Goal: Information Seeking & Learning: Learn about a topic

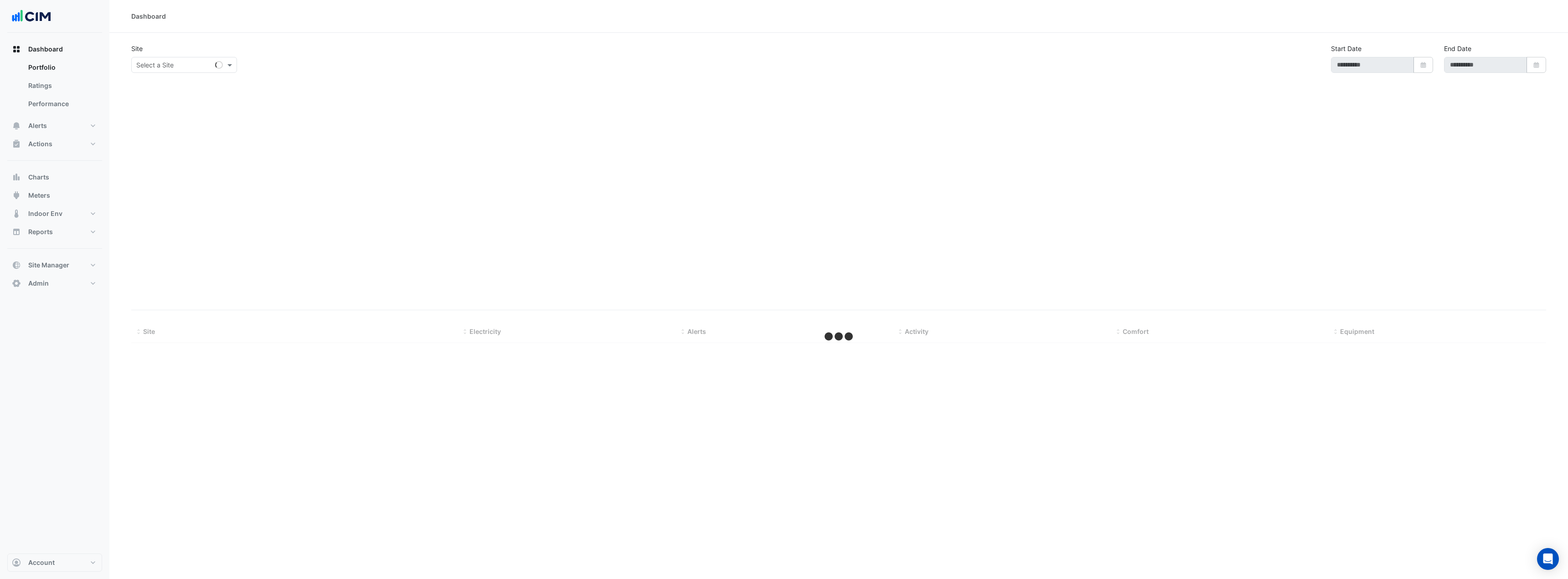
type input "**********"
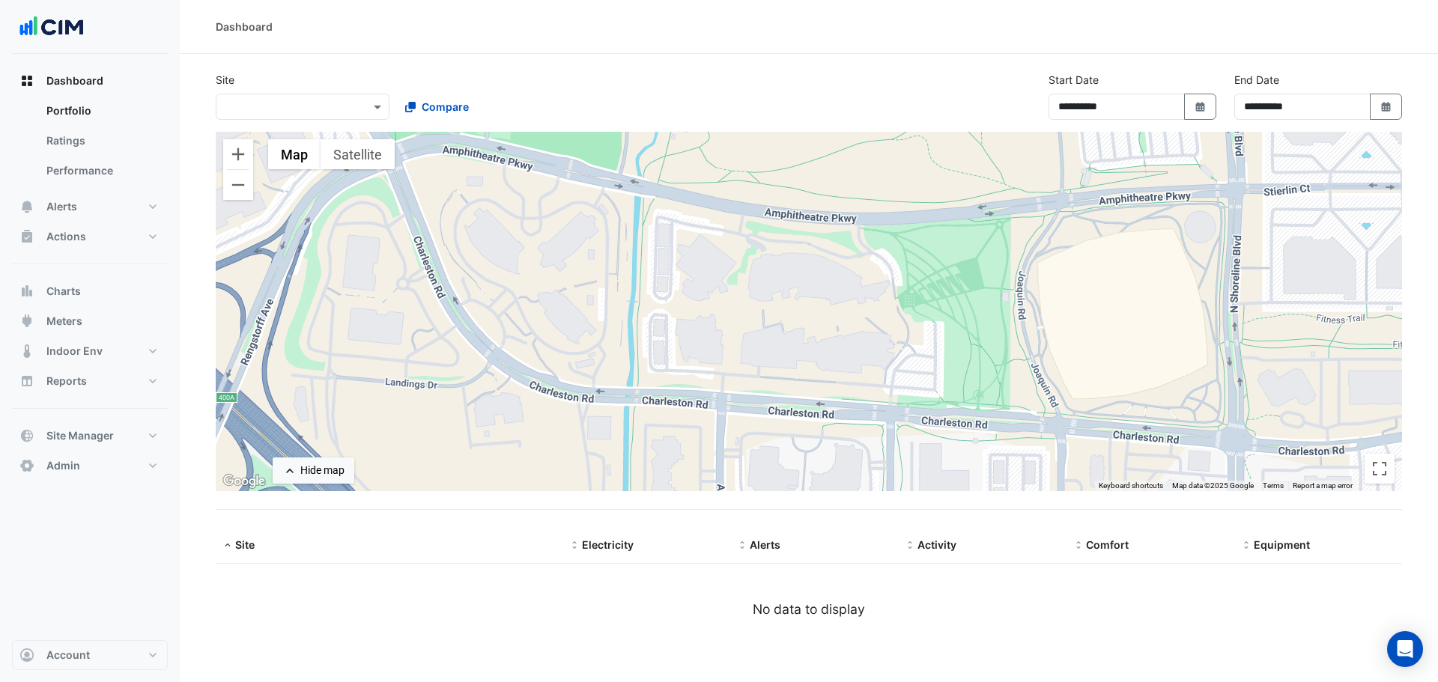
click at [308, 124] on div "**********" at bounding box center [809, 102] width 1204 height 60
click at [308, 108] on input "text" at bounding box center [287, 108] width 127 height 16
type input "****"
click at [315, 157] on span "[GEOGRAPHIC_DATA]" at bounding box center [292, 160] width 105 height 13
select select "***"
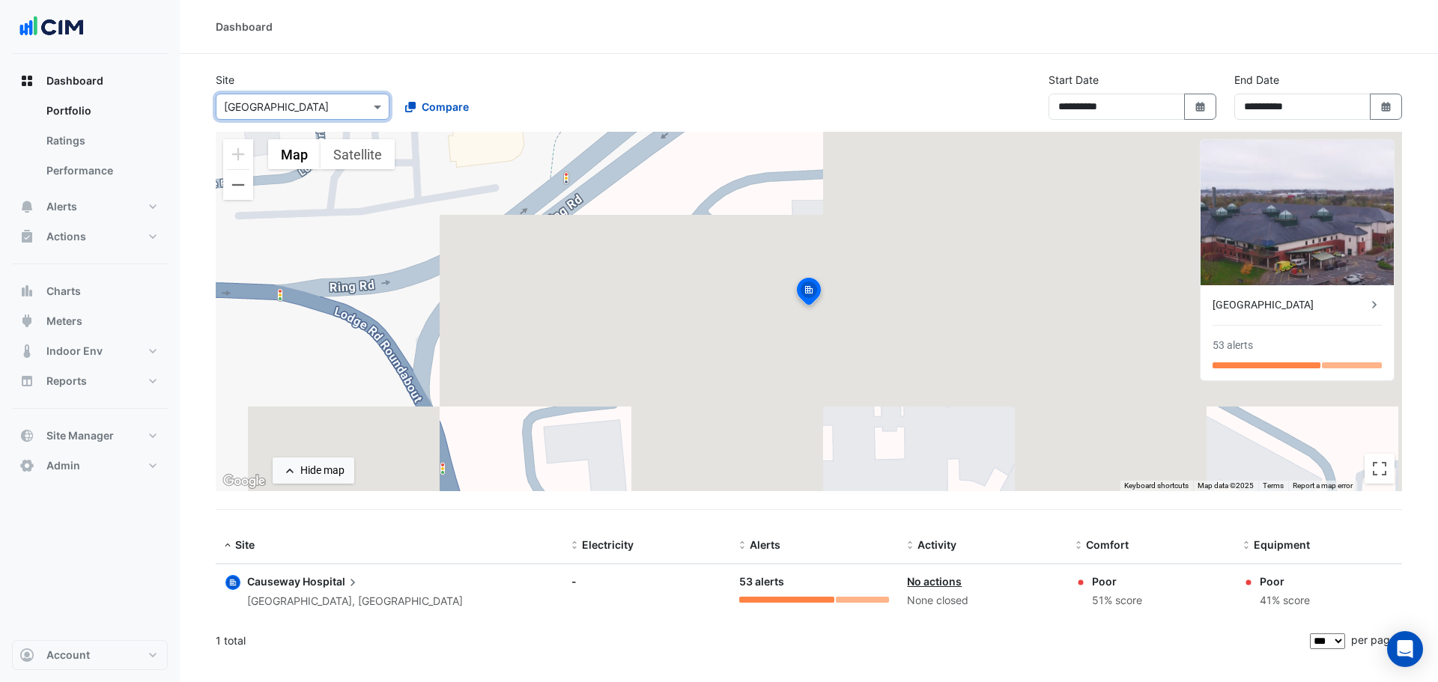
click at [1378, 305] on icon at bounding box center [1374, 304] width 15 height 15
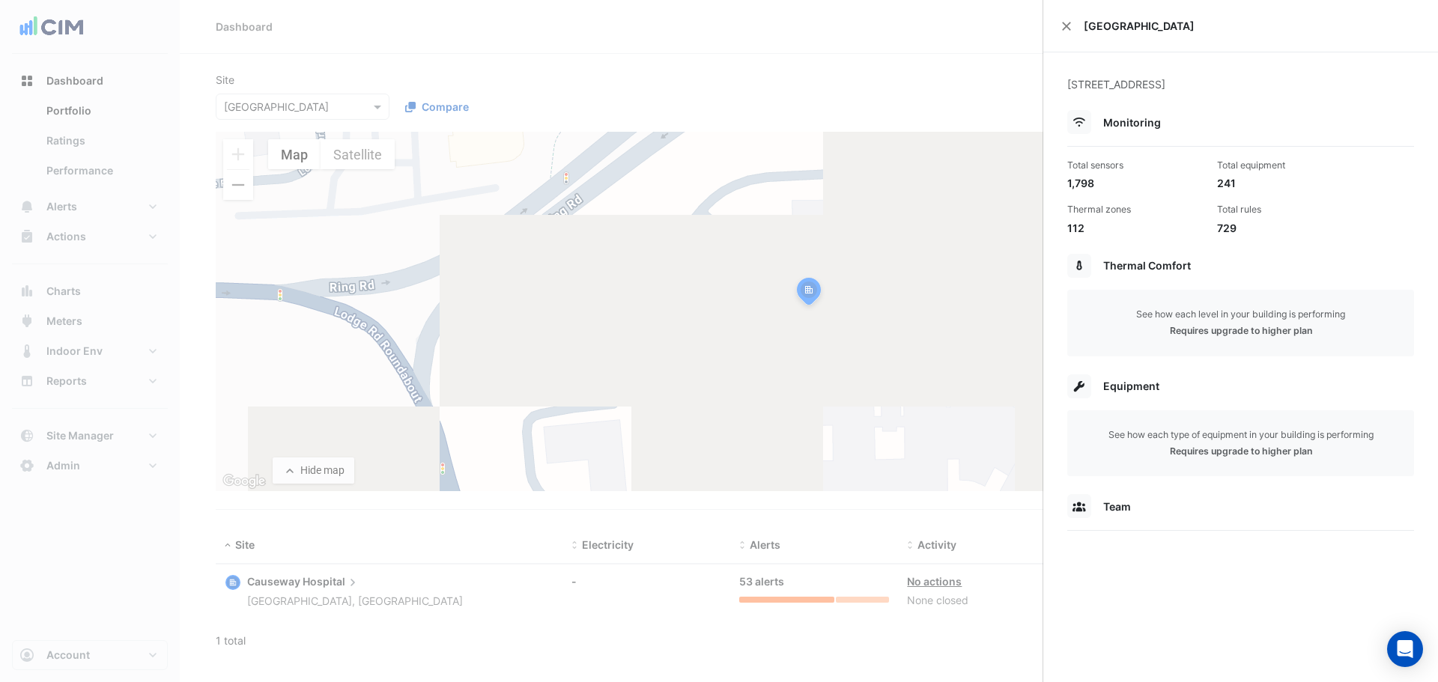
click at [944, 21] on ngb-offcanvas-backdrop at bounding box center [719, 341] width 1438 height 682
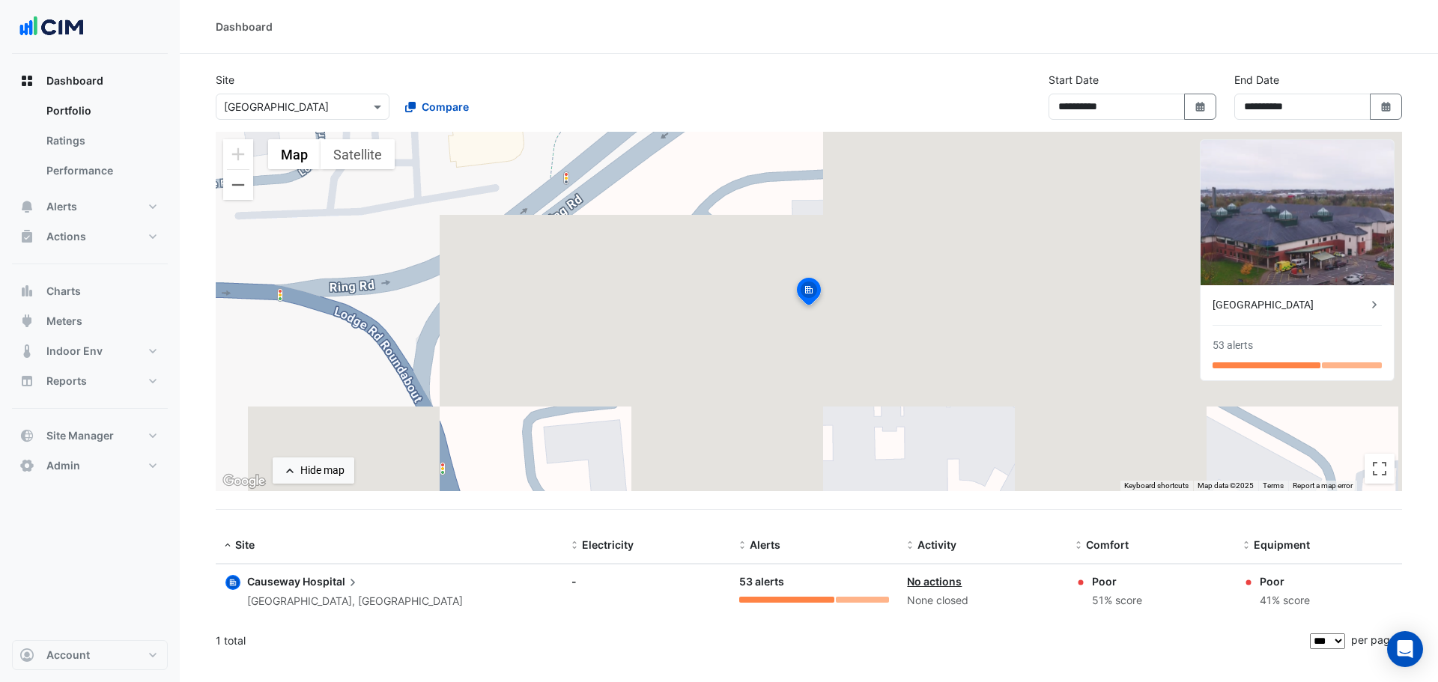
click at [1291, 300] on div "Causeway Hospital" at bounding box center [1289, 305] width 154 height 16
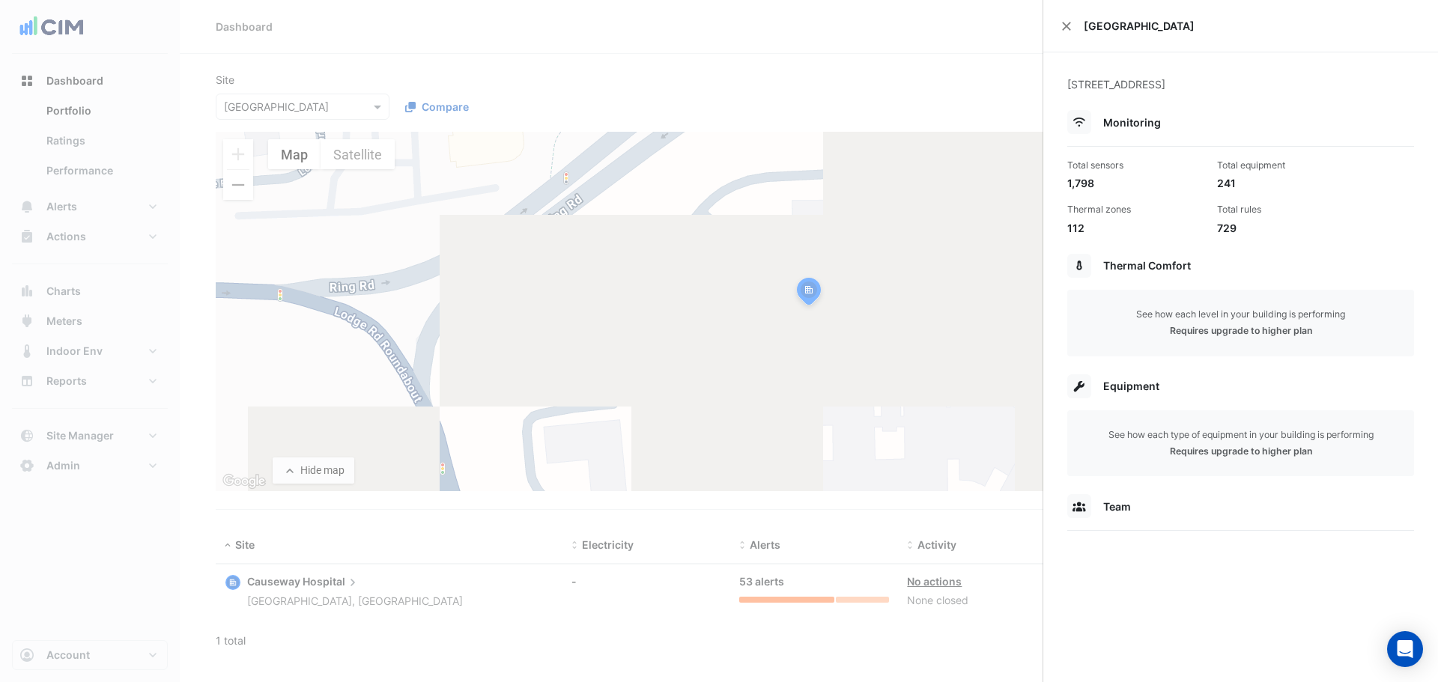
click at [869, 91] on ngb-offcanvas-backdrop at bounding box center [719, 341] width 1438 height 682
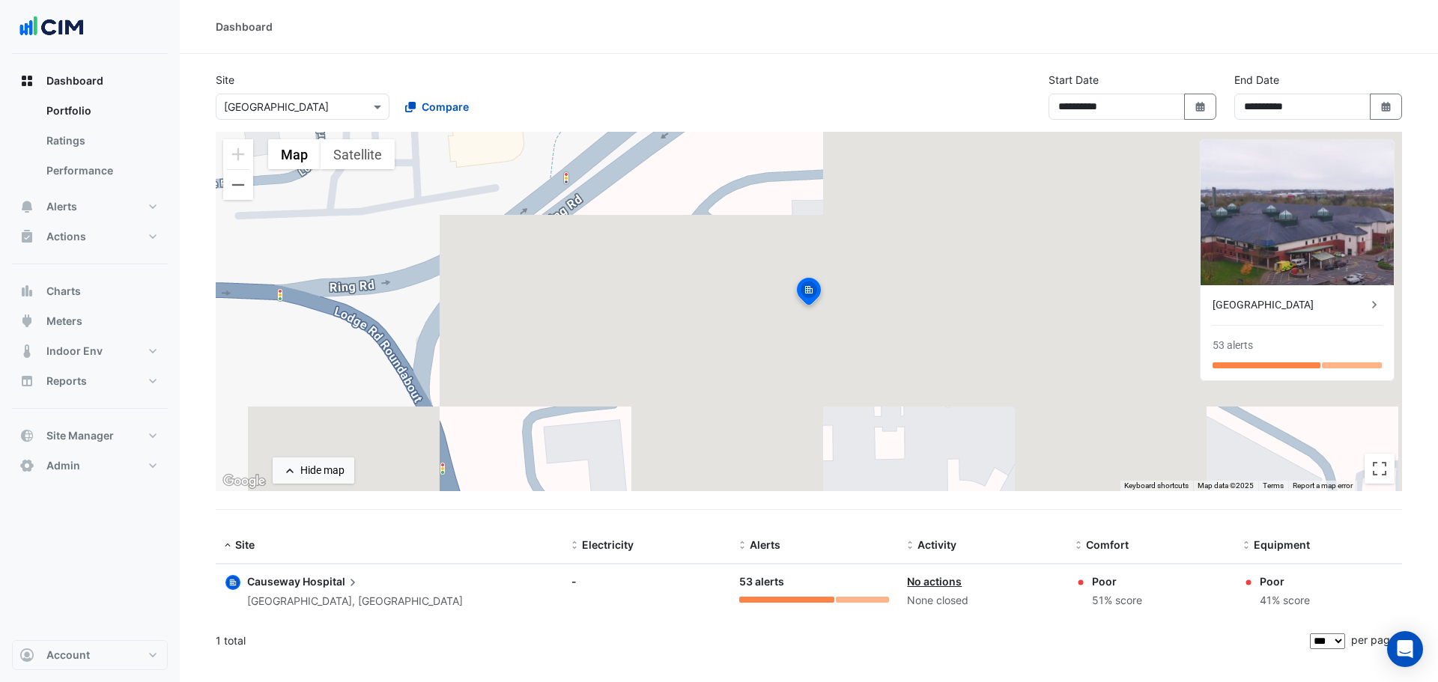
click at [1375, 89] on div "**********" at bounding box center [1318, 96] width 168 height 48
click at [953, 316] on div "To activate drag with keyboard, press Alt + Enter. Once in keyboard drag state,…" at bounding box center [809, 311] width 1186 height 359
click at [67, 198] on button "Alerts" at bounding box center [90, 207] width 156 height 30
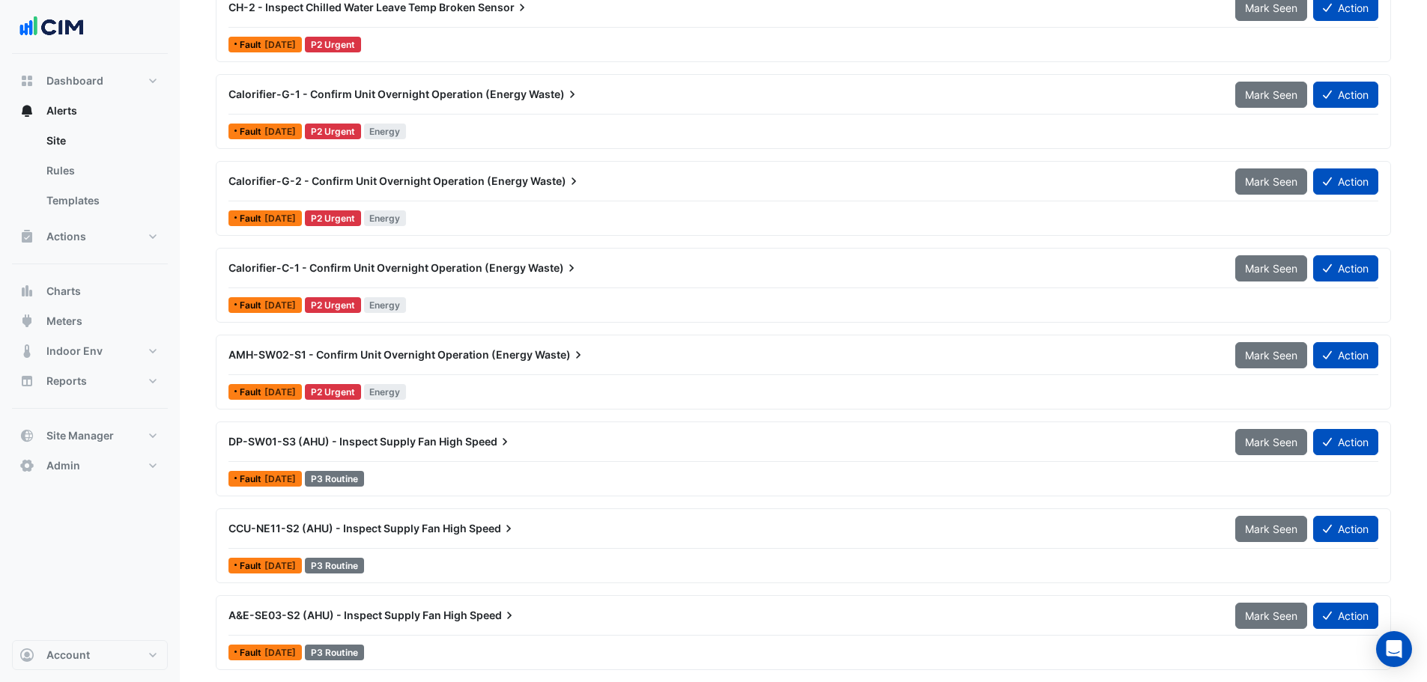
scroll to position [2995, 0]
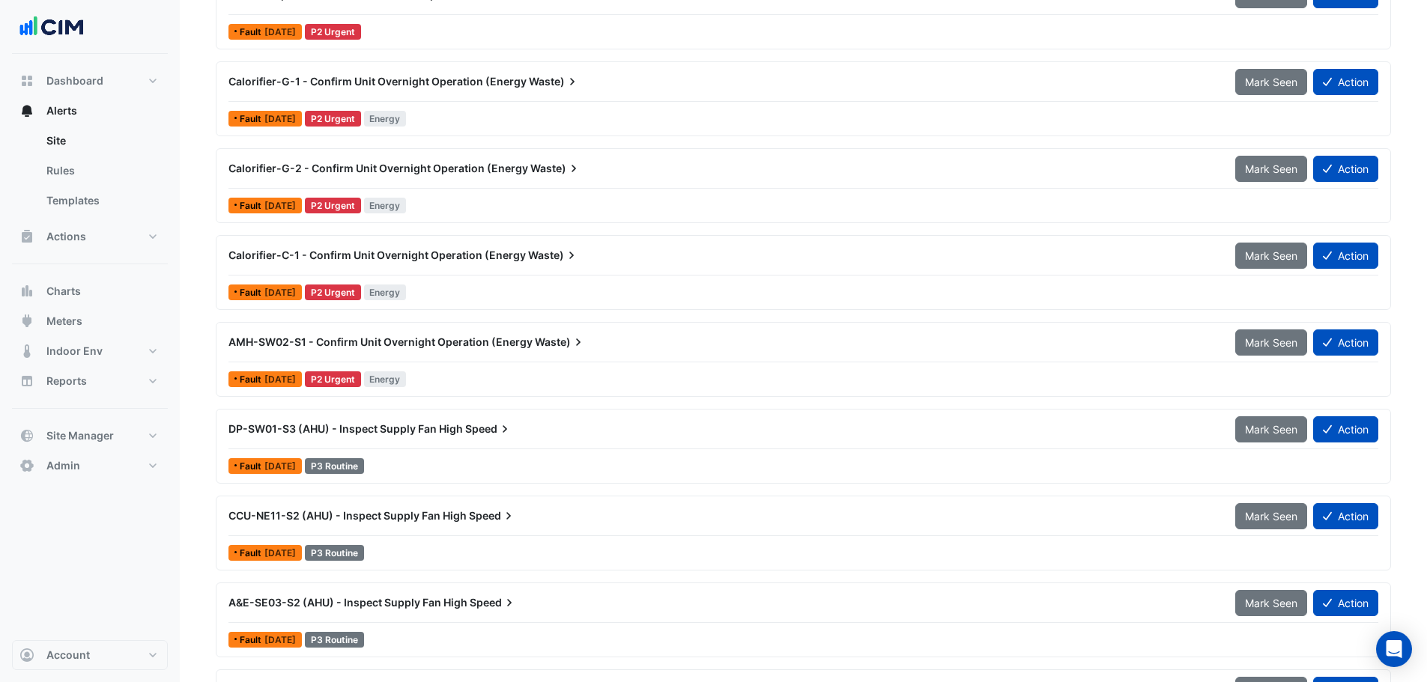
click at [395, 426] on span "DP-SW01-S3 (AHU) - Inspect Supply Fan High" at bounding box center [345, 428] width 234 height 13
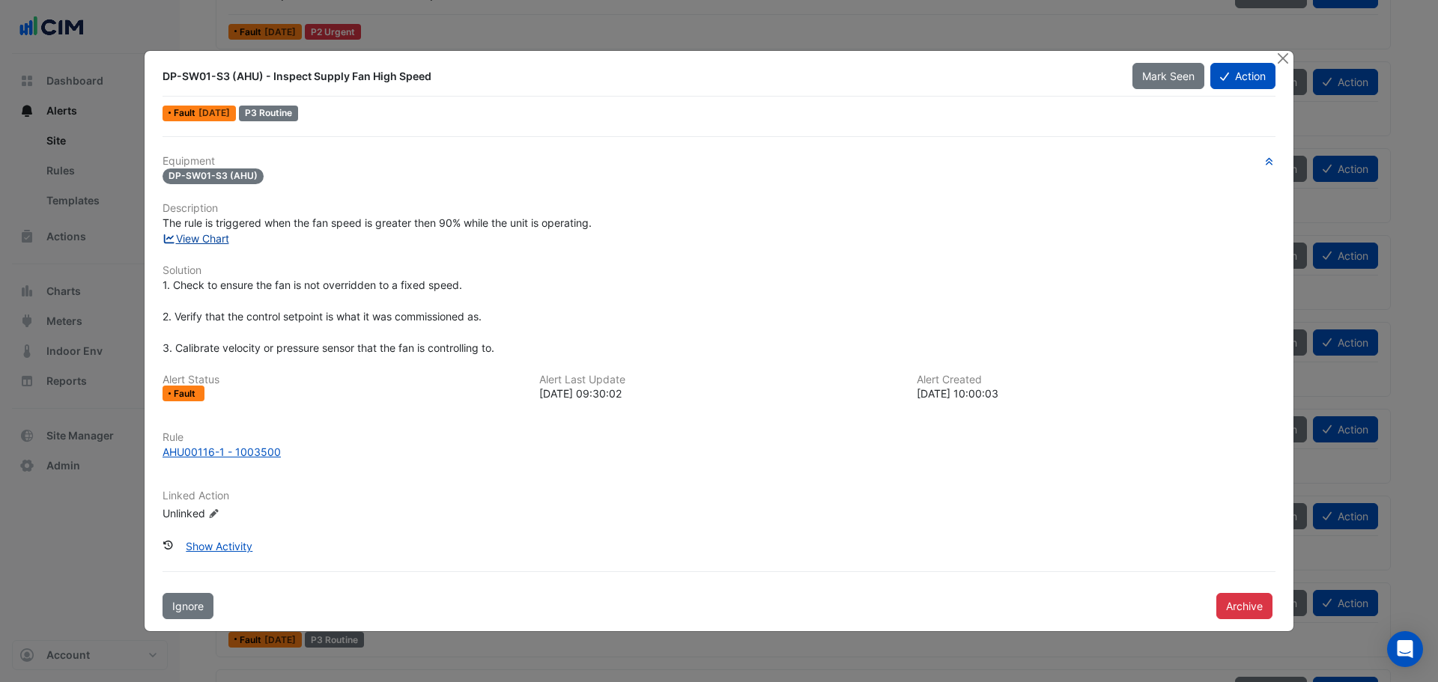
click at [210, 236] on link "View Chart" at bounding box center [195, 238] width 67 height 13
click at [1239, 78] on button "Action" at bounding box center [1242, 76] width 65 height 26
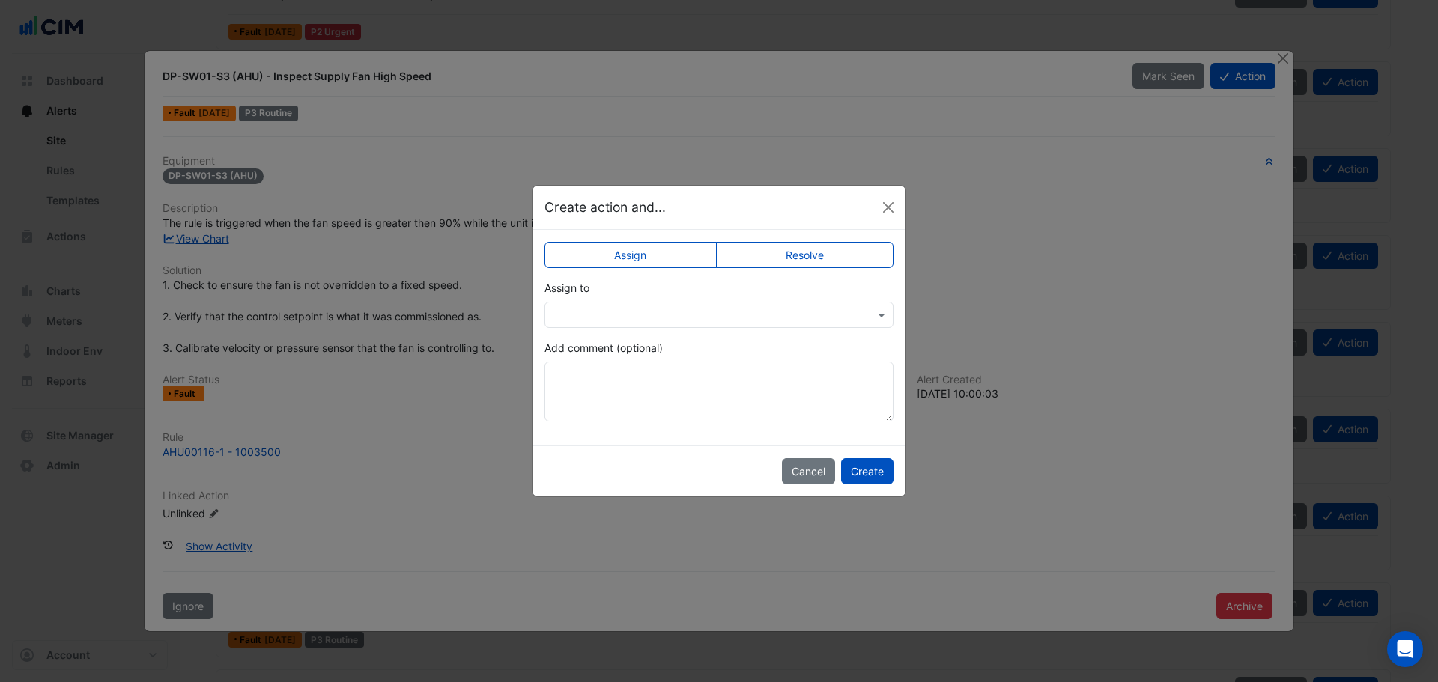
click at [824, 315] on input "text" at bounding box center [704, 316] width 303 height 16
click at [895, 213] on button "Close" at bounding box center [888, 207] width 22 height 22
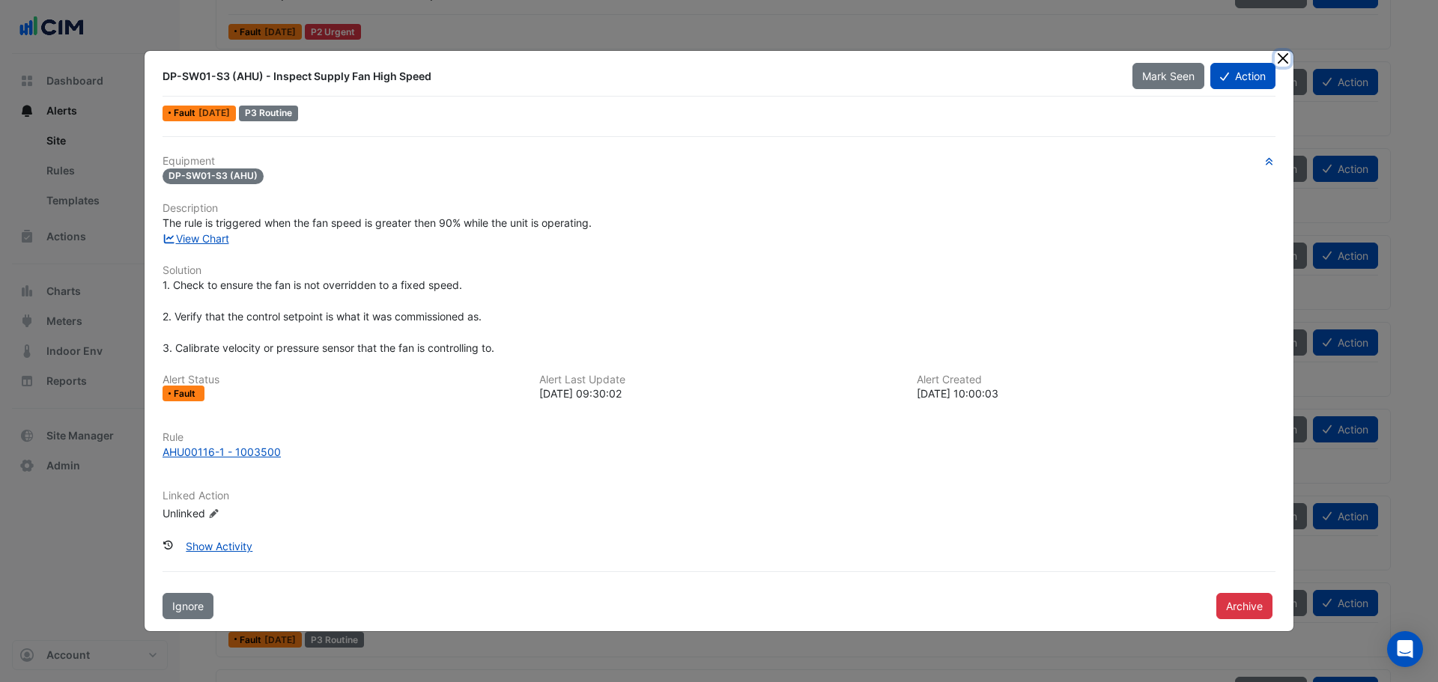
click at [1285, 61] on button "Close" at bounding box center [1283, 59] width 16 height 16
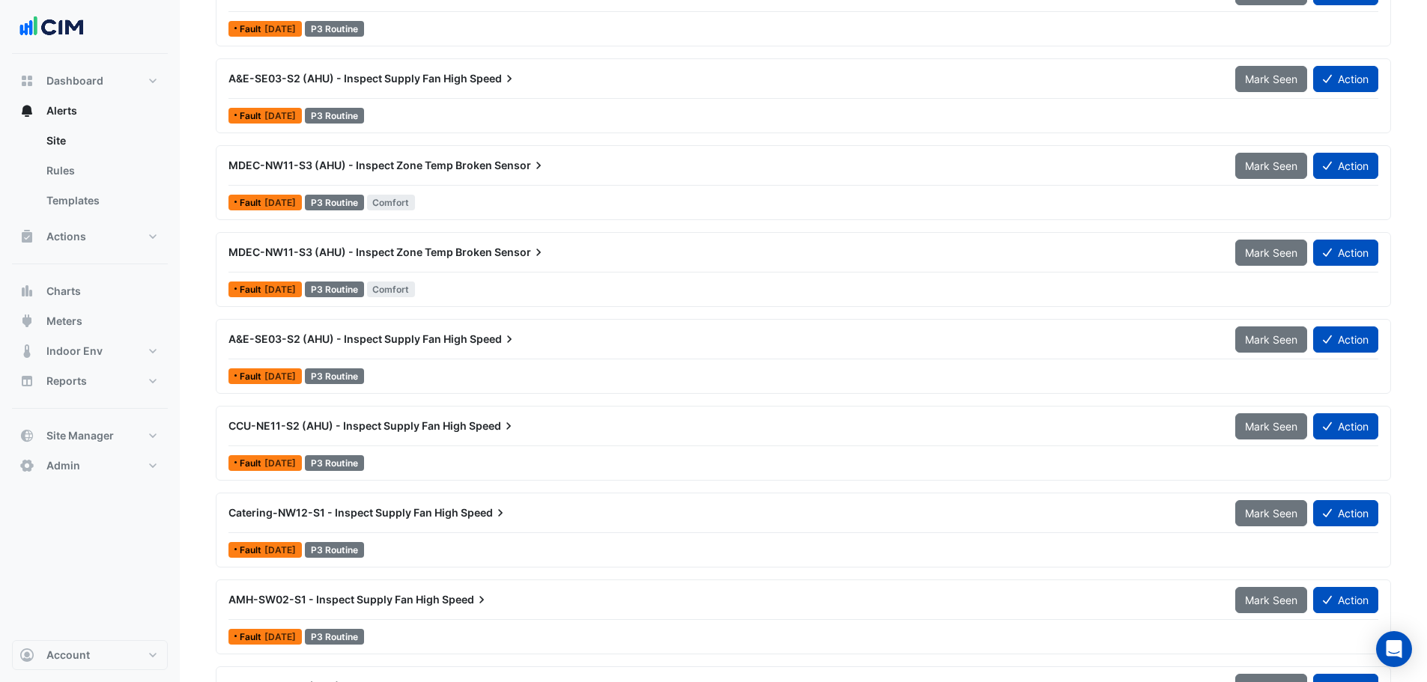
scroll to position [3591, 0]
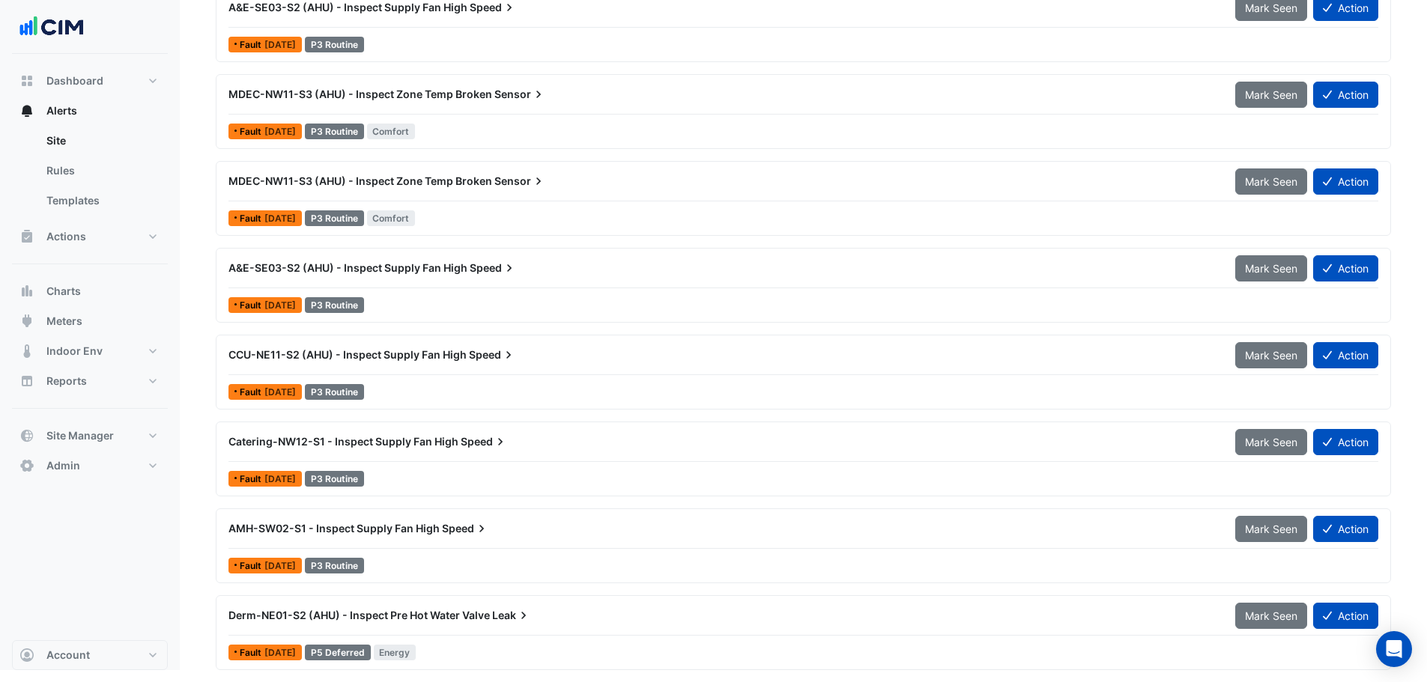
click at [477, 607] on div "Derm-NE01-S2 (AHU) - Inspect Pre Hot Water Valve Leak" at bounding box center [722, 615] width 1006 height 27
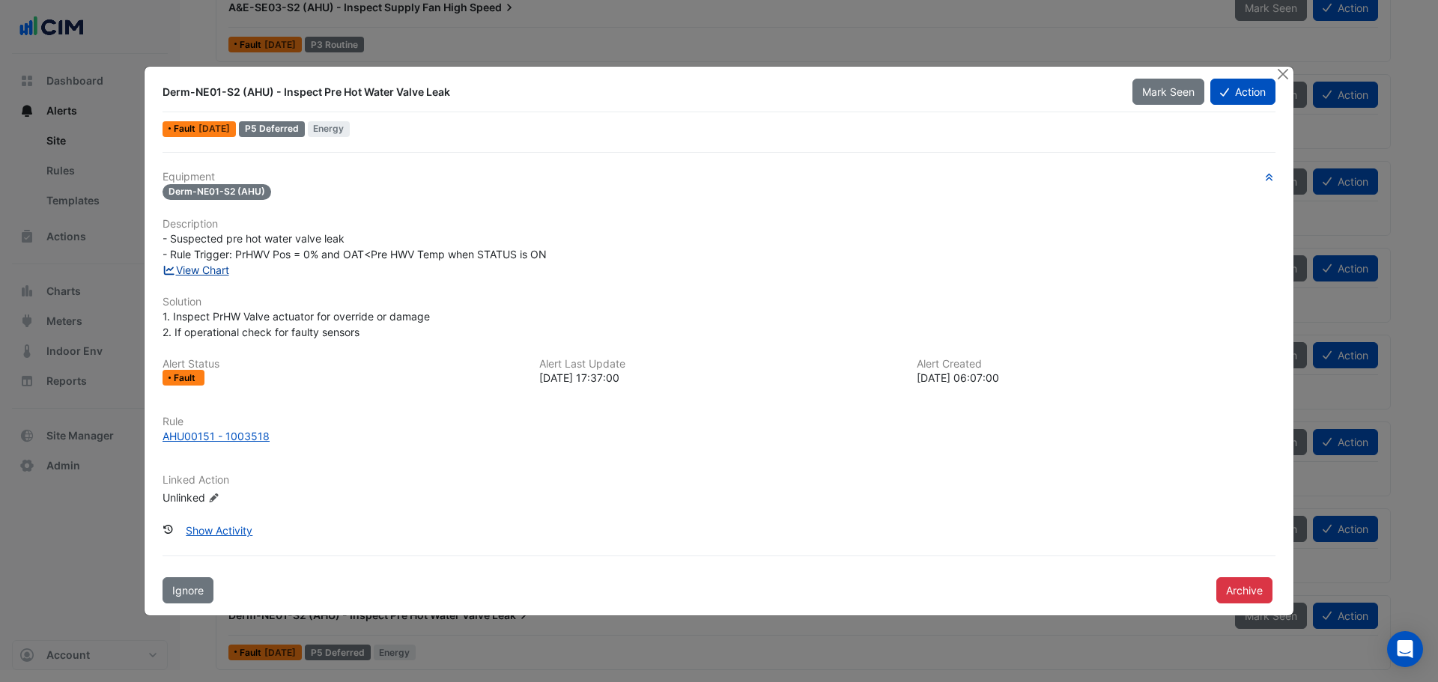
click at [216, 273] on link "View Chart" at bounding box center [195, 270] width 67 height 13
click at [1284, 74] on button "Close" at bounding box center [1283, 75] width 16 height 16
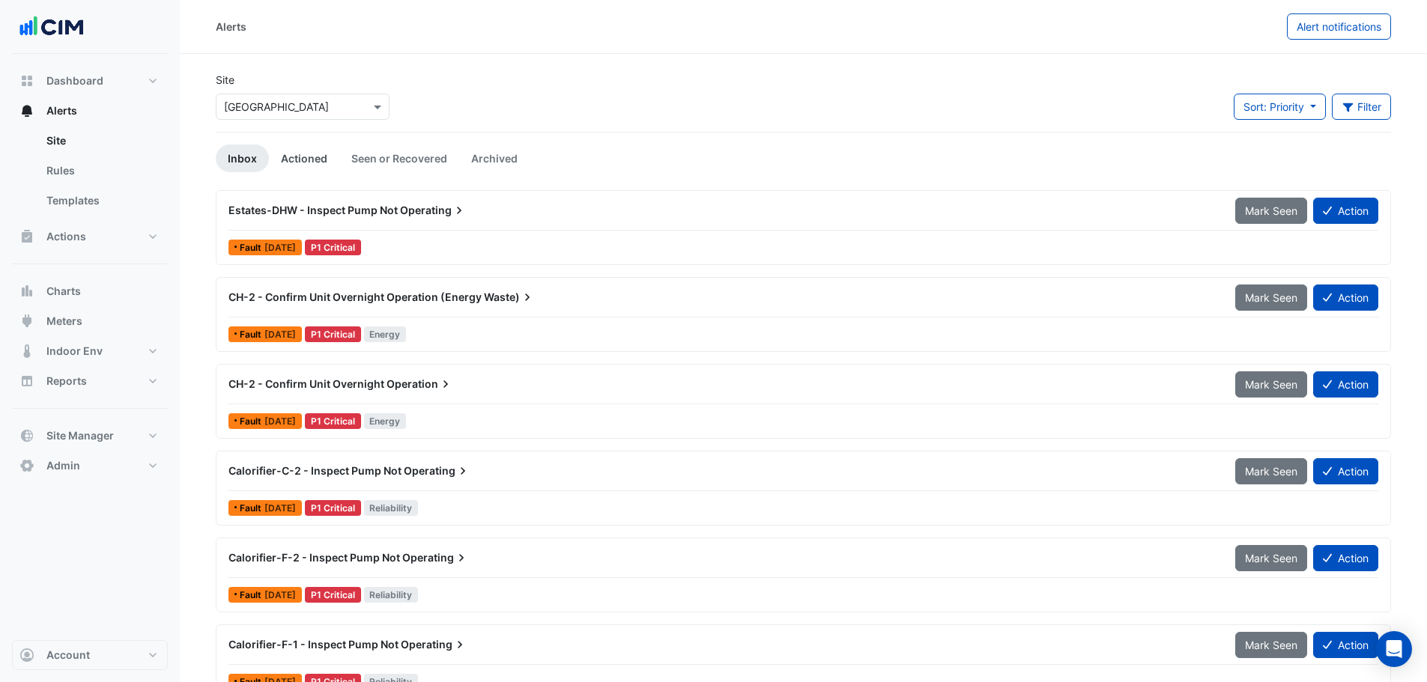
click at [306, 157] on link "Actioned" at bounding box center [304, 159] width 70 height 28
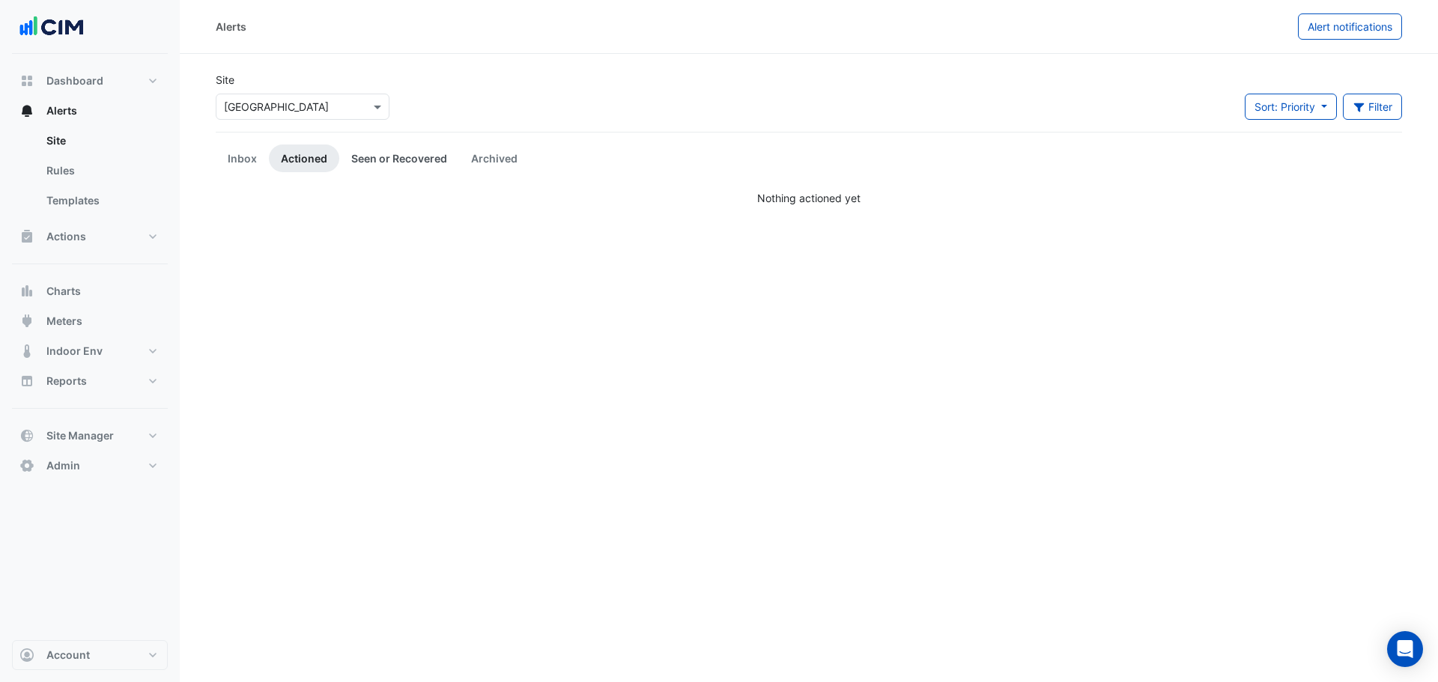
click at [392, 151] on link "Seen or Recovered" at bounding box center [399, 159] width 120 height 28
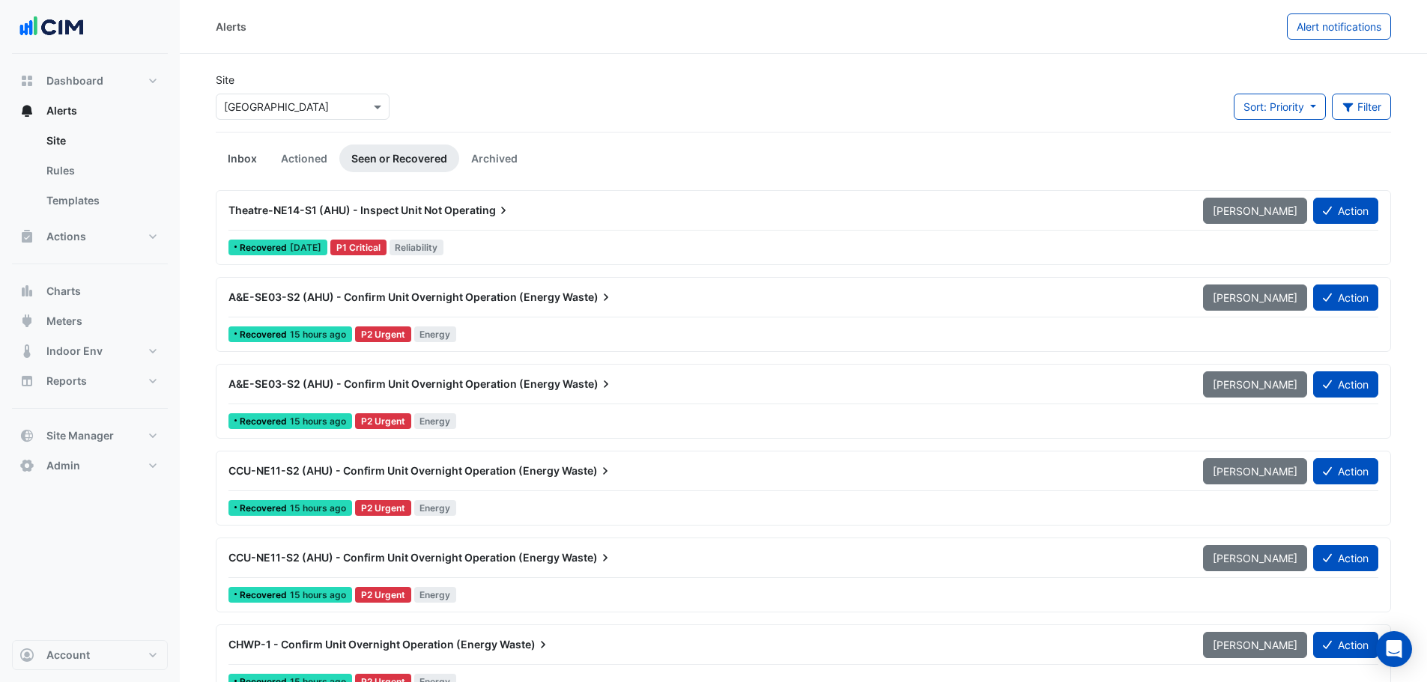
click at [240, 157] on link "Inbox" at bounding box center [242, 159] width 53 height 28
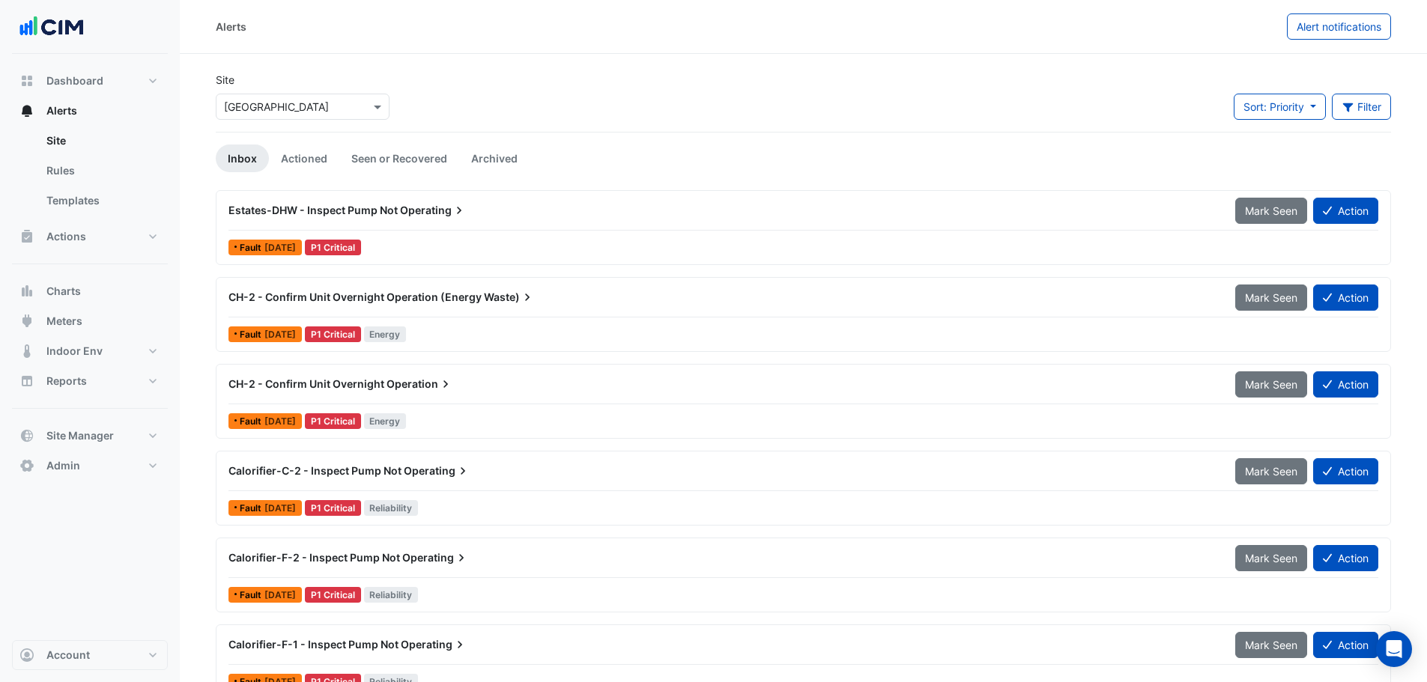
click at [342, 219] on div "Estates-DHW - Inspect Pump Not Operating" at bounding box center [722, 210] width 1006 height 27
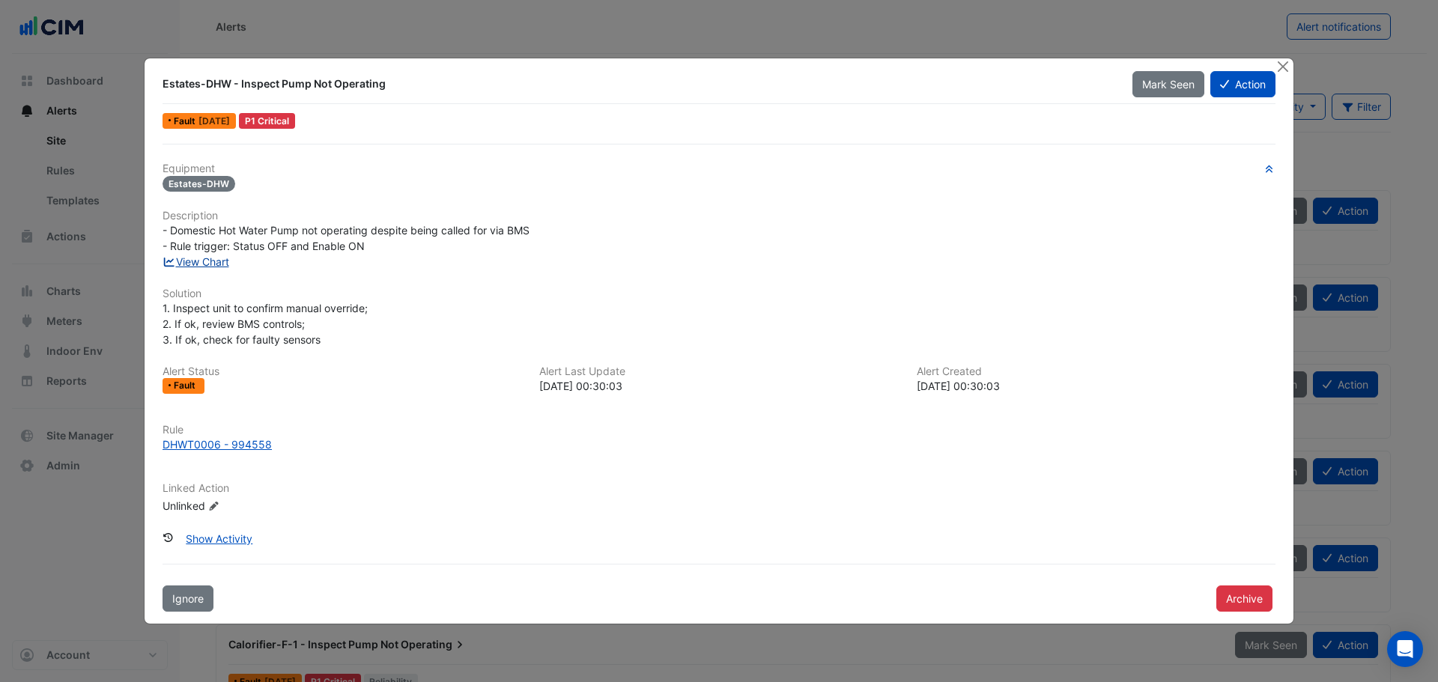
click at [207, 263] on link "View Chart" at bounding box center [195, 261] width 67 height 13
drag, startPoint x: 1288, startPoint y: 68, endPoint x: 1203, endPoint y: 139, distance: 110.1
click at [1287, 68] on button "Close" at bounding box center [1283, 66] width 16 height 16
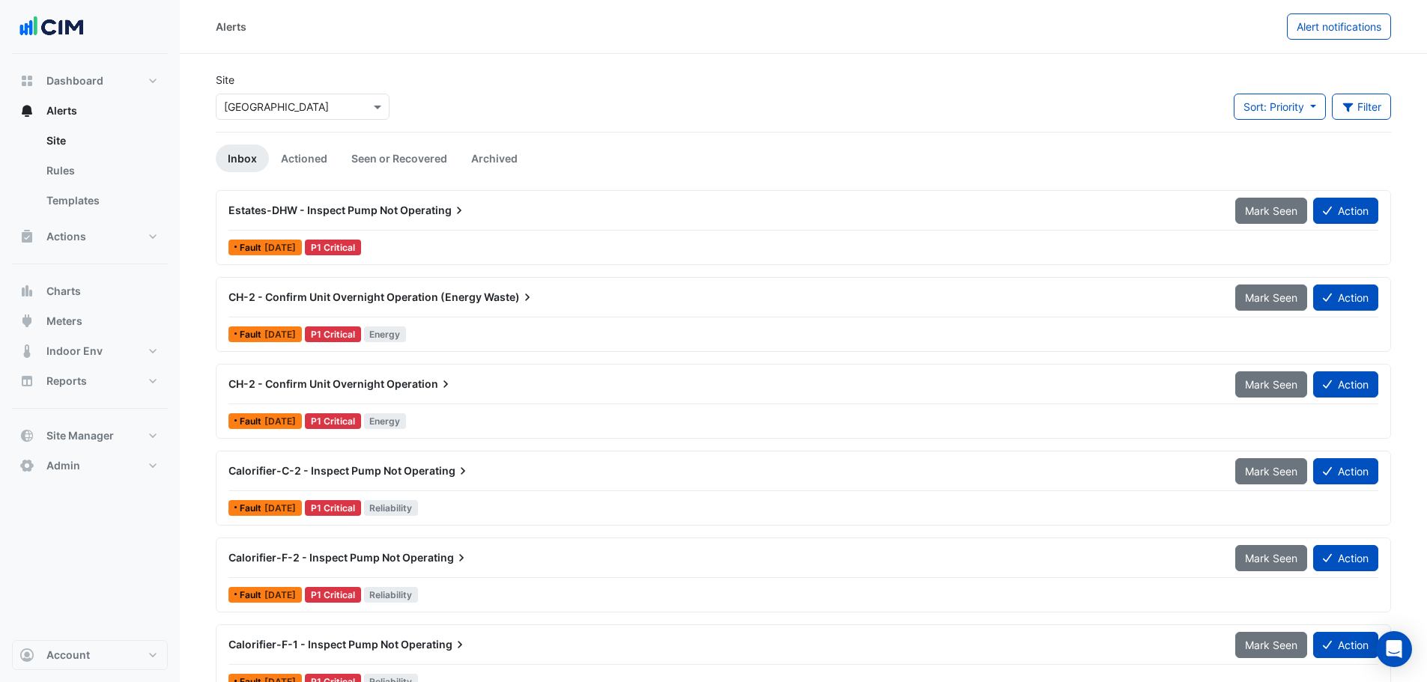
click at [387, 292] on span "CH-2 - Confirm Unit Overnight Operation (Energy" at bounding box center [354, 297] width 253 height 13
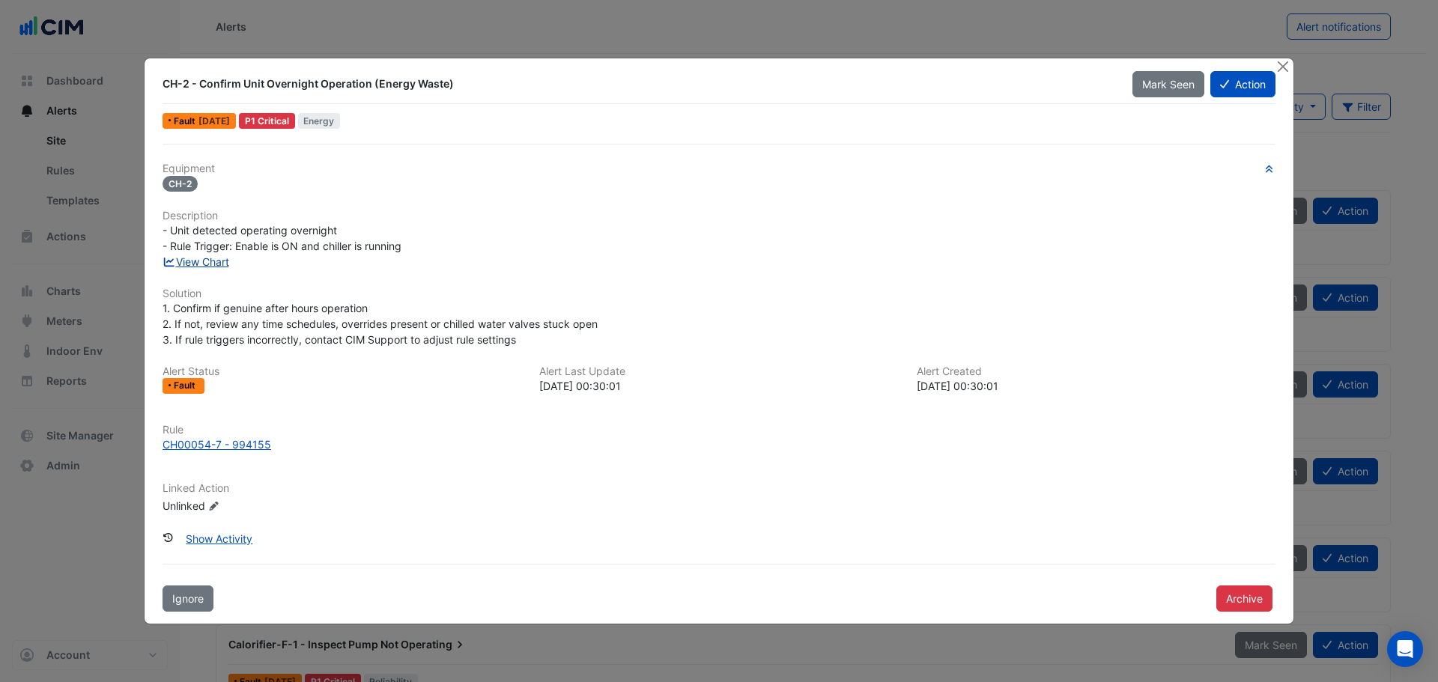
click at [213, 258] on link "View Chart" at bounding box center [195, 261] width 67 height 13
click at [1285, 68] on button "Close" at bounding box center [1283, 66] width 16 height 16
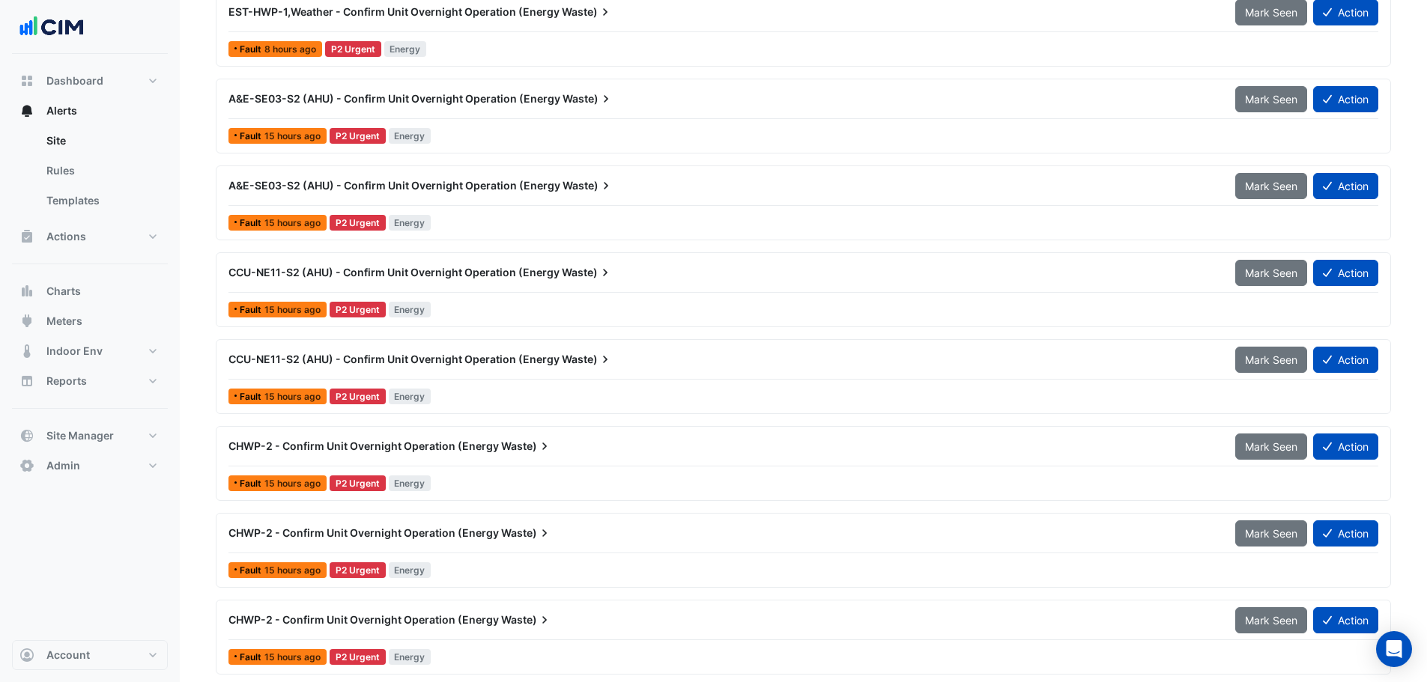
scroll to position [824, 0]
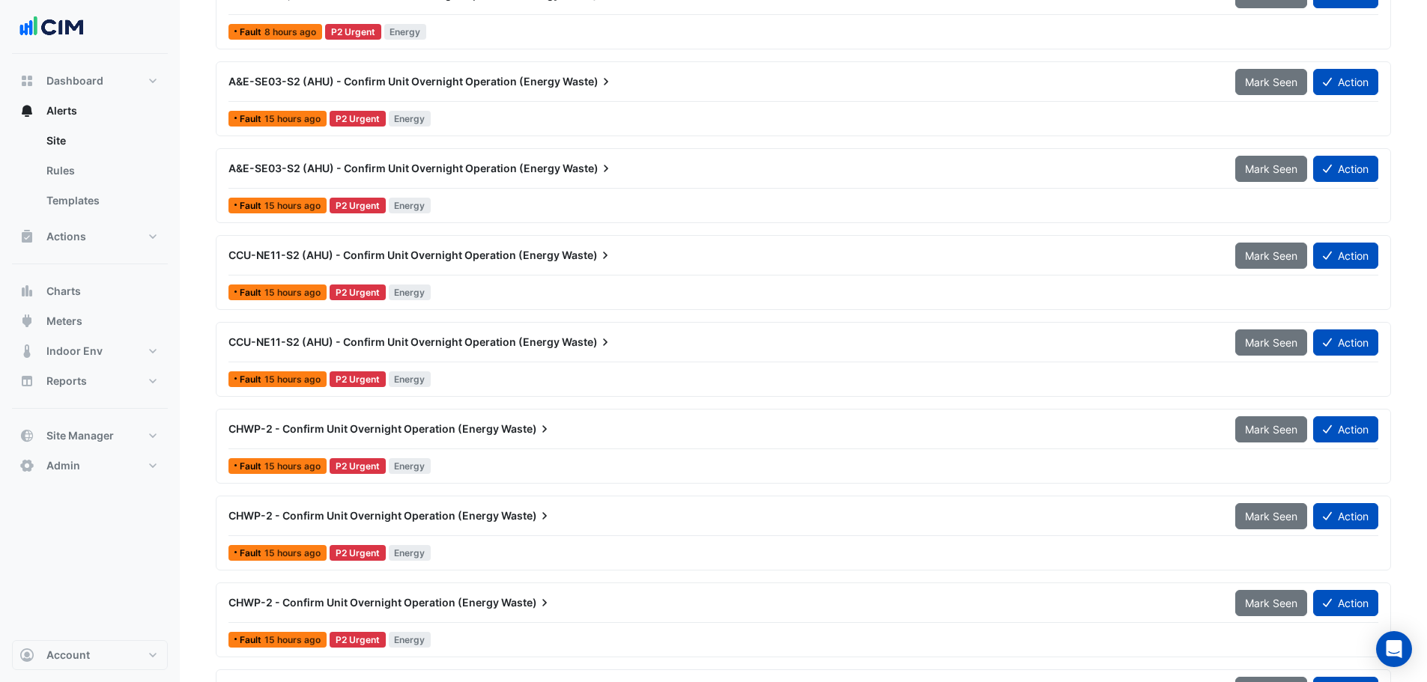
click at [426, 428] on span "CHWP-2 - Confirm Unit Overnight Operation (Energy" at bounding box center [363, 428] width 270 height 13
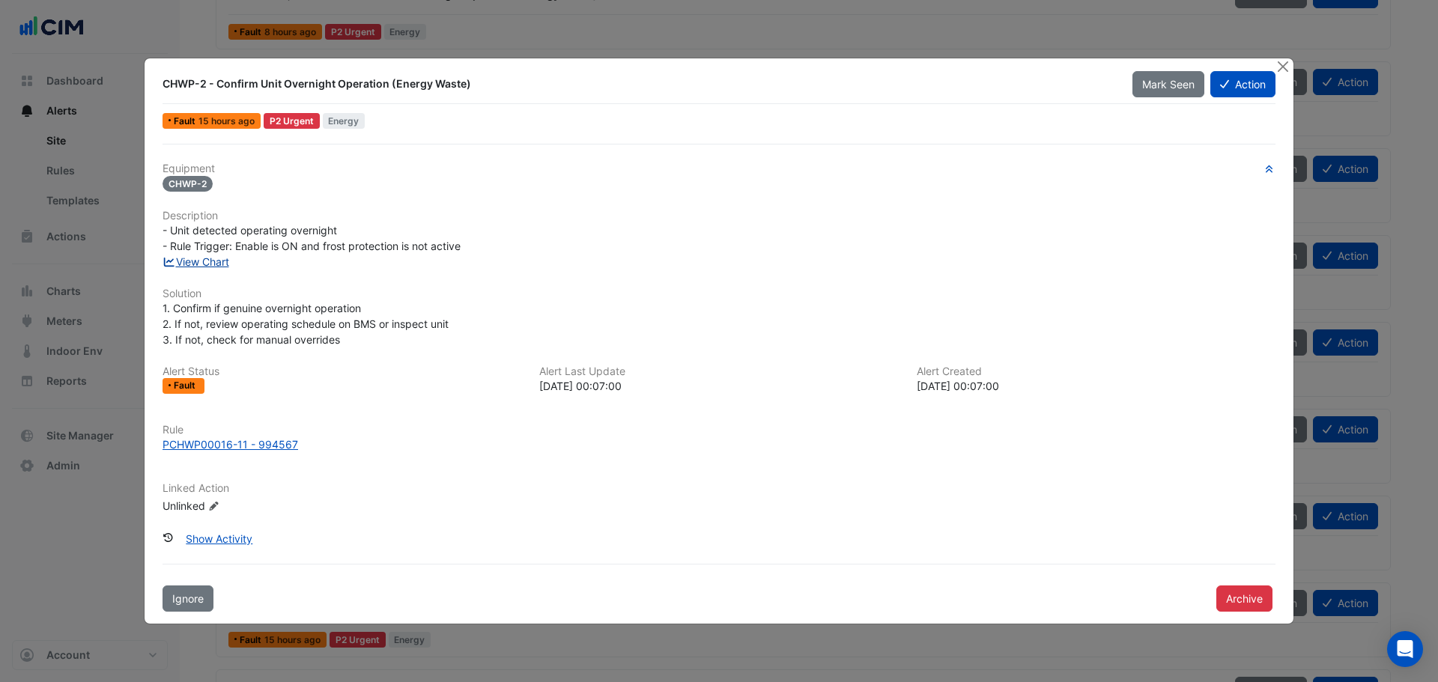
click at [209, 267] on link "View Chart" at bounding box center [195, 261] width 67 height 13
click at [1281, 64] on button "Close" at bounding box center [1283, 66] width 16 height 16
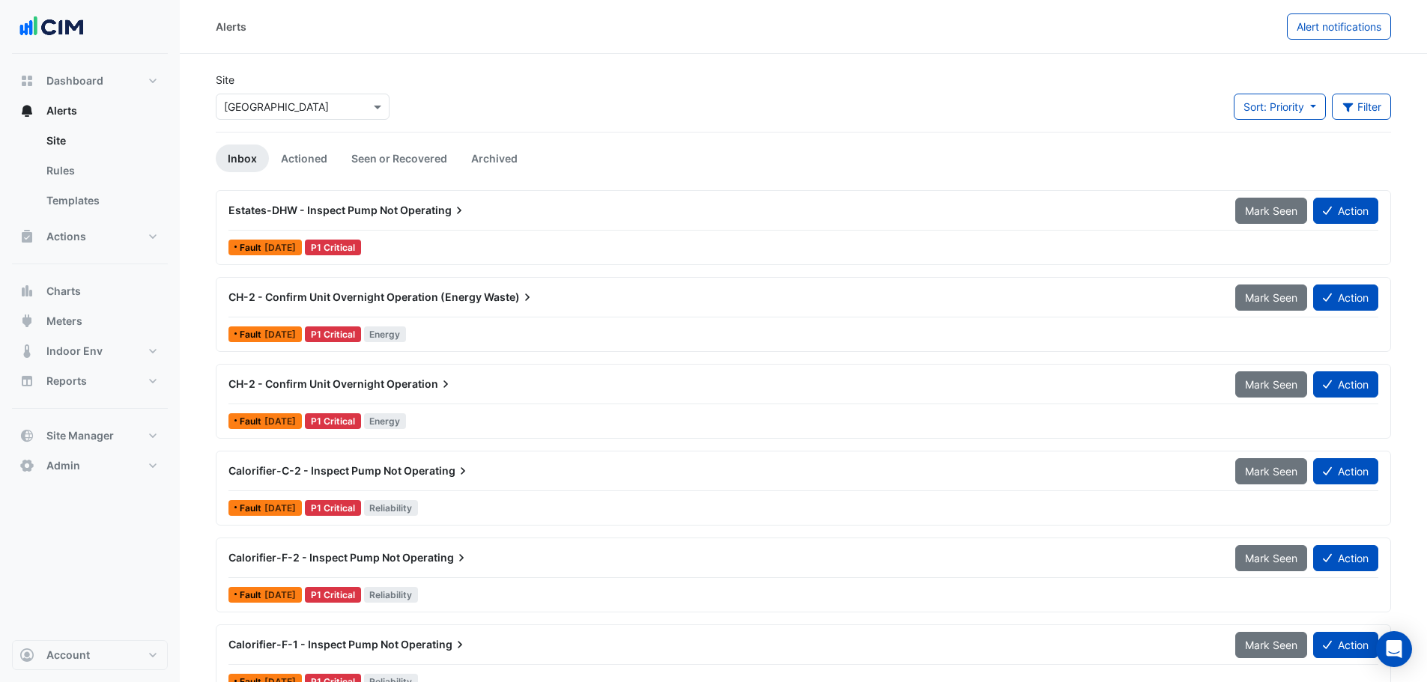
click at [306, 206] on span "Estates-DHW - Inspect Pump Not" at bounding box center [312, 210] width 169 height 13
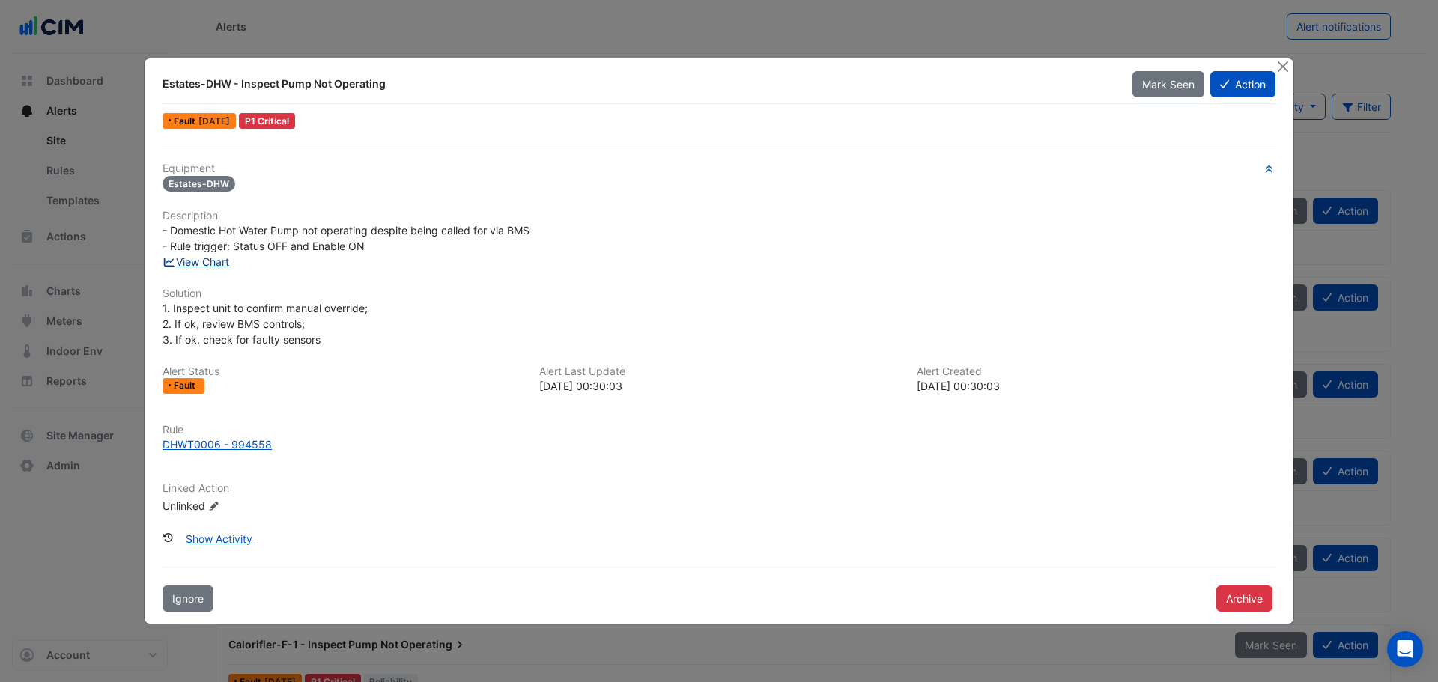
click at [218, 267] on link "View Chart" at bounding box center [195, 261] width 67 height 13
click at [1285, 64] on button "Close" at bounding box center [1283, 66] width 16 height 16
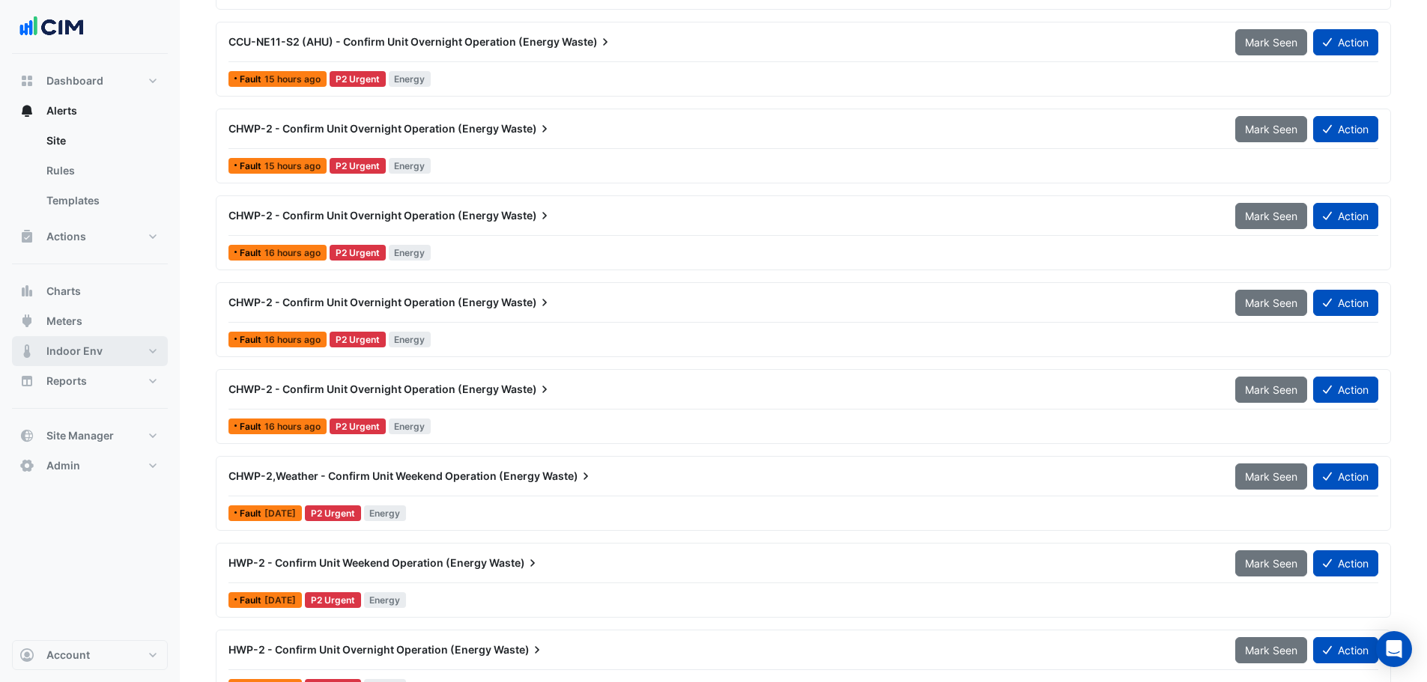
scroll to position [1123, 0]
click at [67, 339] on button "Indoor Env" at bounding box center [90, 351] width 156 height 30
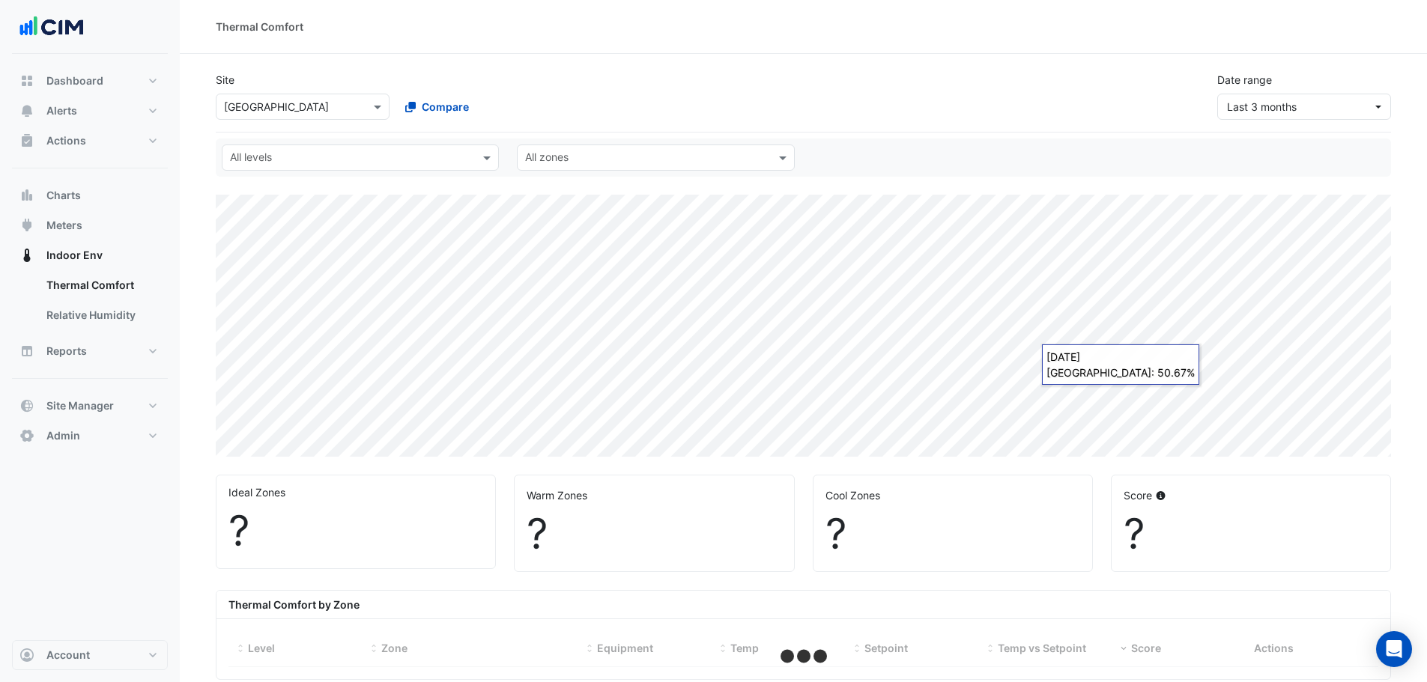
select select "***"
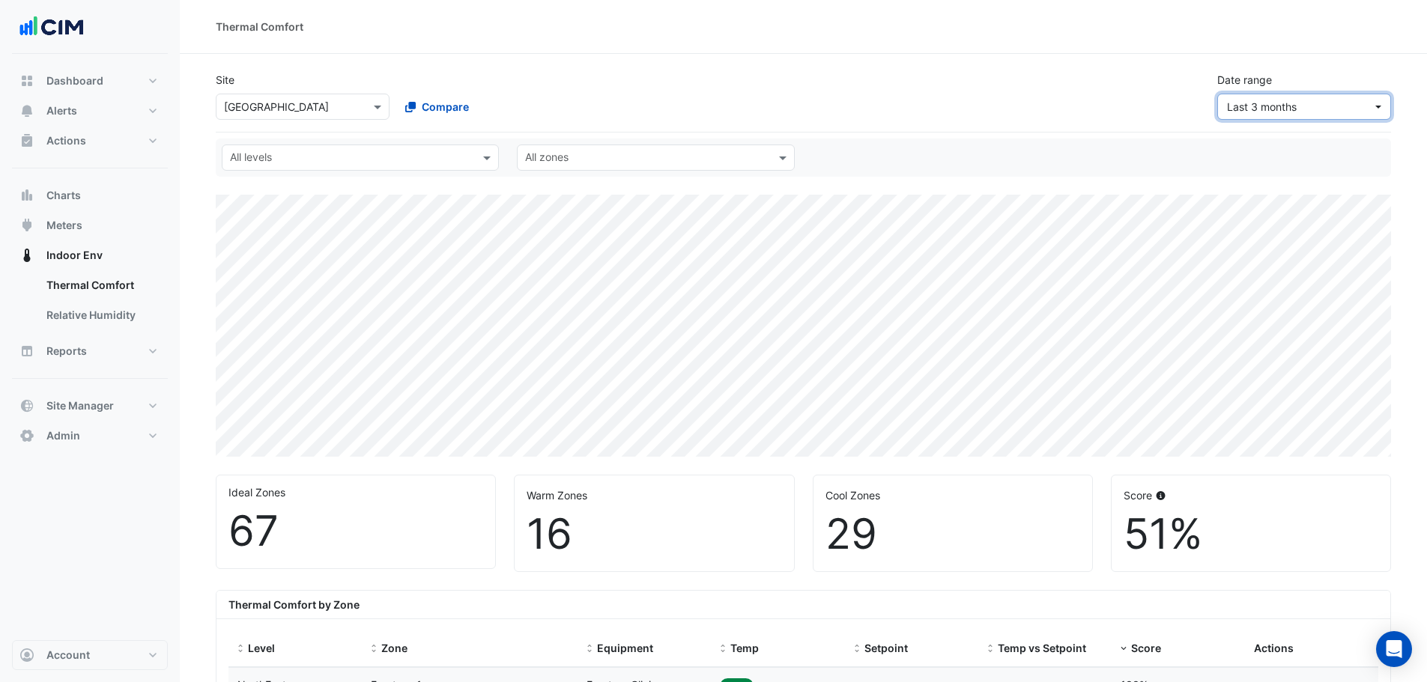
click at [1376, 106] on button "Last 3 months" at bounding box center [1304, 107] width 174 height 26
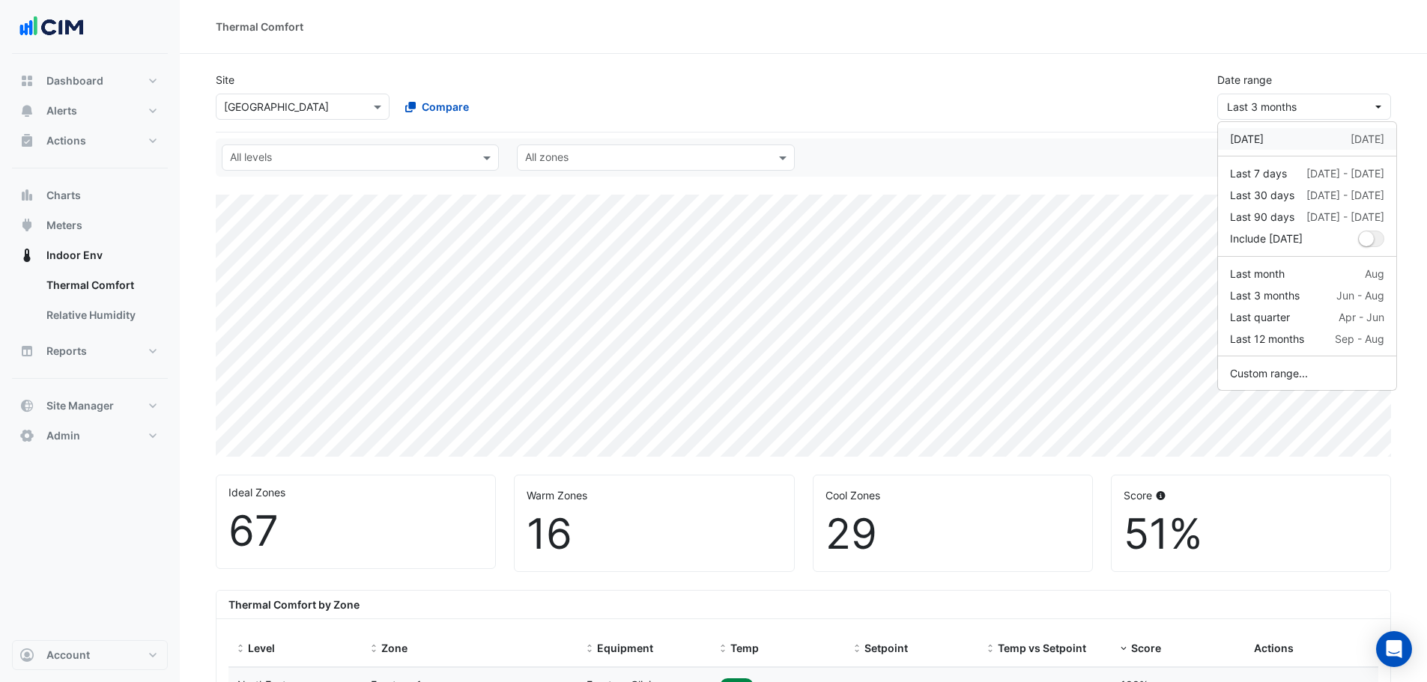
click at [1287, 139] on div "Yesterday 16 Sep" at bounding box center [1307, 139] width 154 height 16
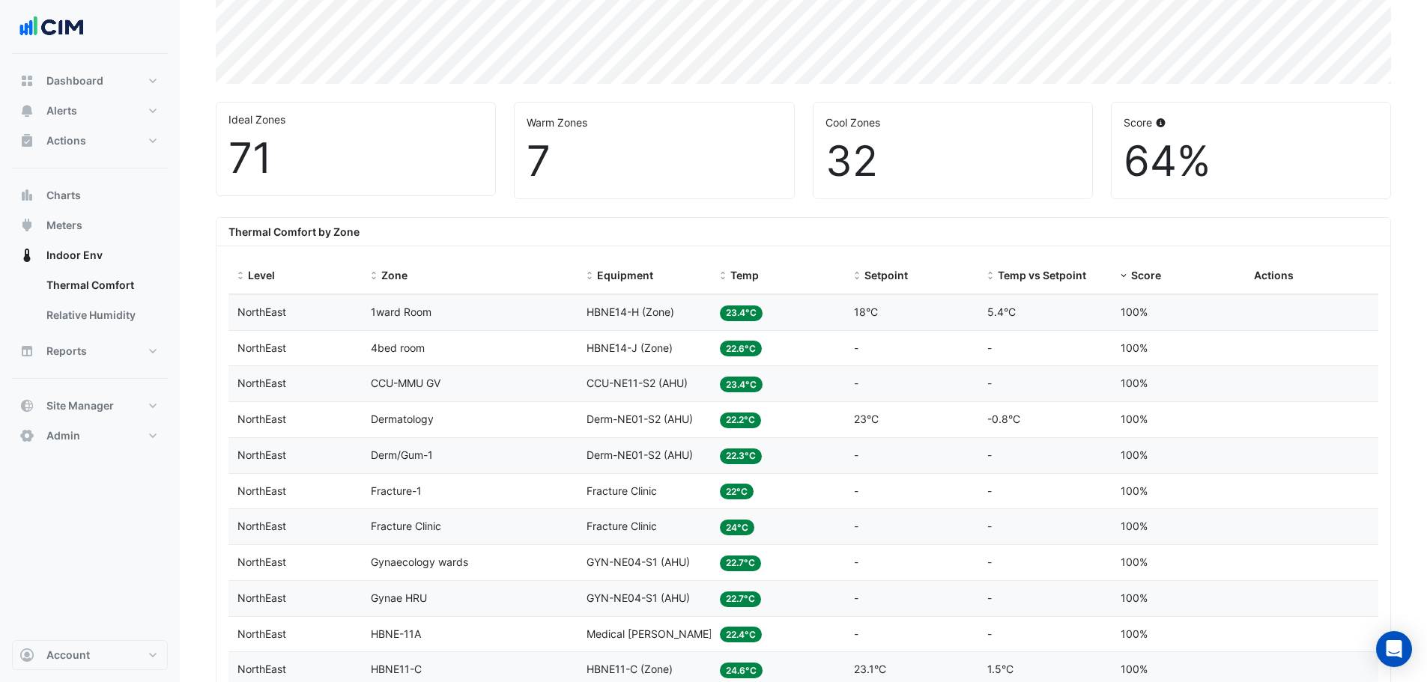
scroll to position [374, 0]
click at [747, 276] on span "Temp" at bounding box center [744, 273] width 28 height 13
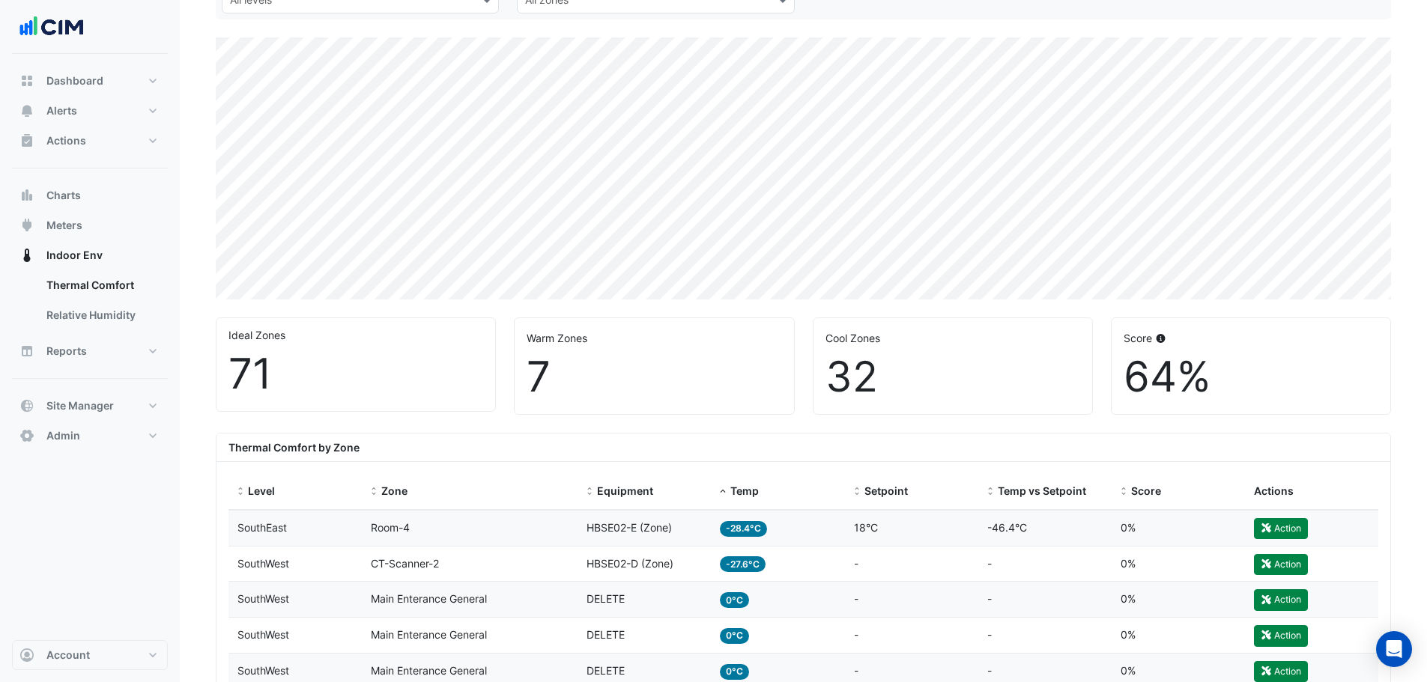
scroll to position [300, 0]
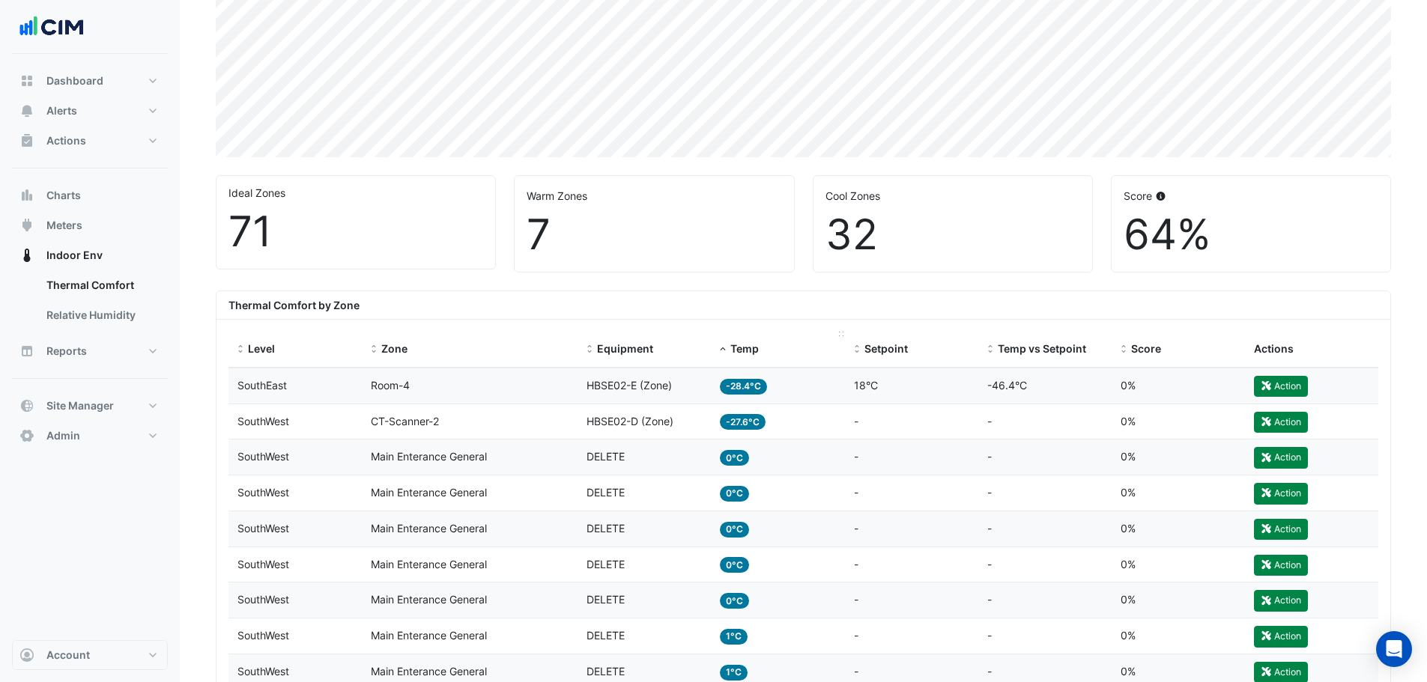
click at [739, 350] on span "Temp" at bounding box center [744, 348] width 28 height 13
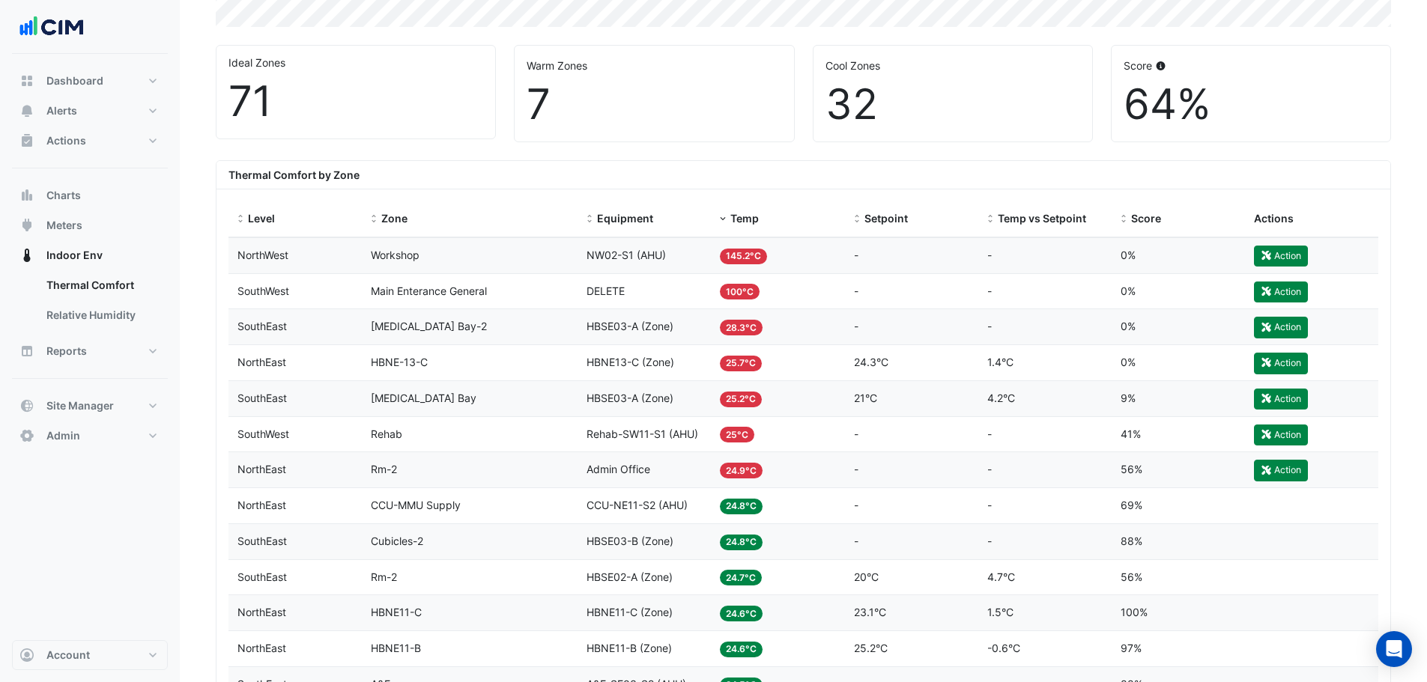
scroll to position [449, 0]
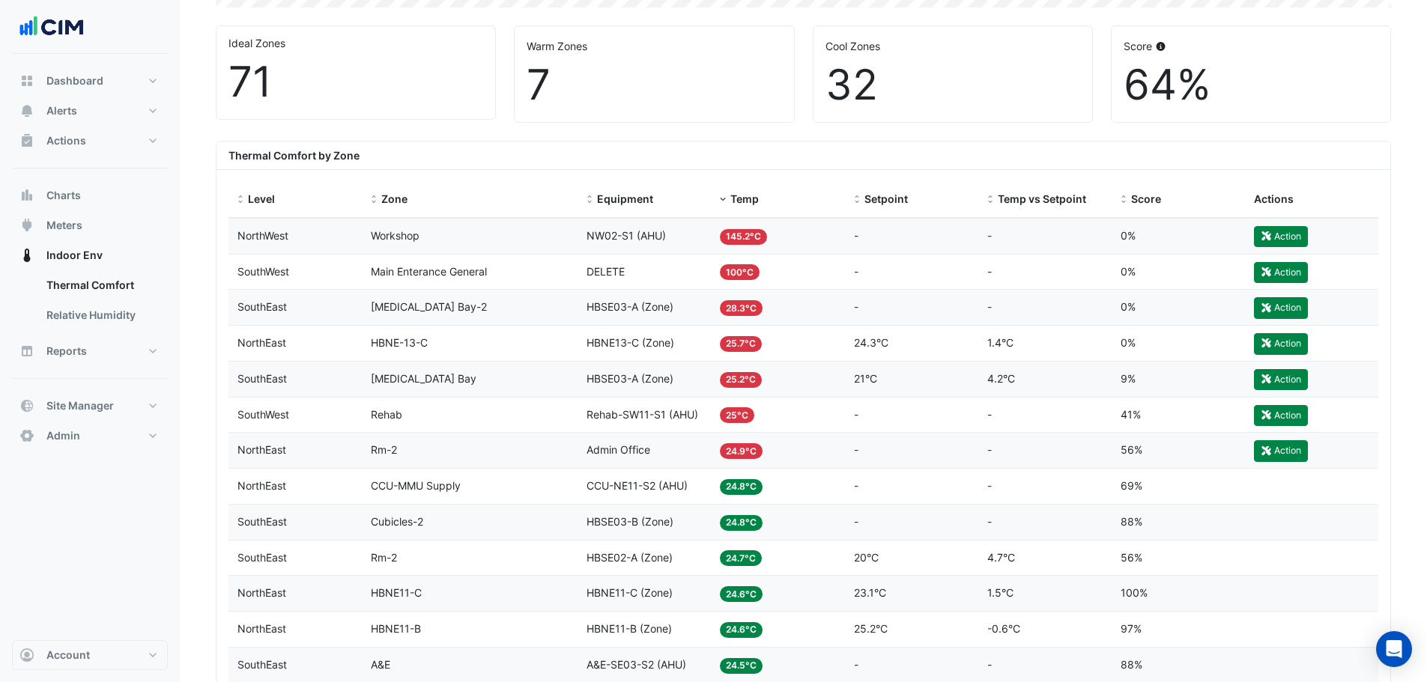
click at [619, 302] on span "HBSE03-A (Zone)" at bounding box center [629, 306] width 87 height 13
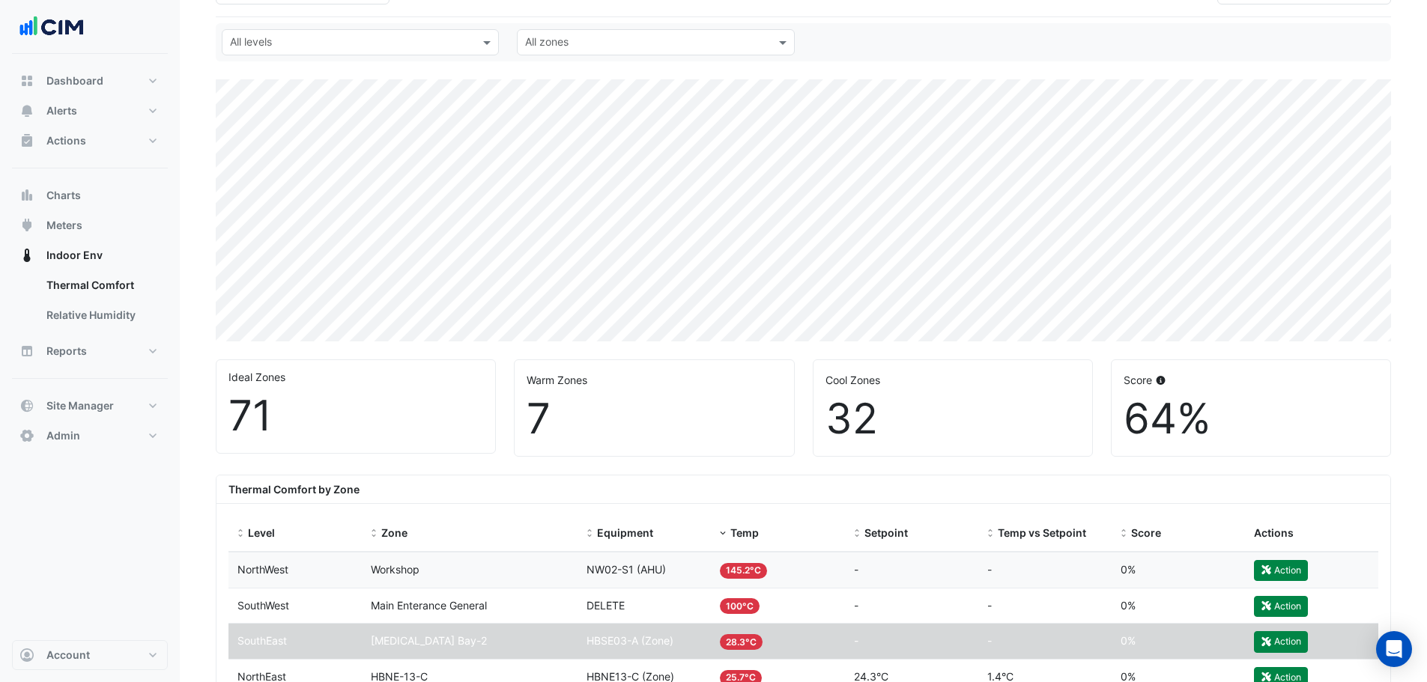
scroll to position [0, 0]
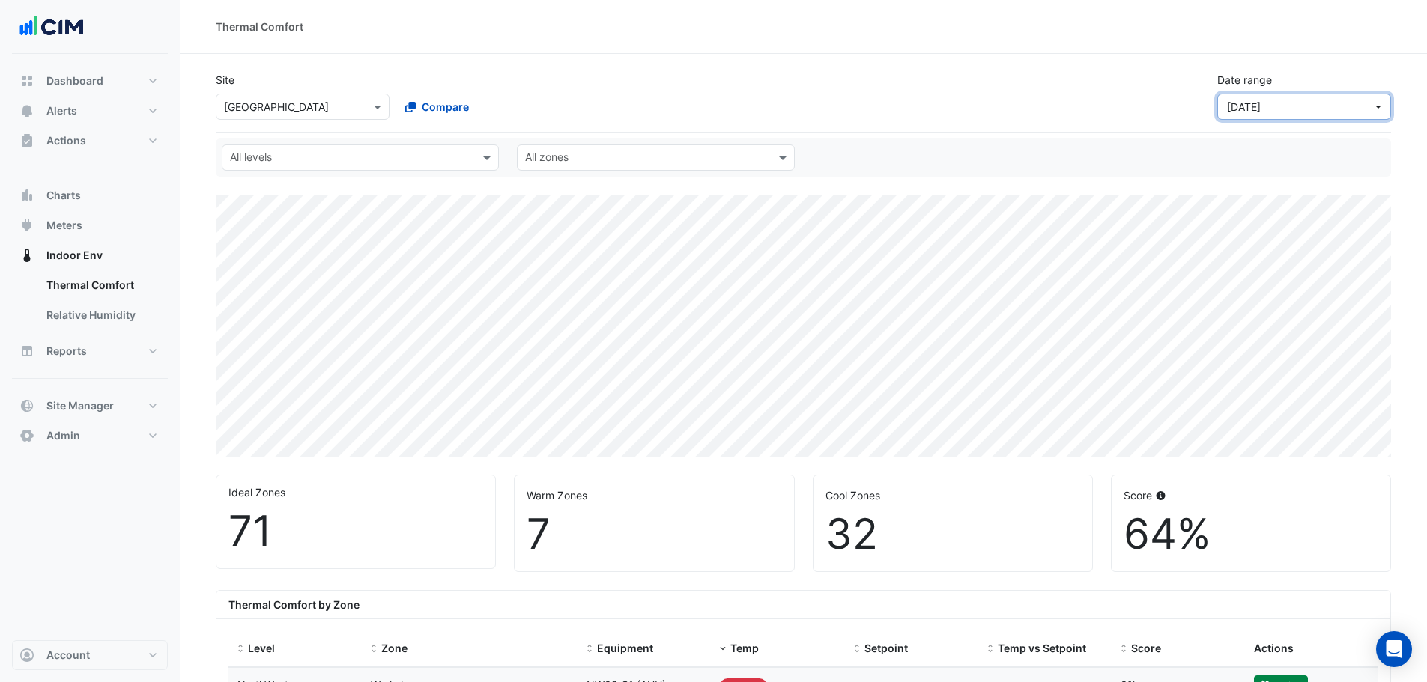
click at [1382, 103] on button "Yesterday" at bounding box center [1304, 107] width 174 height 26
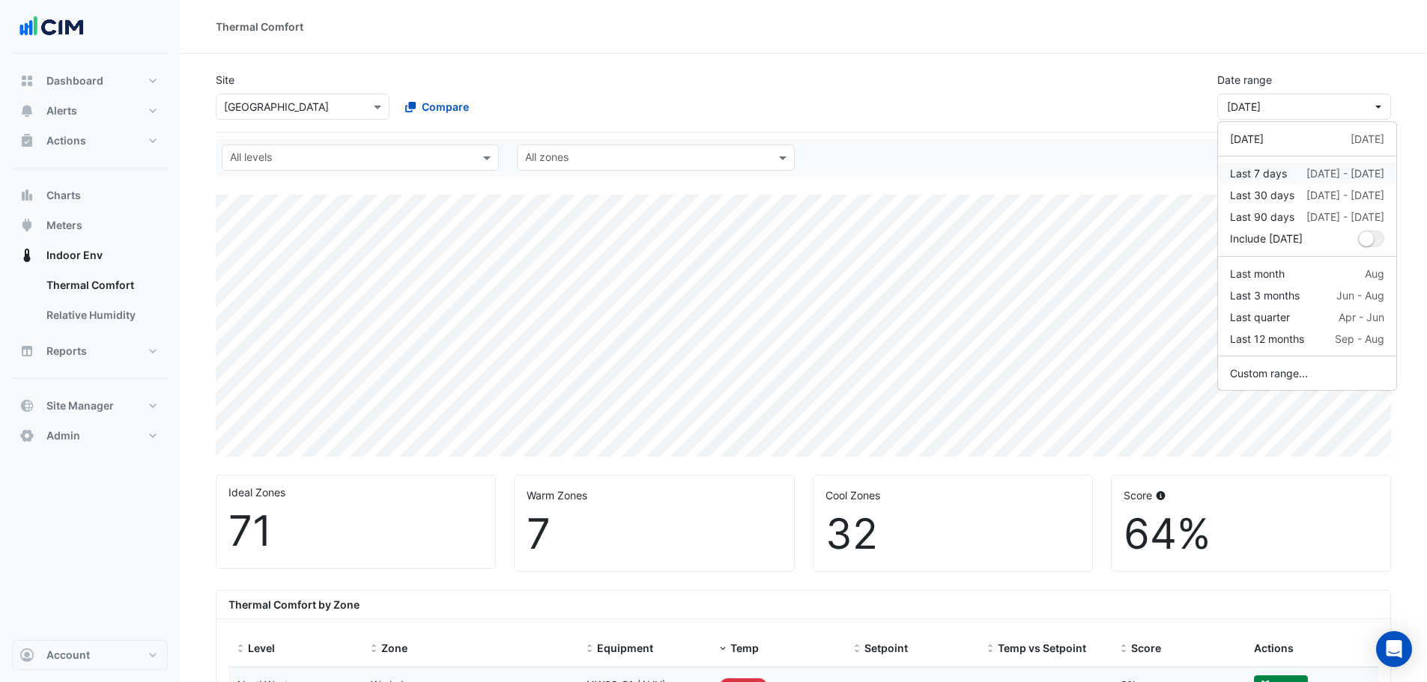
click at [1278, 173] on div "Last 7 days" at bounding box center [1258, 173] width 57 height 16
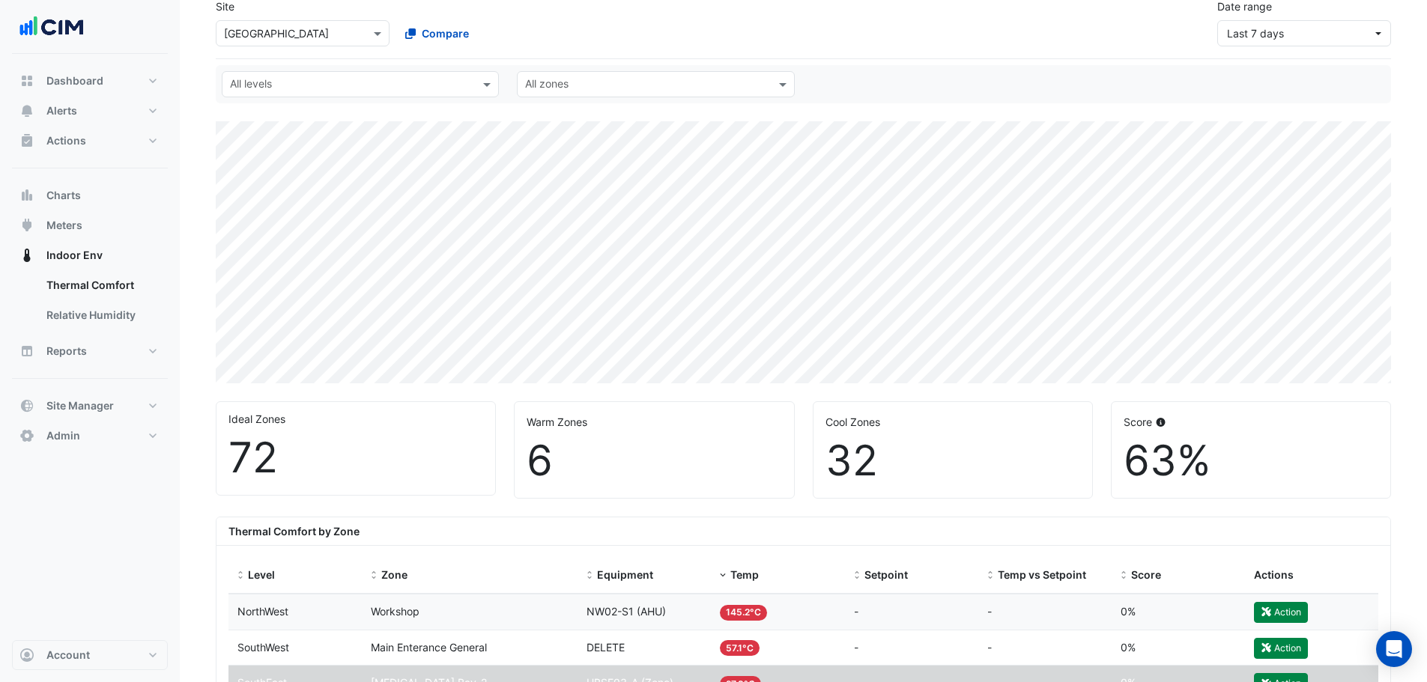
scroll to position [300, 0]
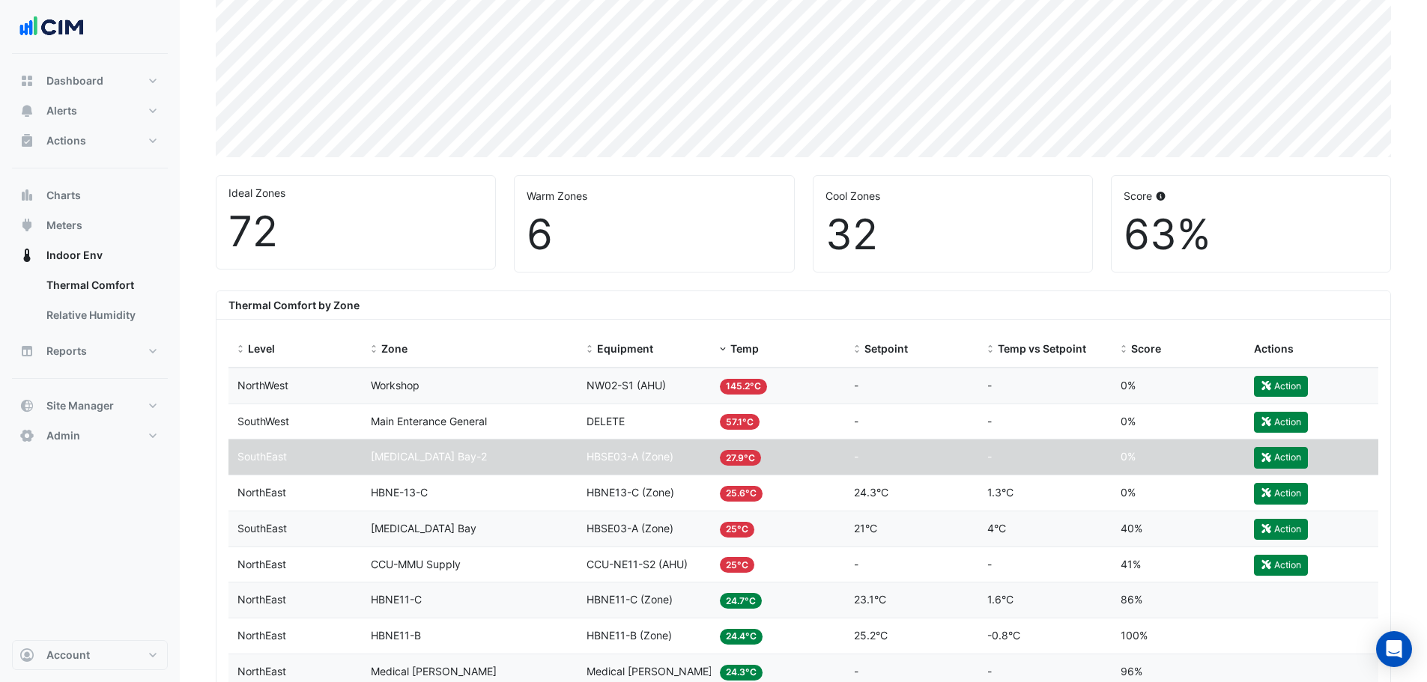
click at [681, 448] on datatable-body-cell "Equipment HBSE03-A (Zone)" at bounding box center [643, 457] width 133 height 35
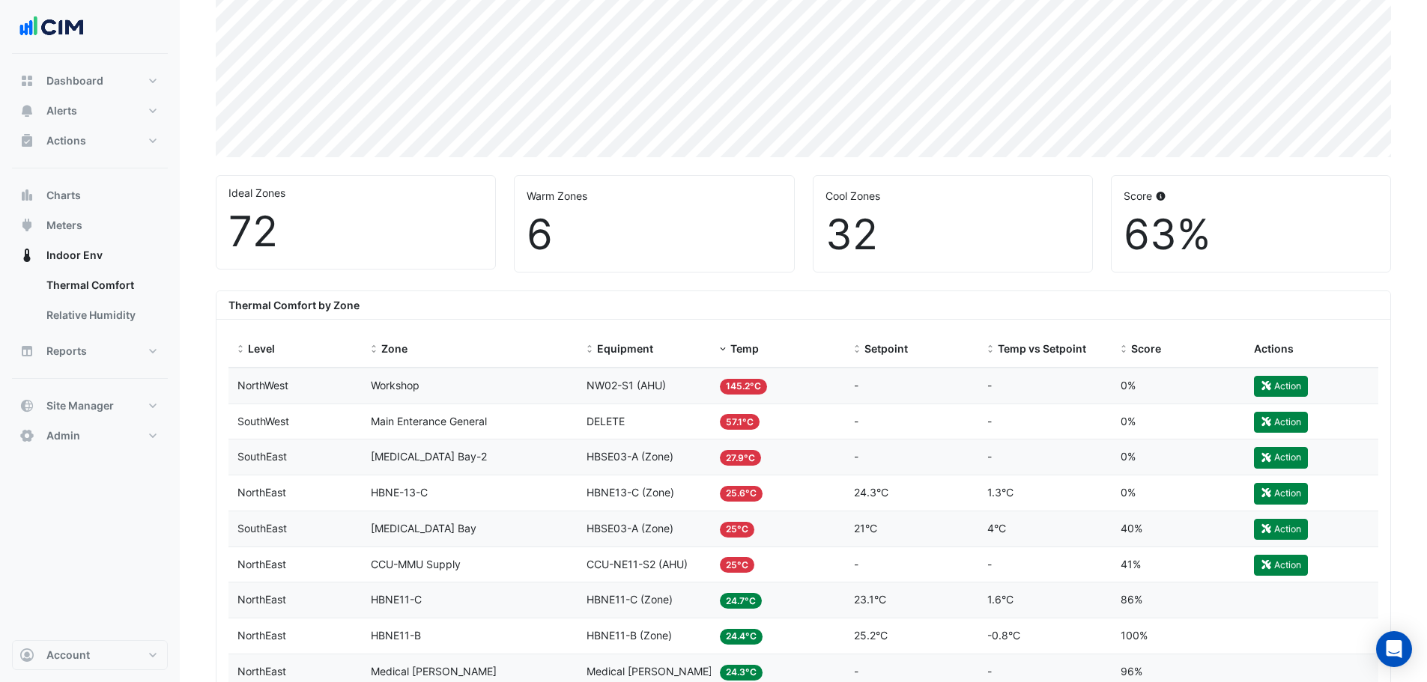
click at [691, 453] on div "Equipment HBSE03-A (Zone)" at bounding box center [643, 457] width 115 height 17
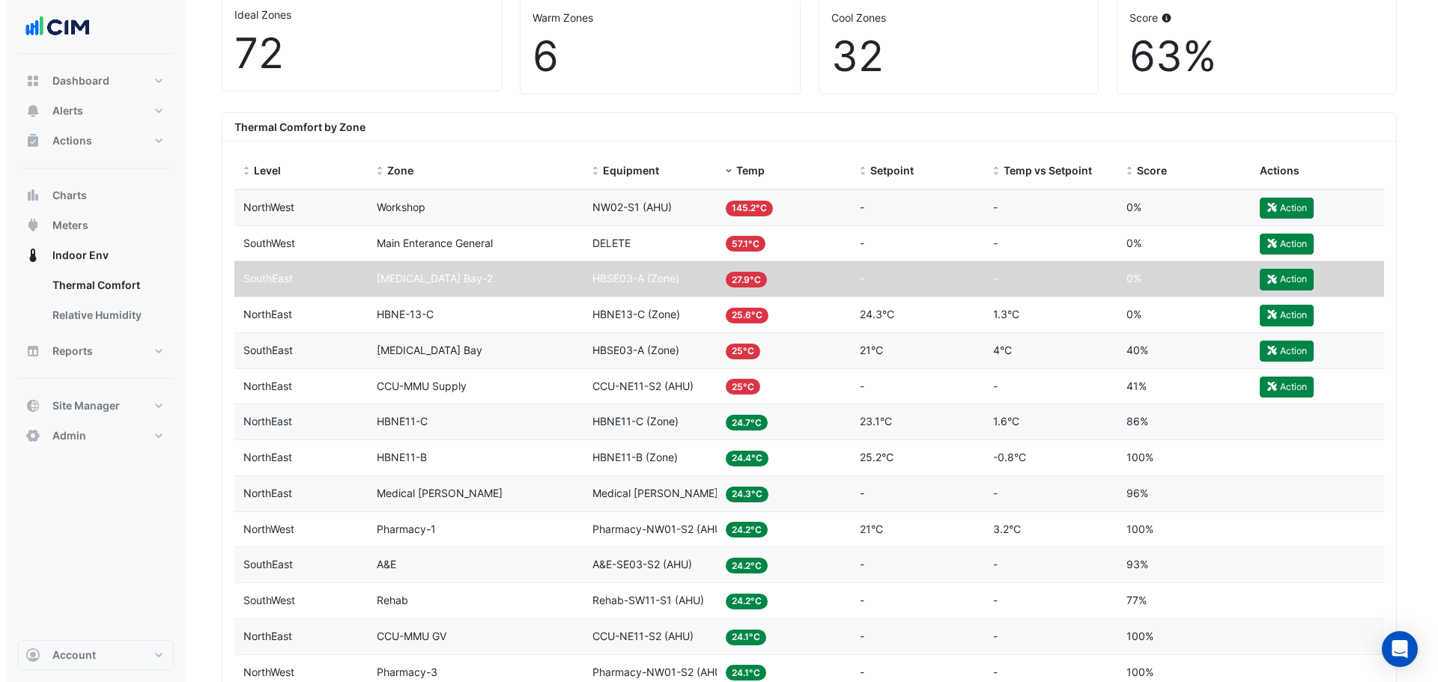
scroll to position [444, 0]
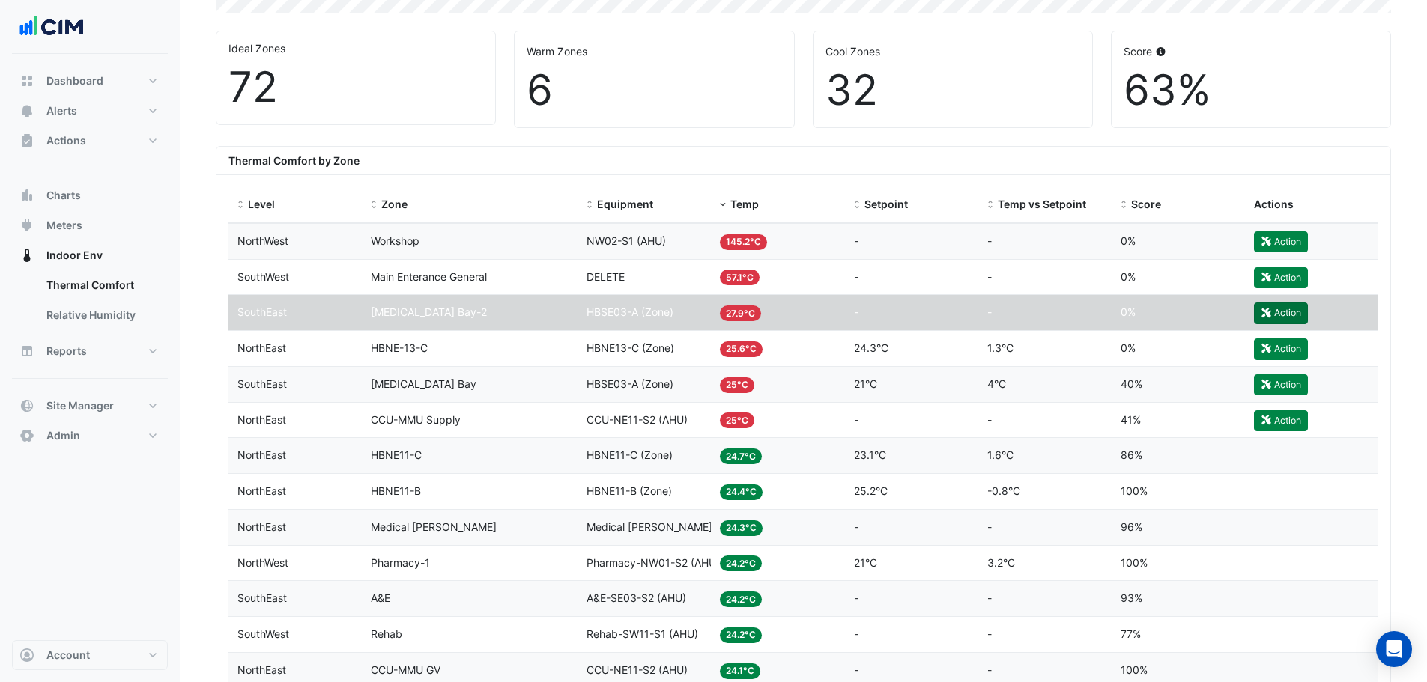
click at [1286, 317] on button "Action" at bounding box center [1281, 313] width 54 height 21
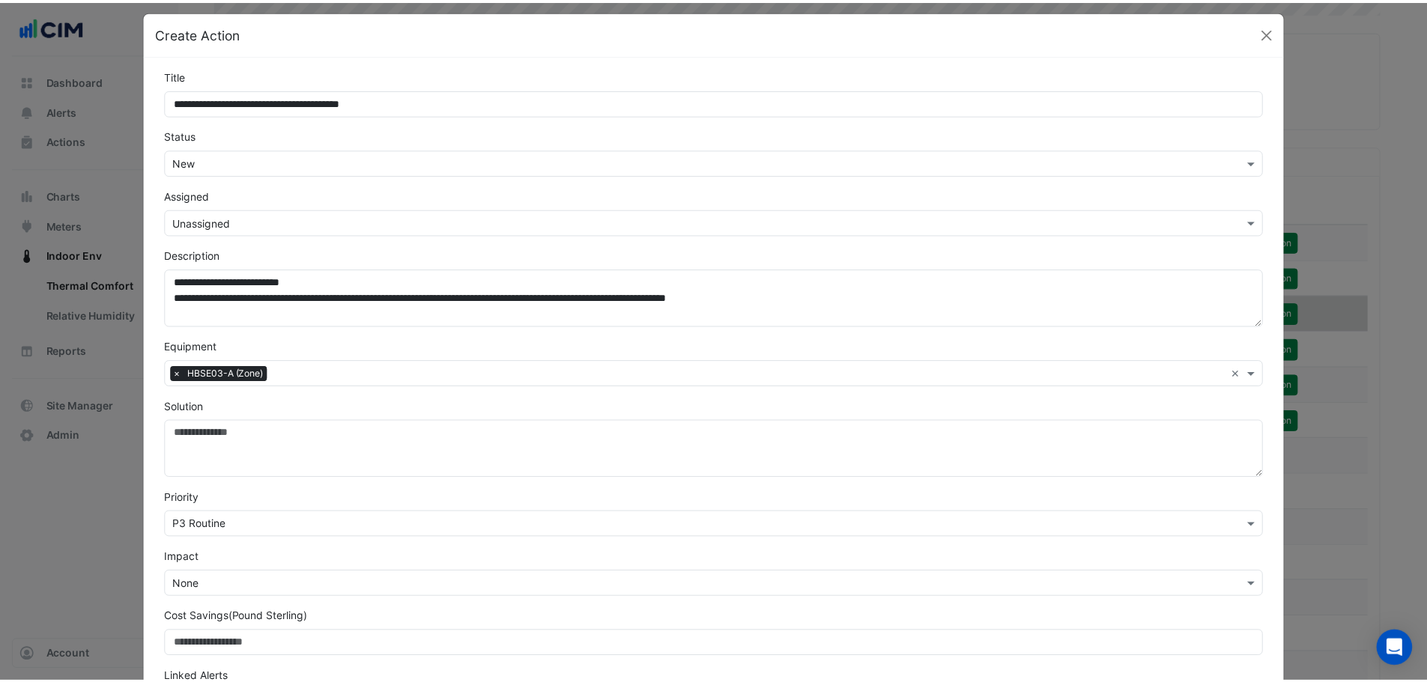
scroll to position [0, 0]
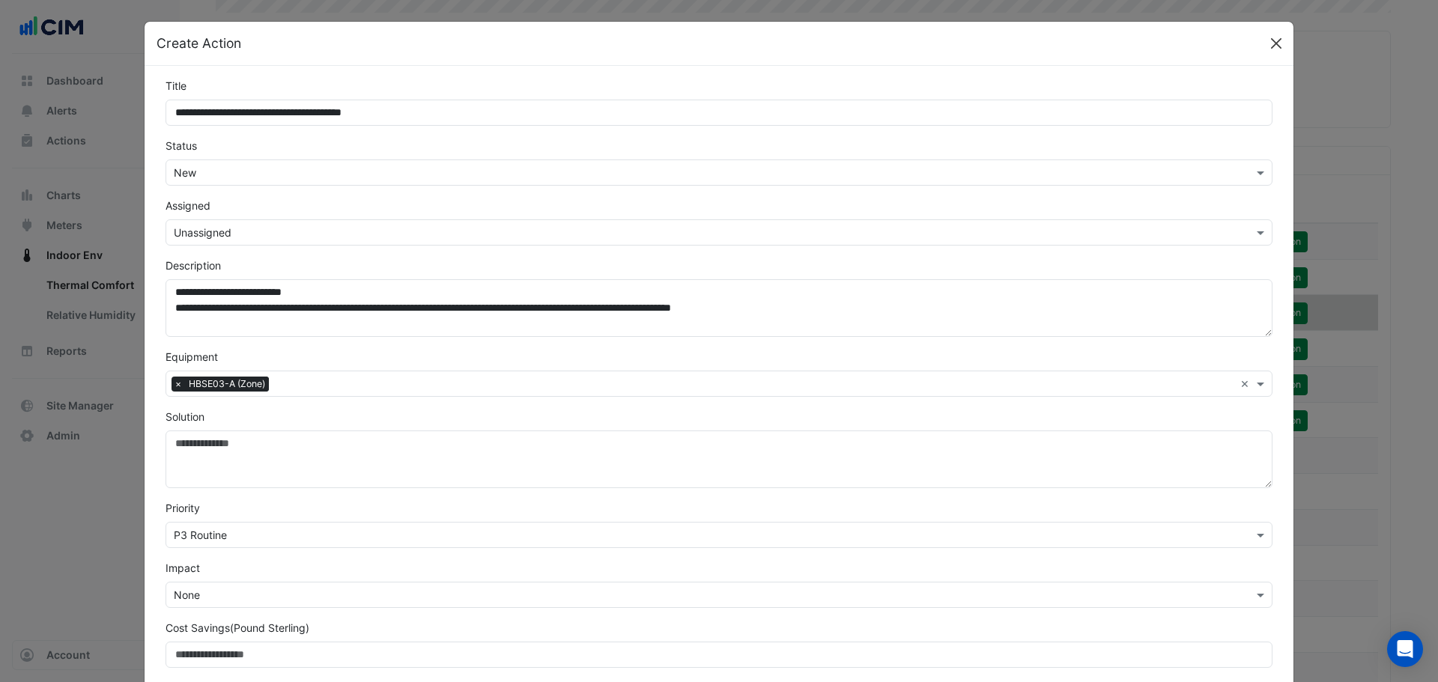
click at [1281, 43] on button "Close" at bounding box center [1276, 43] width 22 height 22
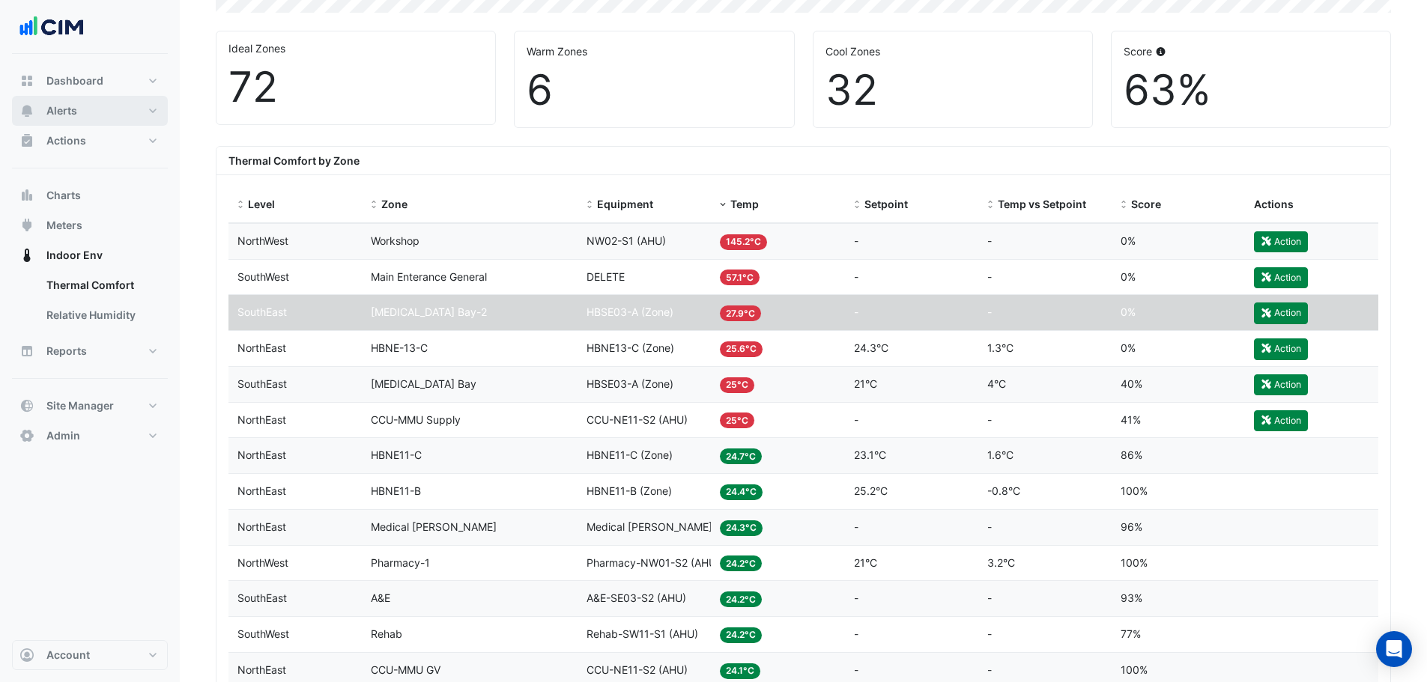
click at [72, 110] on span "Alerts" at bounding box center [61, 110] width 31 height 15
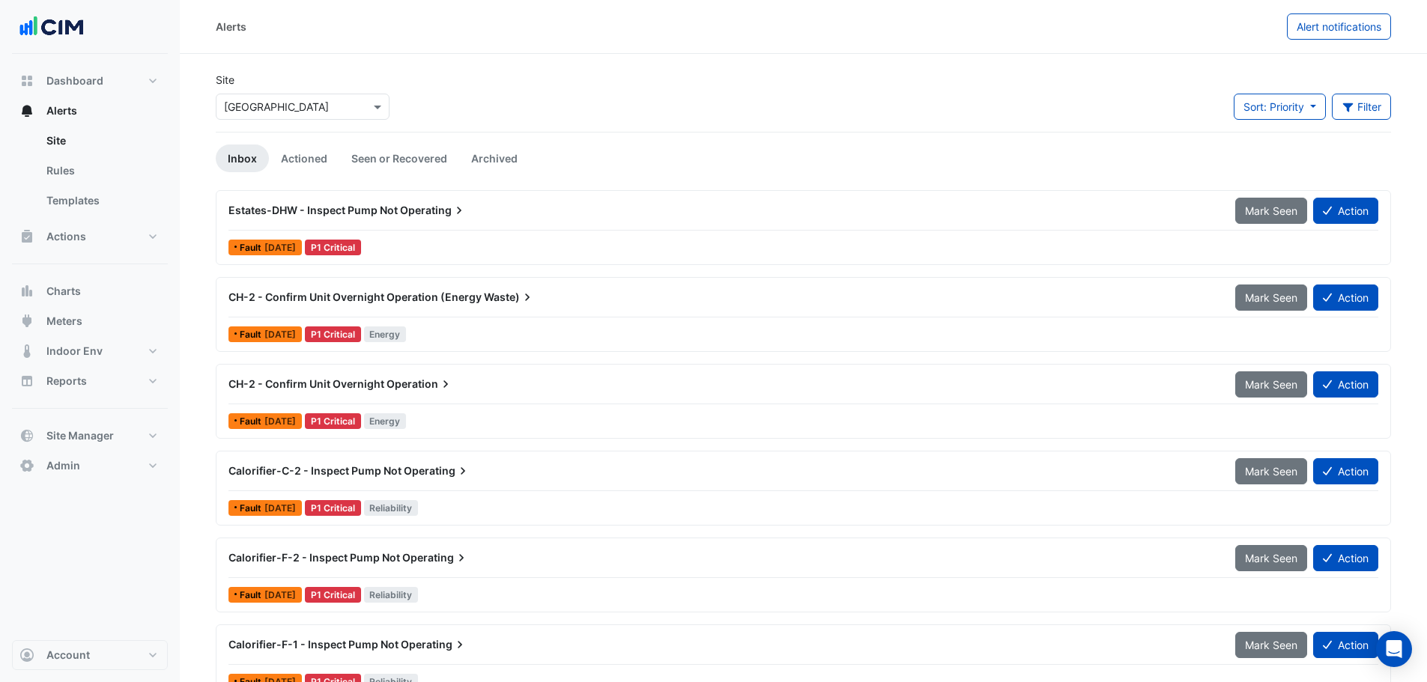
click at [409, 201] on div "Estates-DHW - Inspect Pump Not Operating" at bounding box center [722, 210] width 1006 height 27
drag, startPoint x: 591, startPoint y: 274, endPoint x: 632, endPoint y: 316, distance: 58.8
click at [590, 276] on div "Estates-DHW - Inspect Pump Not Operating Mark Seen Action Fault 3 weeks ago P1 …" at bounding box center [803, 624] width 1175 height 869
click at [423, 306] on div "CH-2 - Confirm Unit Overnight Operation (Energy Waste)" at bounding box center [722, 297] width 1006 height 27
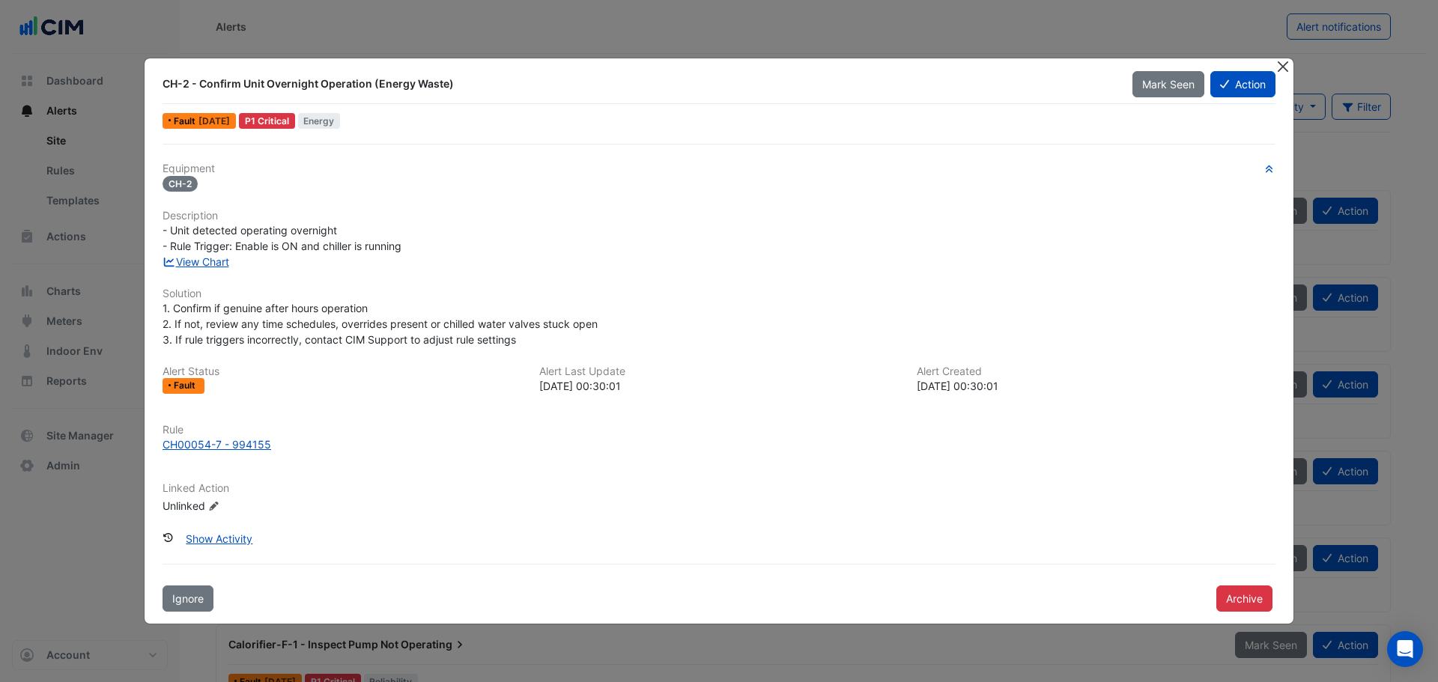
click at [1289, 70] on button "Close" at bounding box center [1283, 66] width 16 height 16
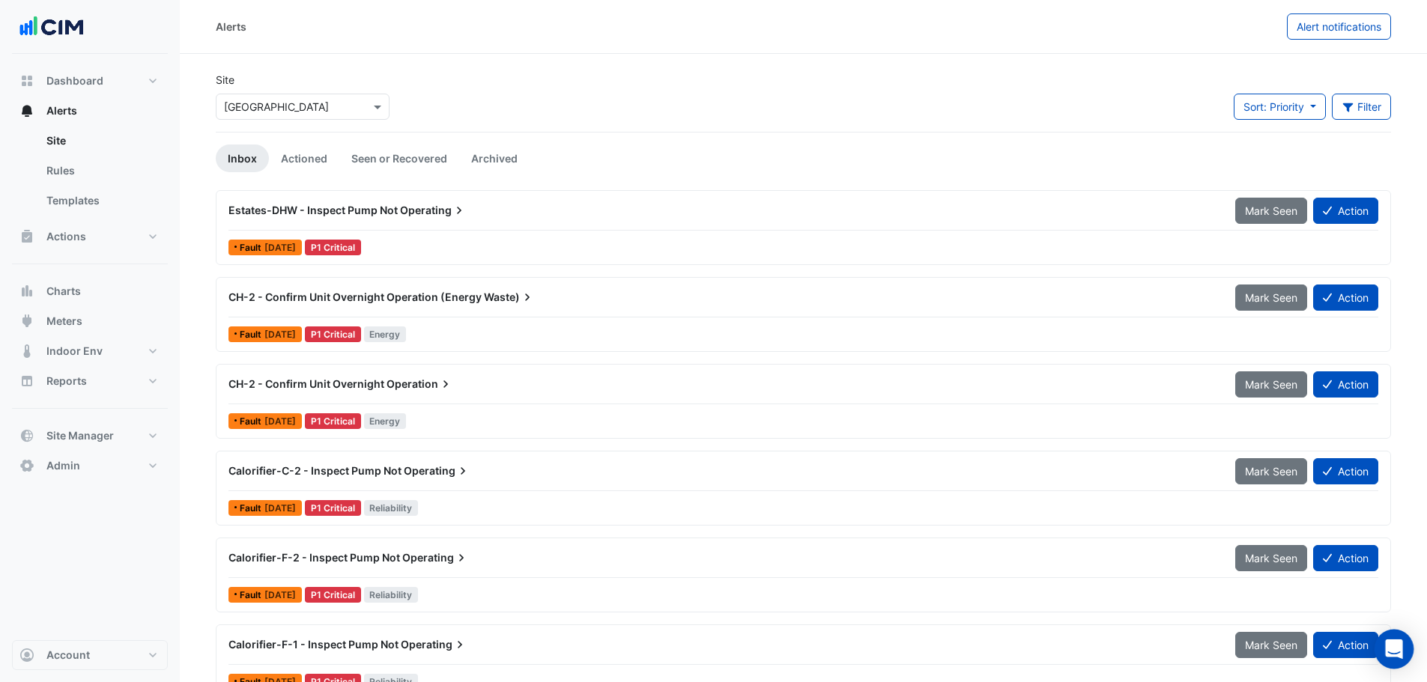
click at [1388, 654] on icon "Open Intercom Messenger" at bounding box center [1393, 649] width 17 height 19
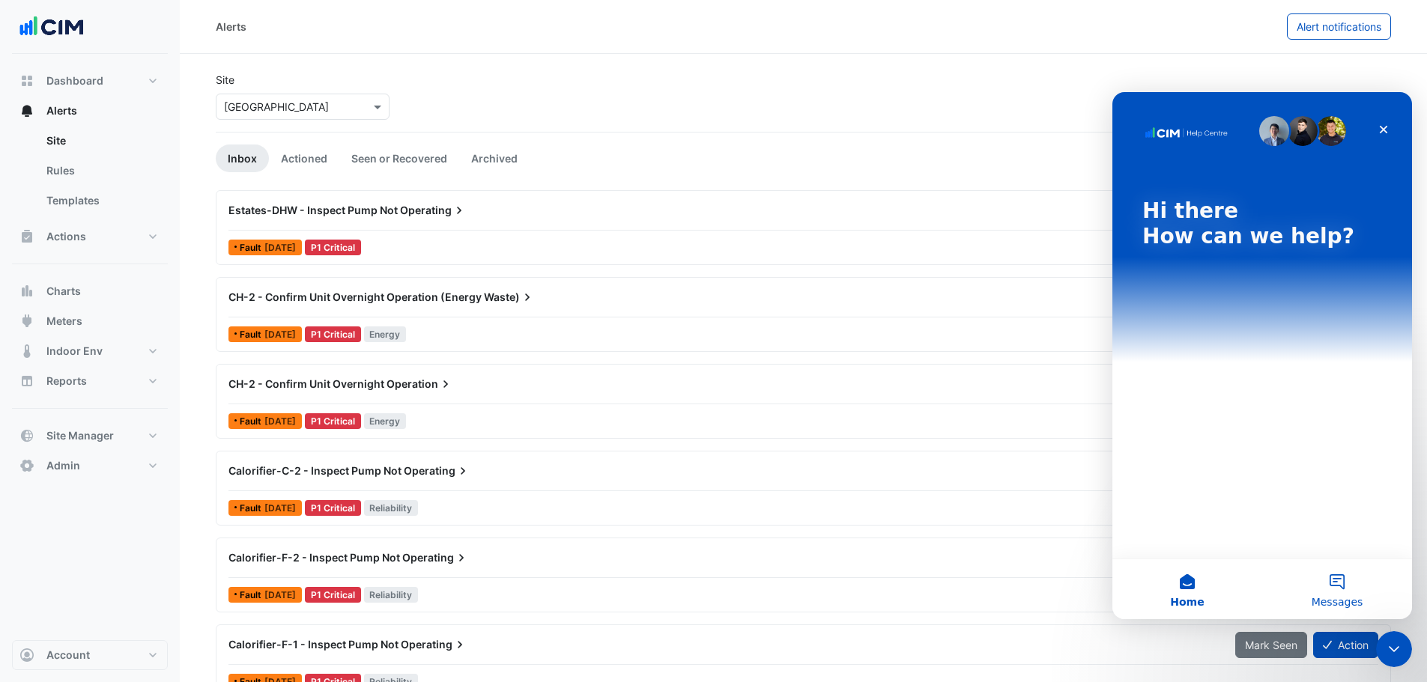
click at [1342, 582] on button "Messages" at bounding box center [1337, 589] width 150 height 60
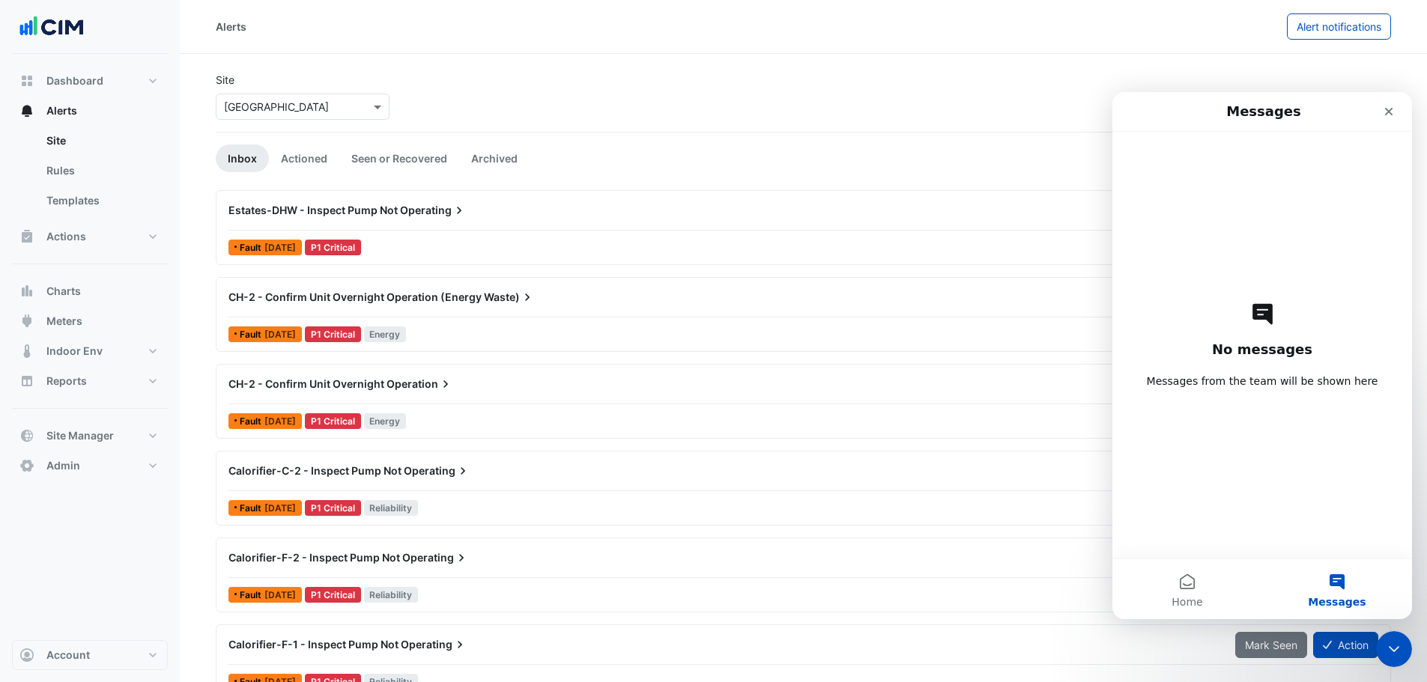
click at [1350, 577] on button "Messages" at bounding box center [1337, 589] width 150 height 60
click at [1386, 117] on div "Close" at bounding box center [1388, 111] width 27 height 27
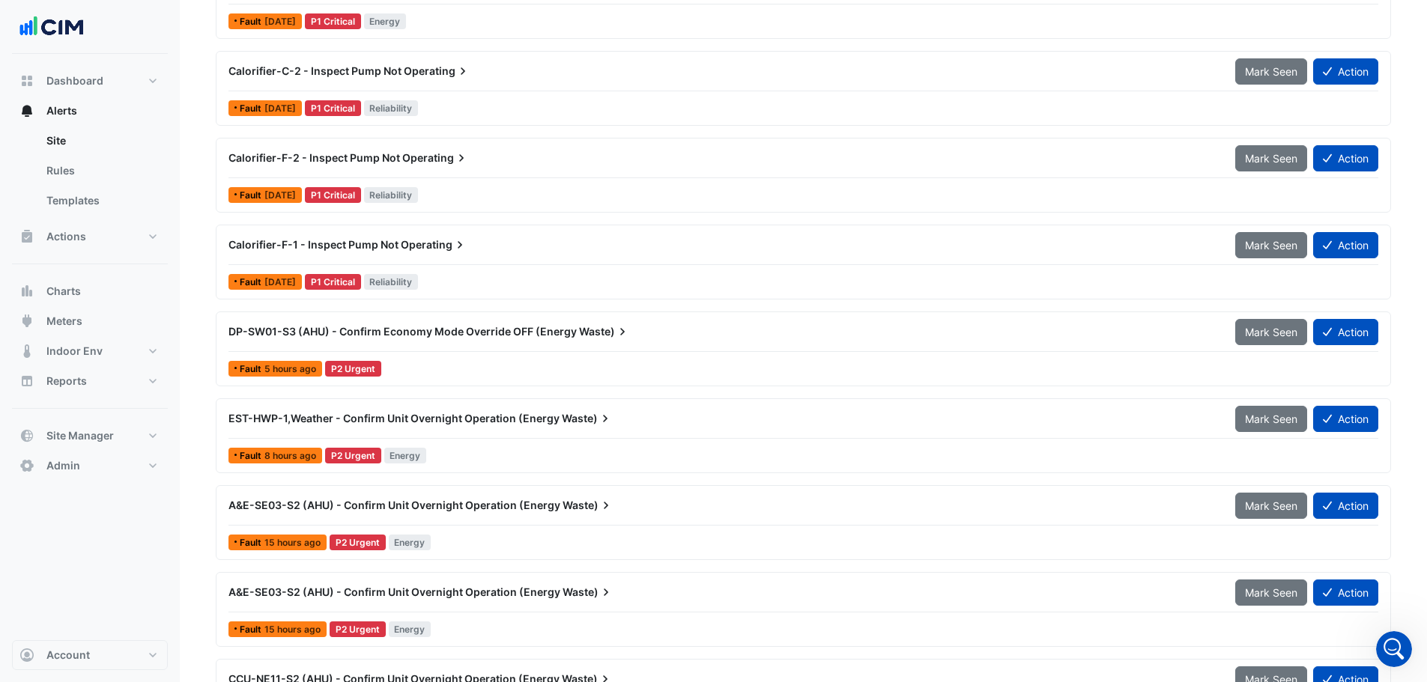
scroll to position [449, 0]
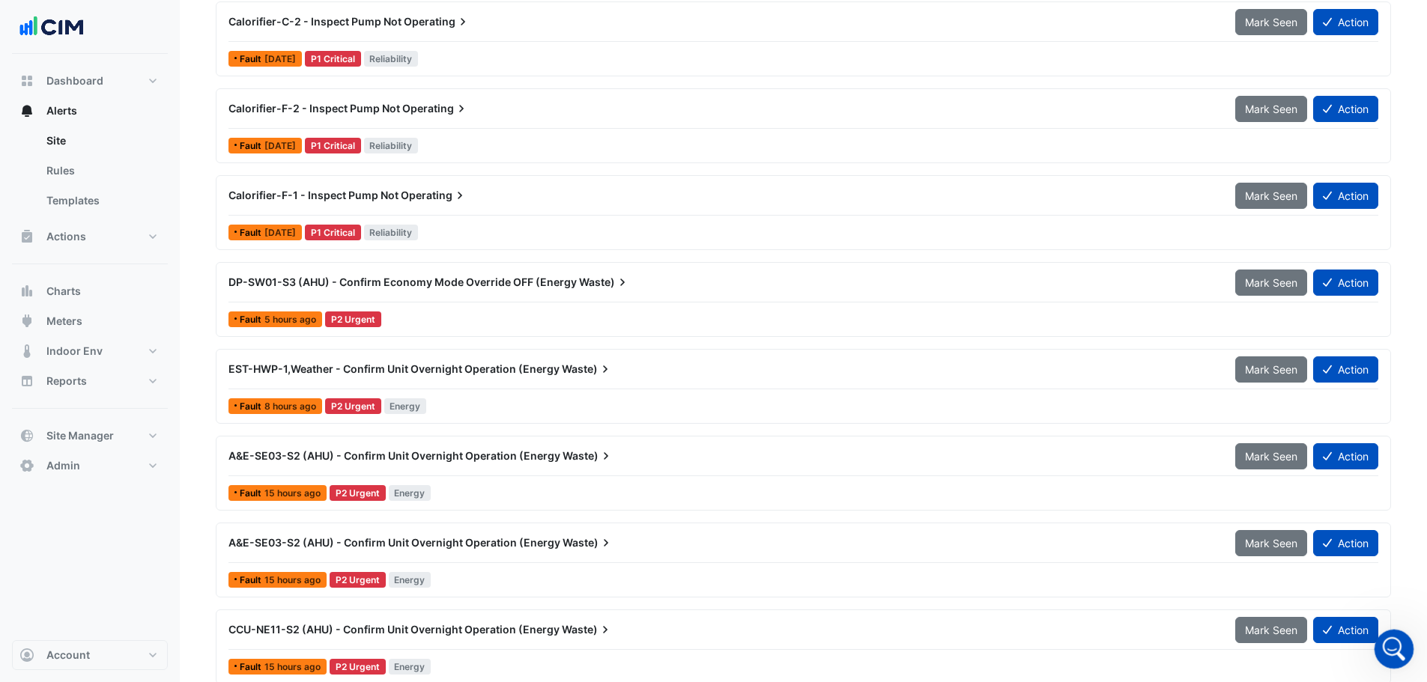
click at [1398, 655] on div "Open Intercom Messenger" at bounding box center [1391, 646] width 49 height 49
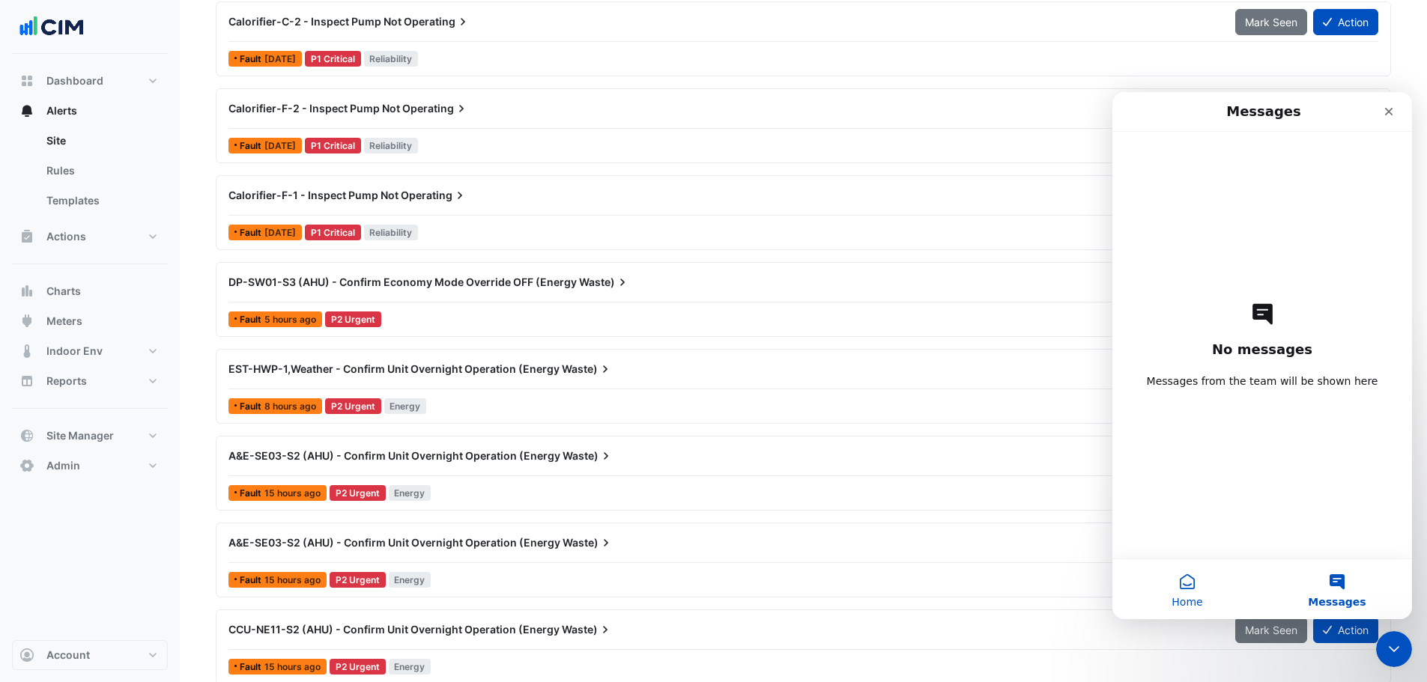
click at [1173, 590] on button "Home" at bounding box center [1187, 589] width 150 height 60
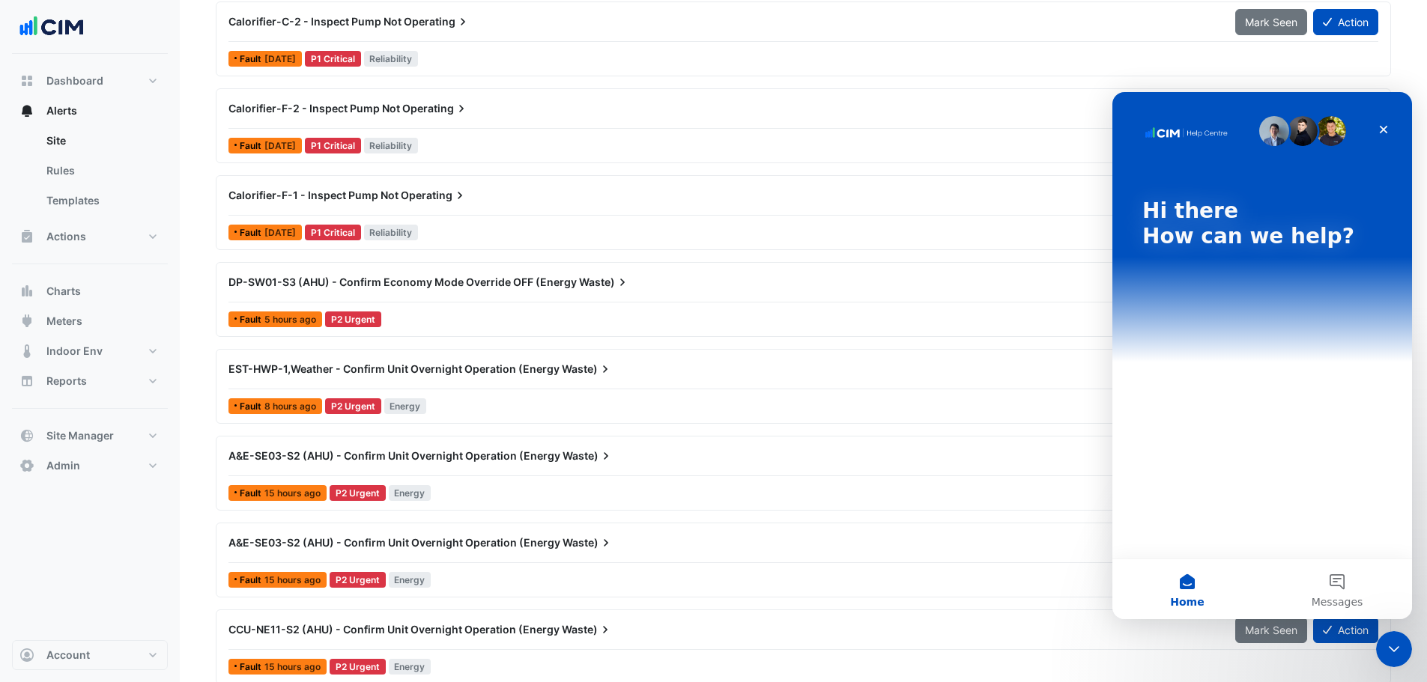
click at [1157, 347] on div "Hi there How can we help?" at bounding box center [1262, 227] width 270 height 270
click at [74, 326] on span "Meters" at bounding box center [64, 321] width 36 height 15
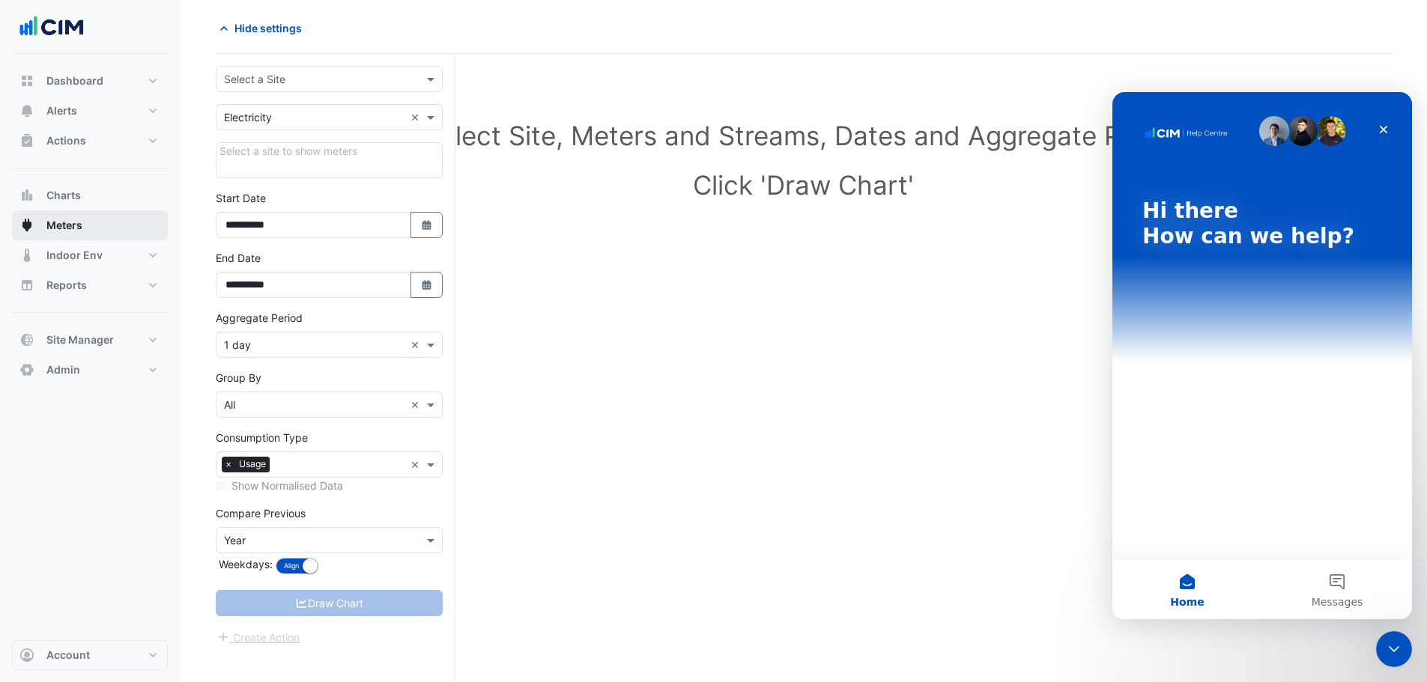
scroll to position [57, 0]
click at [296, 74] on input "text" at bounding box center [314, 80] width 180 height 16
type input "*****"
click at [318, 126] on div "[GEOGRAPHIC_DATA]" at bounding box center [328, 133] width 225 height 22
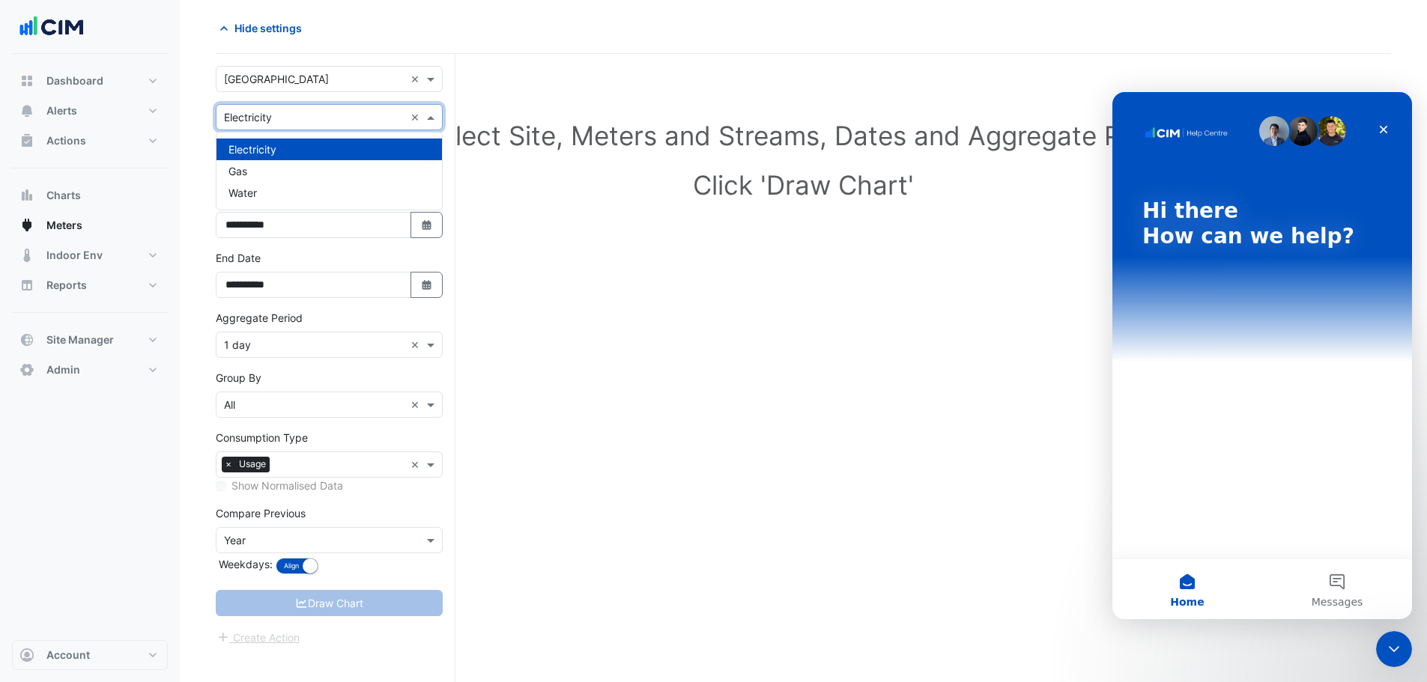
click at [431, 118] on span at bounding box center [432, 117] width 19 height 16
click at [261, 171] on div "Gas" at bounding box center [328, 171] width 225 height 22
click at [432, 112] on span at bounding box center [432, 117] width 19 height 16
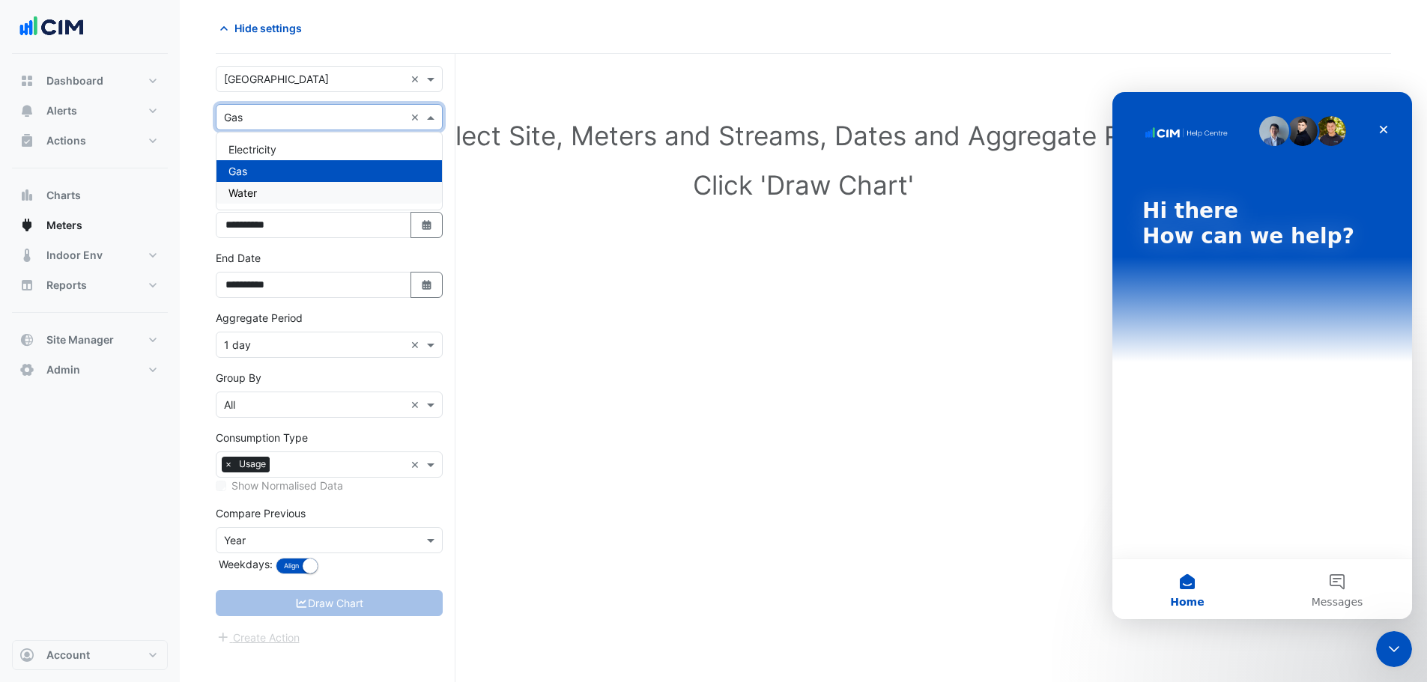
click at [252, 188] on span "Water" at bounding box center [242, 192] width 28 height 13
click at [427, 115] on span at bounding box center [432, 117] width 19 height 16
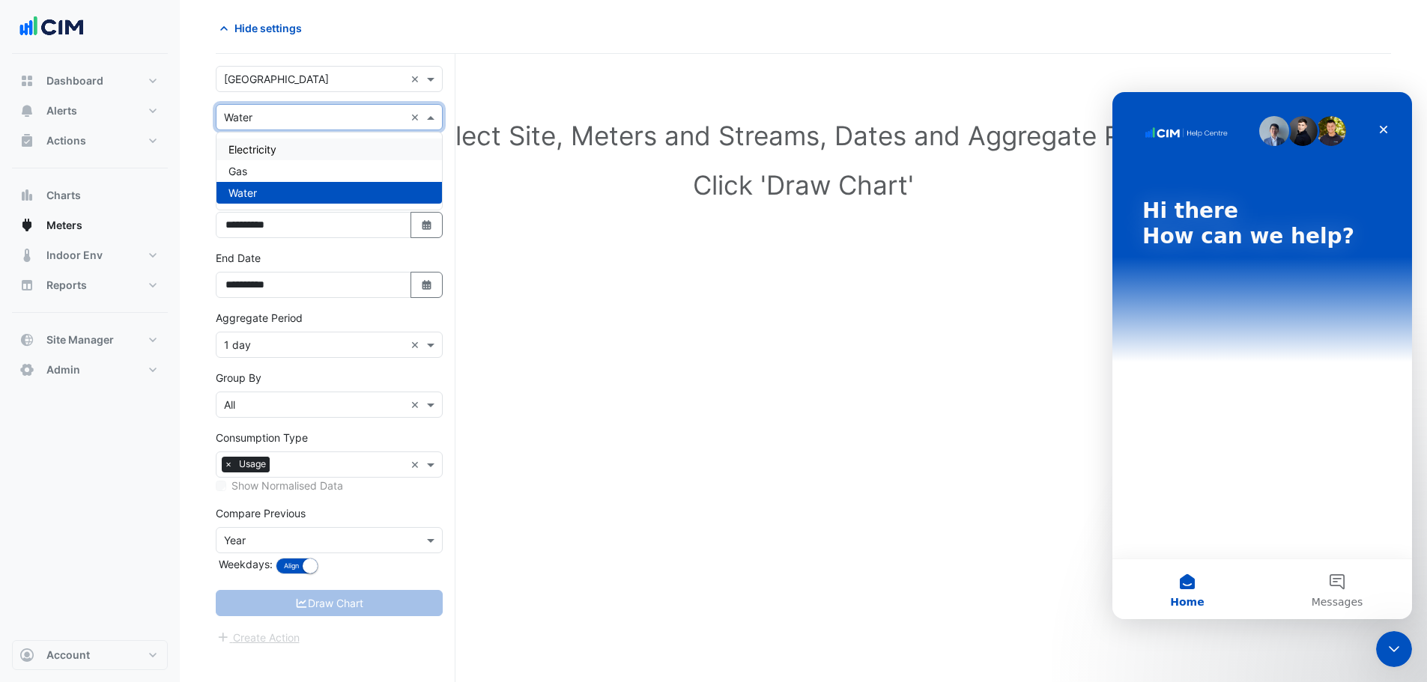
click at [276, 143] on span "Electricity" at bounding box center [252, 149] width 48 height 13
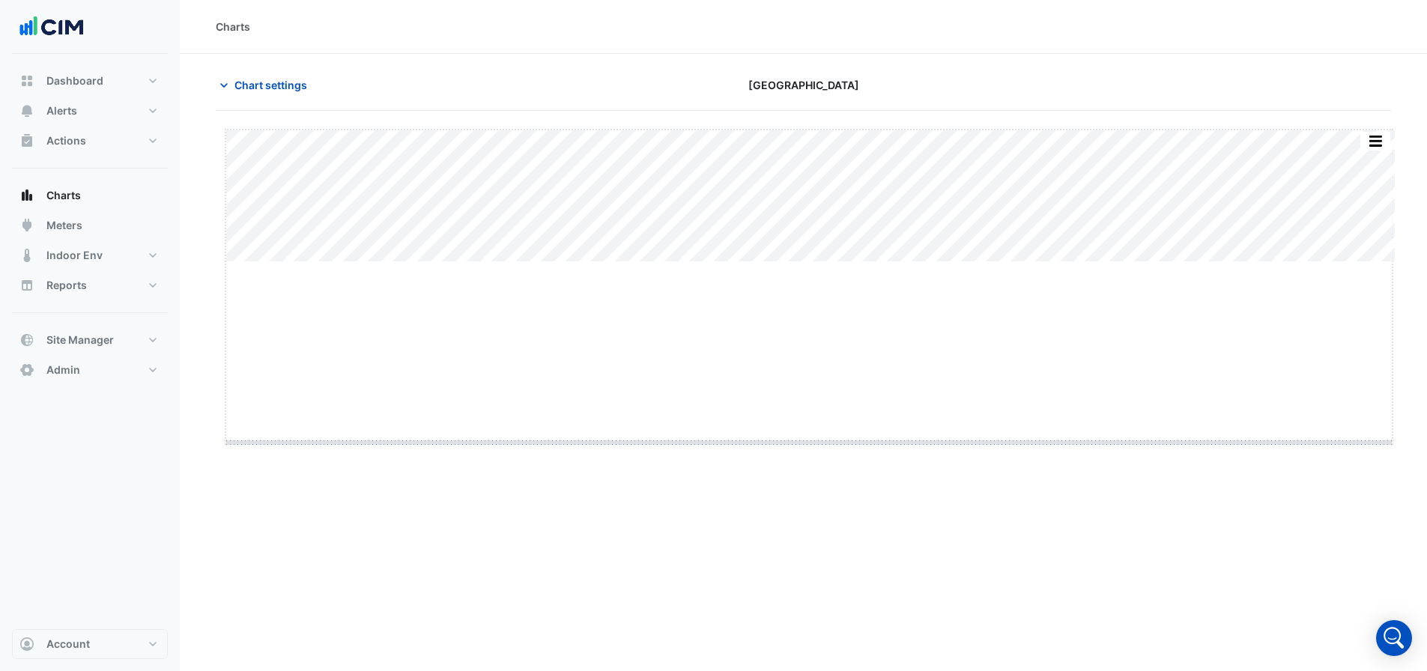
drag, startPoint x: 809, startPoint y: 260, endPoint x: 814, endPoint y: 441, distance: 181.3
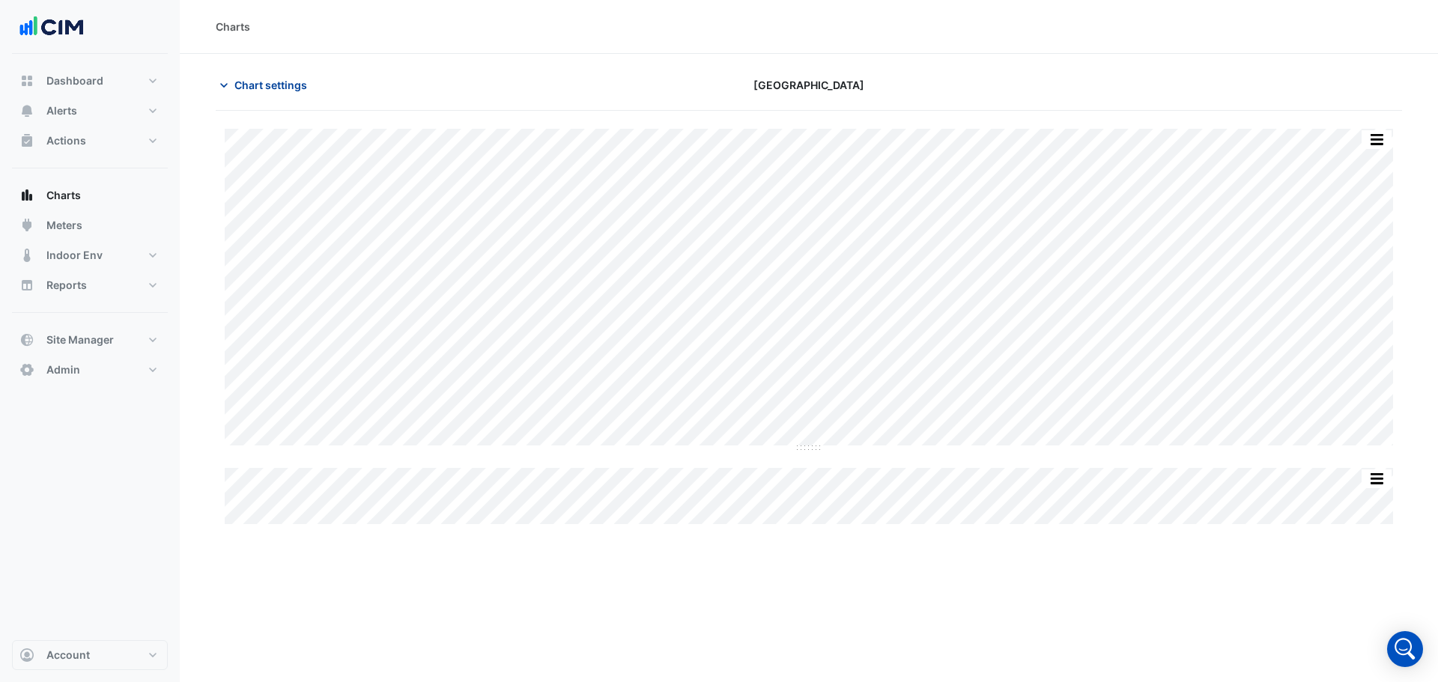
click at [262, 80] on span "Chart settings" at bounding box center [270, 85] width 73 height 16
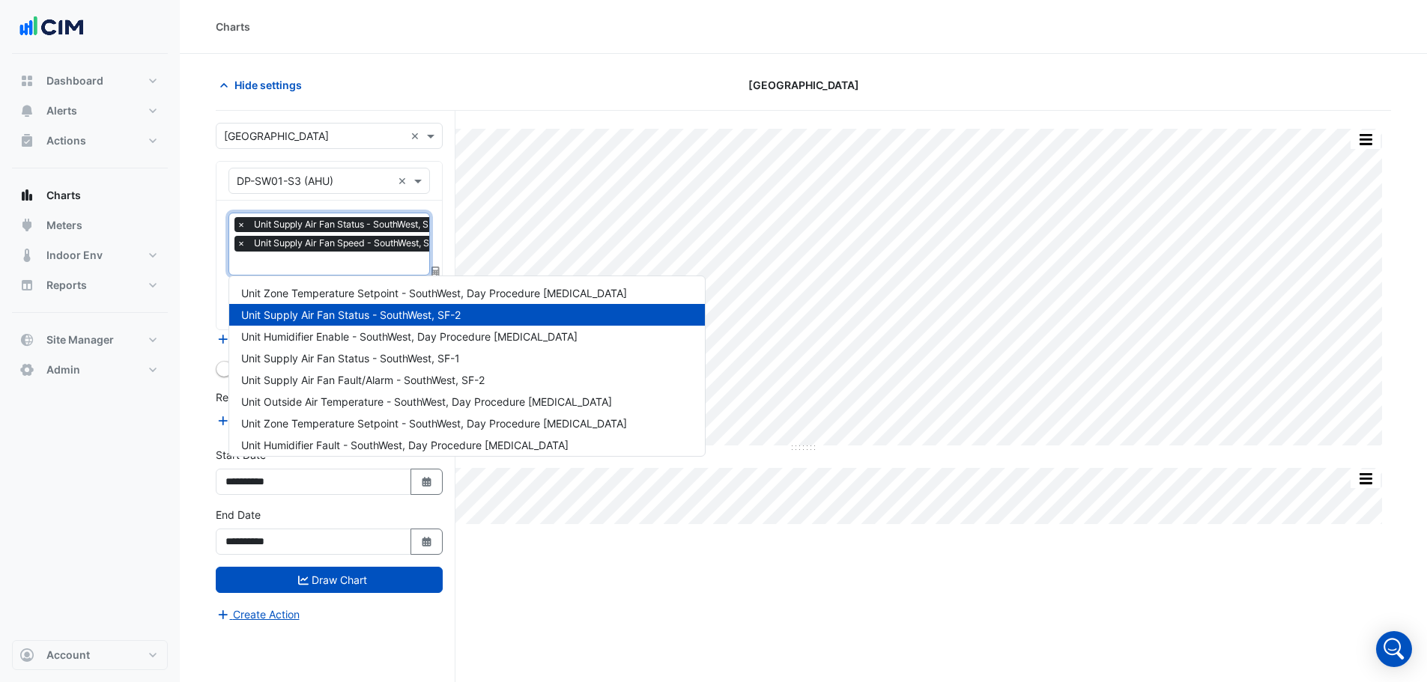
scroll to position [0, 7]
click at [332, 268] on input "text" at bounding box center [336, 265] width 215 height 16
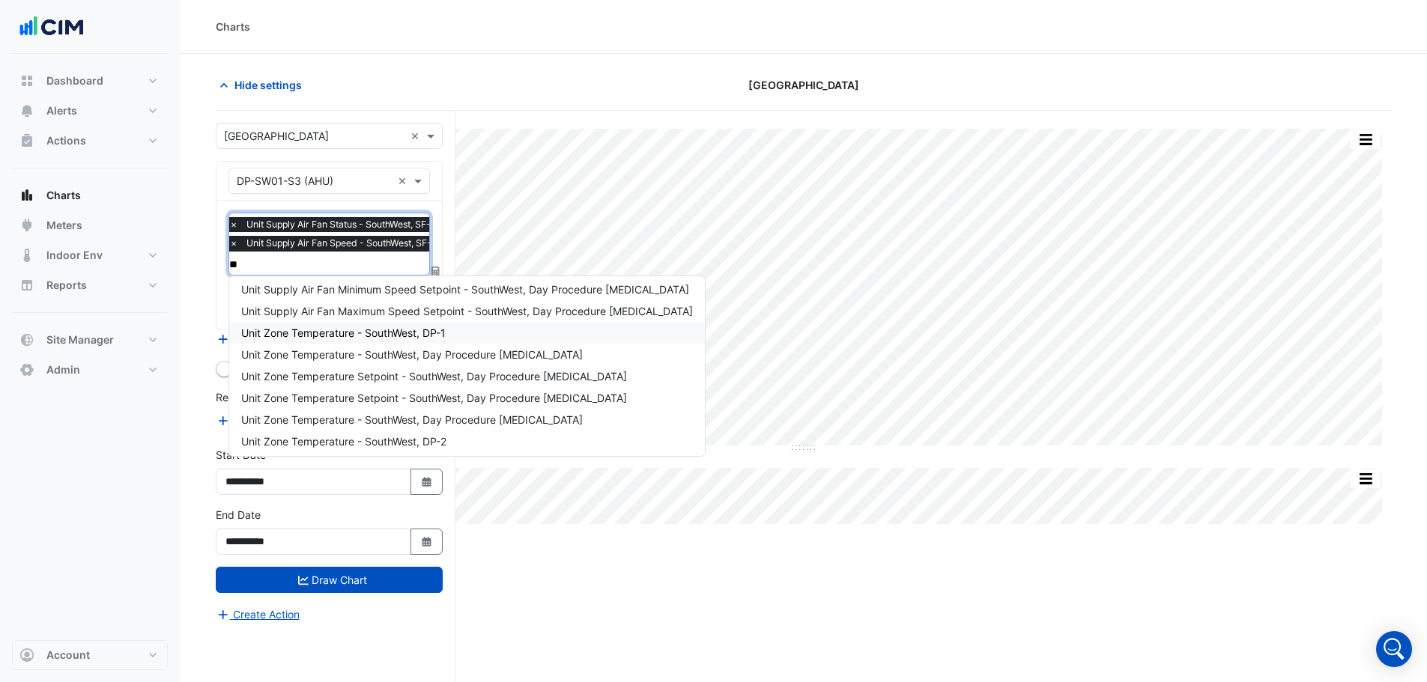
scroll to position [0, 0]
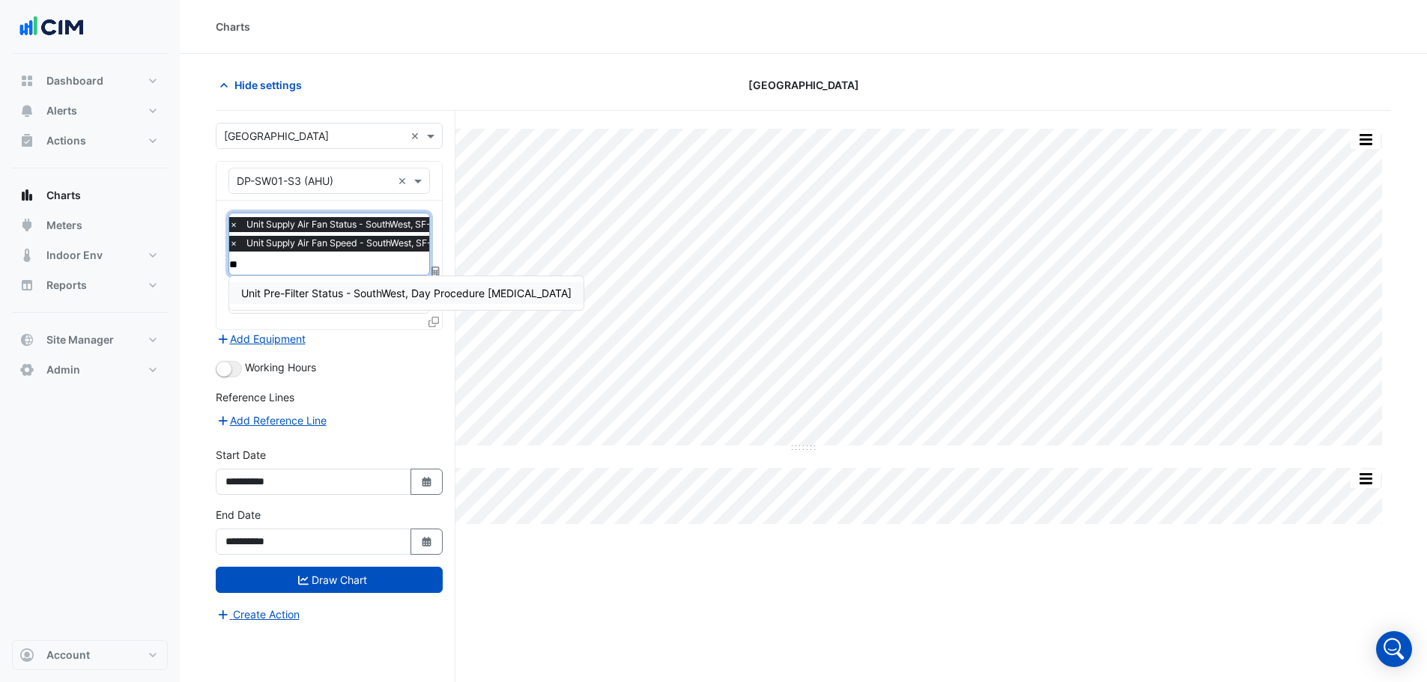
type input "***"
drag, startPoint x: 297, startPoint y: 261, endPoint x: 140, endPoint y: 261, distance: 157.3
click at [140, 261] on div "Charts Hide settings Causeway Hospital Split All Split None Print Save as JPEG …" at bounding box center [713, 369] width 1427 height 739
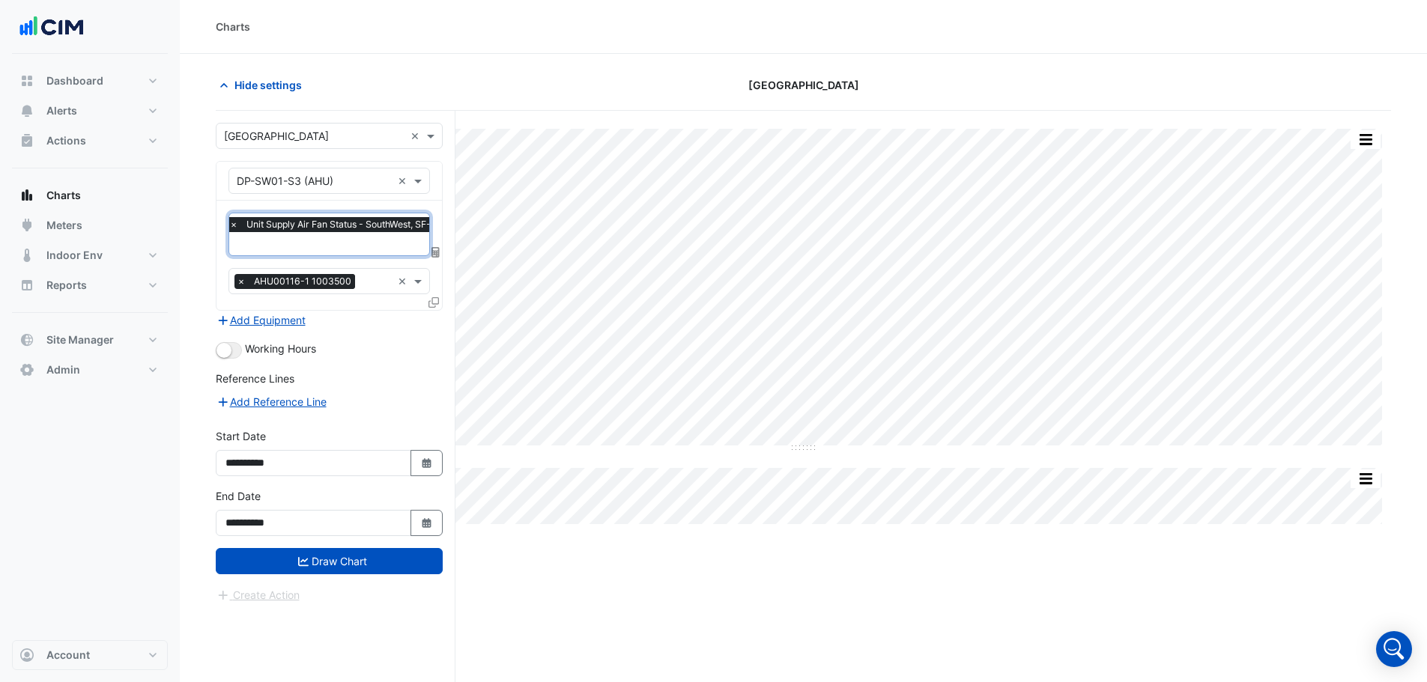
click at [263, 246] on input "text" at bounding box center [336, 245] width 214 height 16
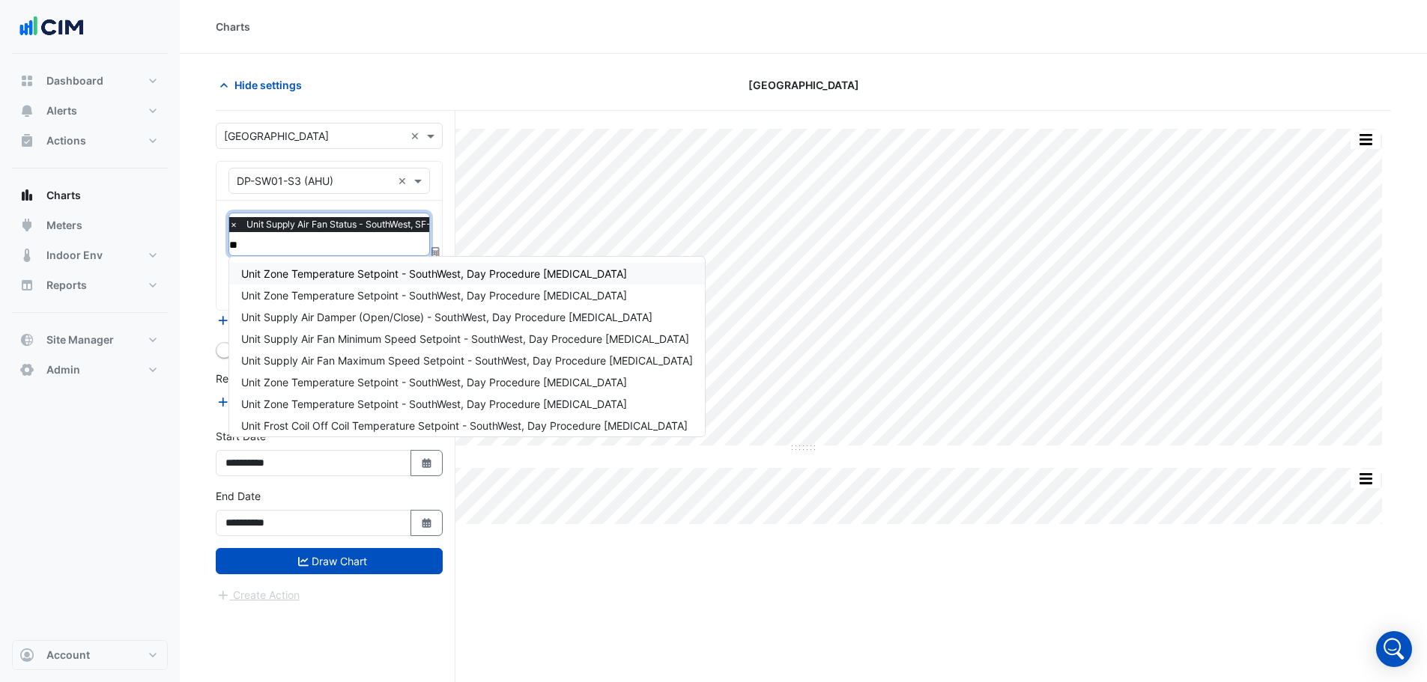
type input "***"
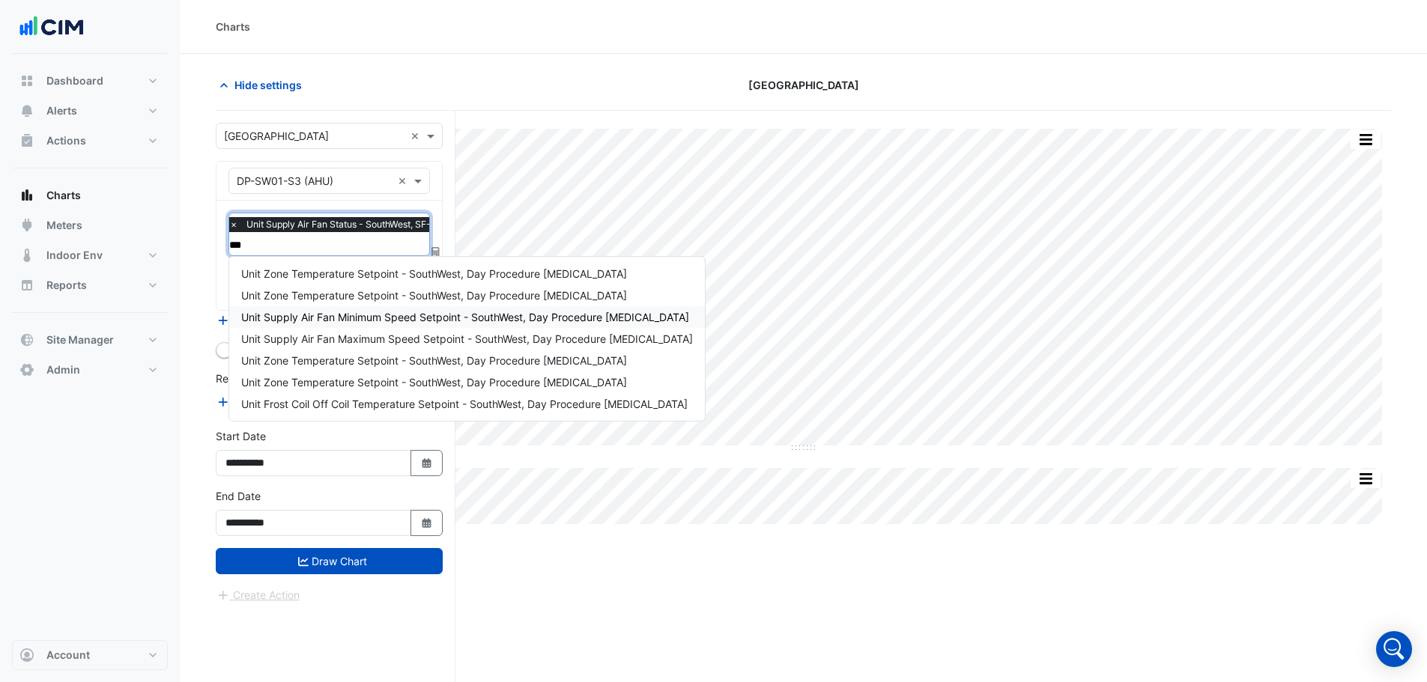
click at [358, 320] on span "Unit Supply Air Fan Minimum Speed Setpoint - SouthWest, Day Procedure Endoscopy" at bounding box center [465, 317] width 448 height 13
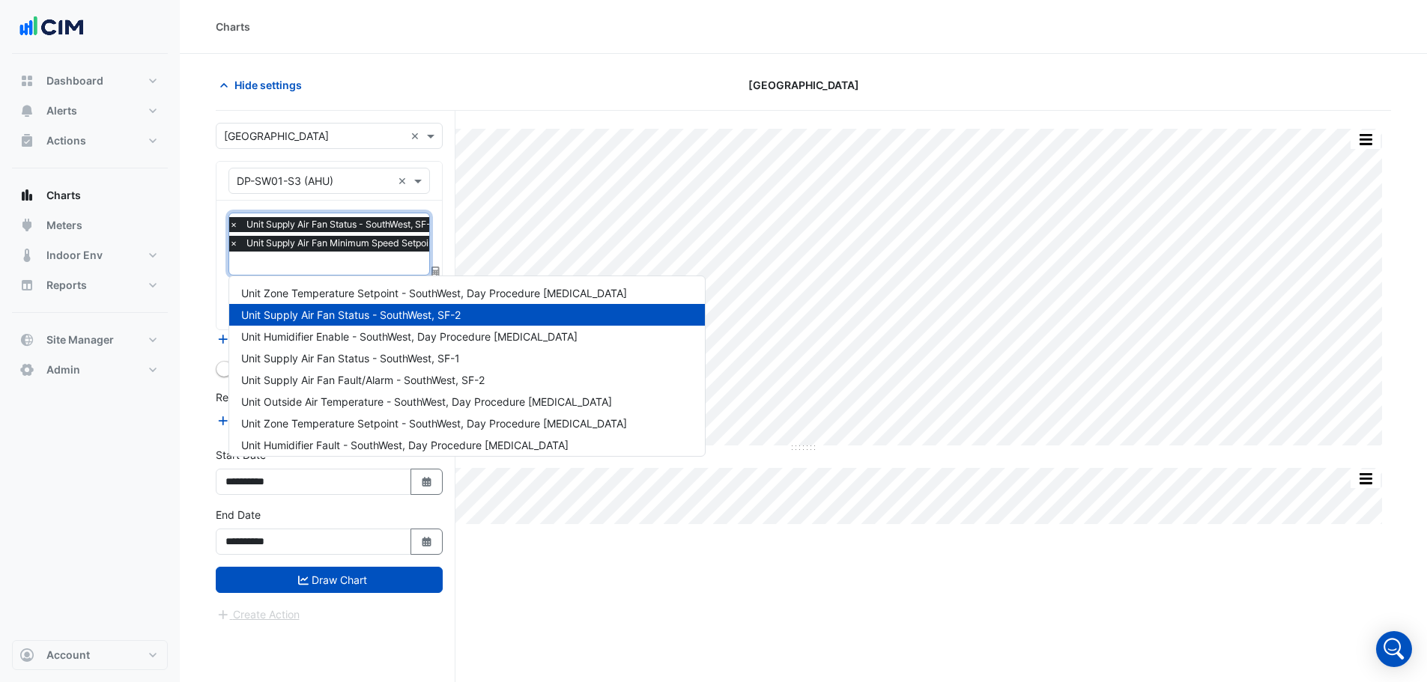
click at [310, 267] on input "text" at bounding box center [436, 265] width 415 height 16
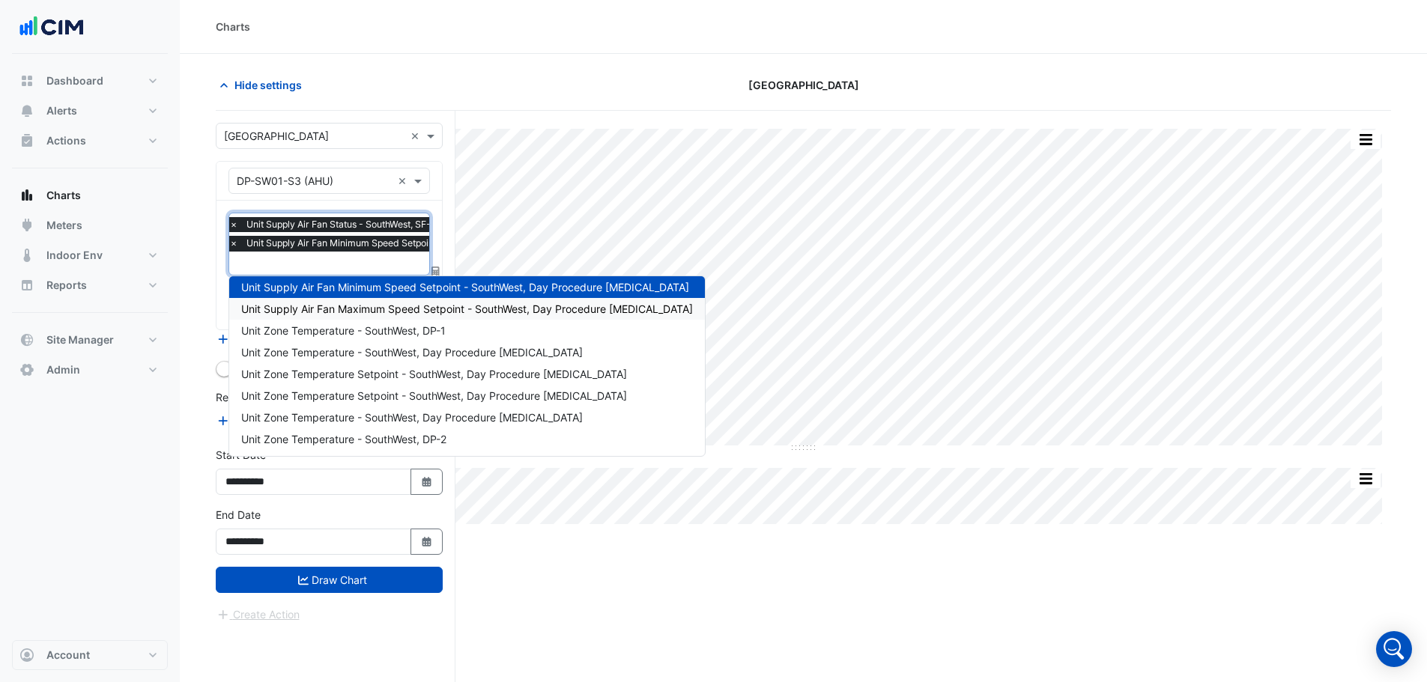
click at [356, 309] on span "Unit Supply Air Fan Maximum Speed Setpoint - SouthWest, Day Procedure Endoscopy" at bounding box center [467, 309] width 452 height 13
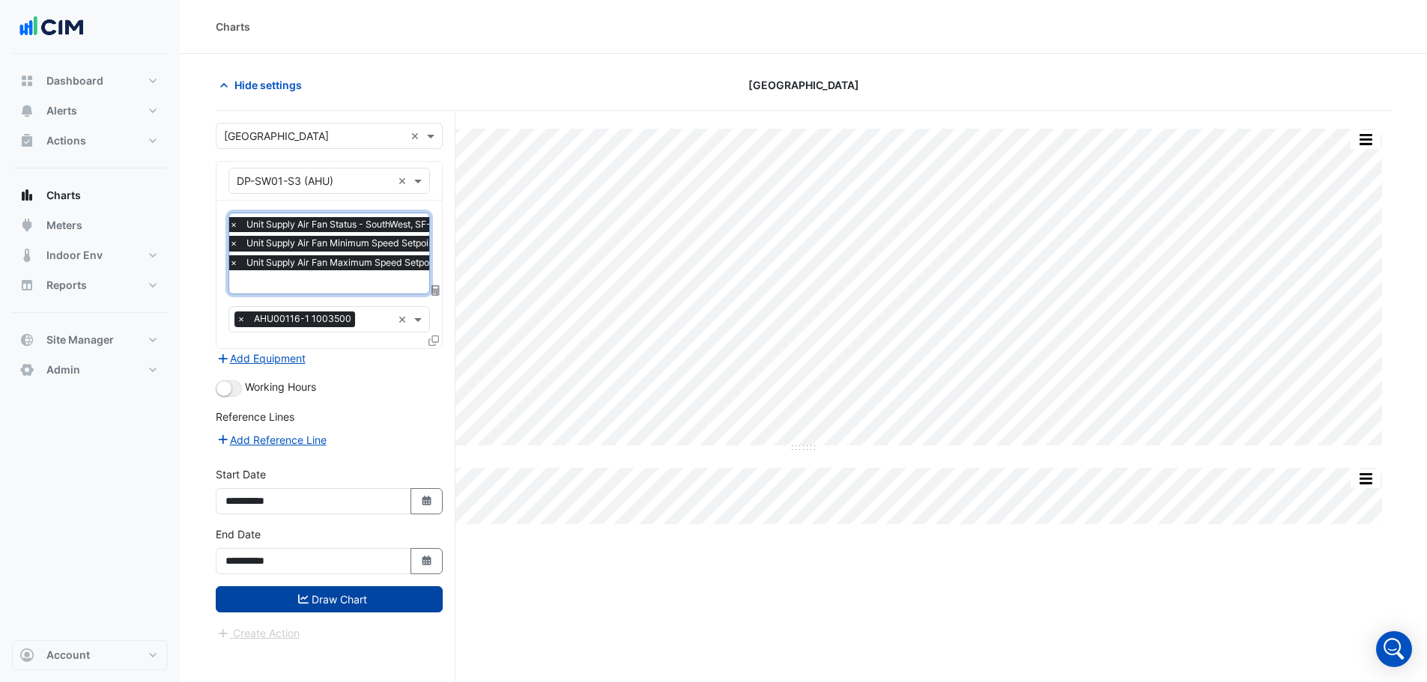
click at [395, 594] on button "Draw Chart" at bounding box center [329, 599] width 227 height 26
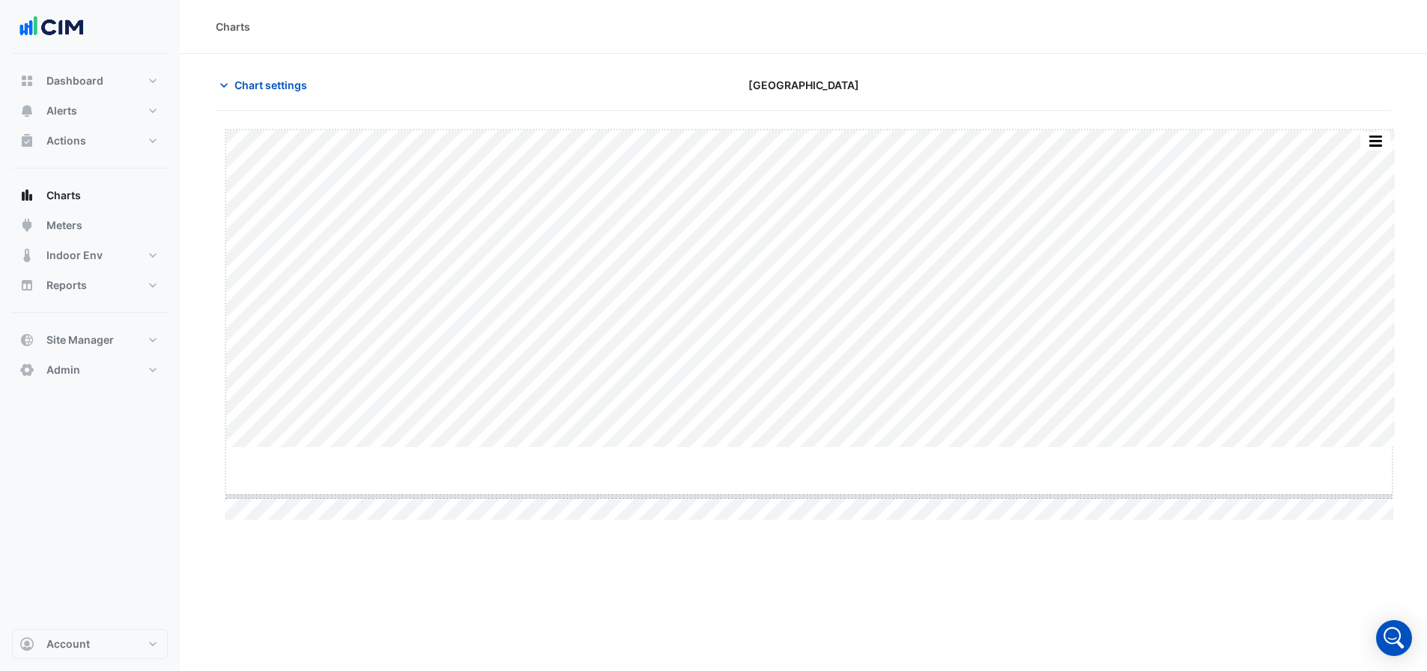
drag, startPoint x: 811, startPoint y: 449, endPoint x: 806, endPoint y: 509, distance: 60.9
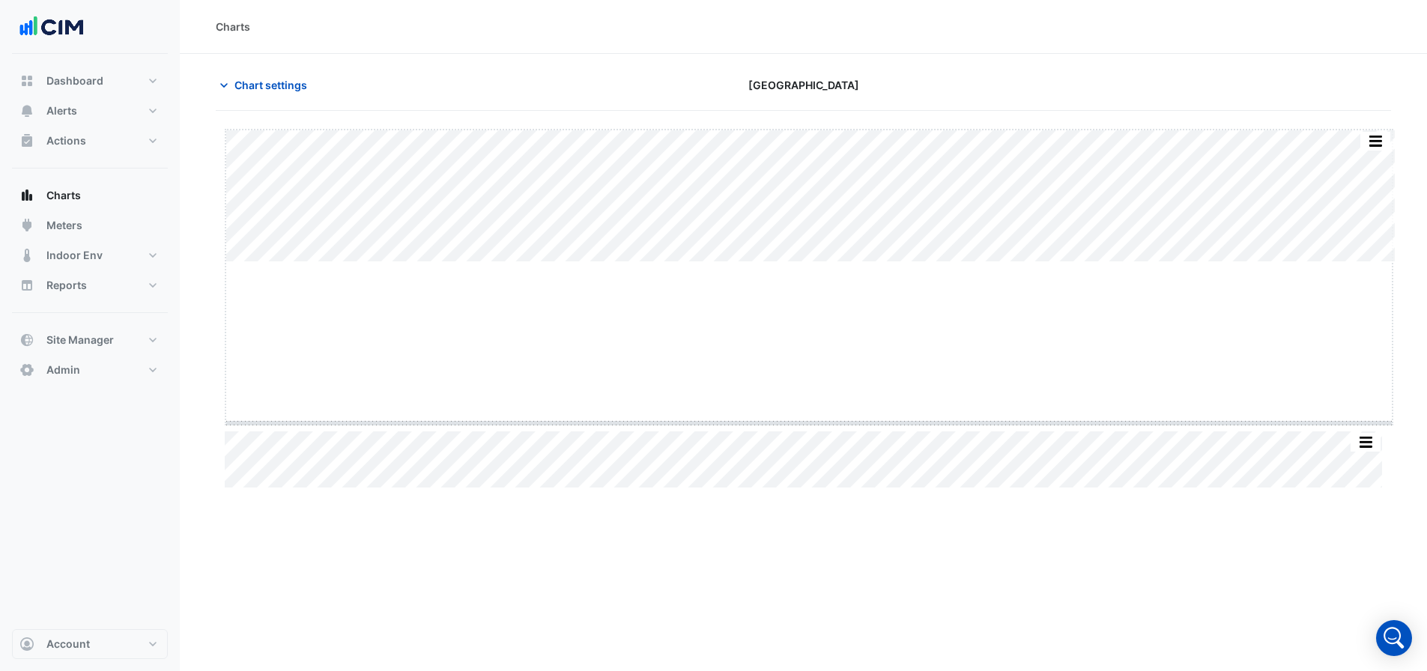
drag, startPoint x: 815, startPoint y: 261, endPoint x: 838, endPoint y: 421, distance: 161.9
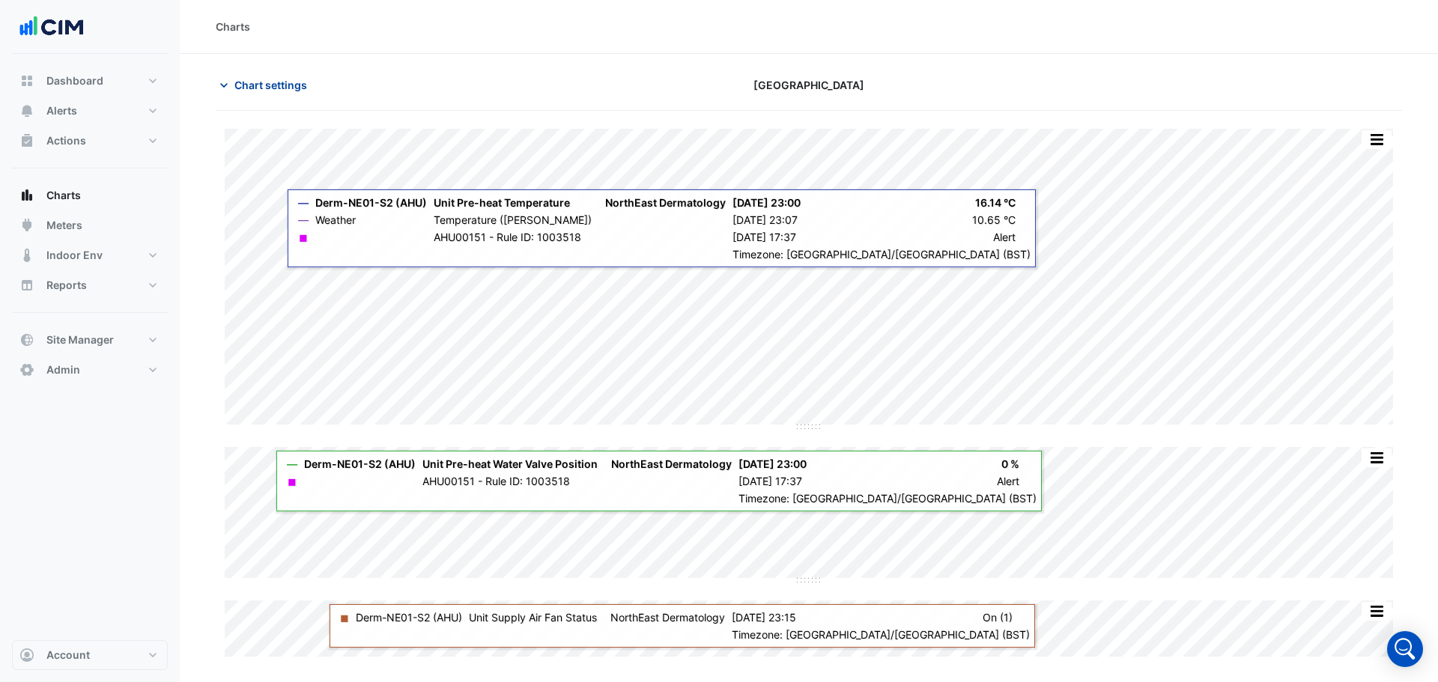
drag, startPoint x: 981, startPoint y: 434, endPoint x: 274, endPoint y: 87, distance: 787.3
click at [274, 87] on span "Chart settings" at bounding box center [270, 85] width 73 height 16
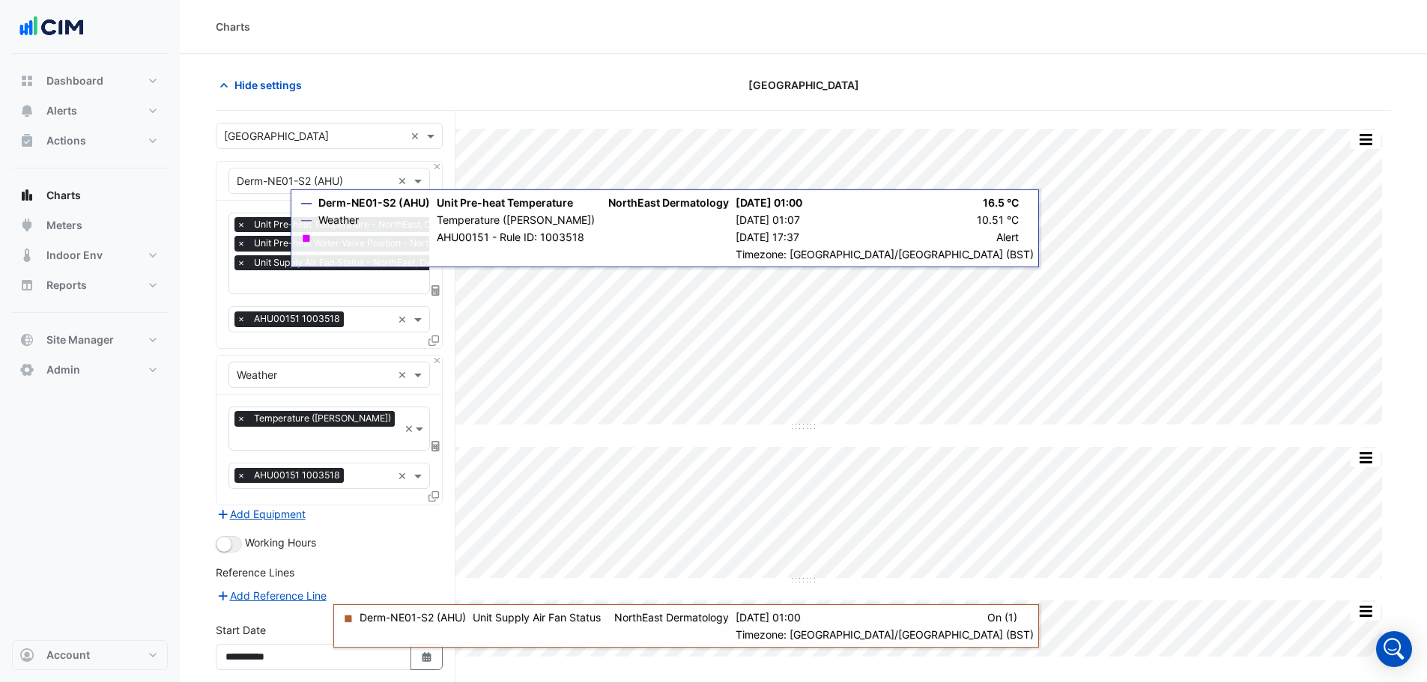
click at [431, 338] on icon at bounding box center [433, 340] width 10 height 10
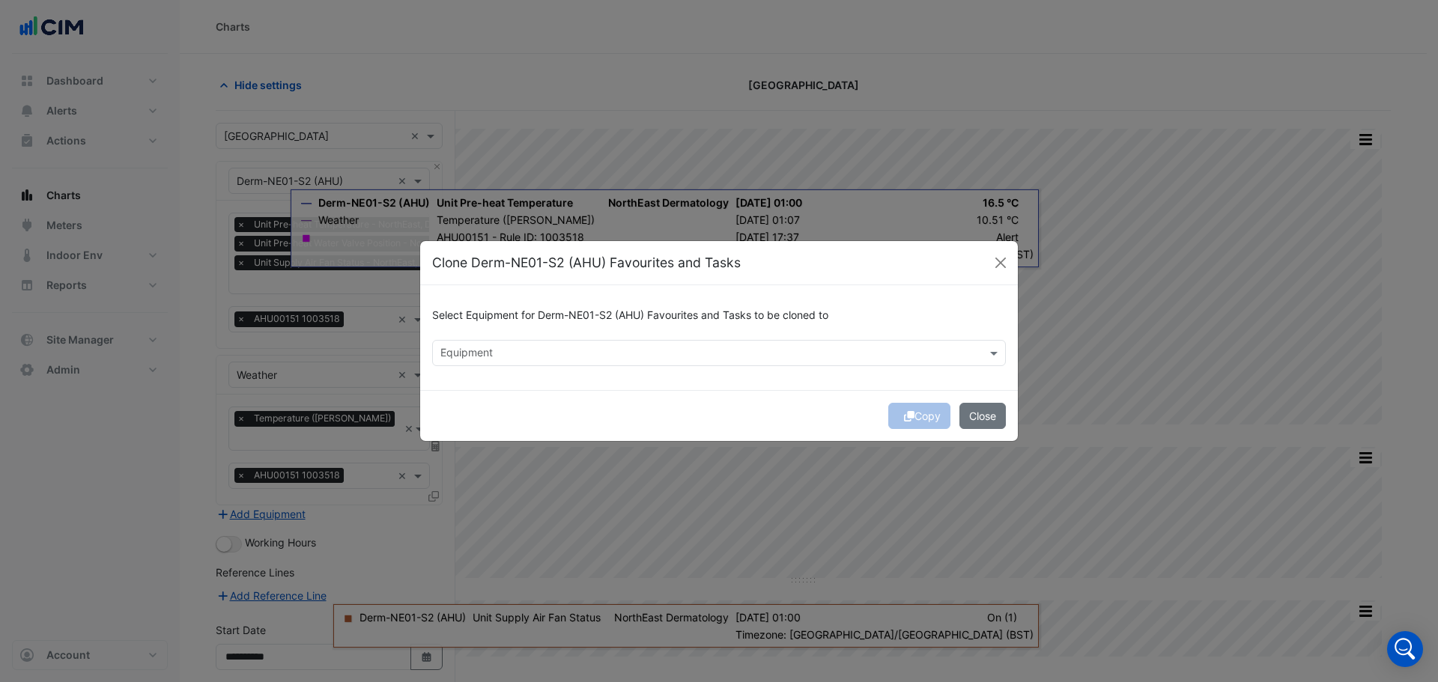
click at [496, 354] on input "text" at bounding box center [710, 355] width 540 height 16
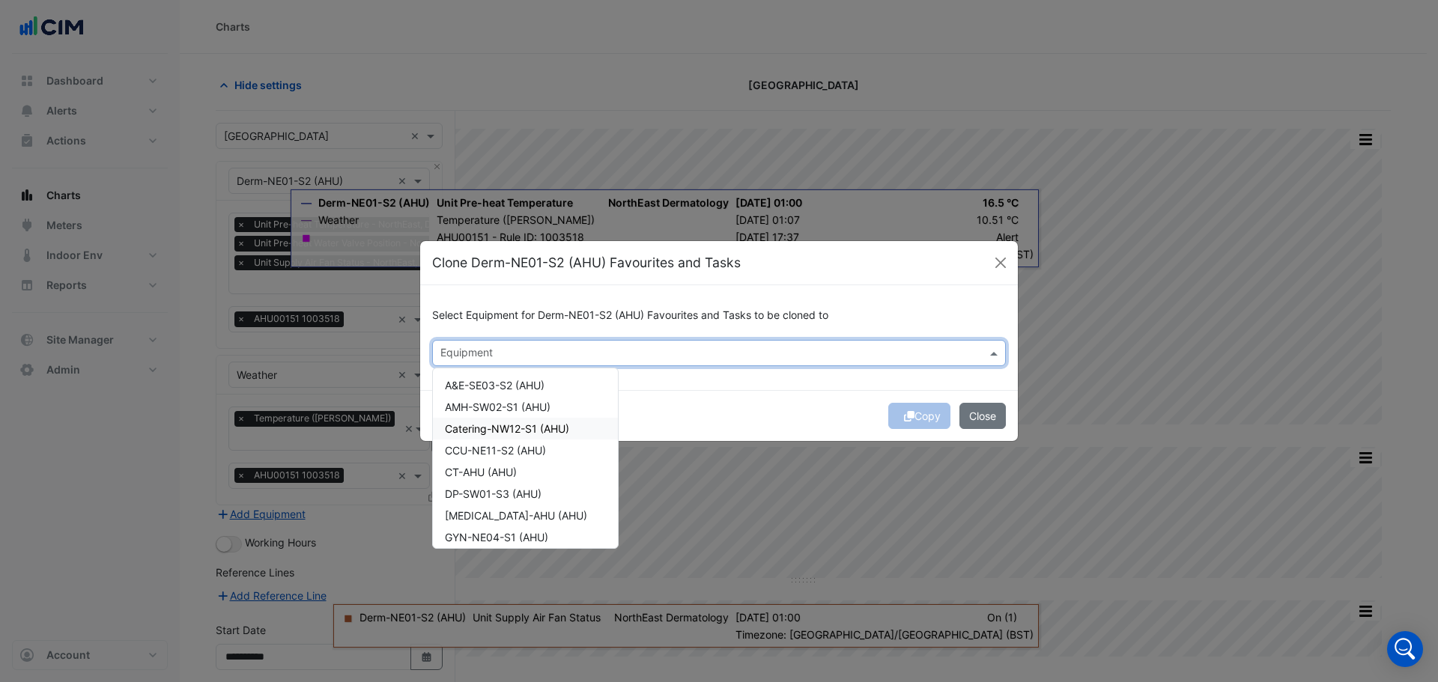
click at [495, 430] on span "Catering-NW12-S1 (AHU)" at bounding box center [507, 428] width 124 height 13
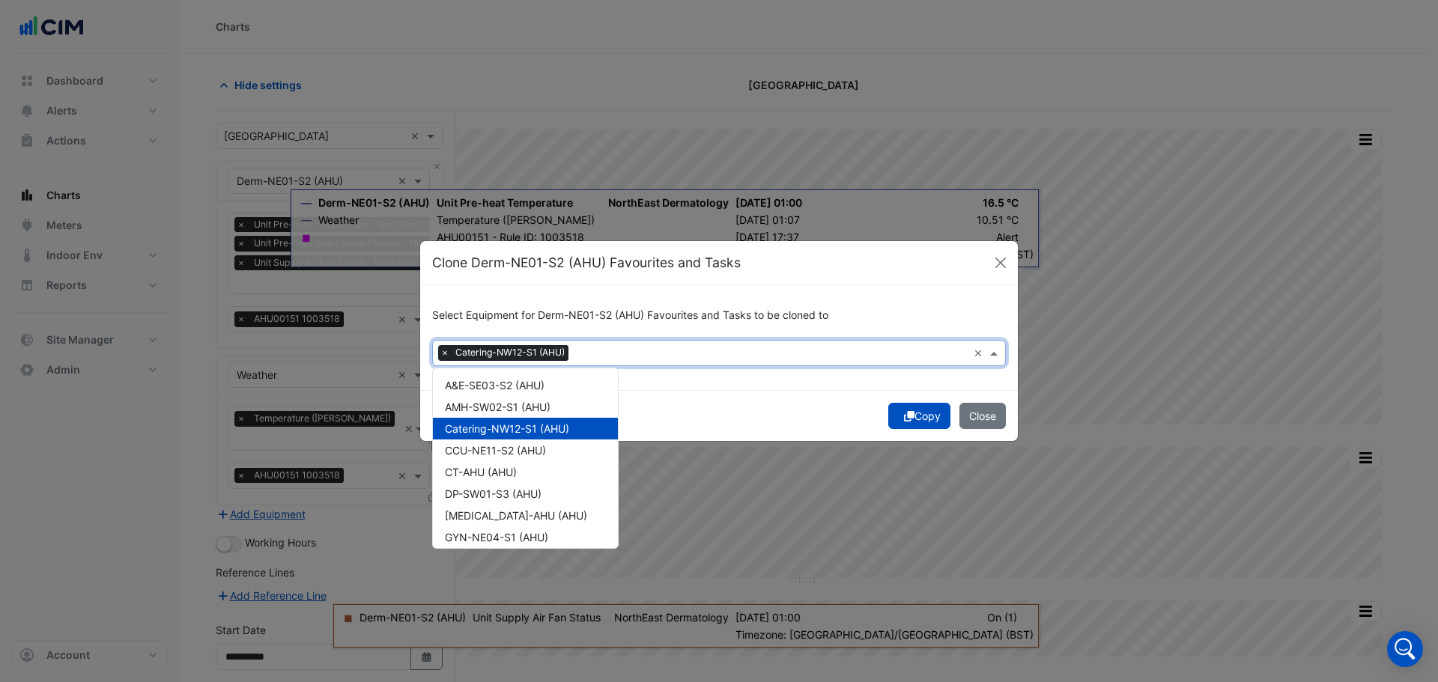
click at [921, 419] on button "Copy" at bounding box center [919, 416] width 62 height 26
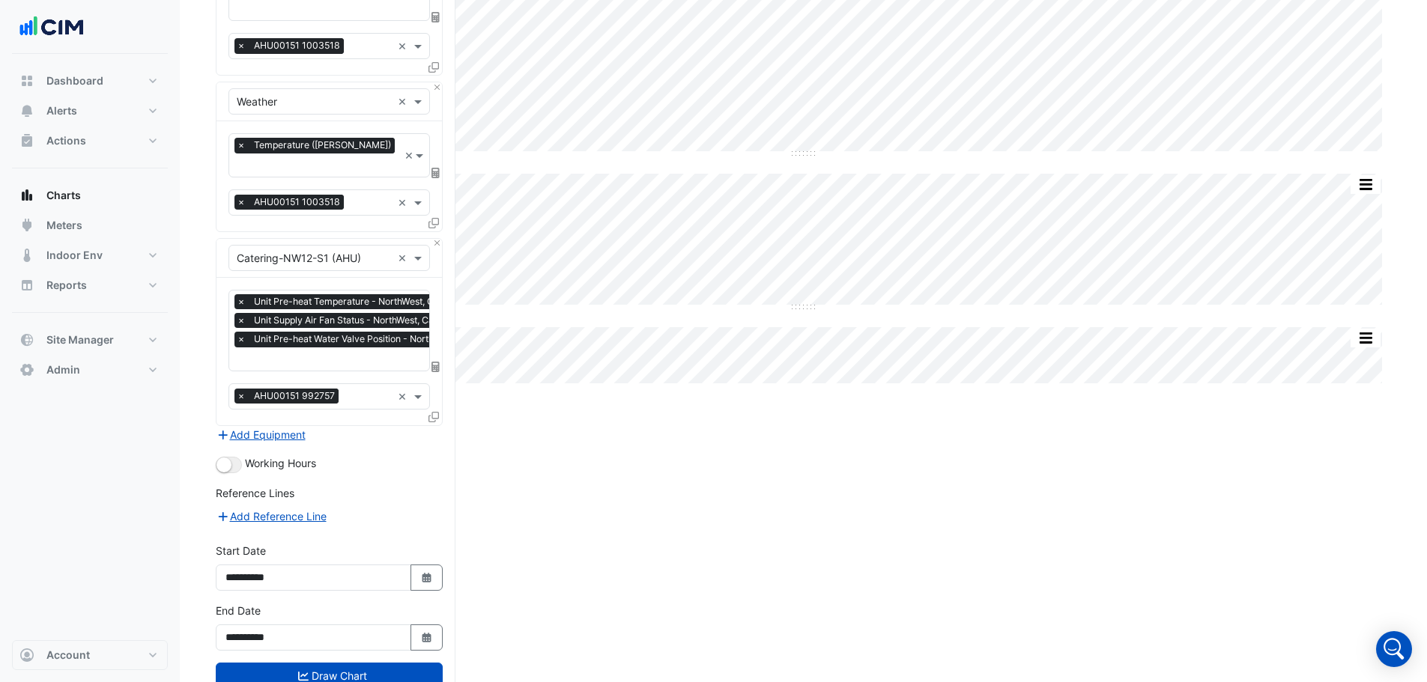
scroll to position [301, 0]
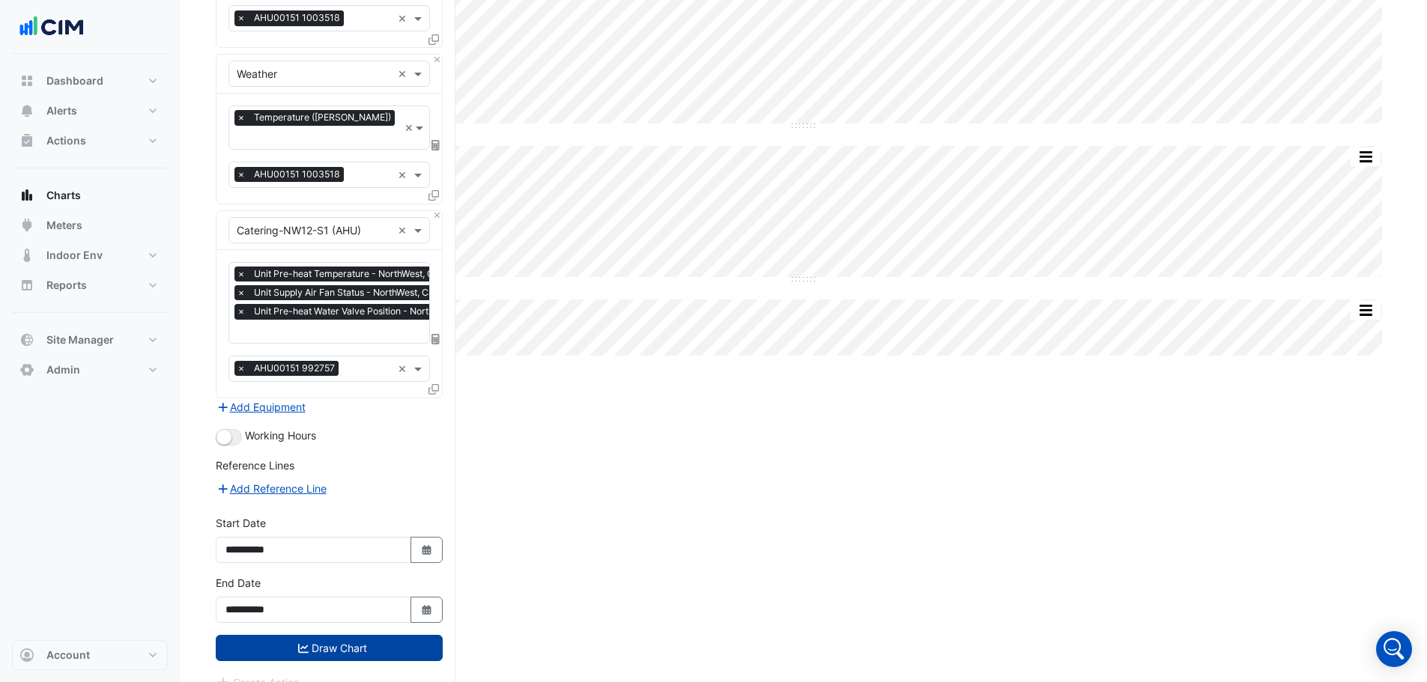
click at [393, 635] on button "Draw Chart" at bounding box center [329, 648] width 227 height 26
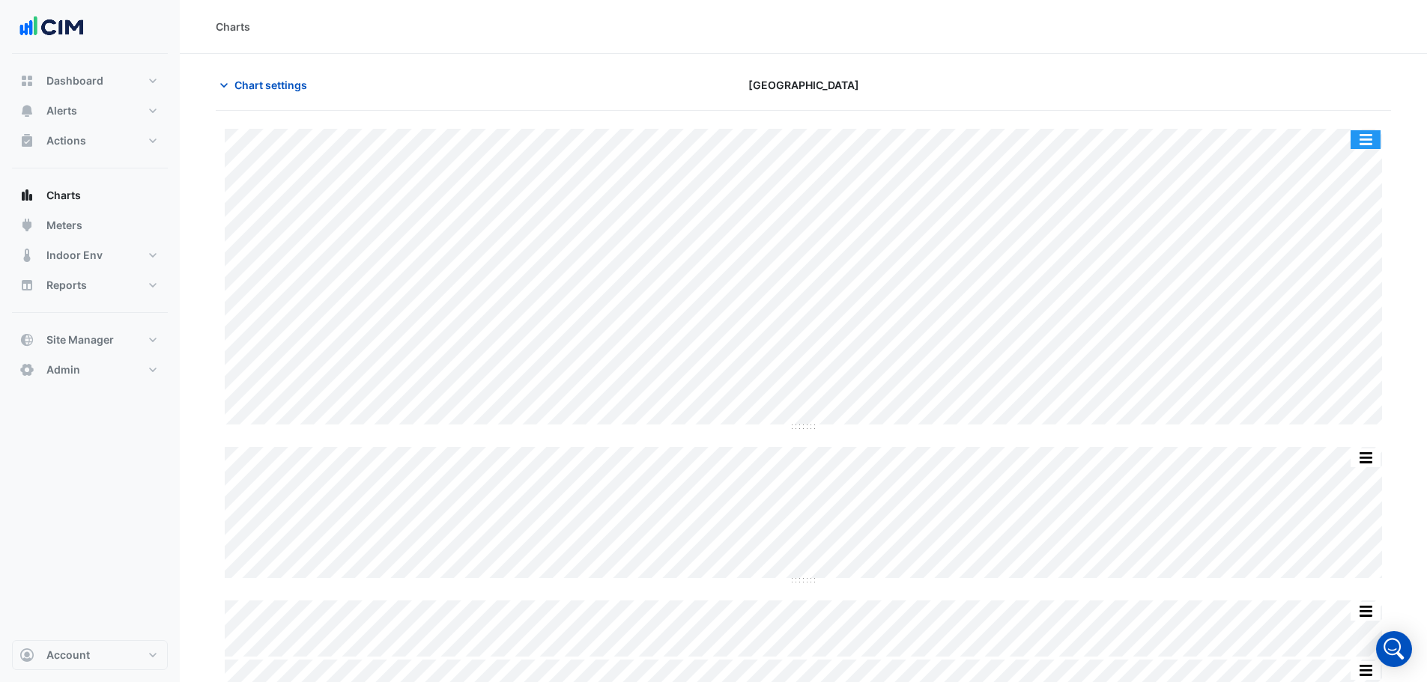
click at [1365, 139] on button "button" at bounding box center [1365, 139] width 30 height 19
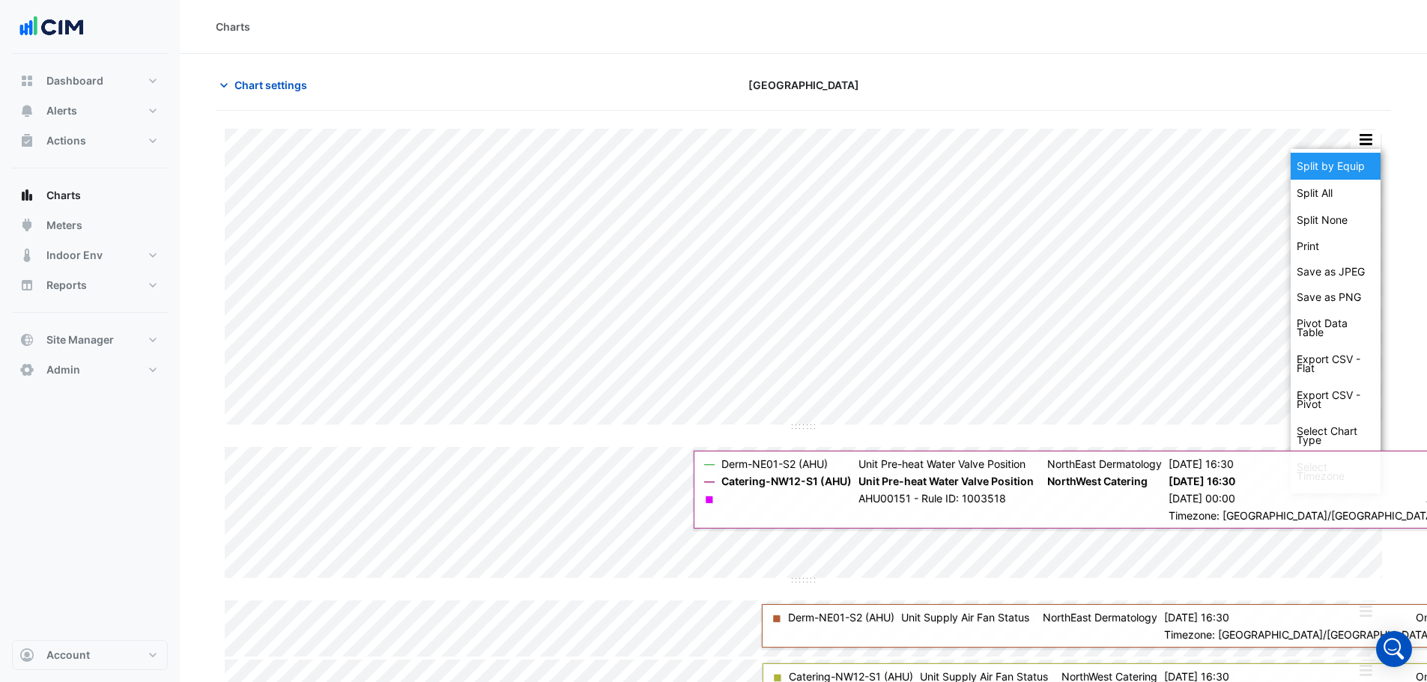
click at [1347, 168] on div "Split by Equip" at bounding box center [1335, 166] width 90 height 27
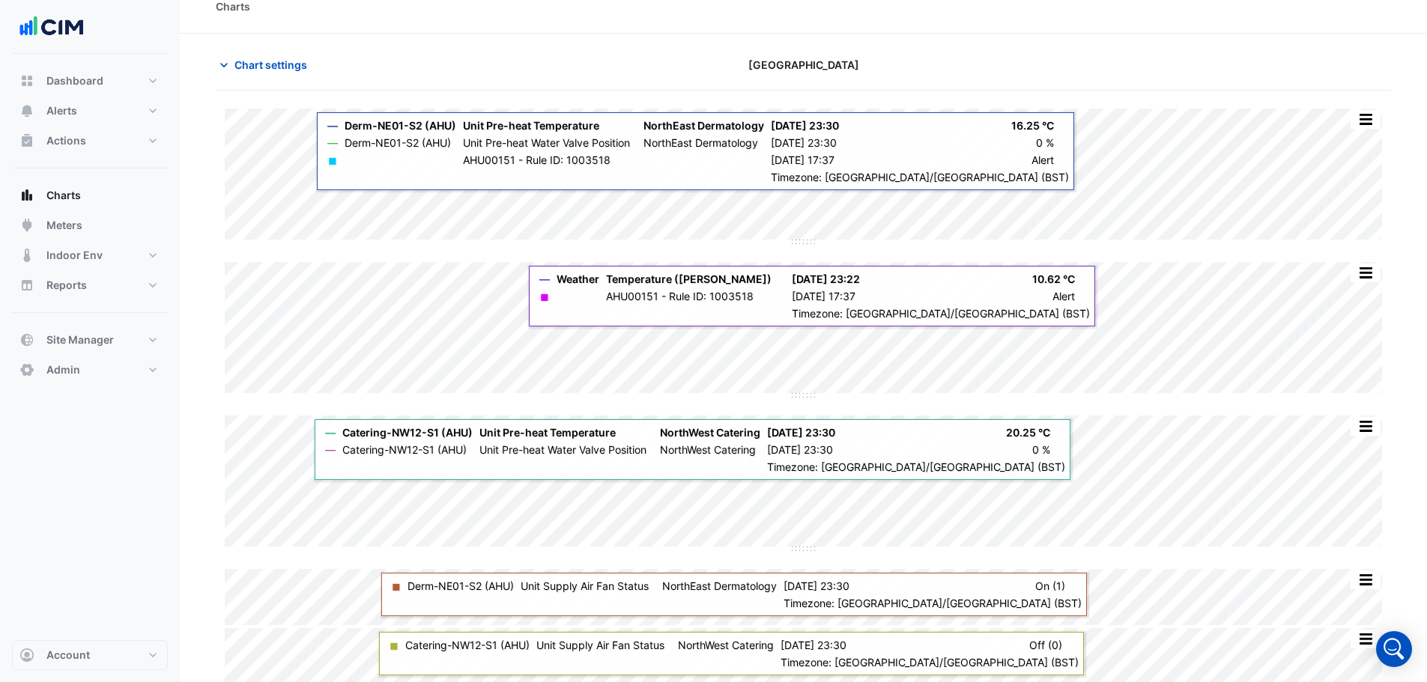
scroll to position [25, 0]
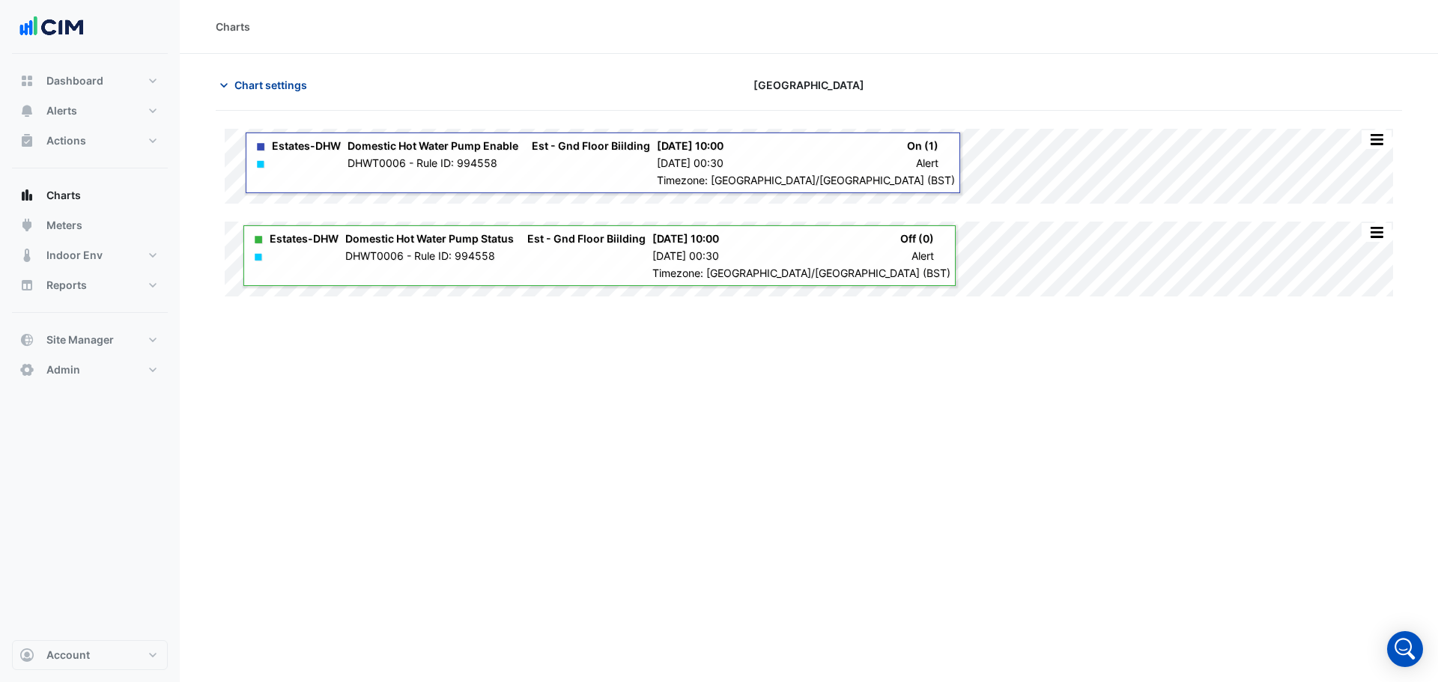
drag, startPoint x: 719, startPoint y: 204, endPoint x: 265, endPoint y: 86, distance: 469.0
click at [265, 86] on span "Chart settings" at bounding box center [270, 85] width 73 height 16
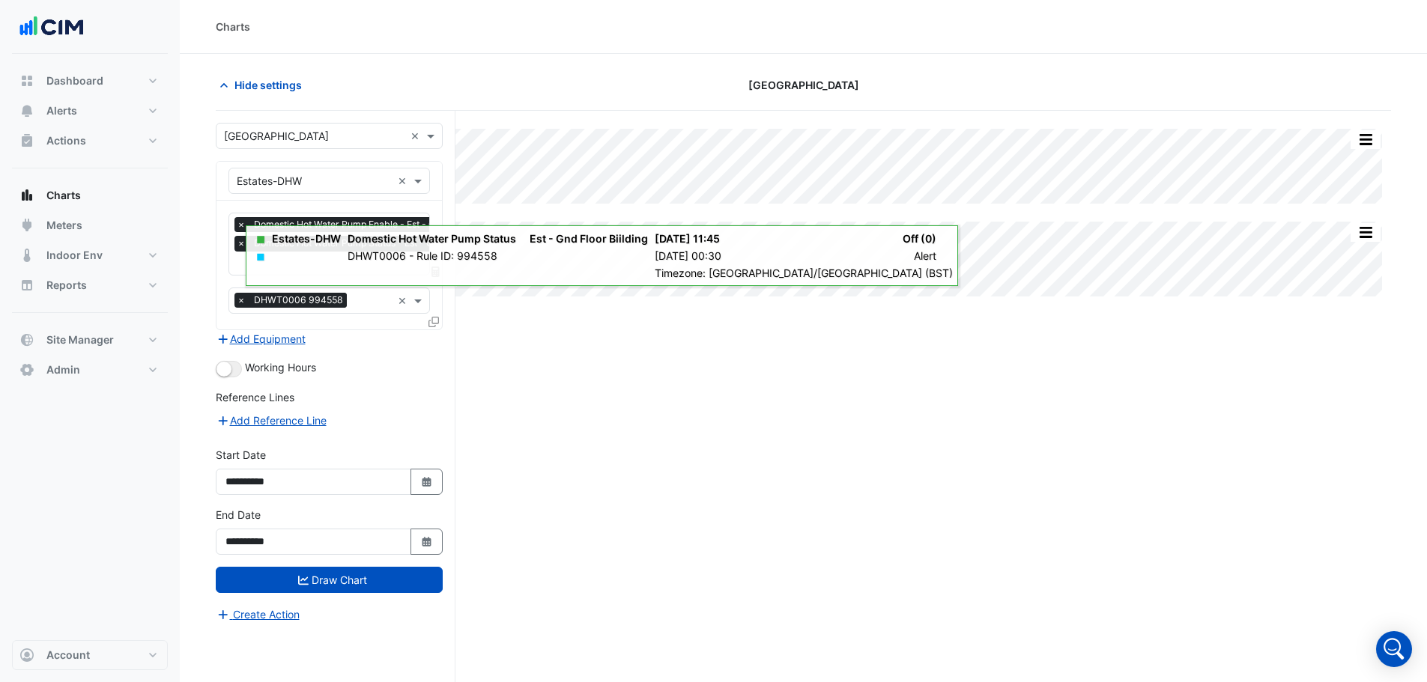
click at [438, 320] on icon at bounding box center [433, 322] width 10 height 10
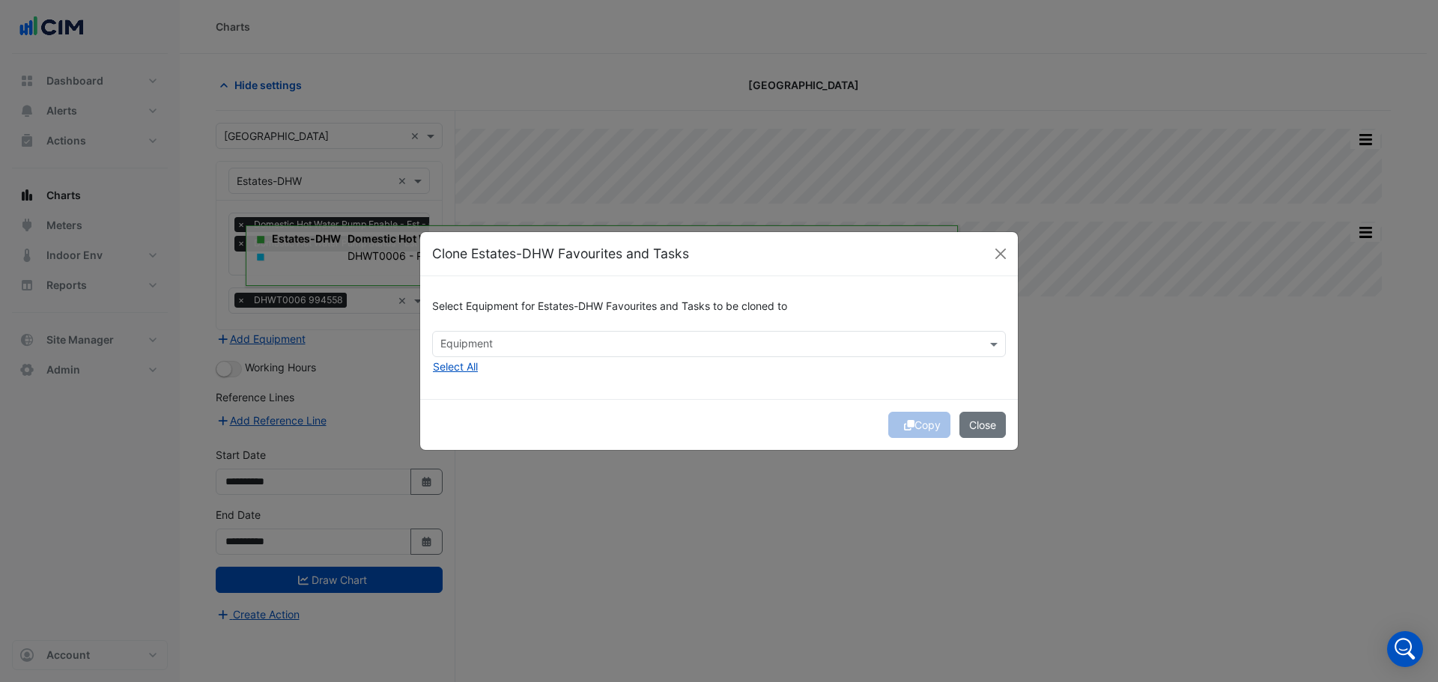
click at [502, 335] on div "Equipment" at bounding box center [706, 343] width 547 height 23
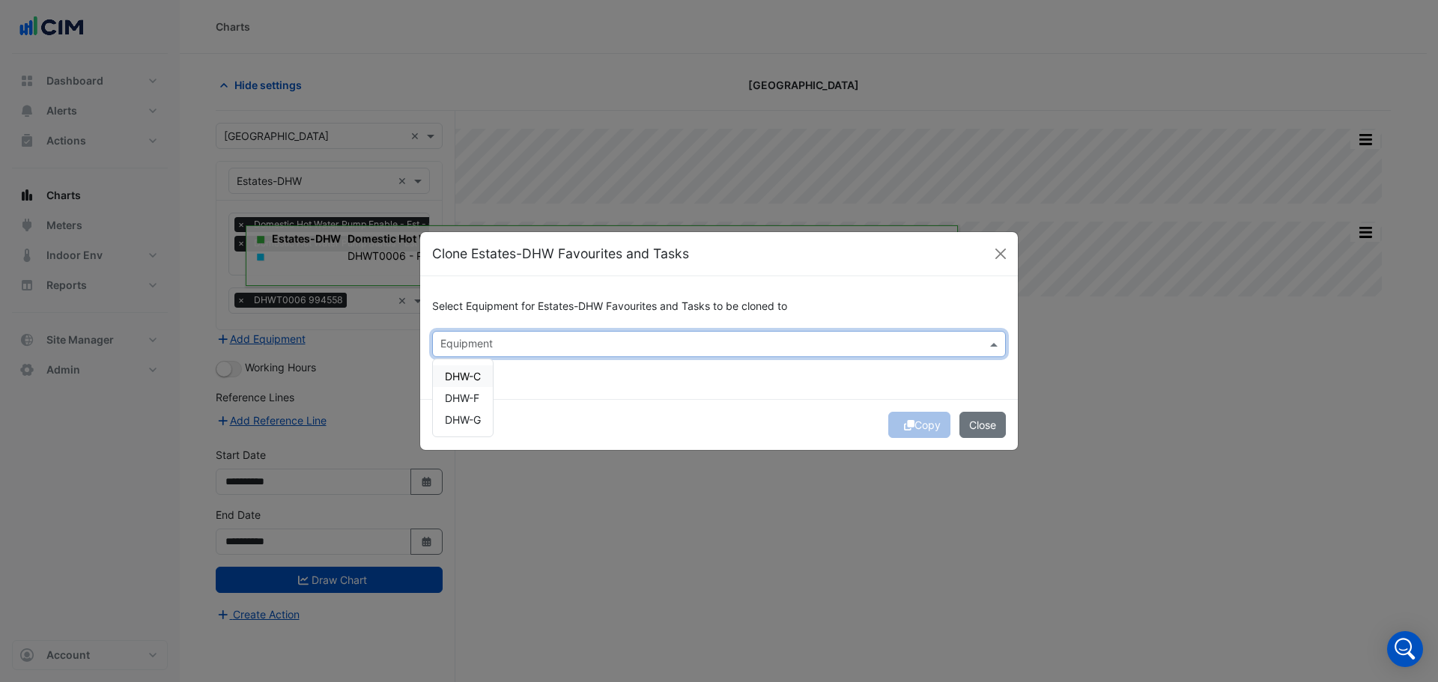
click at [464, 376] on span "DHW-C" at bounding box center [463, 376] width 36 height 13
click at [474, 407] on div "DHW-F" at bounding box center [463, 398] width 60 height 22
click at [469, 423] on span "DHW-G" at bounding box center [463, 419] width 36 height 13
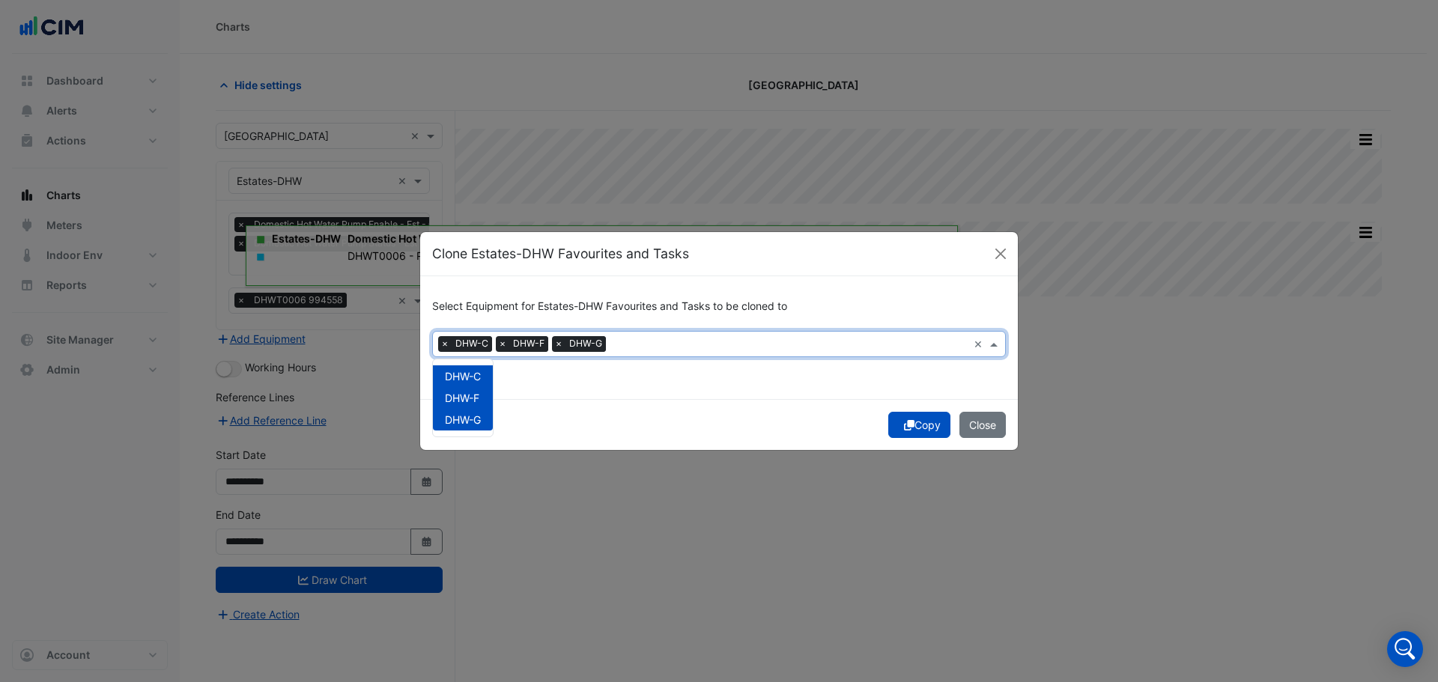
click at [920, 418] on button "Copy" at bounding box center [919, 425] width 62 height 26
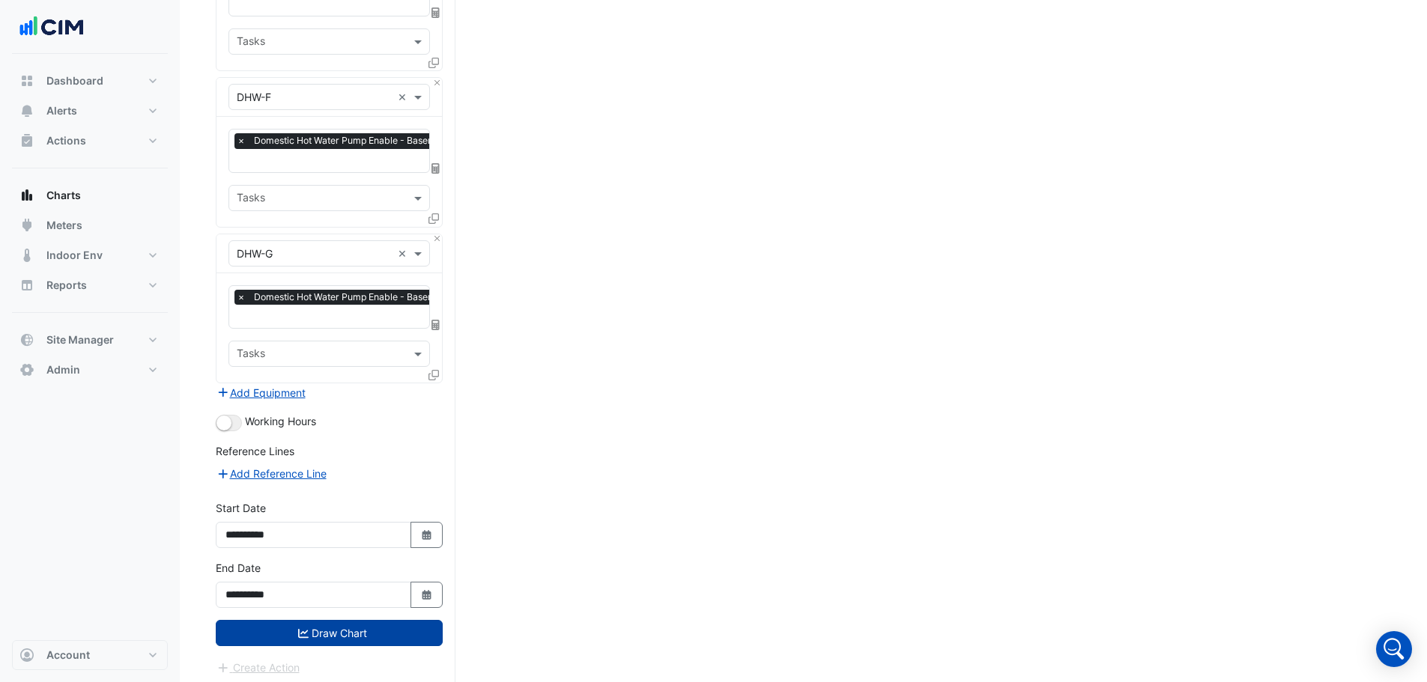
click at [371, 620] on button "Draw Chart" at bounding box center [329, 633] width 227 height 26
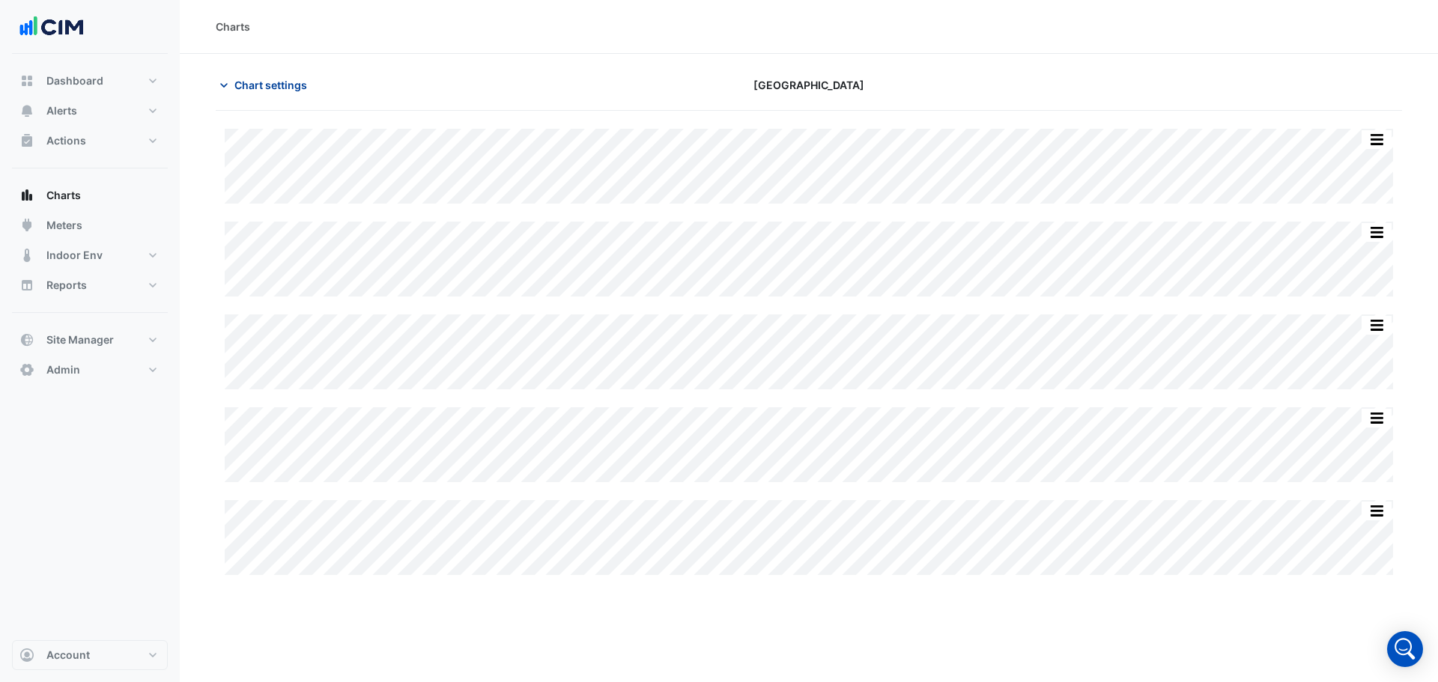
click at [266, 79] on span "Chart settings" at bounding box center [270, 85] width 73 height 16
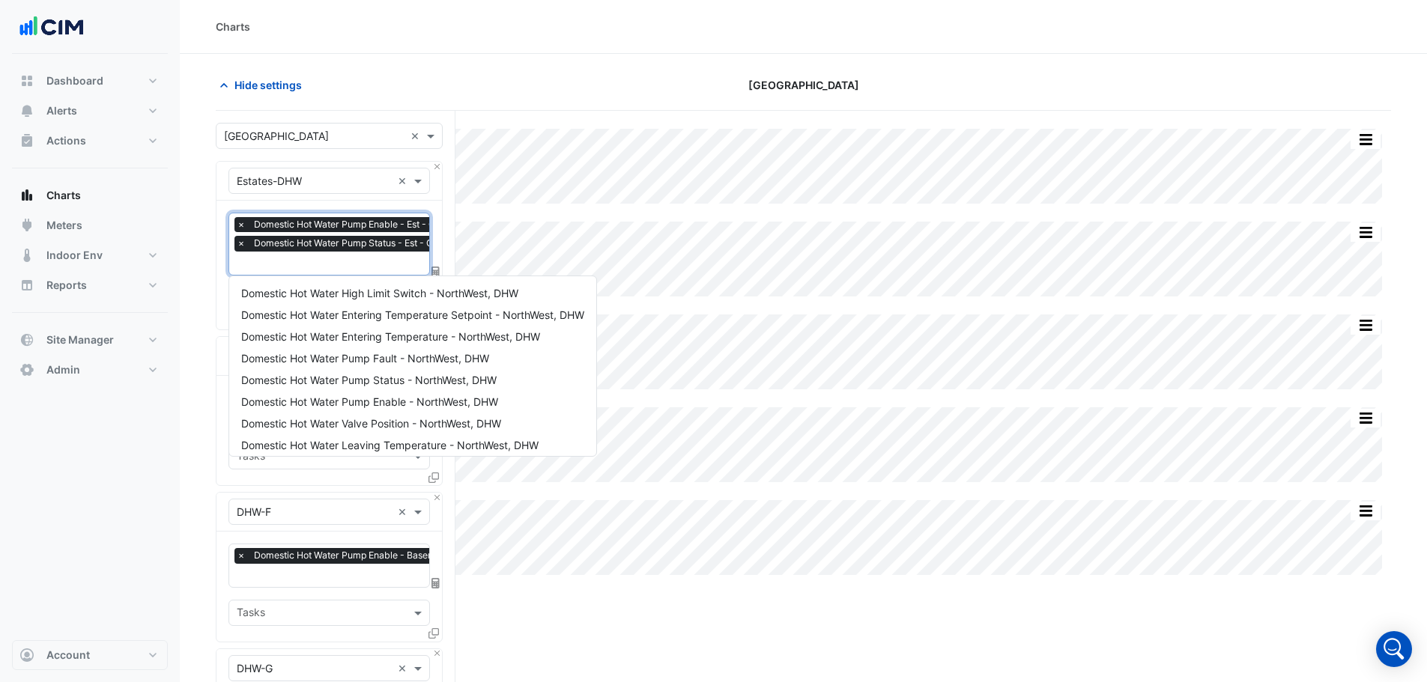
click at [315, 268] on input "text" at bounding box center [375, 265] width 276 height 16
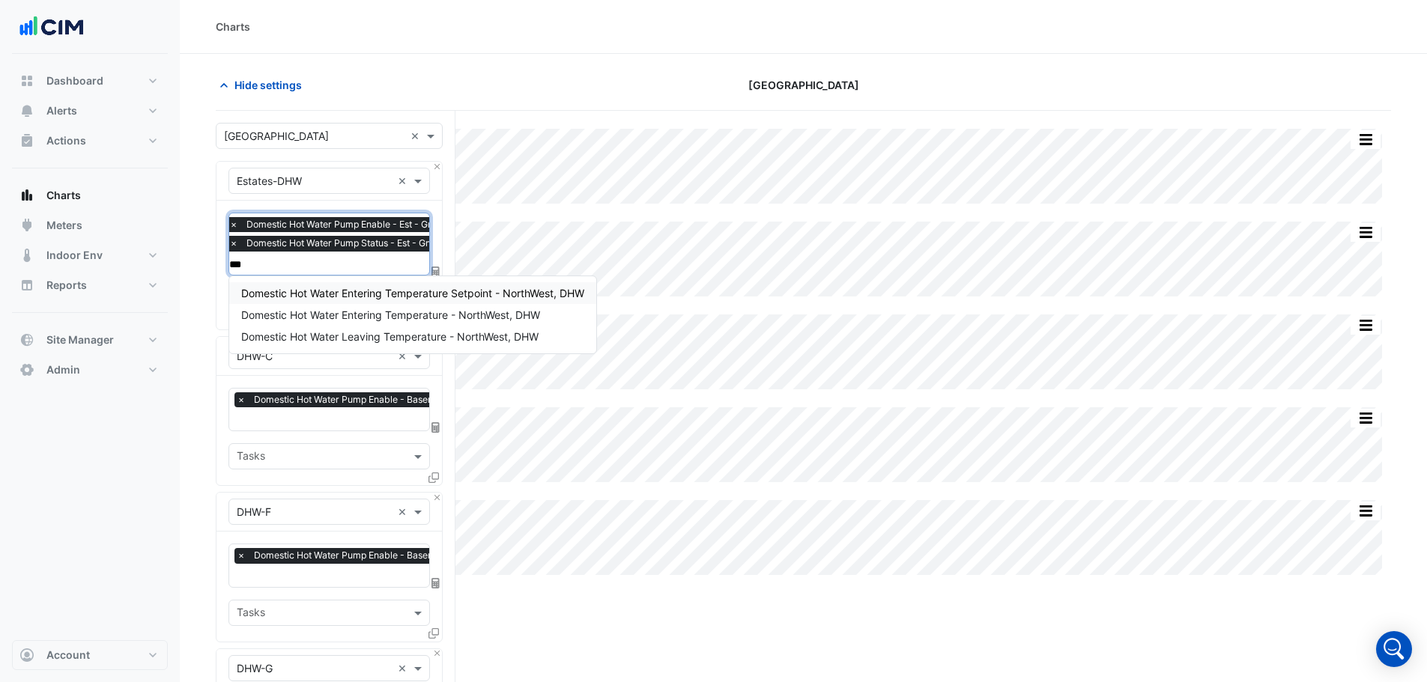
type input "****"
click at [338, 338] on span "Domestic Hot Water Leaving Temperature - NorthWest, DHW" at bounding box center [389, 336] width 297 height 13
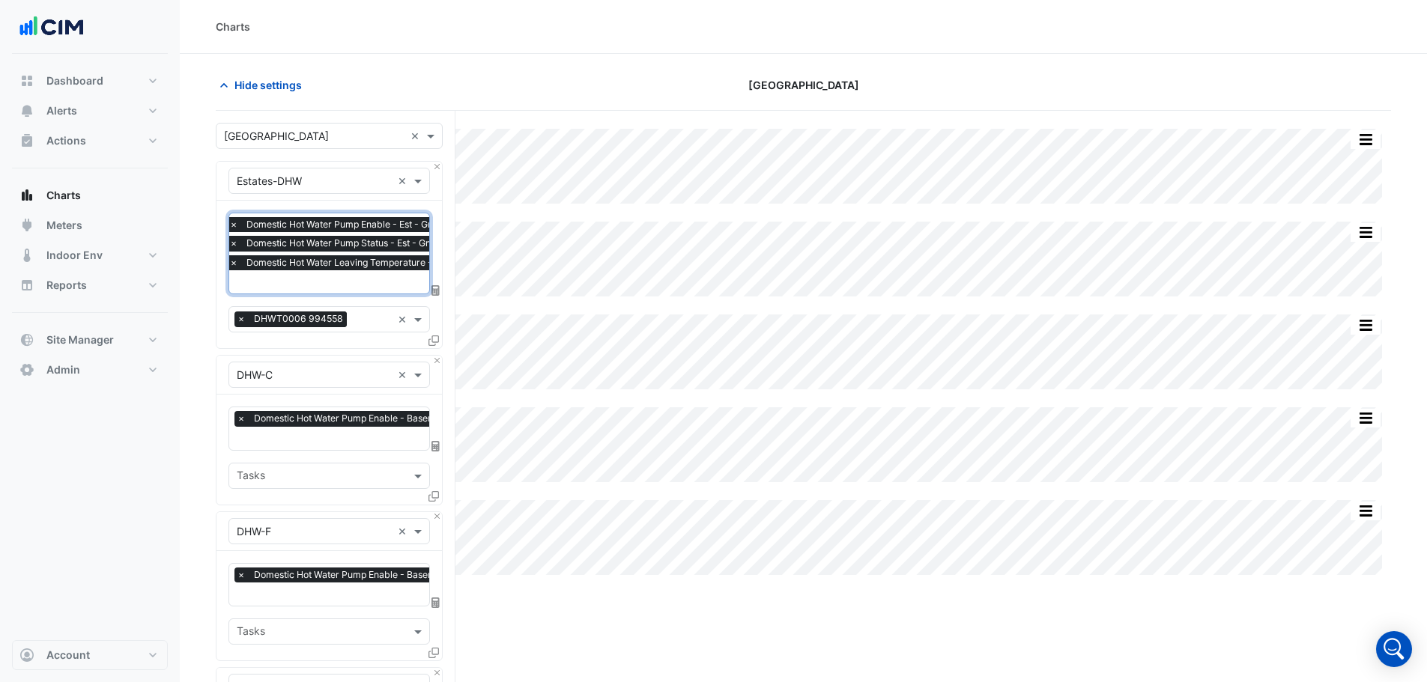
click at [323, 282] on input "text" at bounding box center [371, 284] width 284 height 16
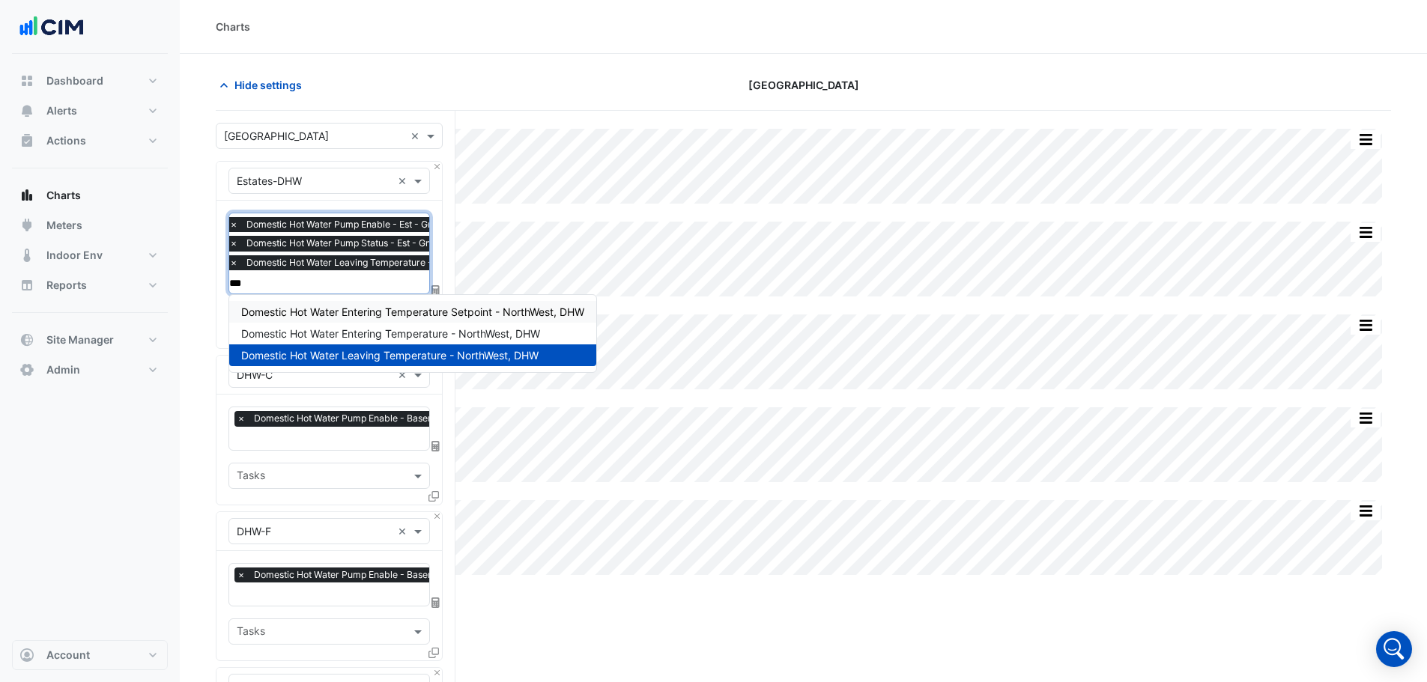
type input "****"
click at [367, 327] on span "Domestic Hot Water Entering Temperature - NorthWest, DHW" at bounding box center [390, 333] width 299 height 13
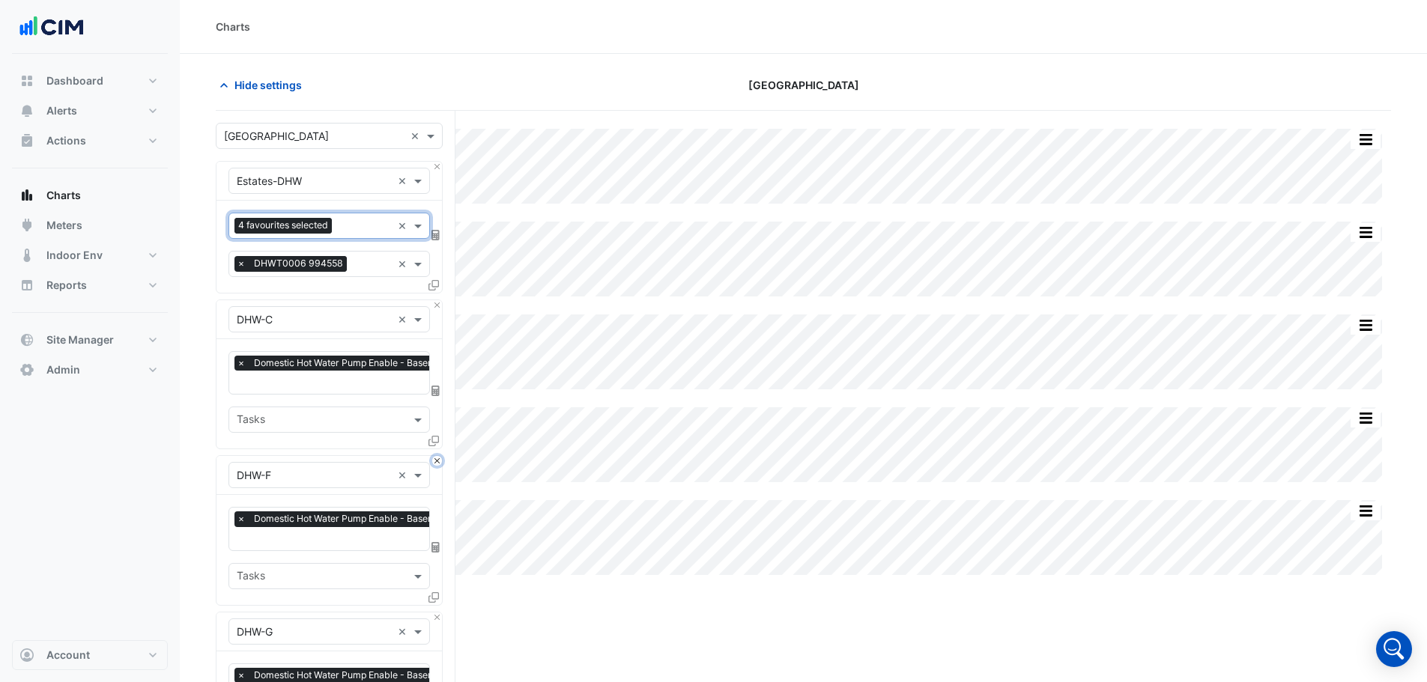
click at [437, 456] on button "Close" at bounding box center [437, 461] width 10 height 10
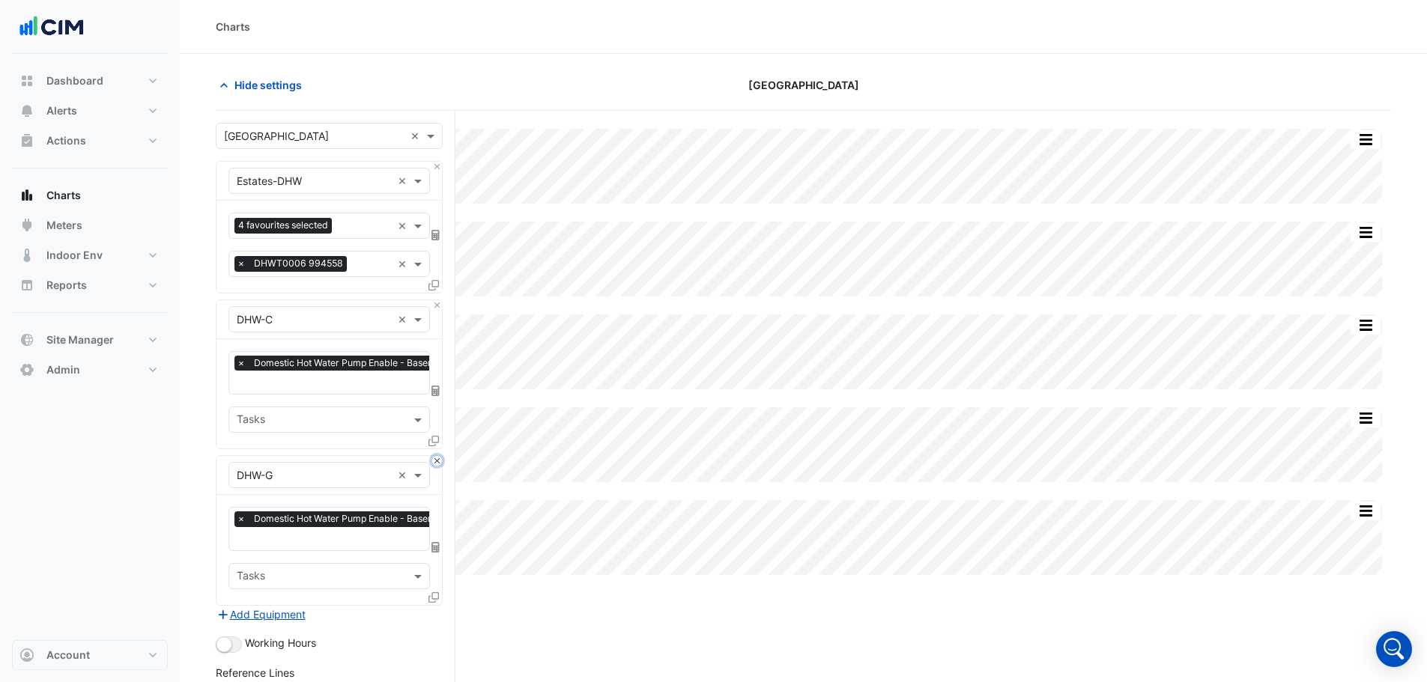
click at [437, 456] on button "Close" at bounding box center [437, 461] width 10 height 10
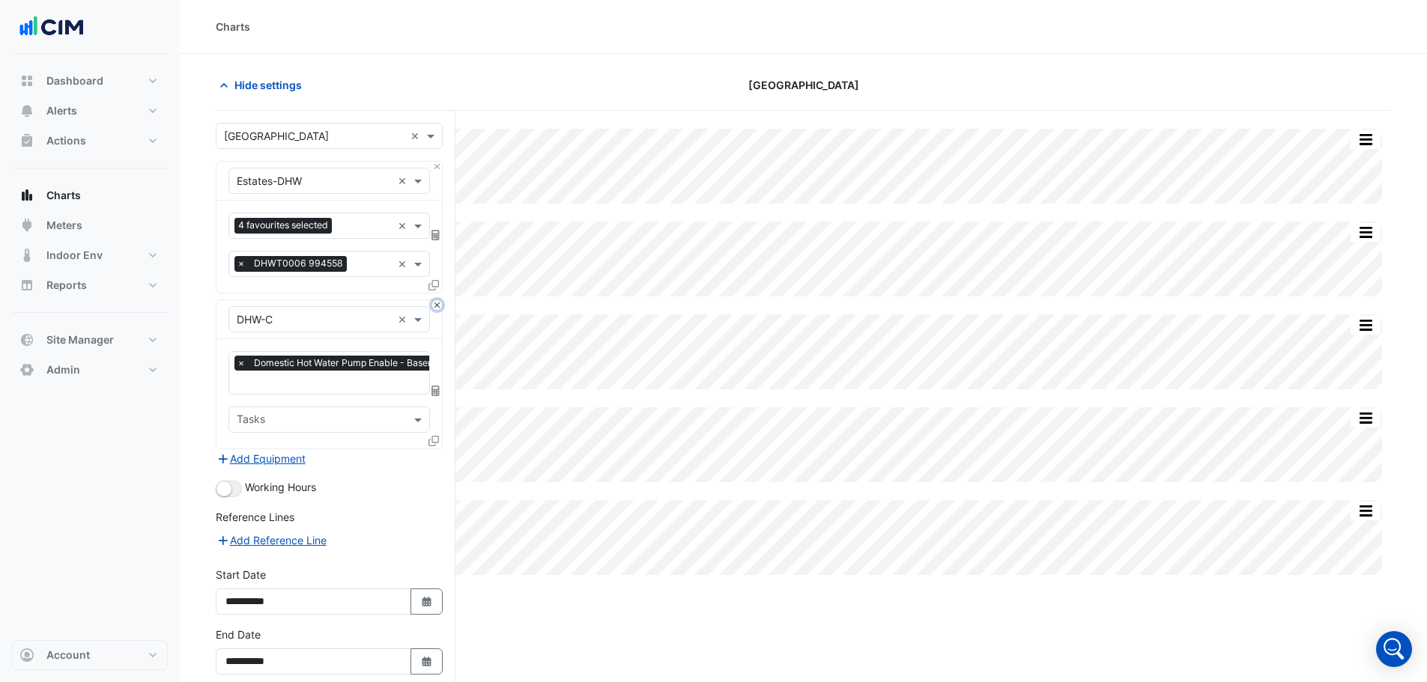
click at [438, 304] on button "Close" at bounding box center [437, 305] width 10 height 10
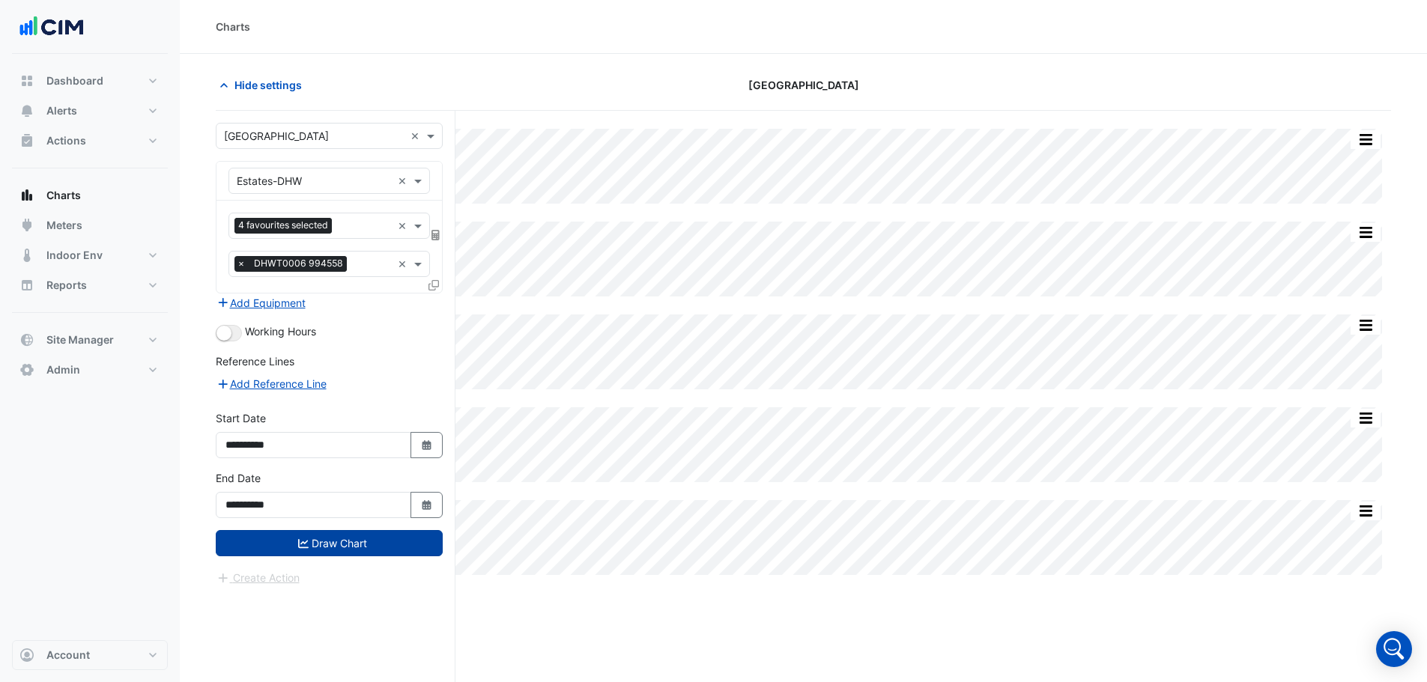
click at [347, 539] on button "Draw Chart" at bounding box center [329, 543] width 227 height 26
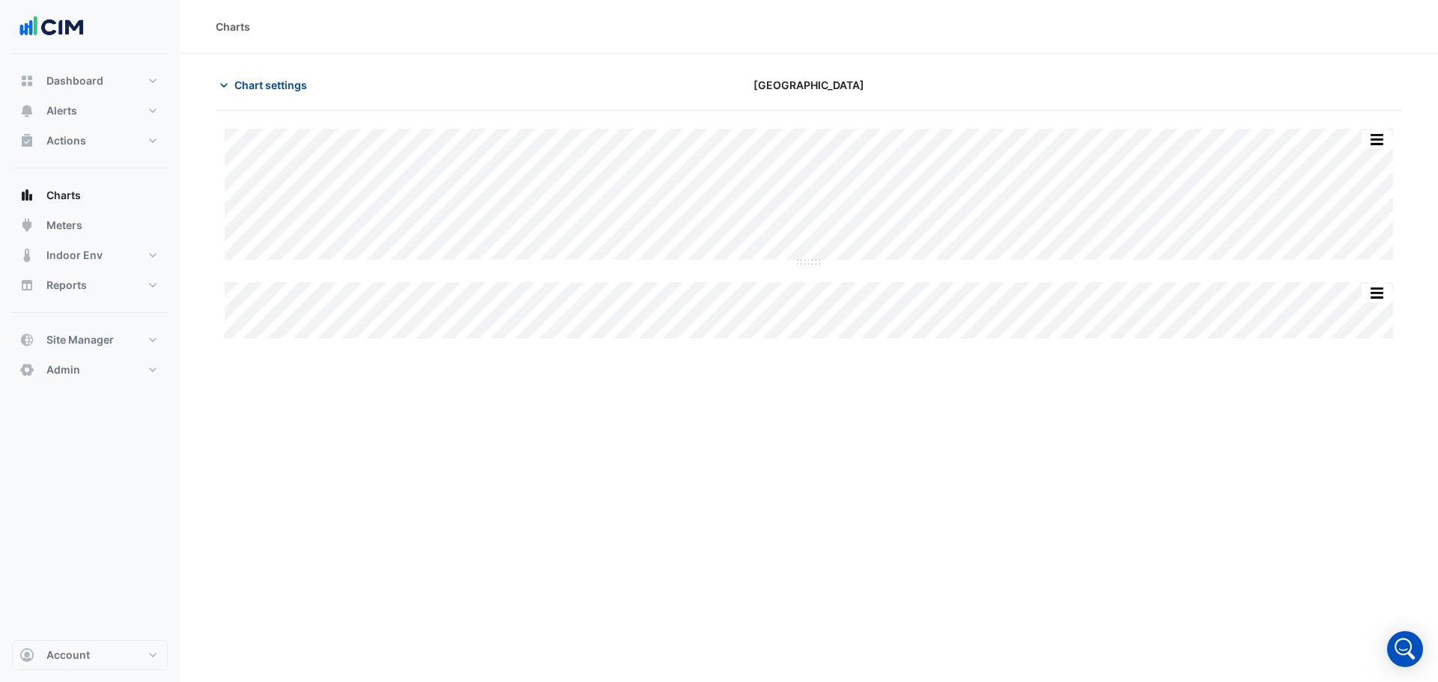
drag, startPoint x: 283, startPoint y: 88, endPoint x: 276, endPoint y: 94, distance: 10.1
click at [276, 87] on span "Chart settings" at bounding box center [270, 85] width 73 height 16
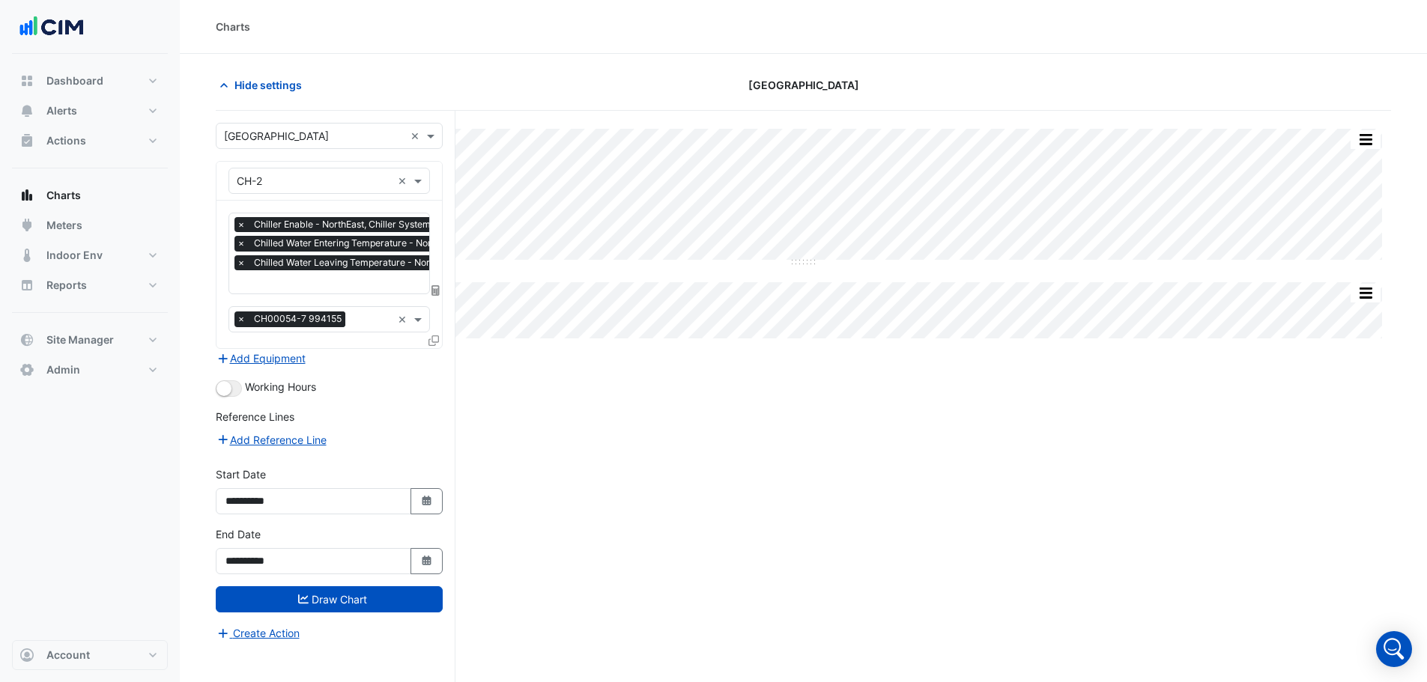
click at [344, 292] on div at bounding box center [382, 283] width 297 height 19
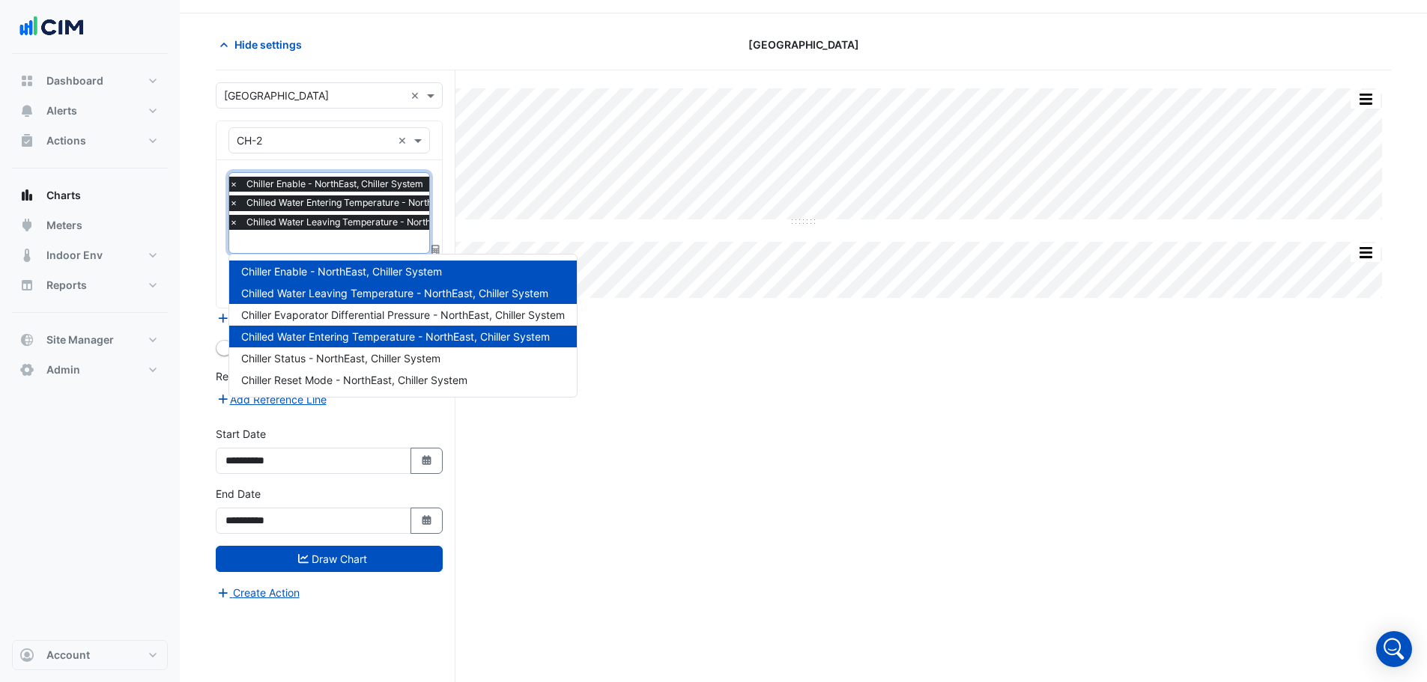
scroll to position [57, 0]
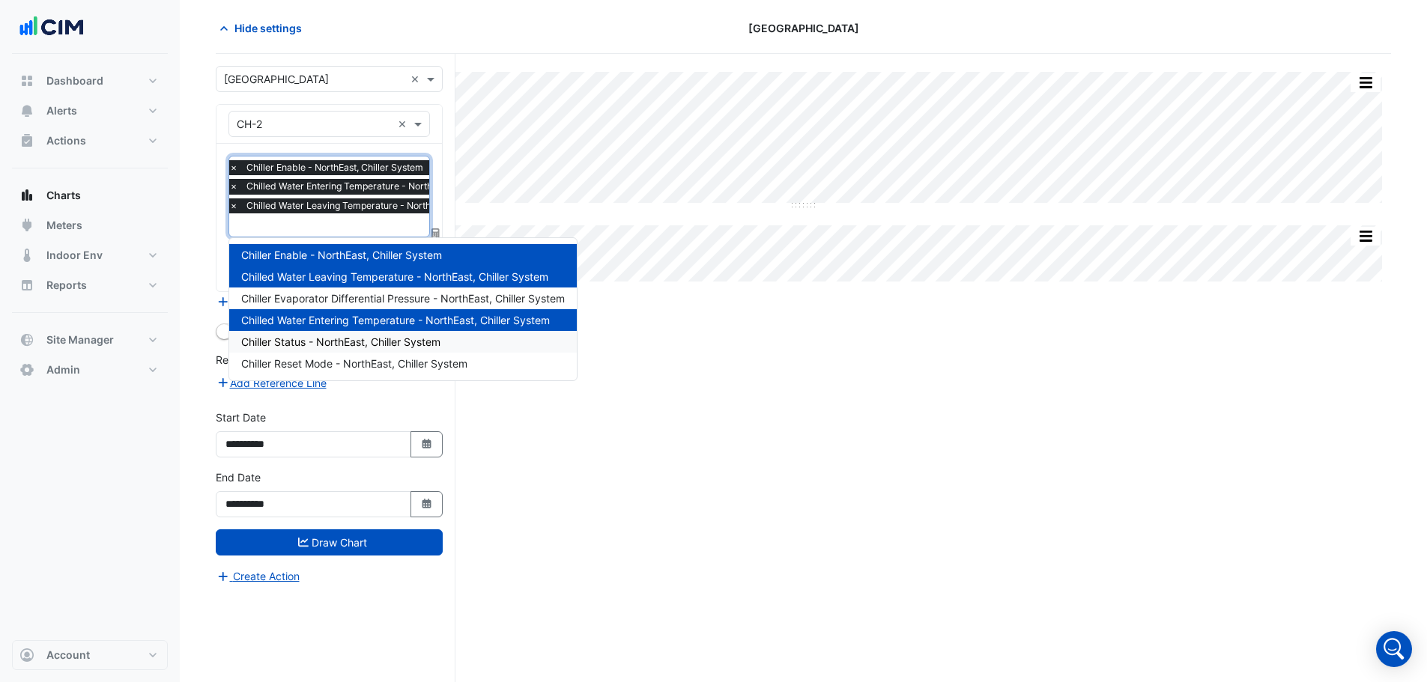
click at [304, 343] on span "Chiller Status - NorthEast, Chiller System" at bounding box center [340, 341] width 199 height 13
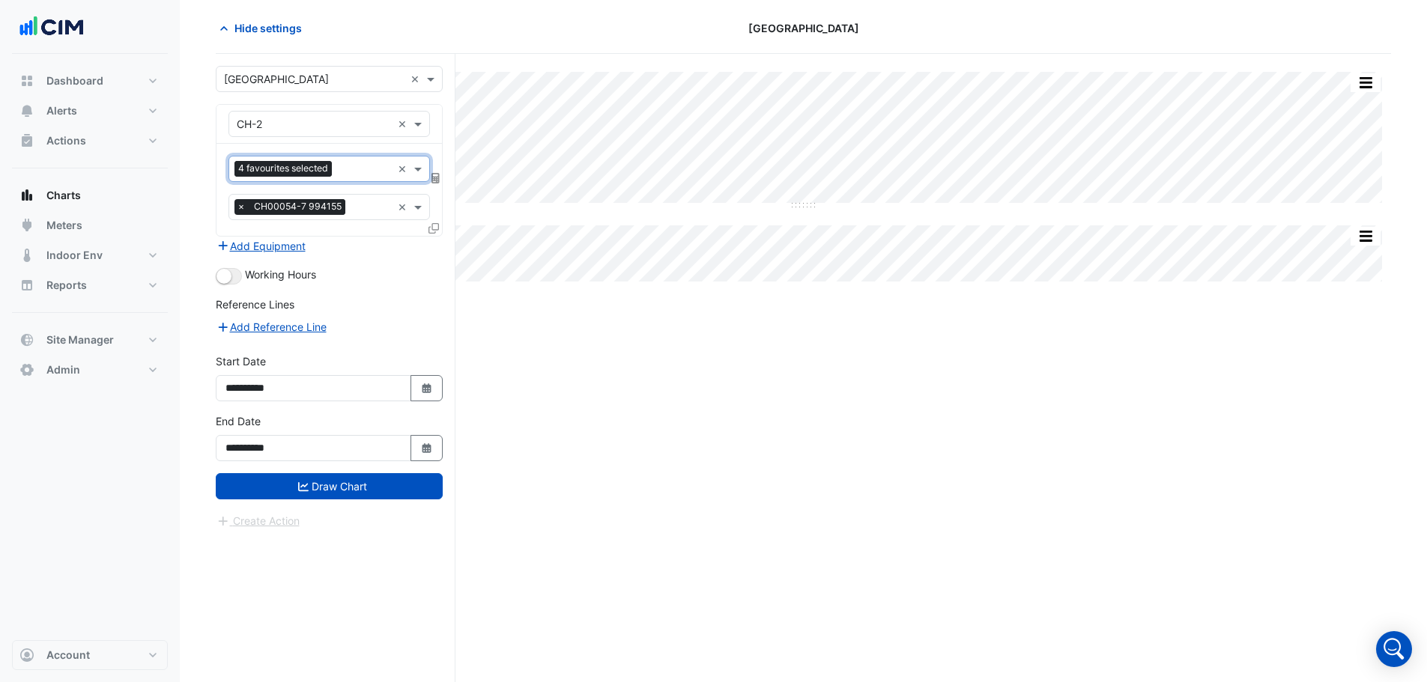
scroll to position [0, 0]
click at [255, 247] on button "Add Equipment" at bounding box center [261, 245] width 91 height 17
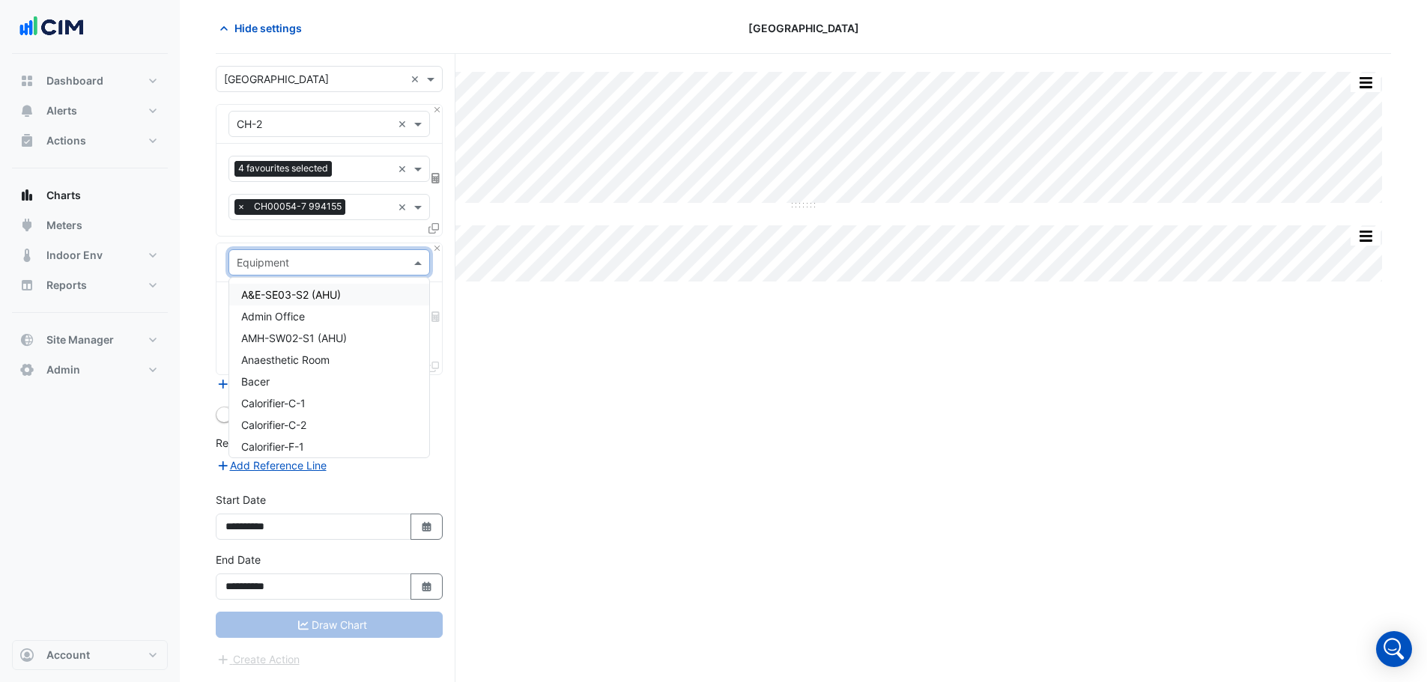
click at [284, 262] on input "text" at bounding box center [314, 263] width 155 height 16
type input "***"
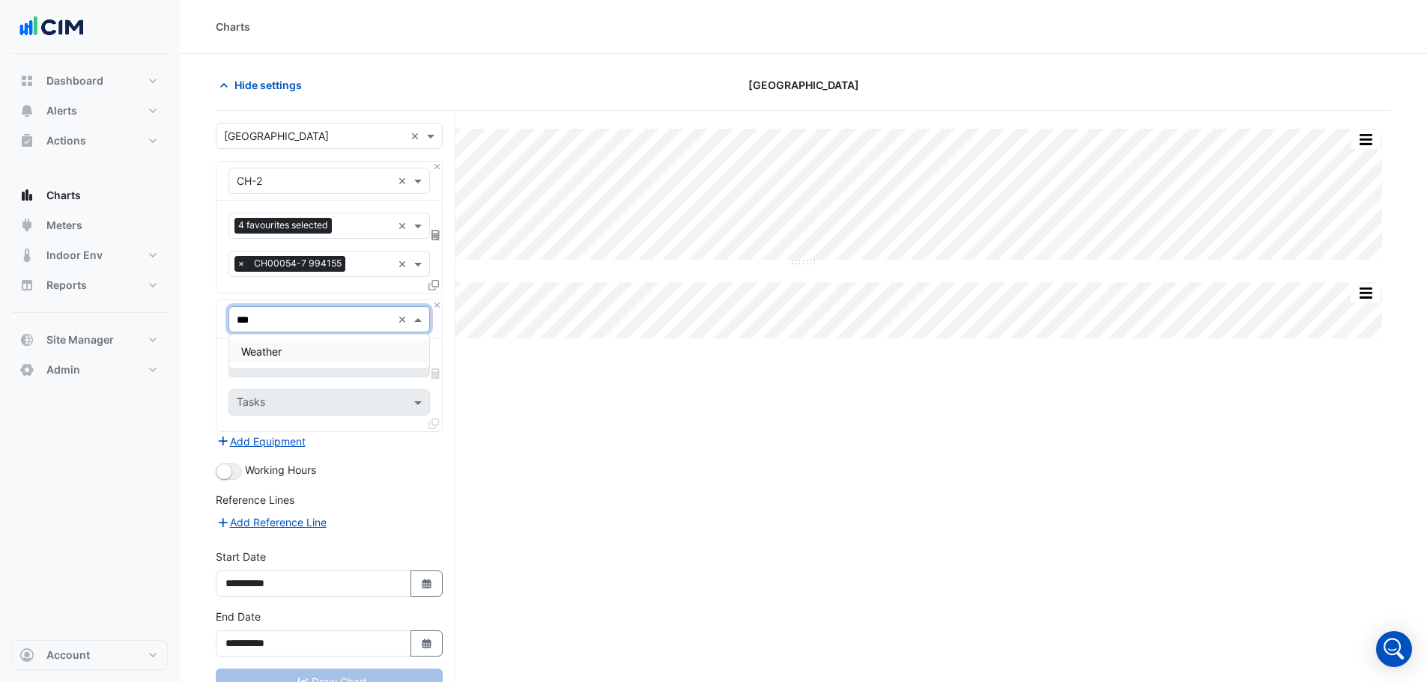
click at [281, 356] on span "Weather" at bounding box center [261, 351] width 40 height 13
click at [273, 365] on input "text" at bounding box center [312, 366] width 151 height 16
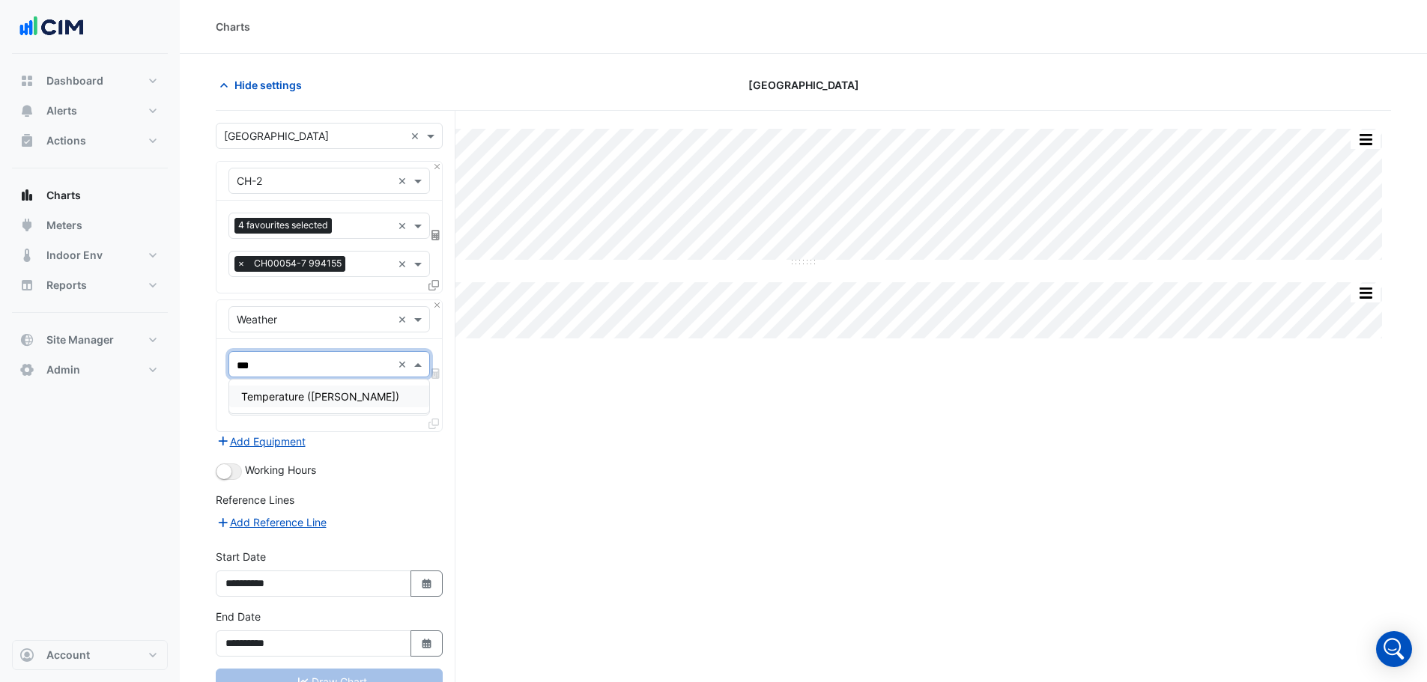
type input "****"
drag, startPoint x: 280, startPoint y: 385, endPoint x: 286, endPoint y: 378, distance: 9.0
click at [285, 378] on body "Temperature ([PERSON_NAME]) Charts Hide settings [GEOGRAPHIC_DATA] Split All Sp…" at bounding box center [713, 369] width 1427 height 739
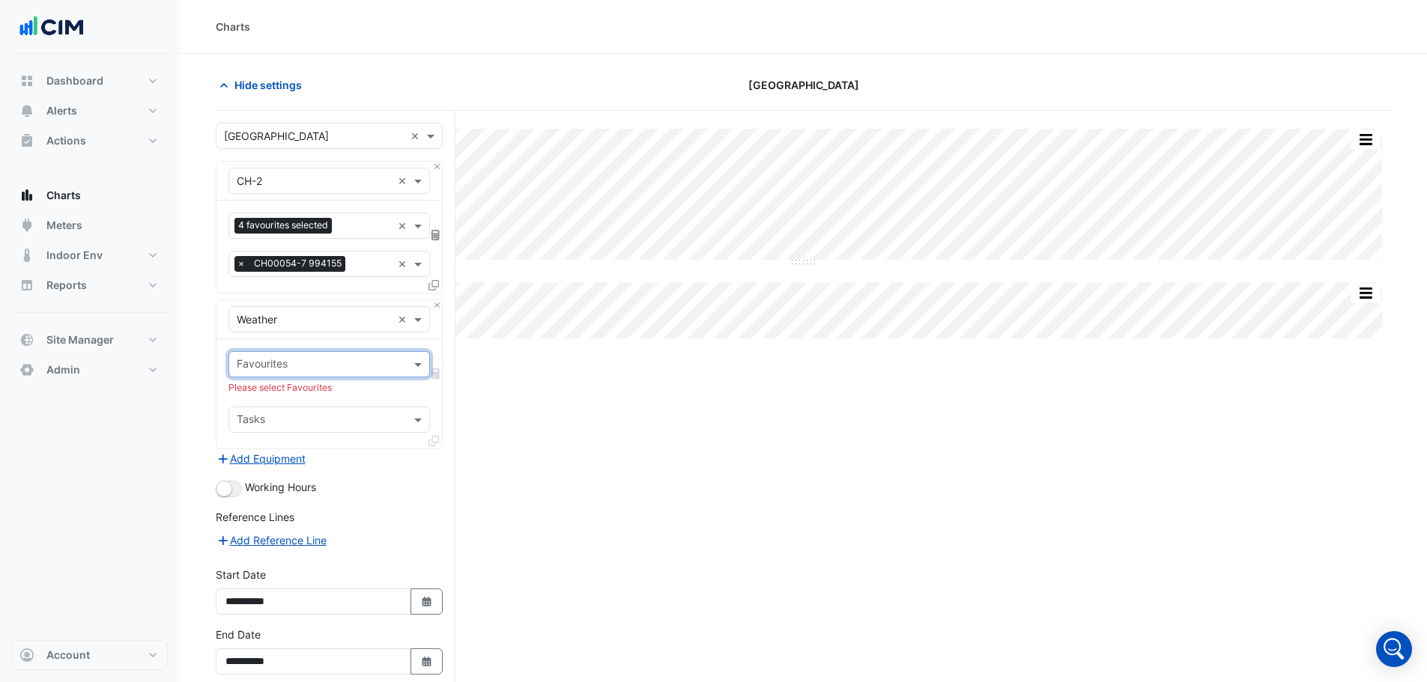
click at [295, 363] on input "text" at bounding box center [321, 366] width 168 height 16
click at [262, 443] on span "Temperature (Celcius)" at bounding box center [320, 440] width 158 height 13
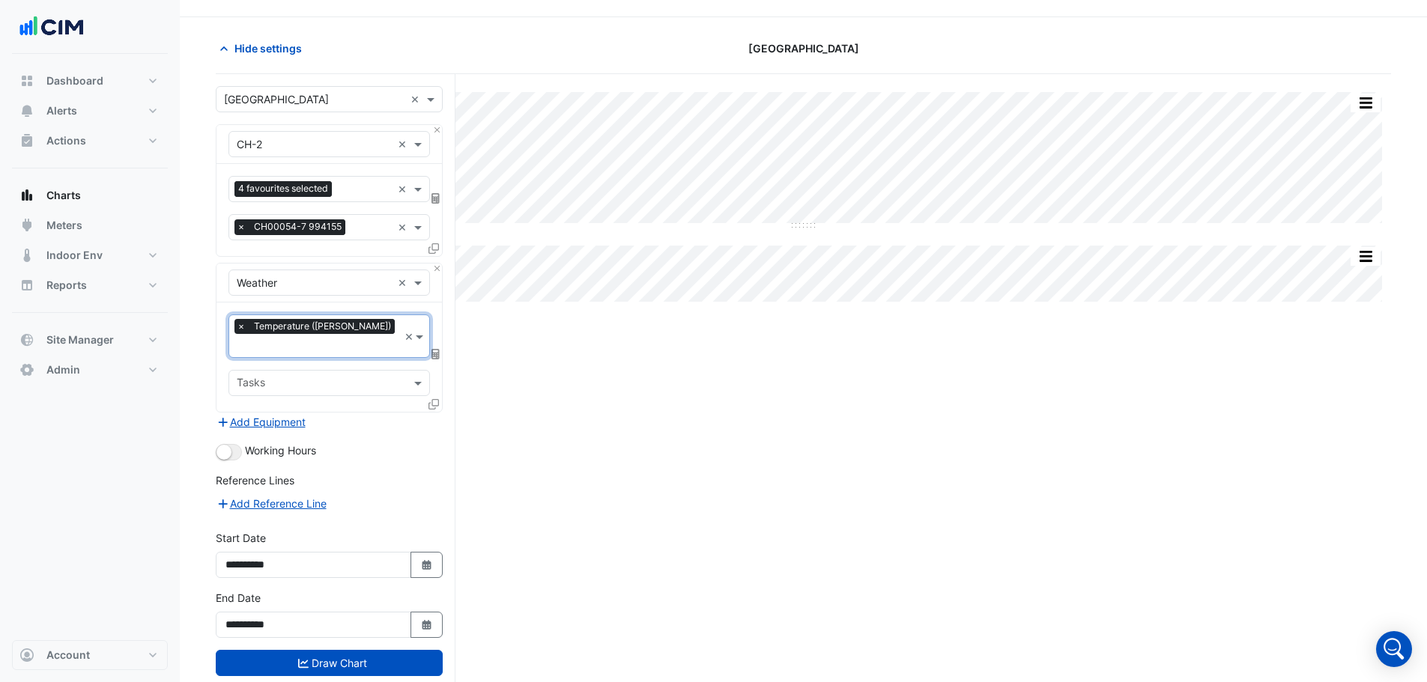
scroll to position [57, 0]
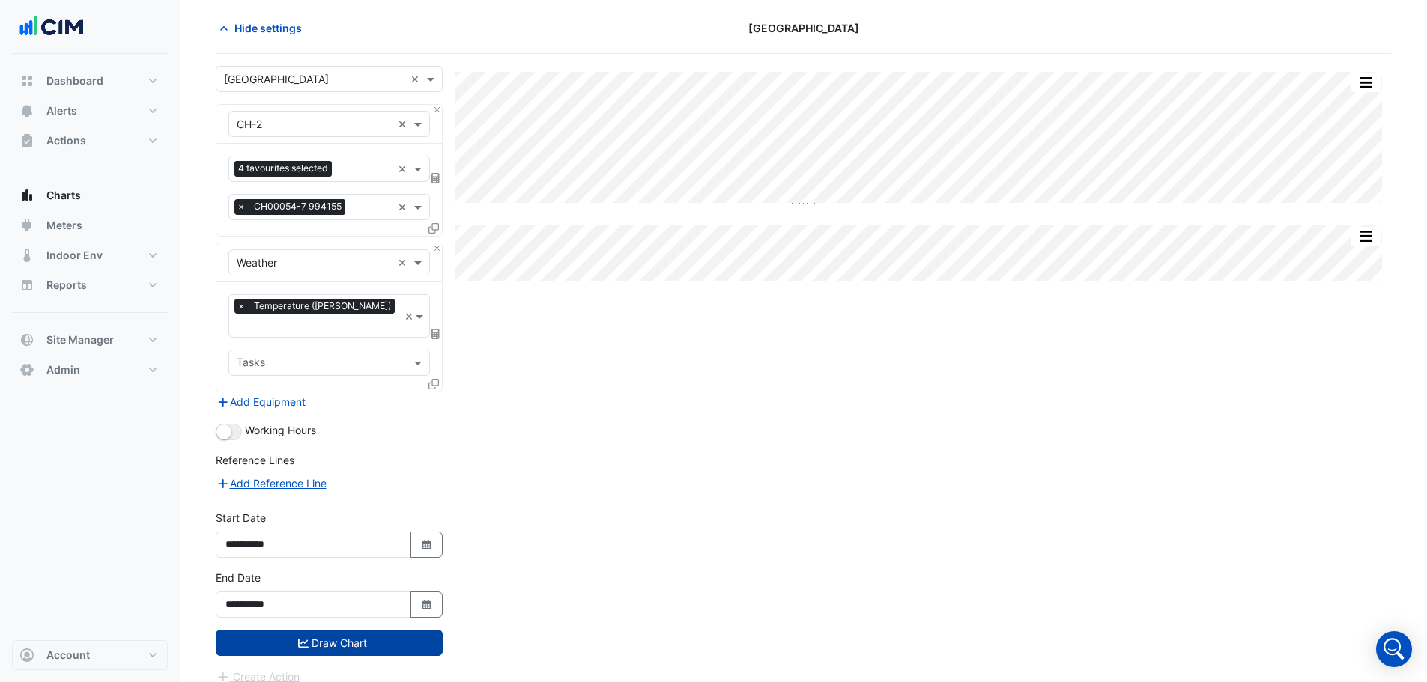
click at [371, 630] on button "Draw Chart" at bounding box center [329, 643] width 227 height 26
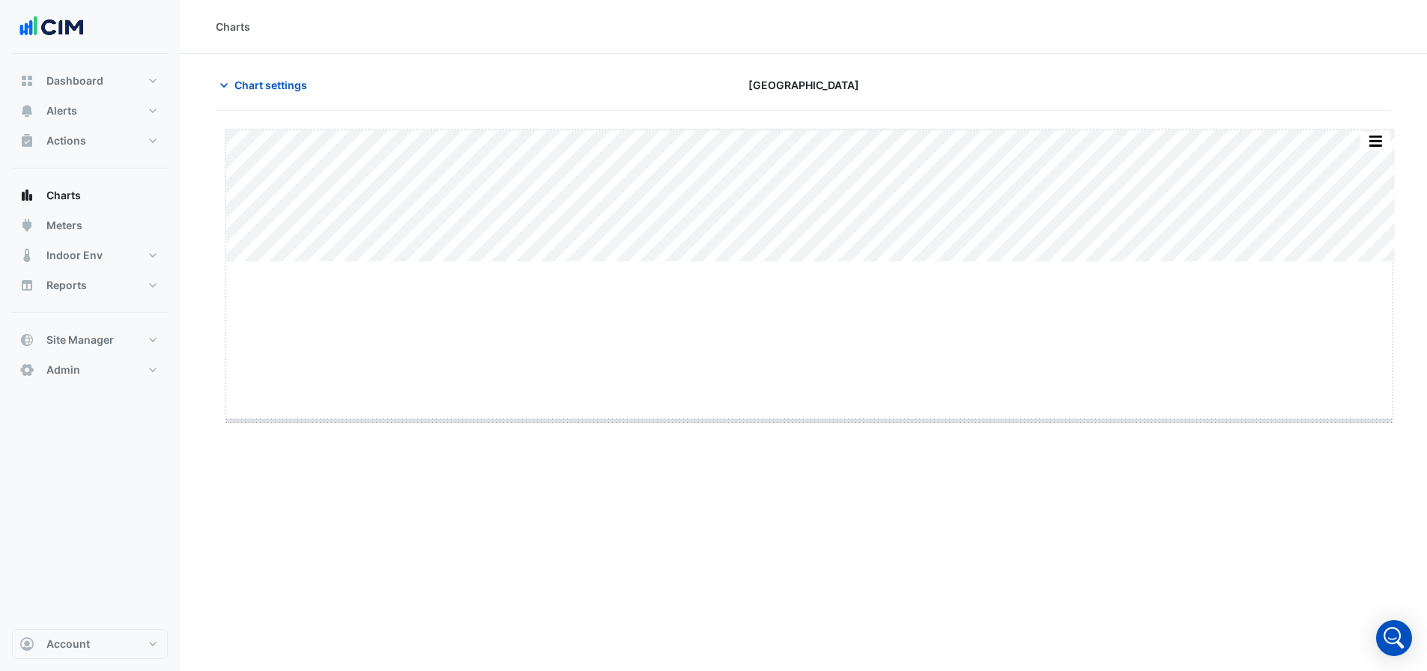
drag, startPoint x: 807, startPoint y: 261, endPoint x: 806, endPoint y: 428, distance: 166.2
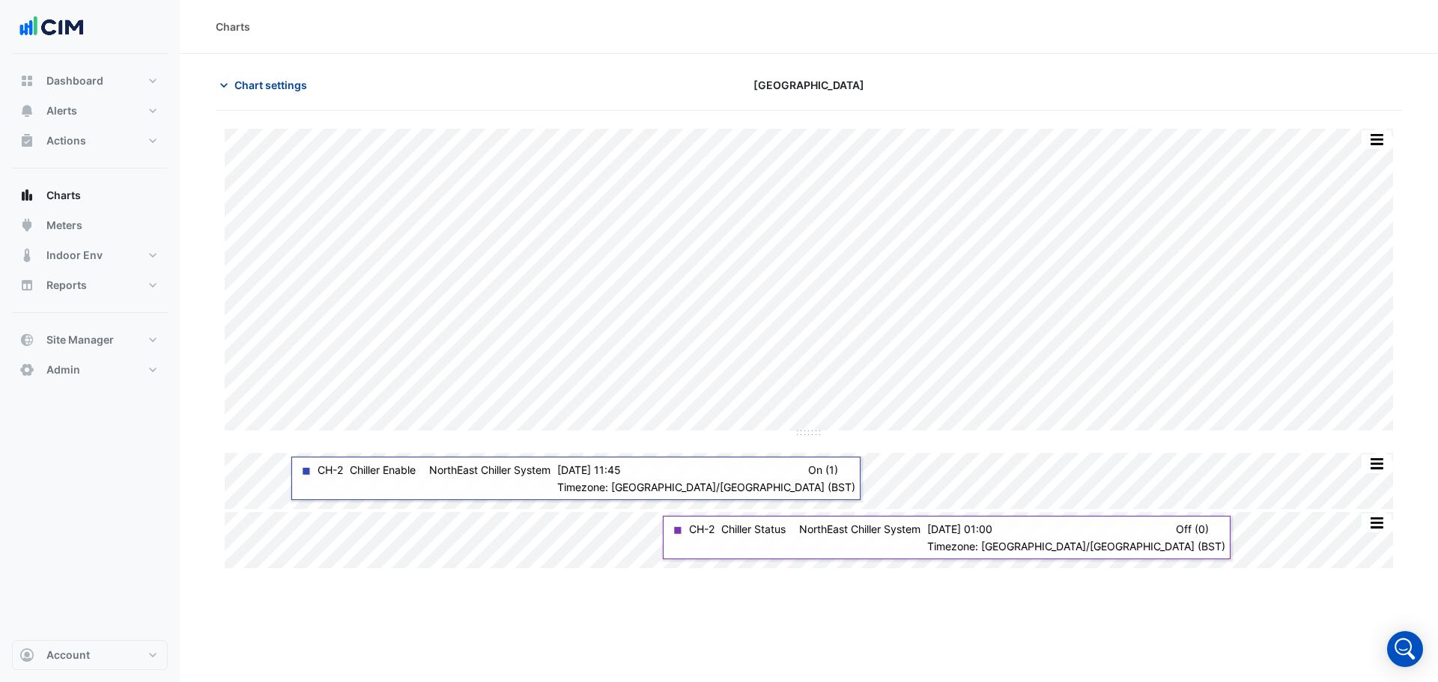
click at [249, 81] on span "Chart settings" at bounding box center [270, 85] width 73 height 16
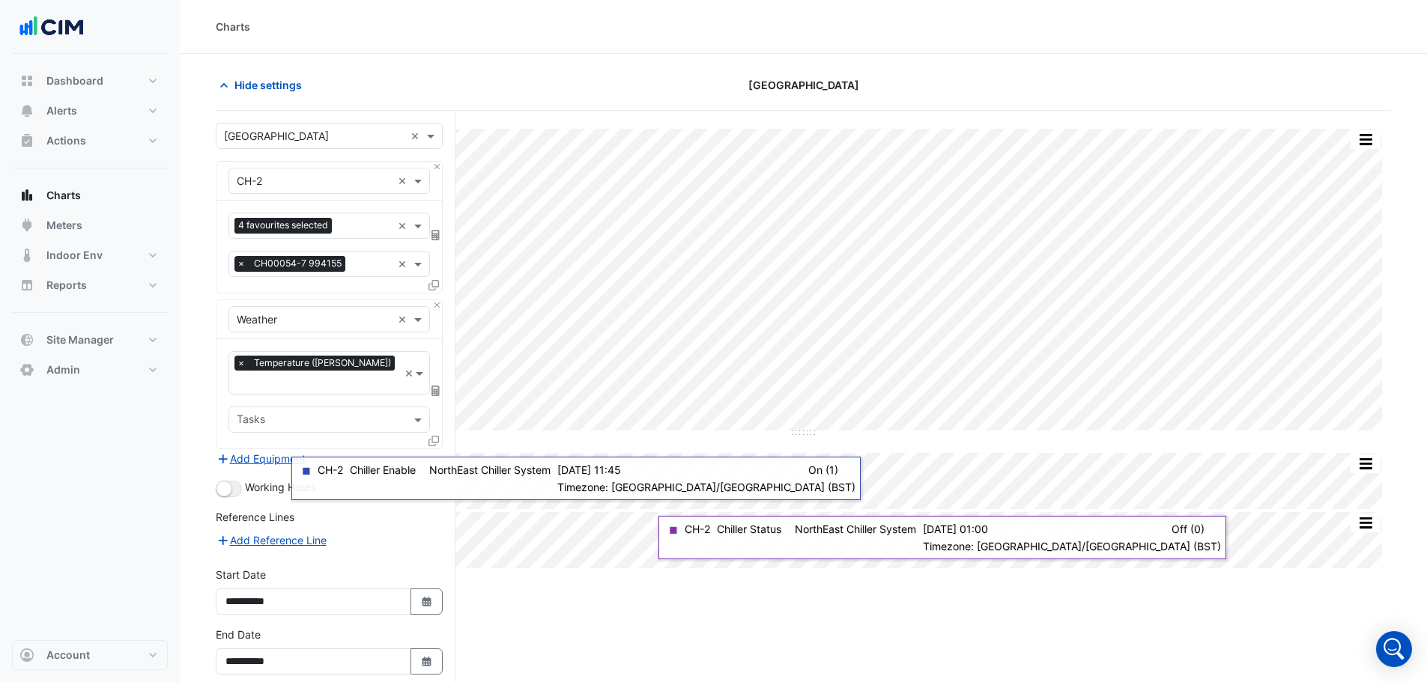
click at [431, 285] on icon at bounding box center [433, 285] width 10 height 10
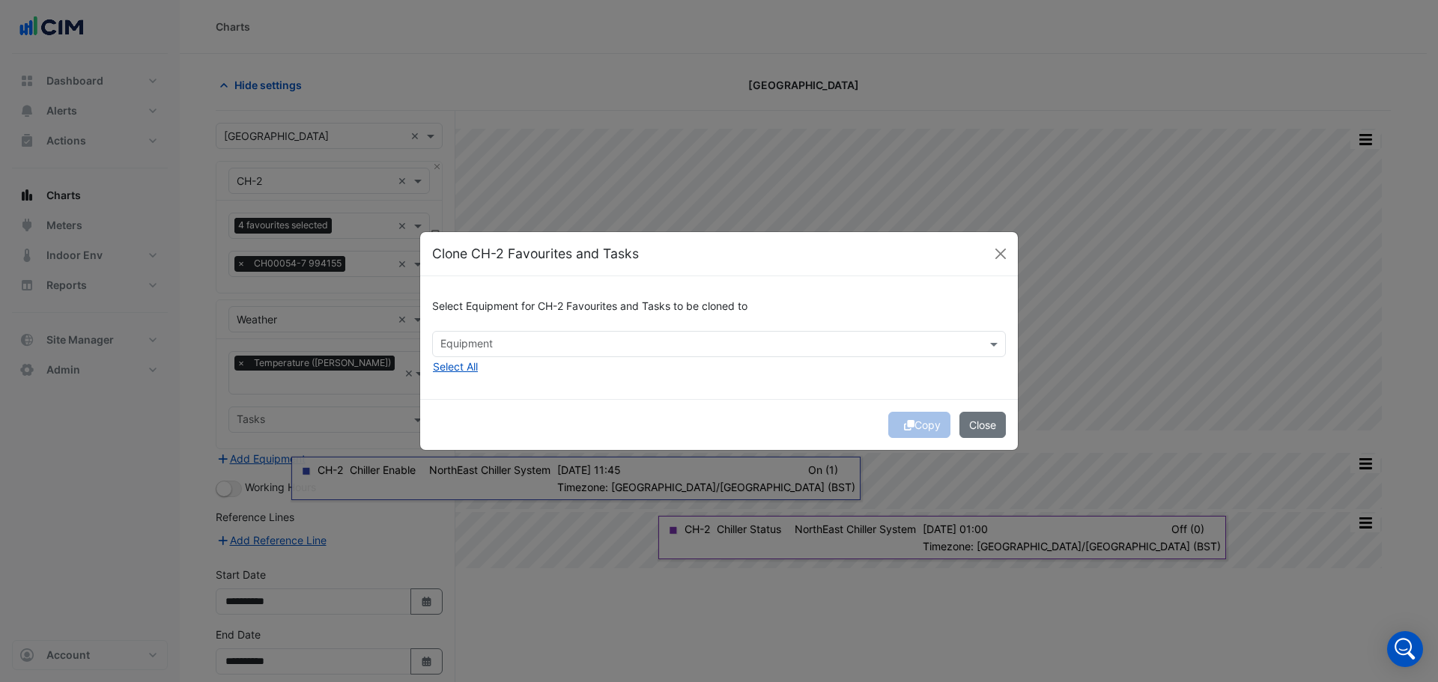
click at [487, 327] on div "Select Equipment for CH-2 Favourites and Tasks to be cloned to" at bounding box center [719, 309] width 574 height 43
click at [502, 350] on input "text" at bounding box center [710, 346] width 540 height 16
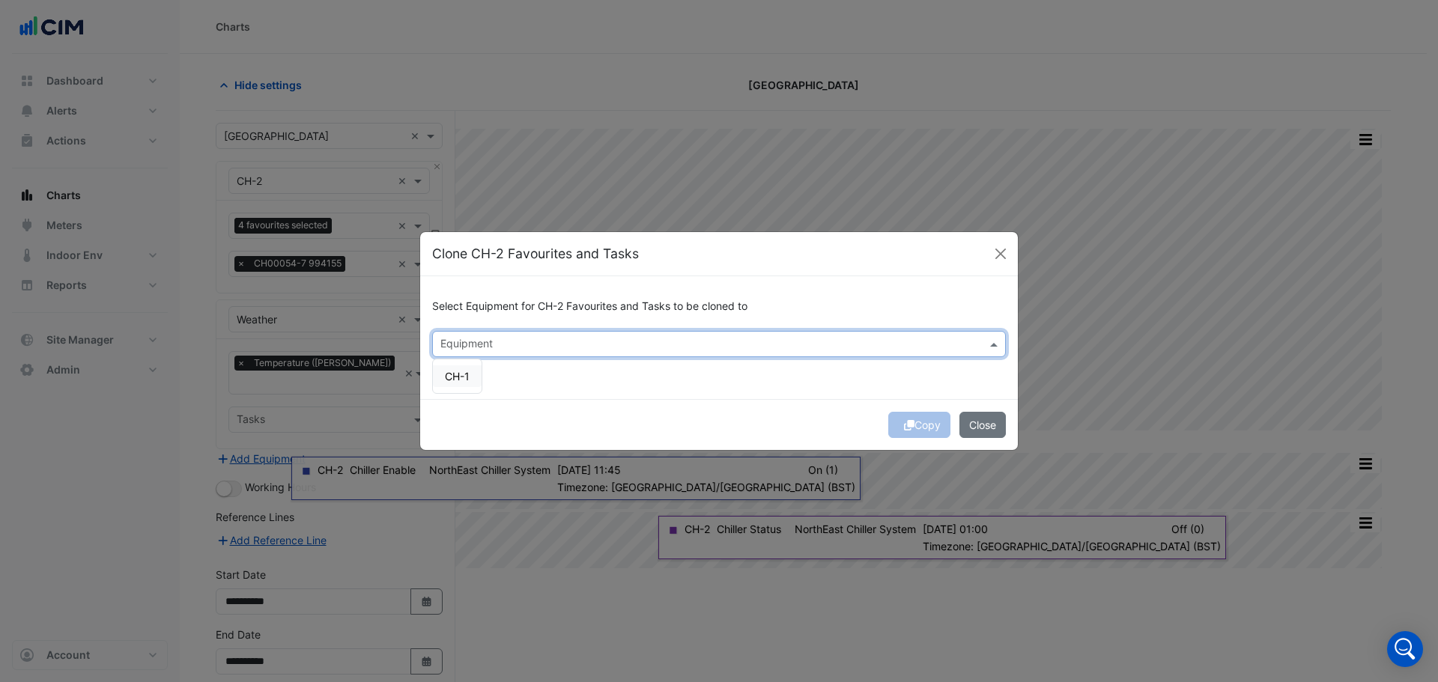
click at [467, 375] on span "CH-1" at bounding box center [457, 376] width 25 height 13
click at [919, 430] on button "Copy" at bounding box center [919, 425] width 62 height 26
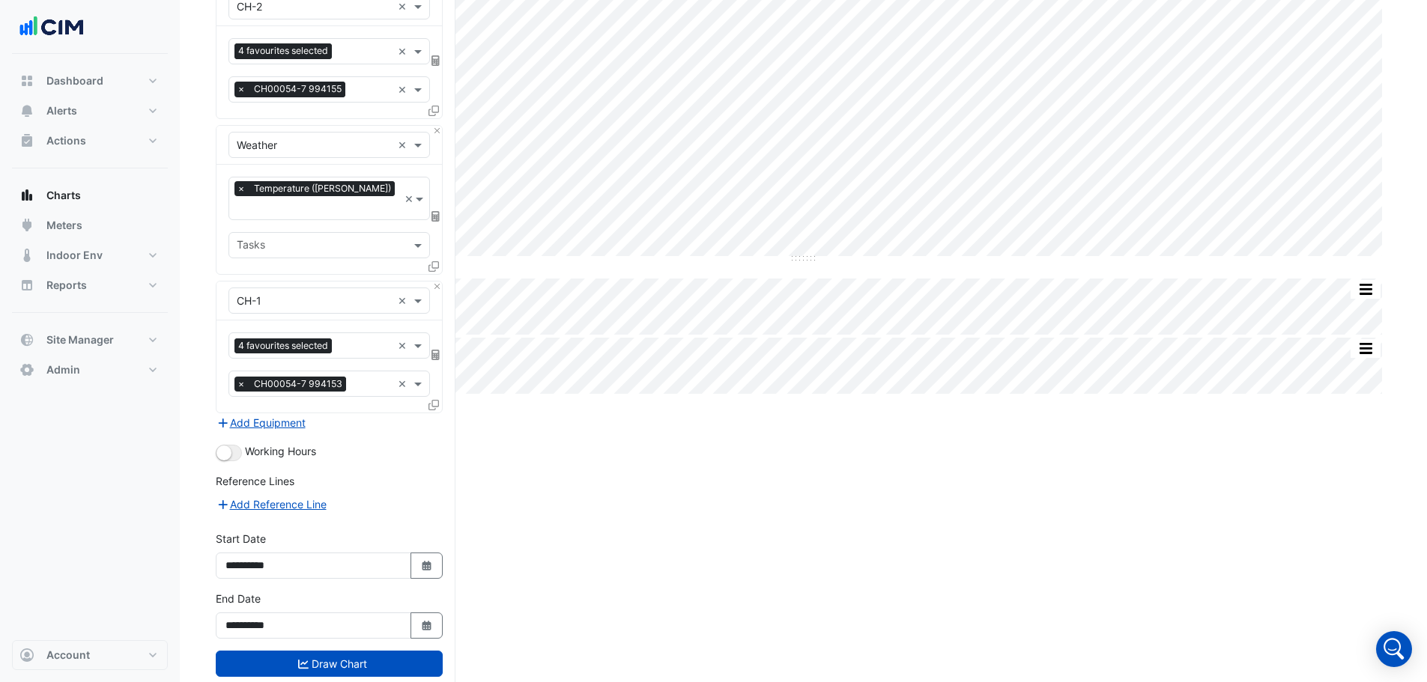
scroll to position [193, 0]
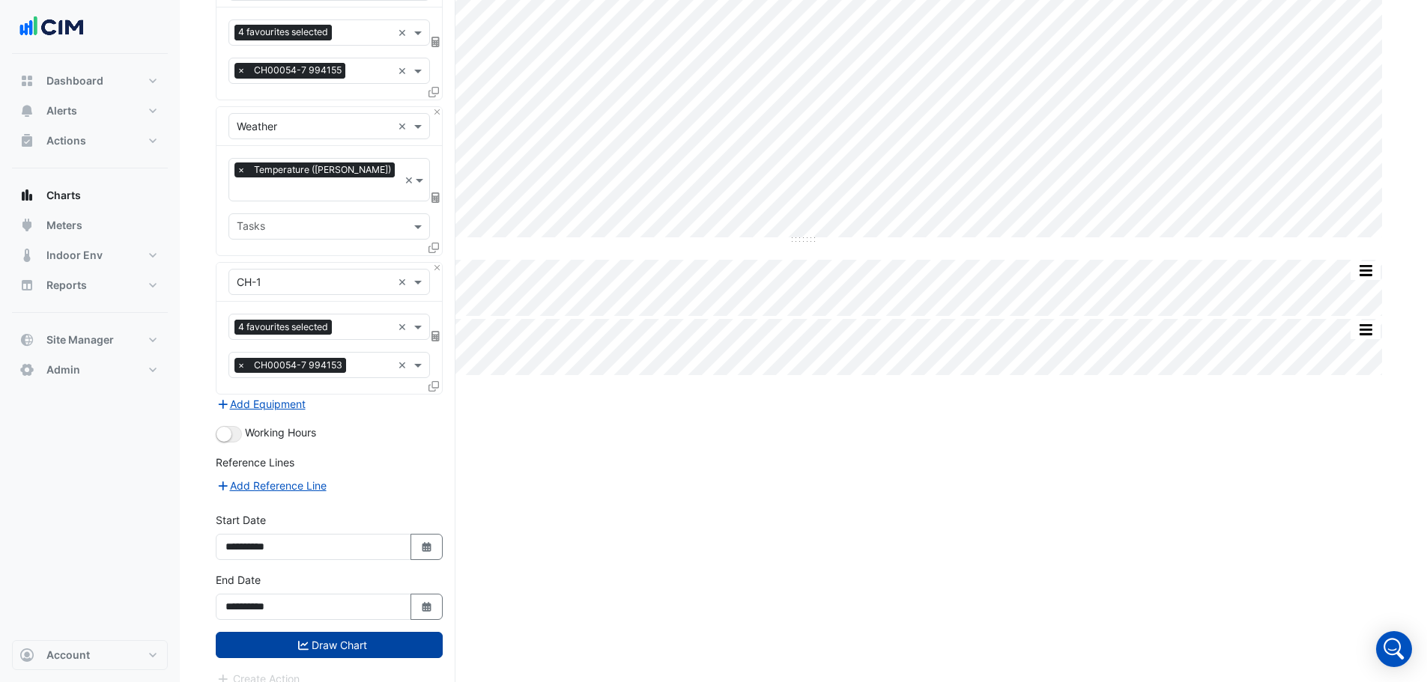
click at [387, 632] on button "Draw Chart" at bounding box center [329, 645] width 227 height 26
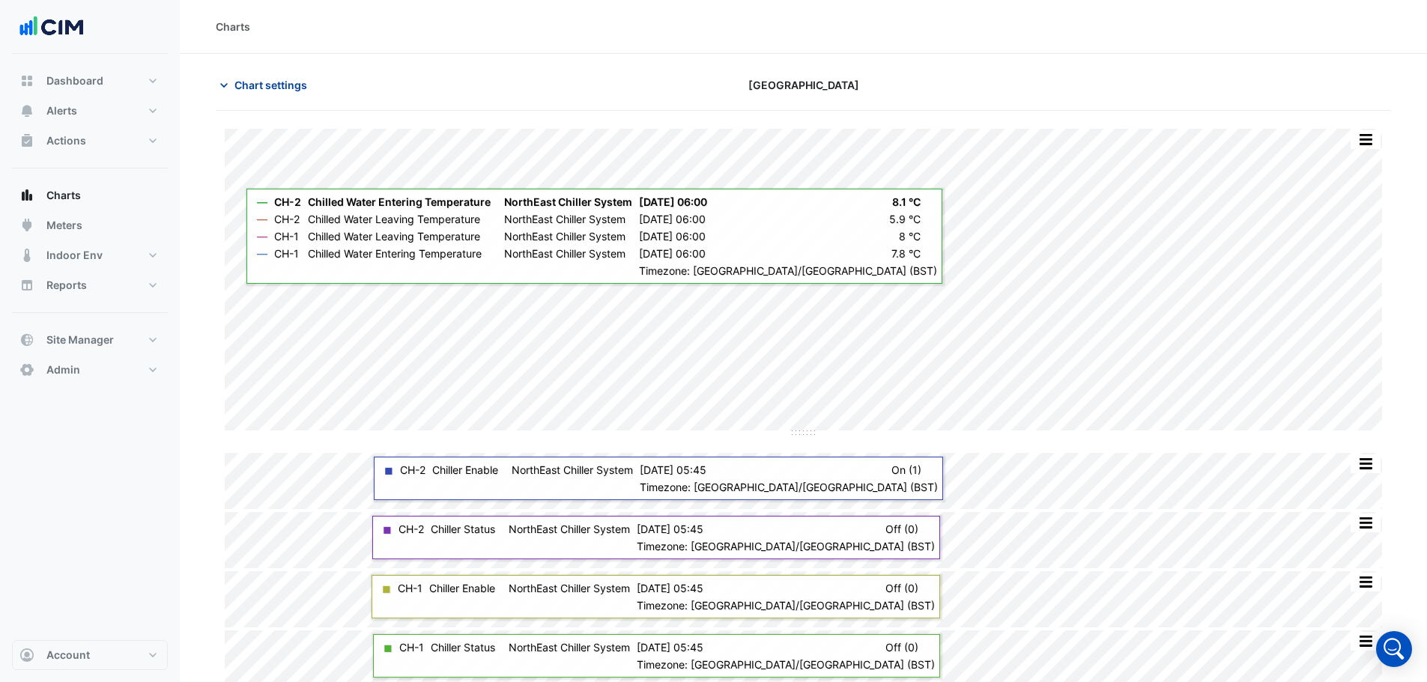
drag, startPoint x: 959, startPoint y: 432, endPoint x: 276, endPoint y: 82, distance: 766.9
click at [276, 82] on span "Chart settings" at bounding box center [270, 85] width 73 height 16
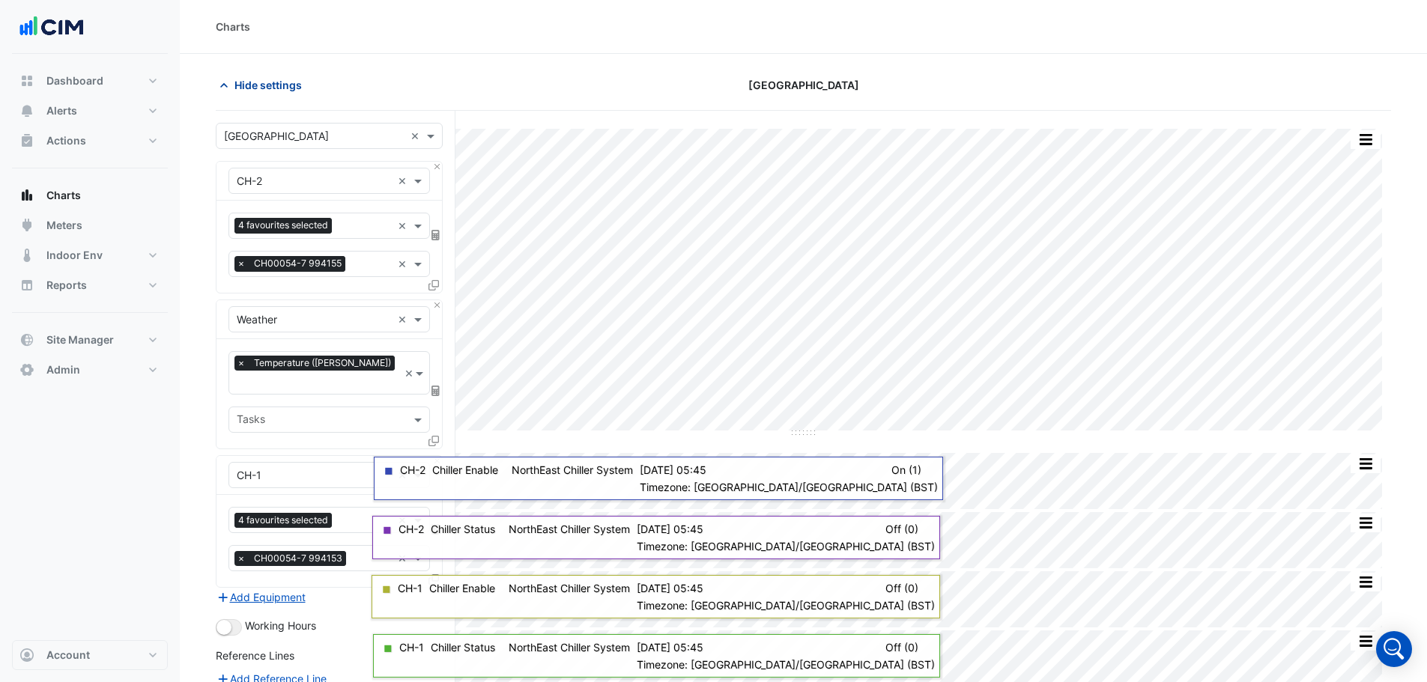
click at [276, 82] on span "Hide settings" at bounding box center [267, 85] width 67 height 16
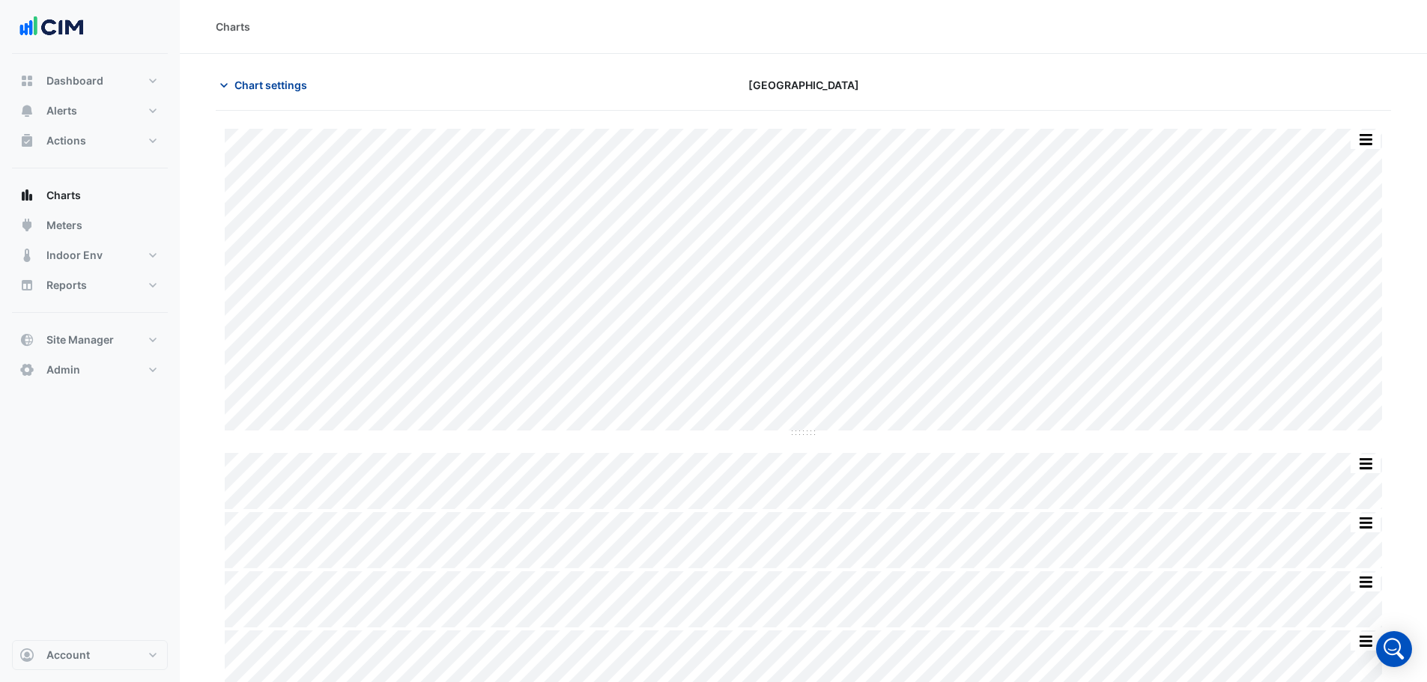
click at [260, 84] on span "Chart settings" at bounding box center [270, 85] width 73 height 16
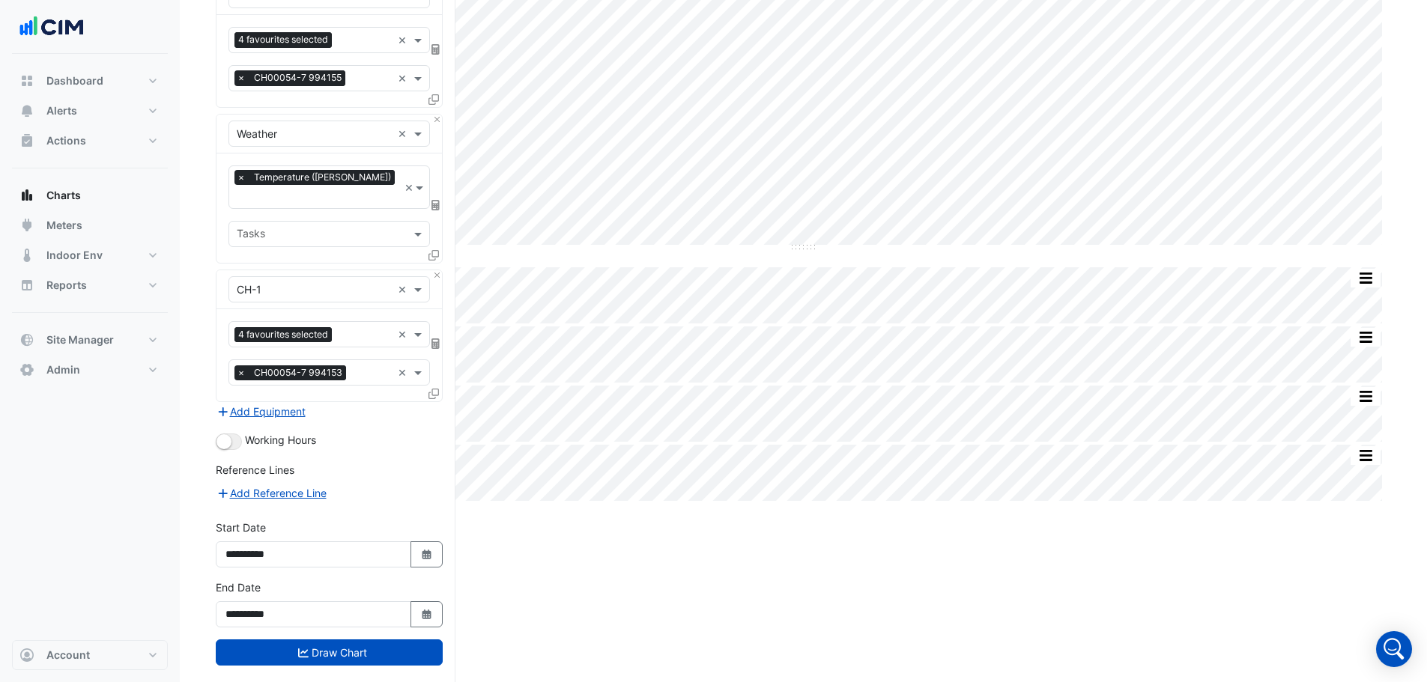
scroll to position [193, 0]
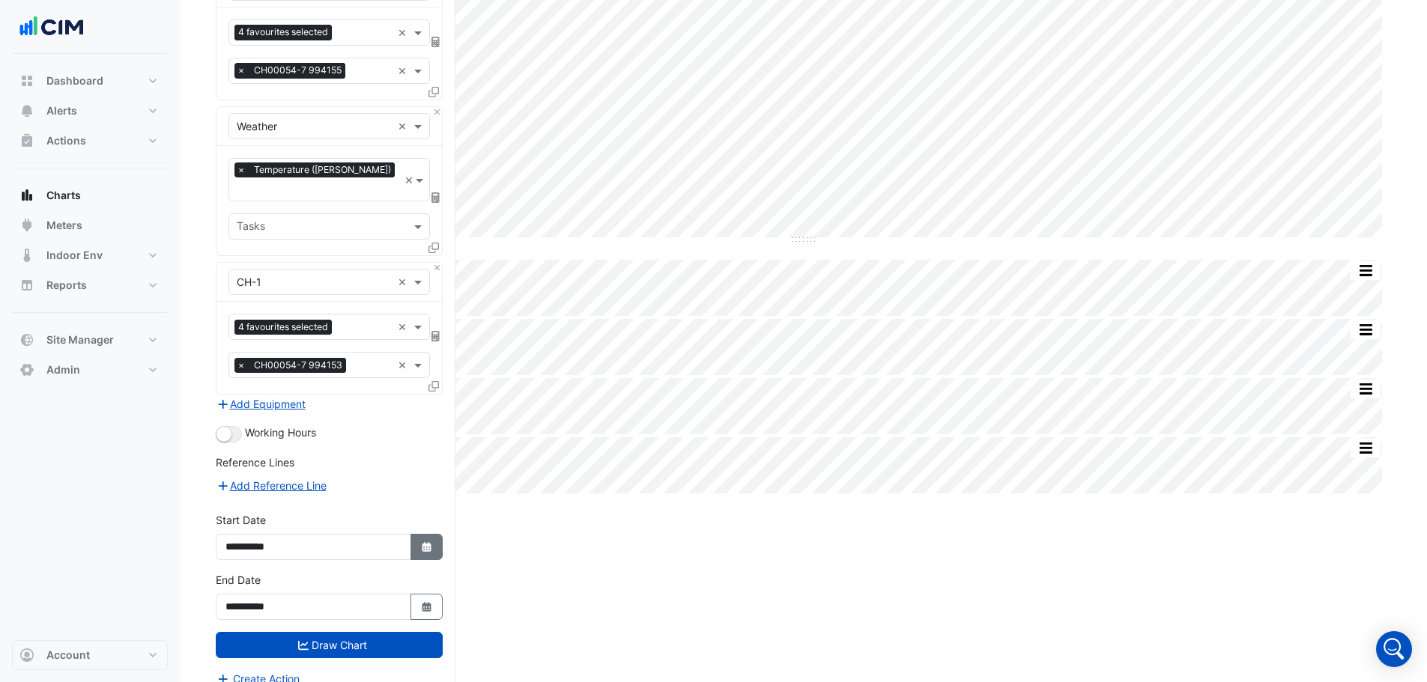
click at [431, 542] on icon "button" at bounding box center [426, 547] width 9 height 10
select select "*"
select select "****"
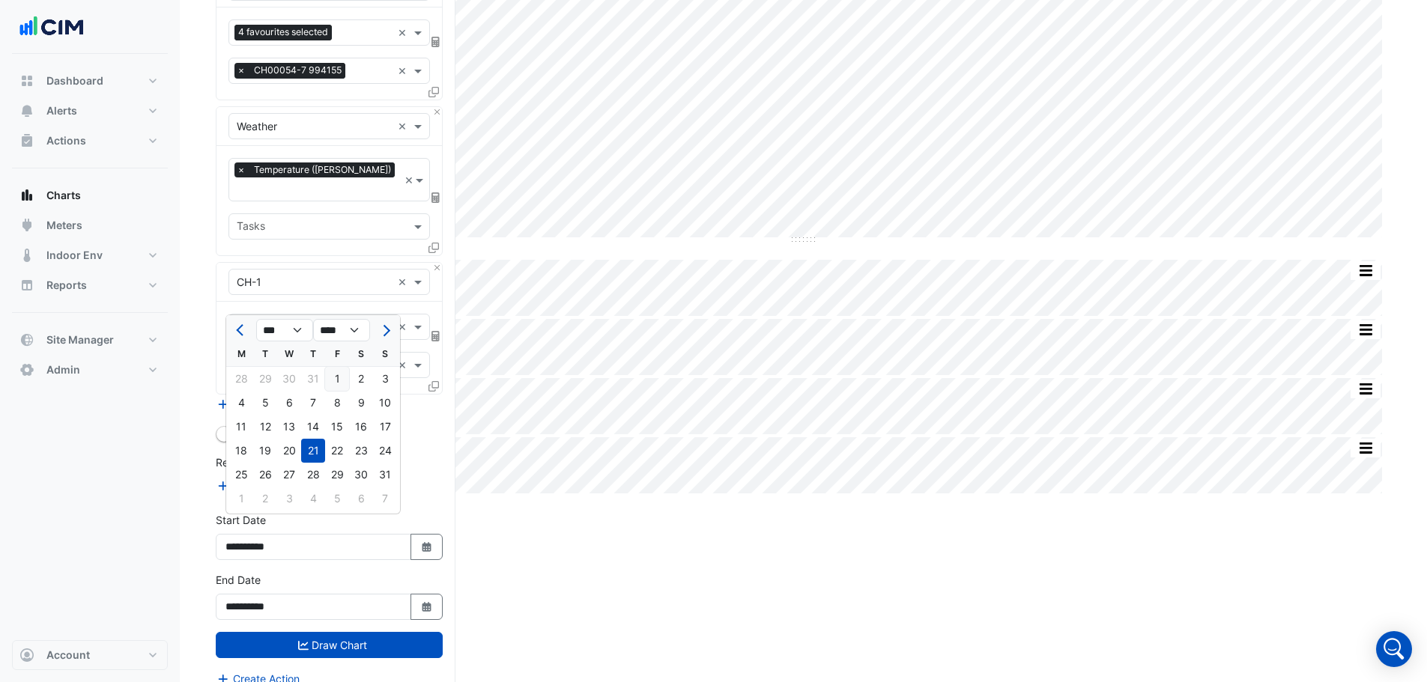
click at [339, 380] on div "1" at bounding box center [337, 379] width 24 height 24
type input "**********"
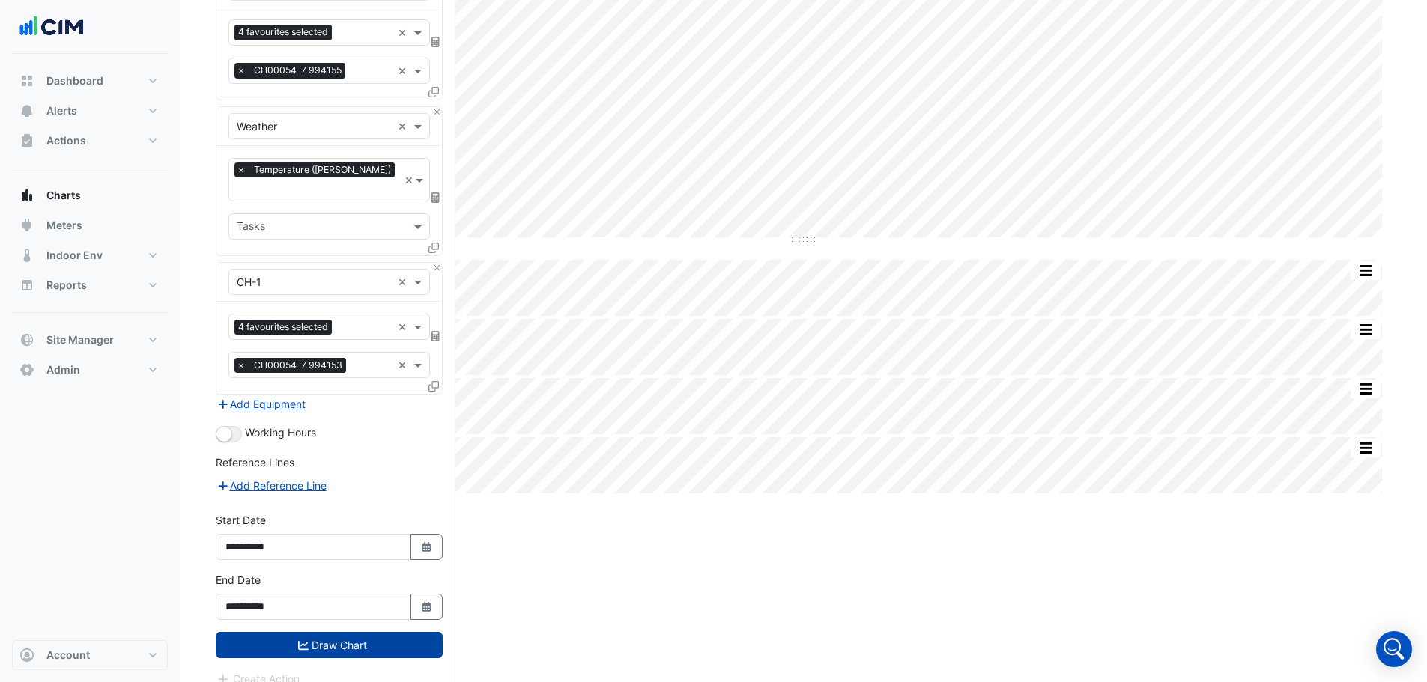
click at [380, 632] on button "Draw Chart" at bounding box center [329, 645] width 227 height 26
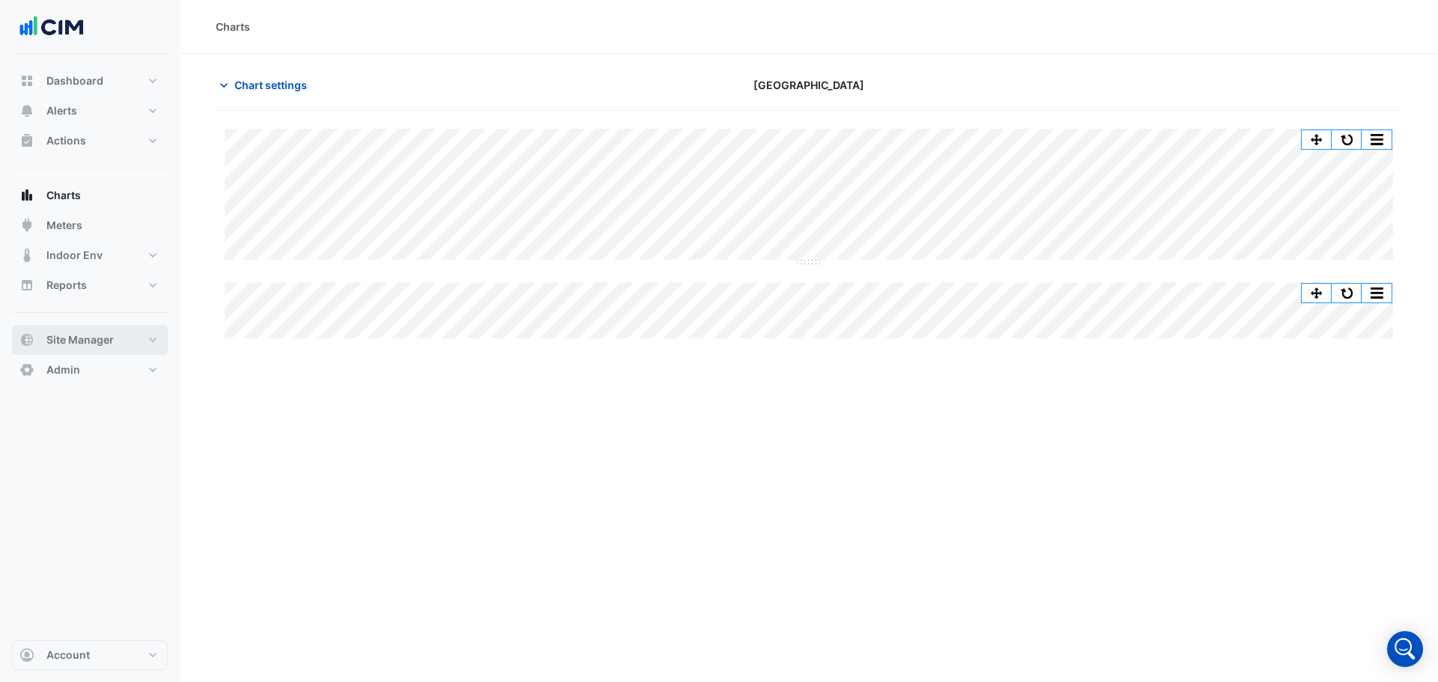
click at [103, 340] on span "Site Manager" at bounding box center [79, 339] width 67 height 15
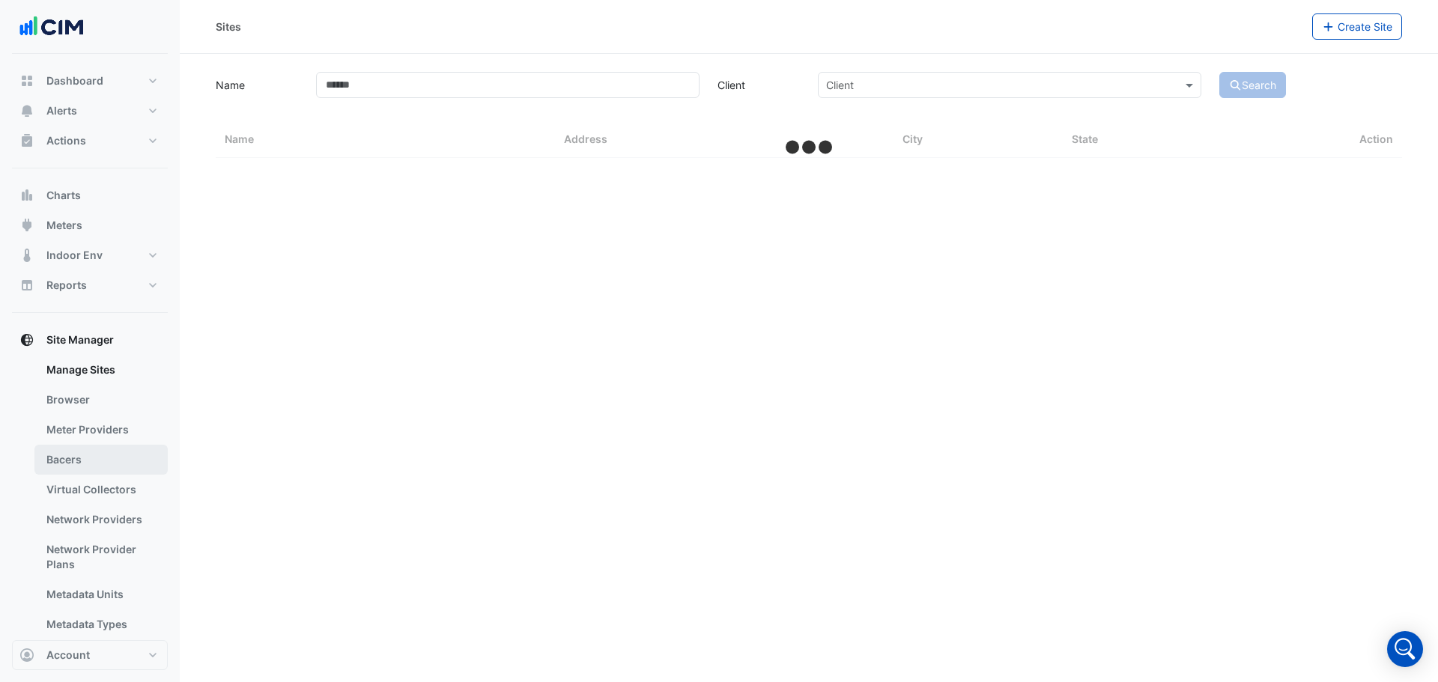
drag, startPoint x: 62, startPoint y: 458, endPoint x: 70, endPoint y: 459, distance: 8.3
click at [64, 458] on link "Bacers" at bounding box center [100, 460] width 133 height 30
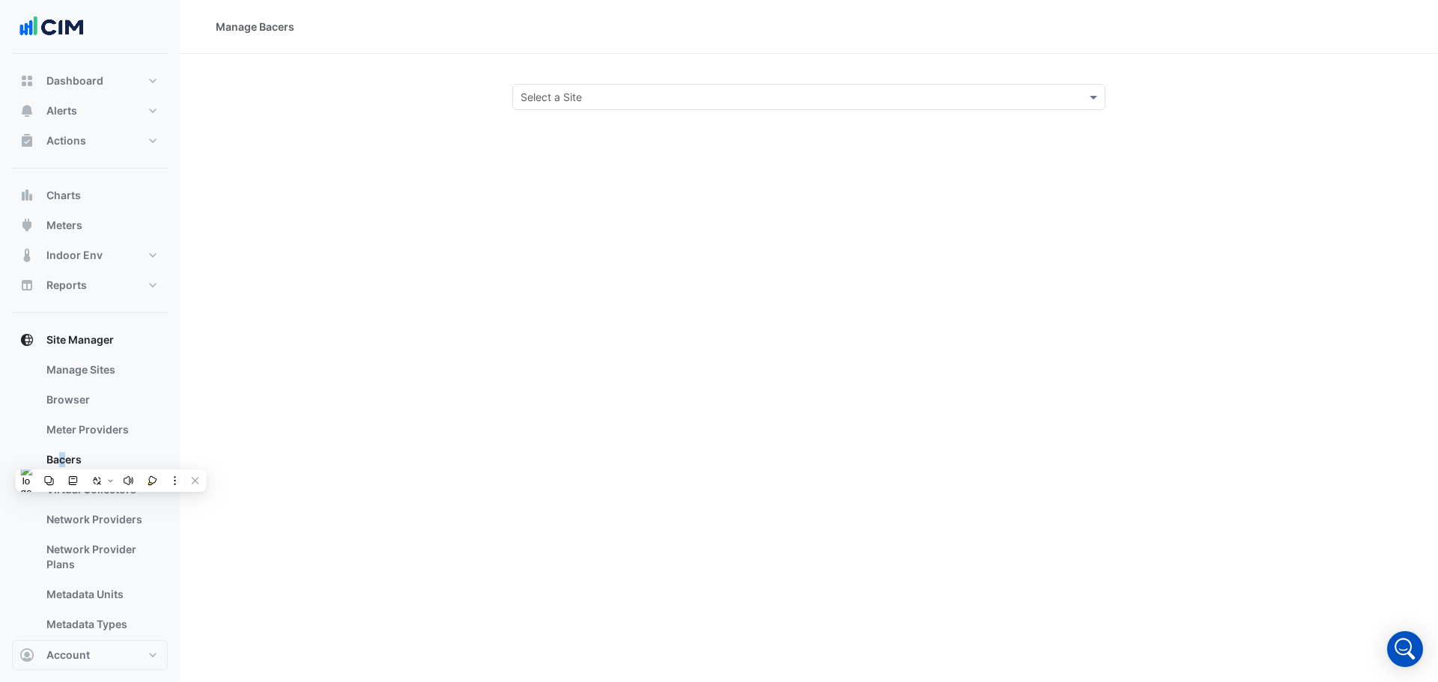
click at [648, 99] on input "text" at bounding box center [793, 98] width 547 height 16
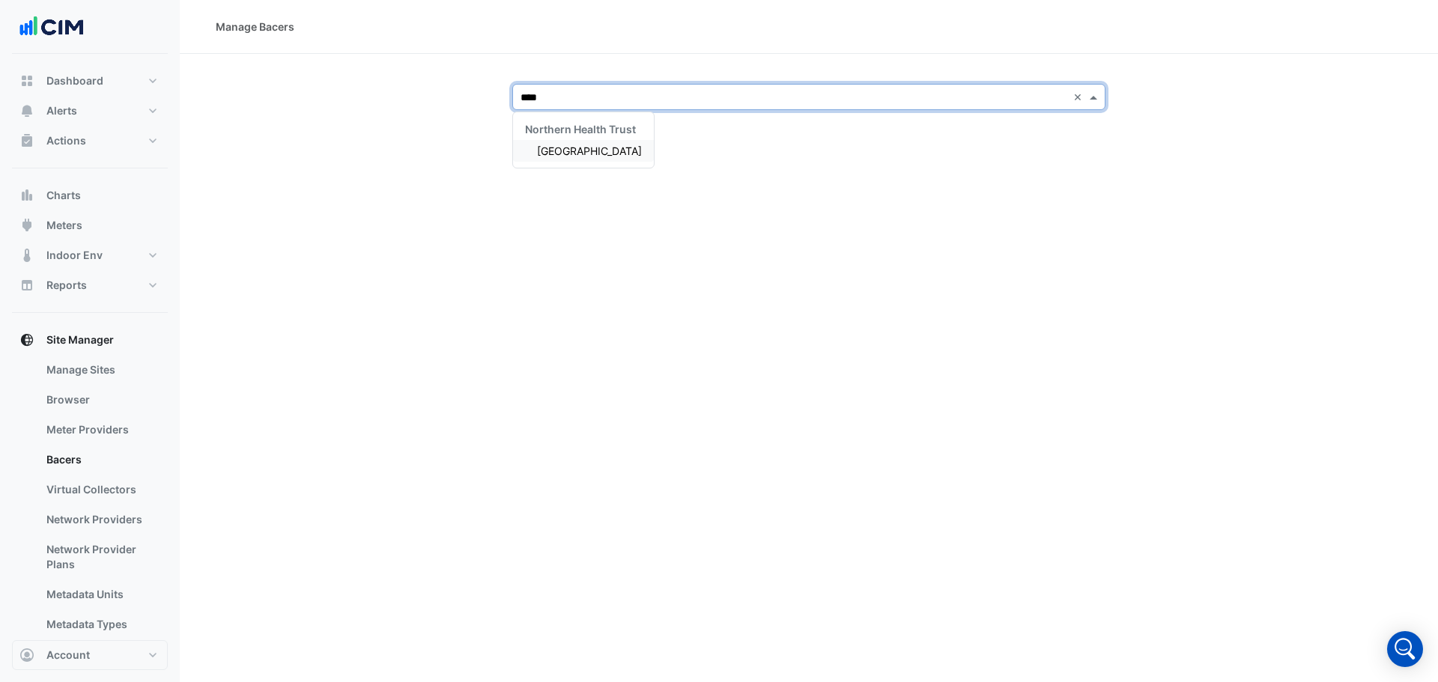
type input "*****"
click at [604, 148] on span "[GEOGRAPHIC_DATA]" at bounding box center [589, 151] width 105 height 13
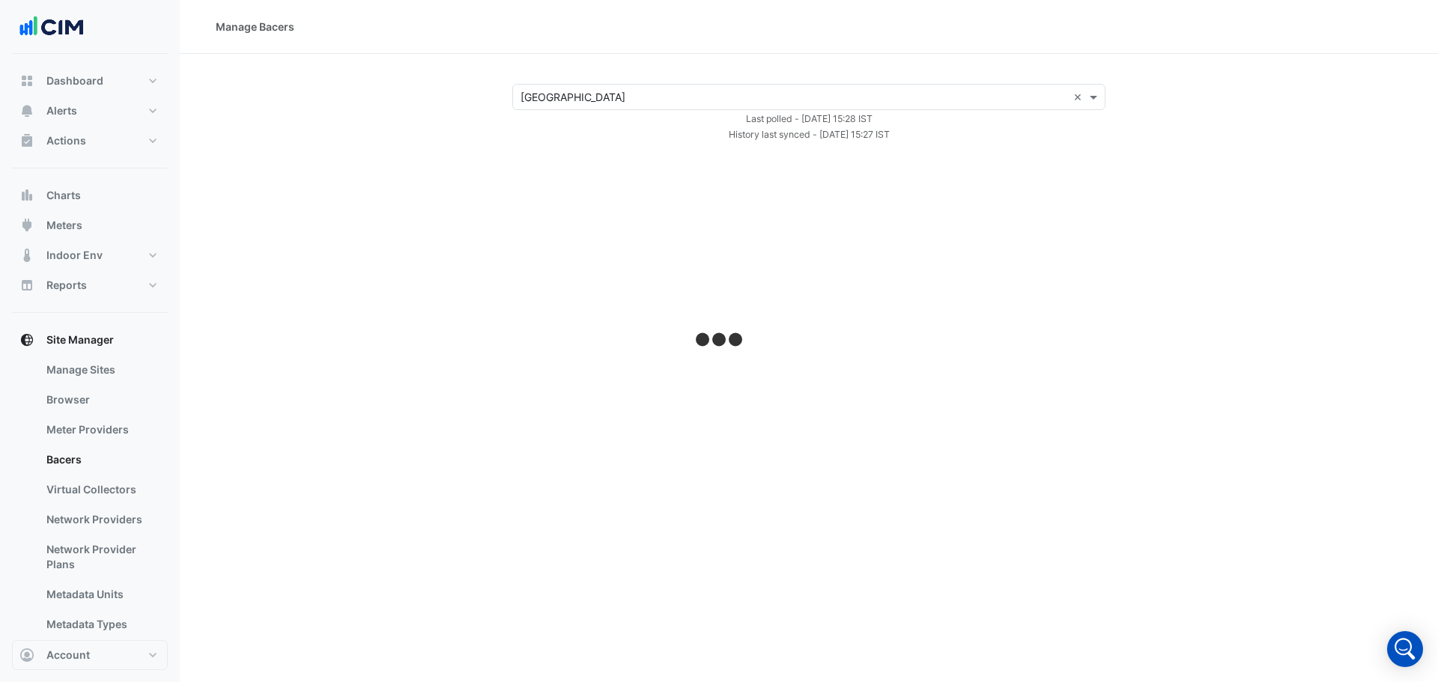
select select "***"
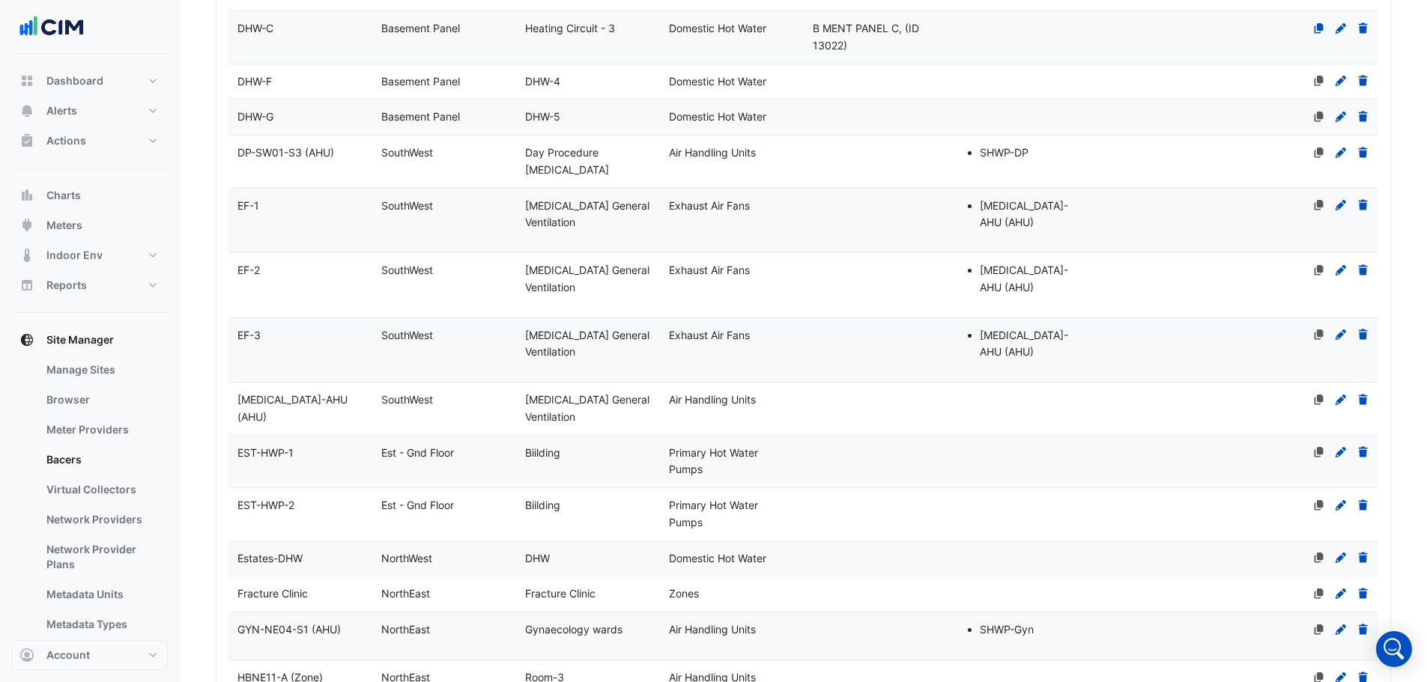
scroll to position [1872, 0]
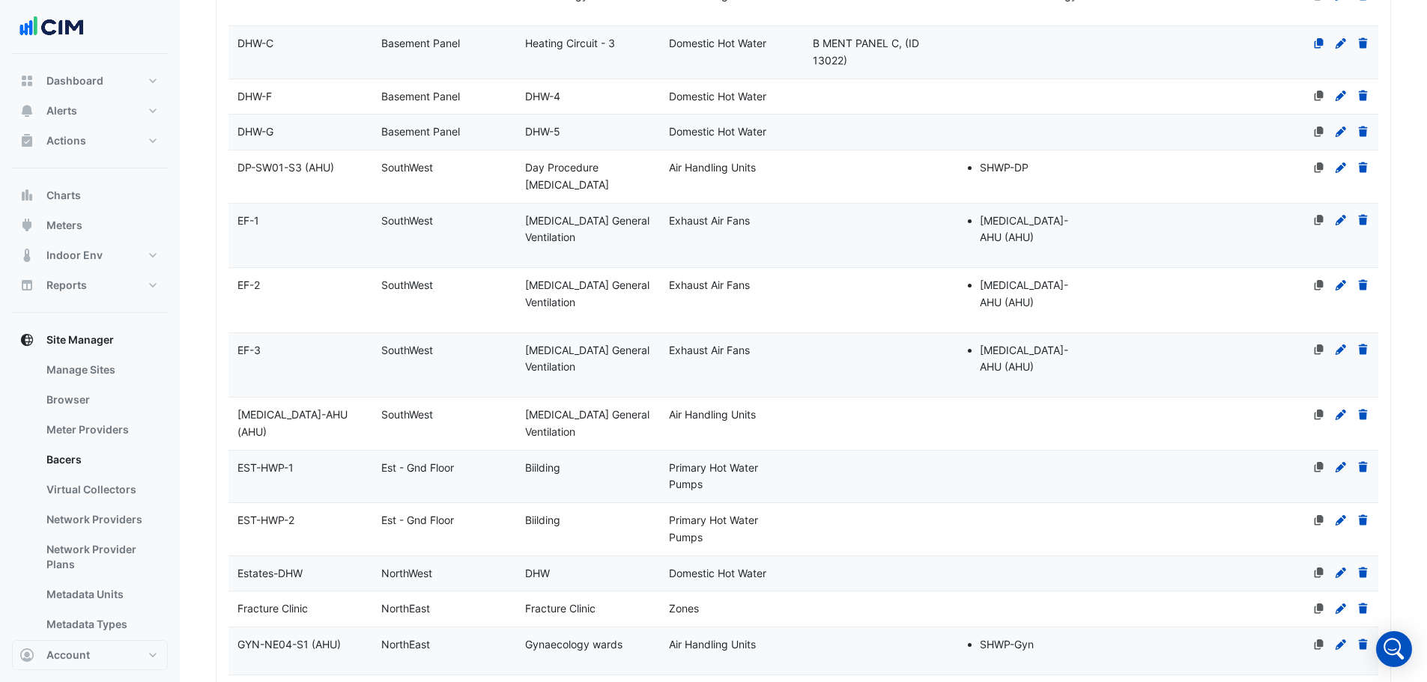
click at [293, 573] on span "Estates-DHW" at bounding box center [269, 573] width 65 height 13
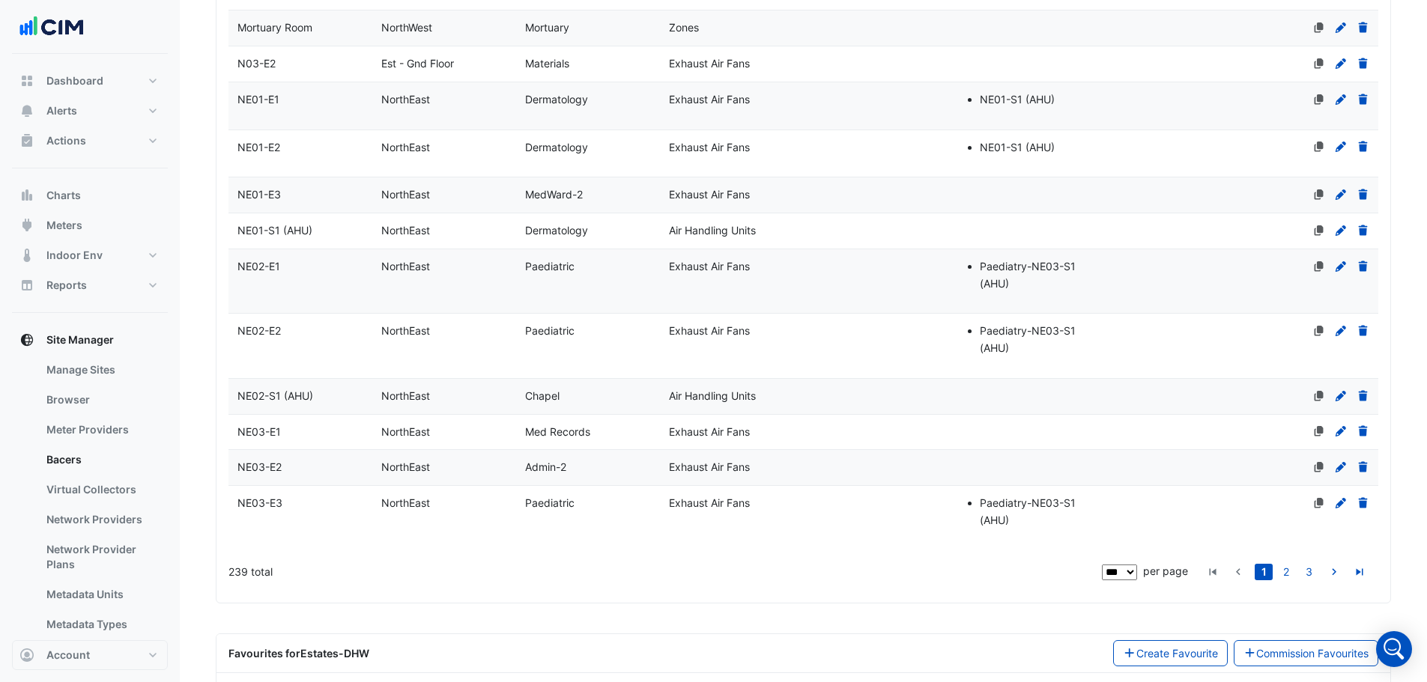
scroll to position [4521, 0]
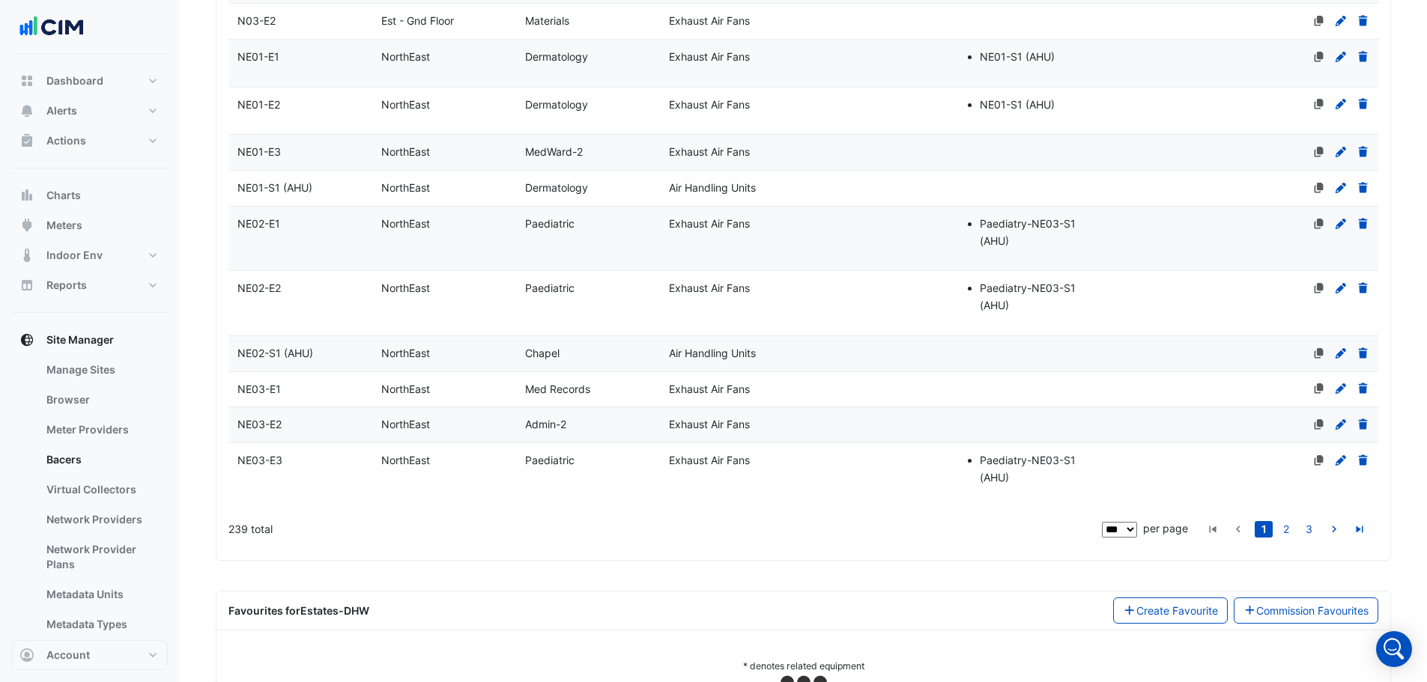
select select "***"
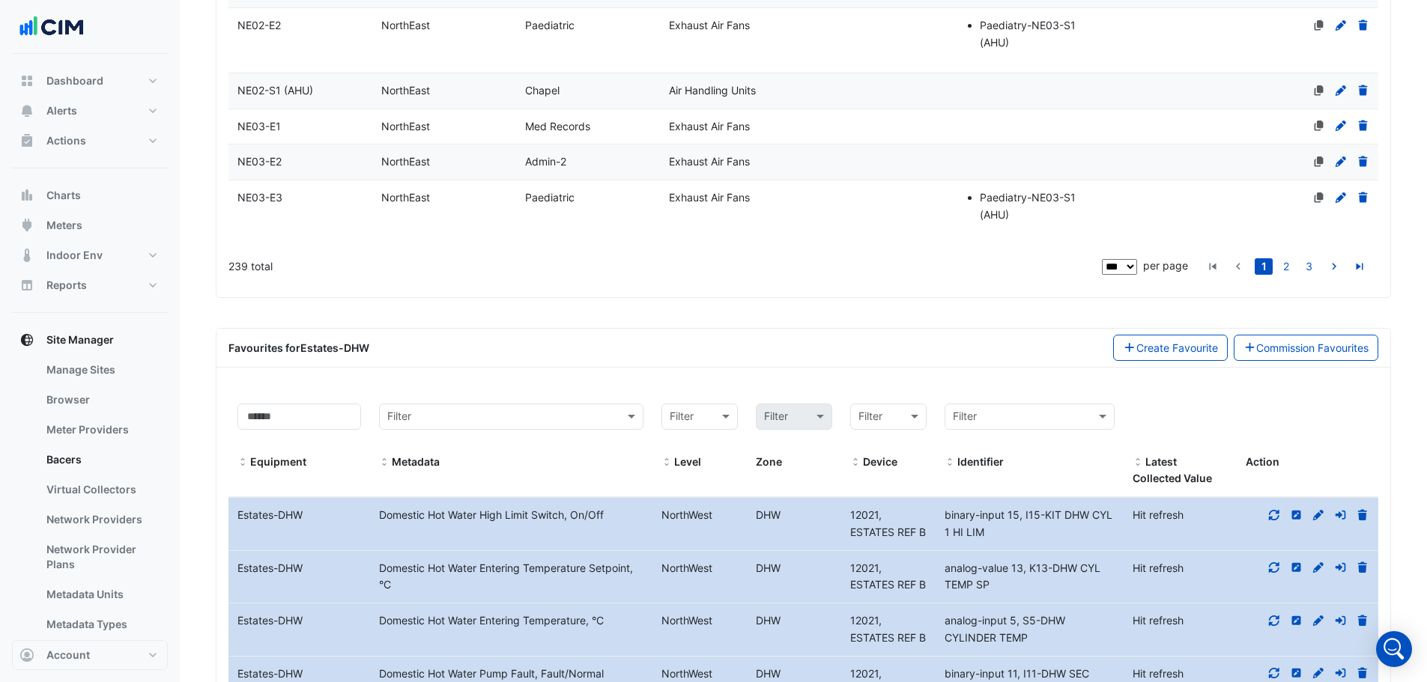
scroll to position [5046, 0]
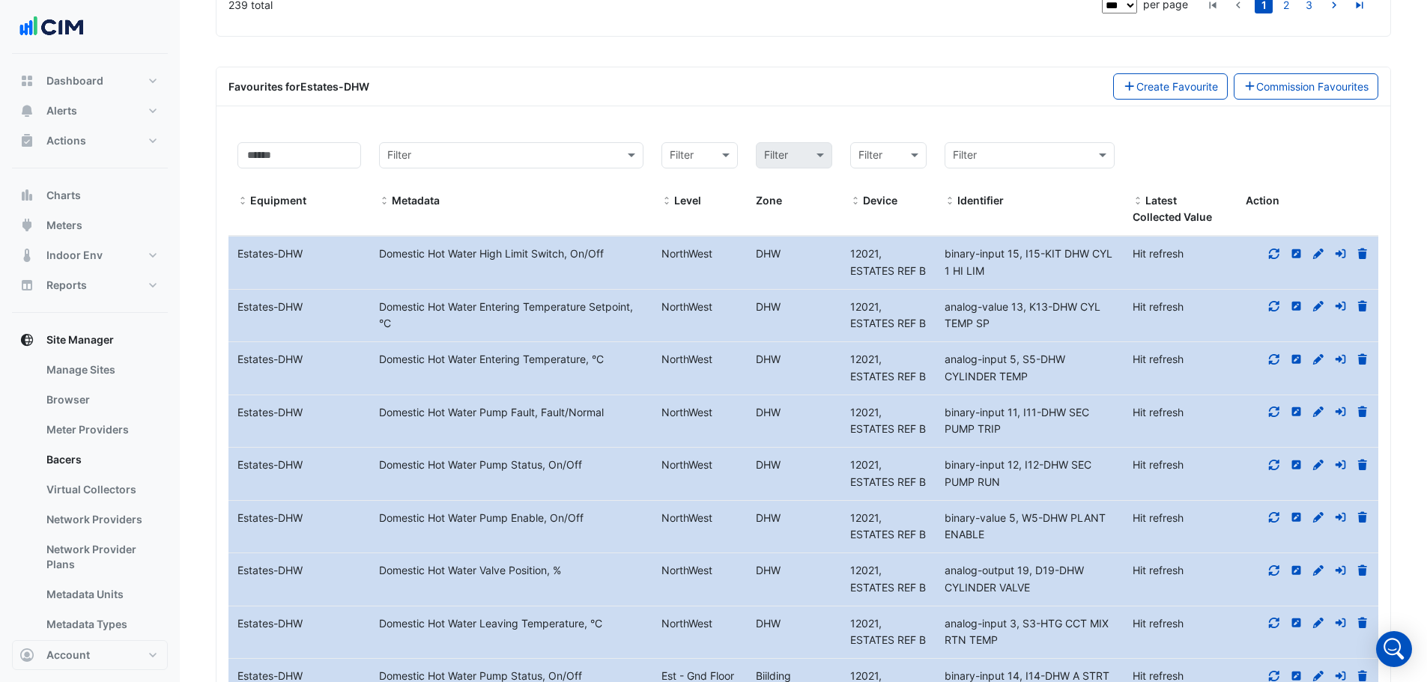
click at [1271, 363] on icon at bounding box center [1274, 359] width 10 height 10
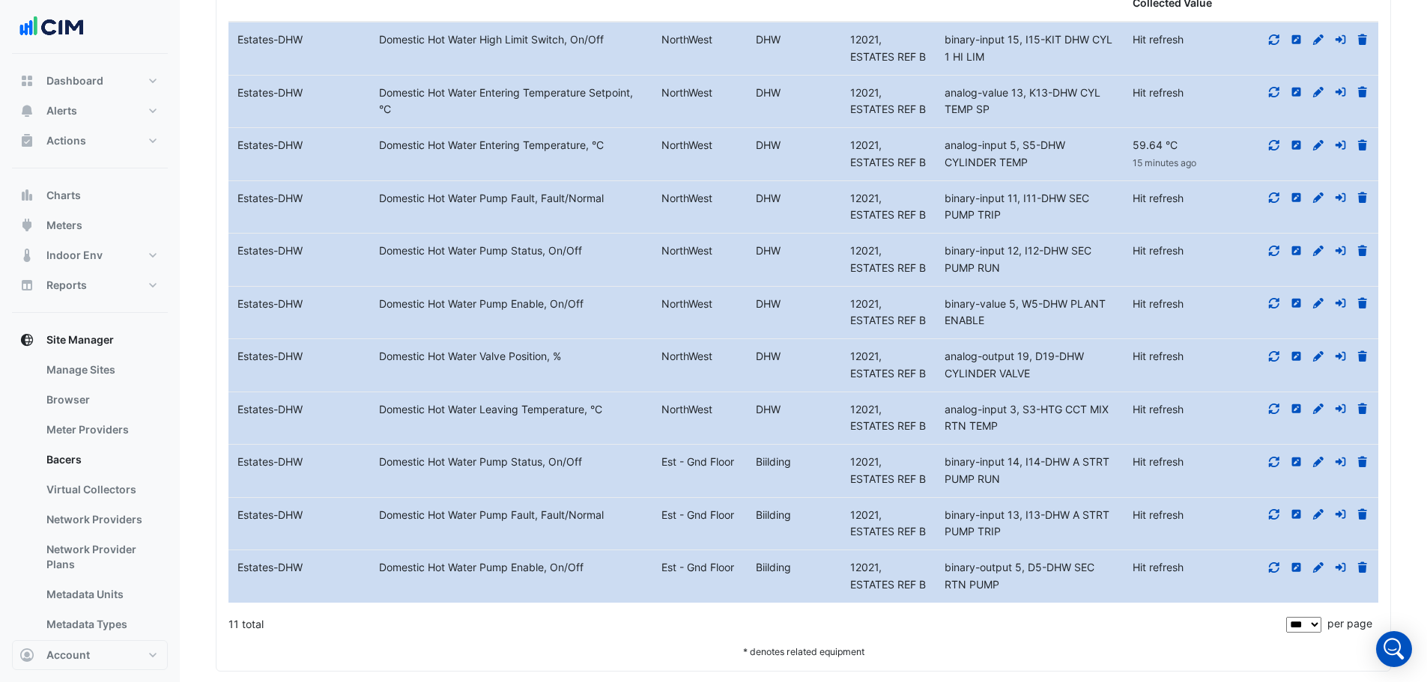
scroll to position [5270, 0]
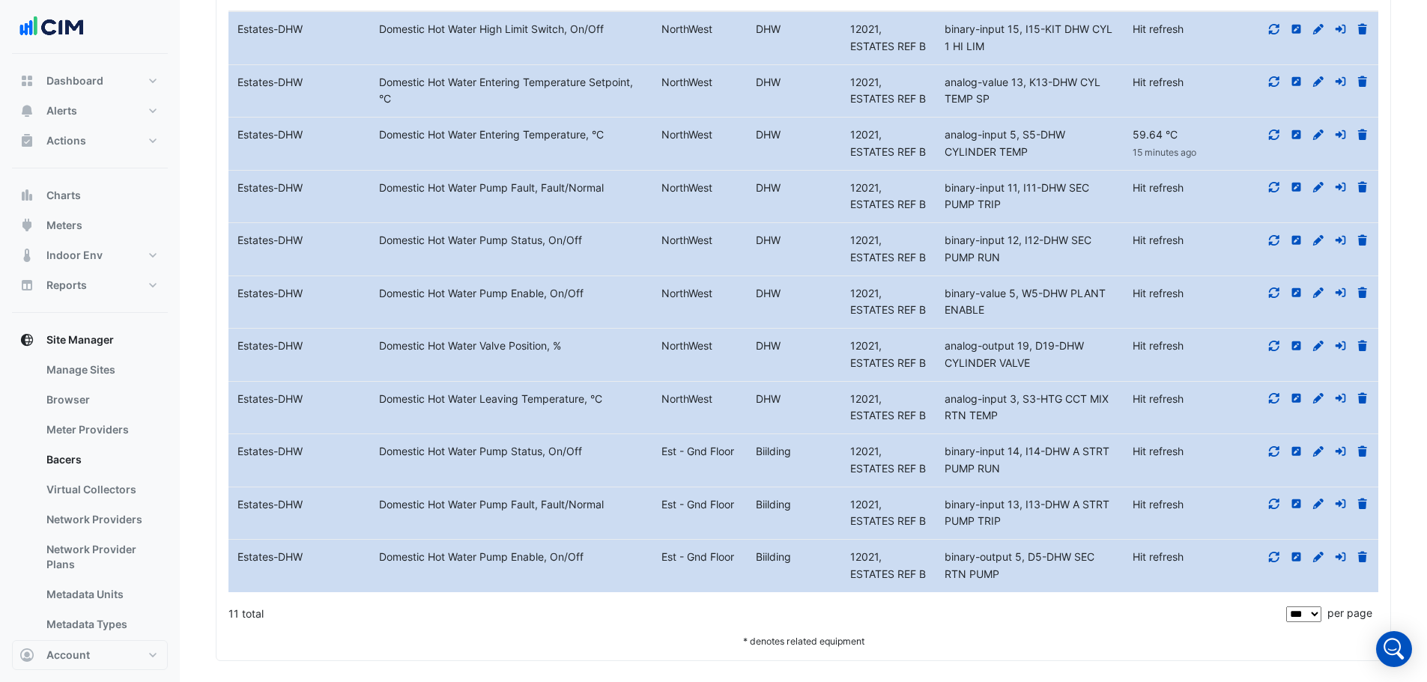
click at [1280, 404] on icon at bounding box center [1273, 398] width 13 height 10
click at [1063, 425] on div "analog-input 3, S3-HTG CCT MIX RTN TEMP" at bounding box center [1029, 408] width 189 height 34
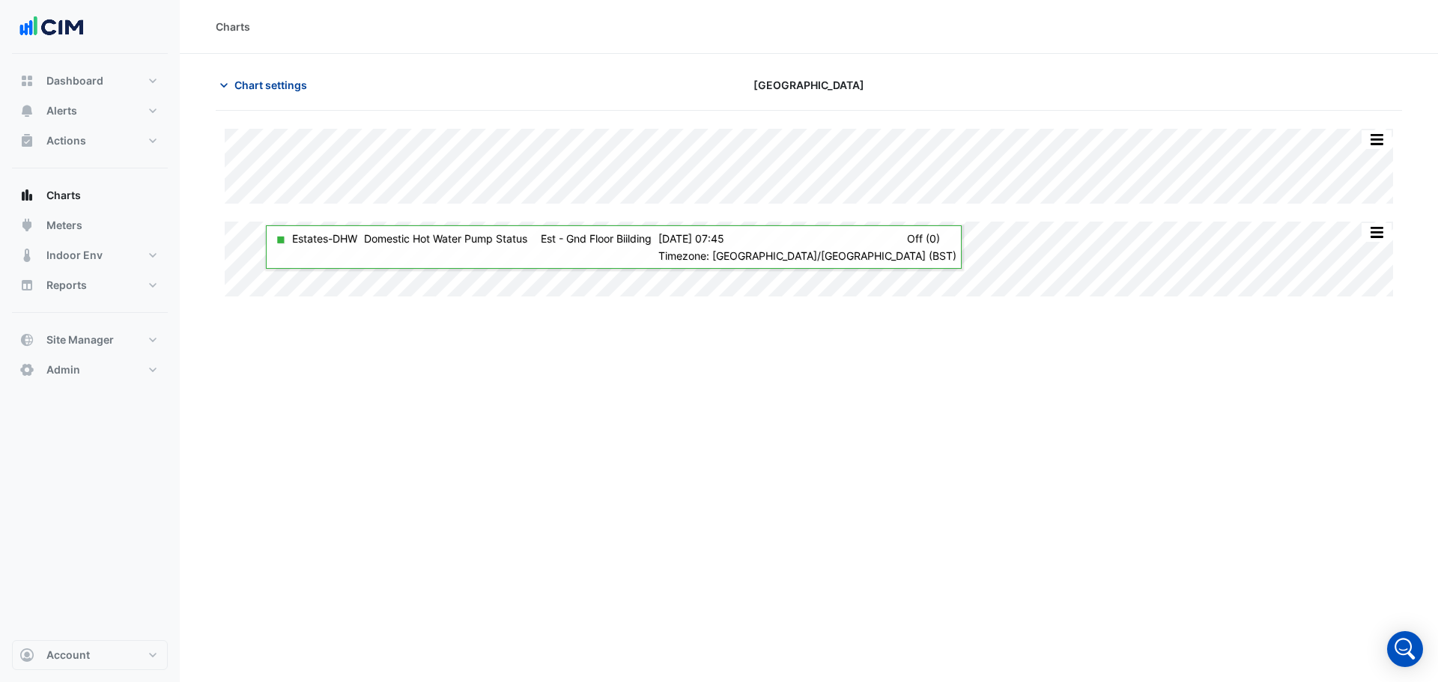
click at [279, 88] on span "Chart settings" at bounding box center [270, 85] width 73 height 16
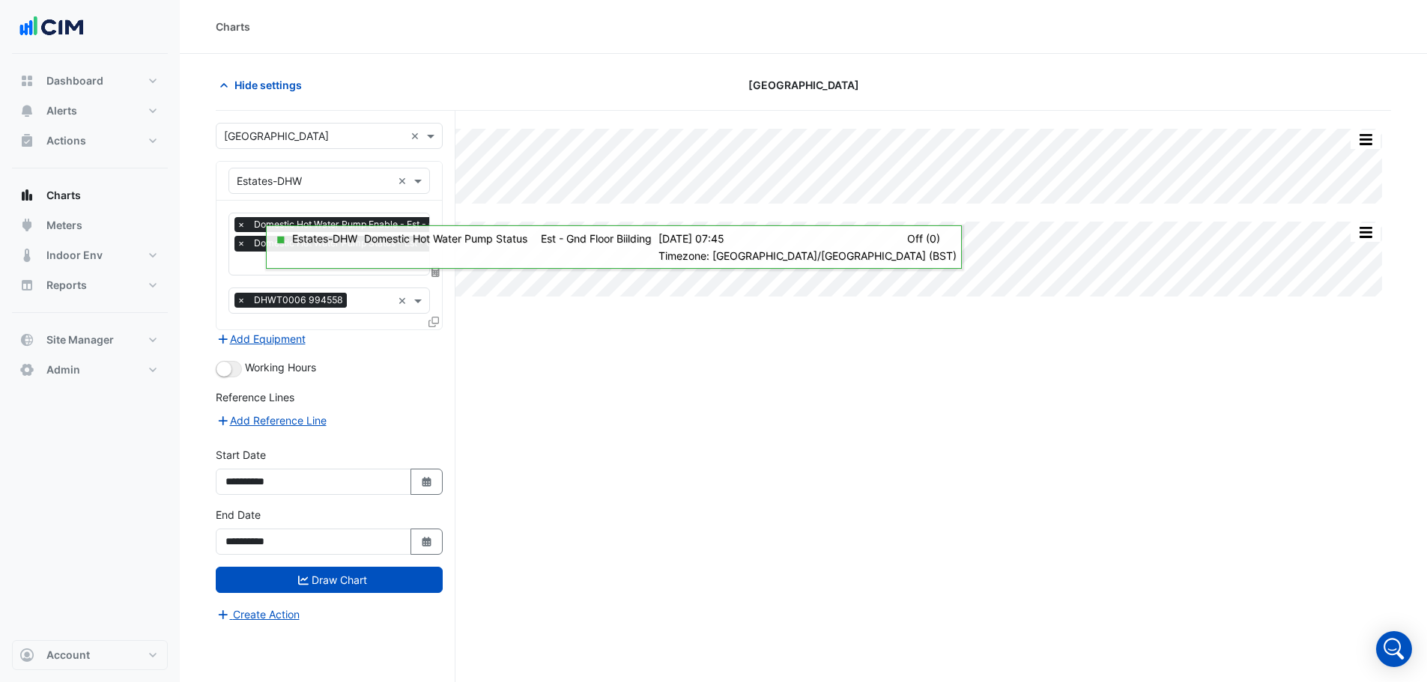
click at [257, 265] on input "text" at bounding box center [375, 265] width 276 height 16
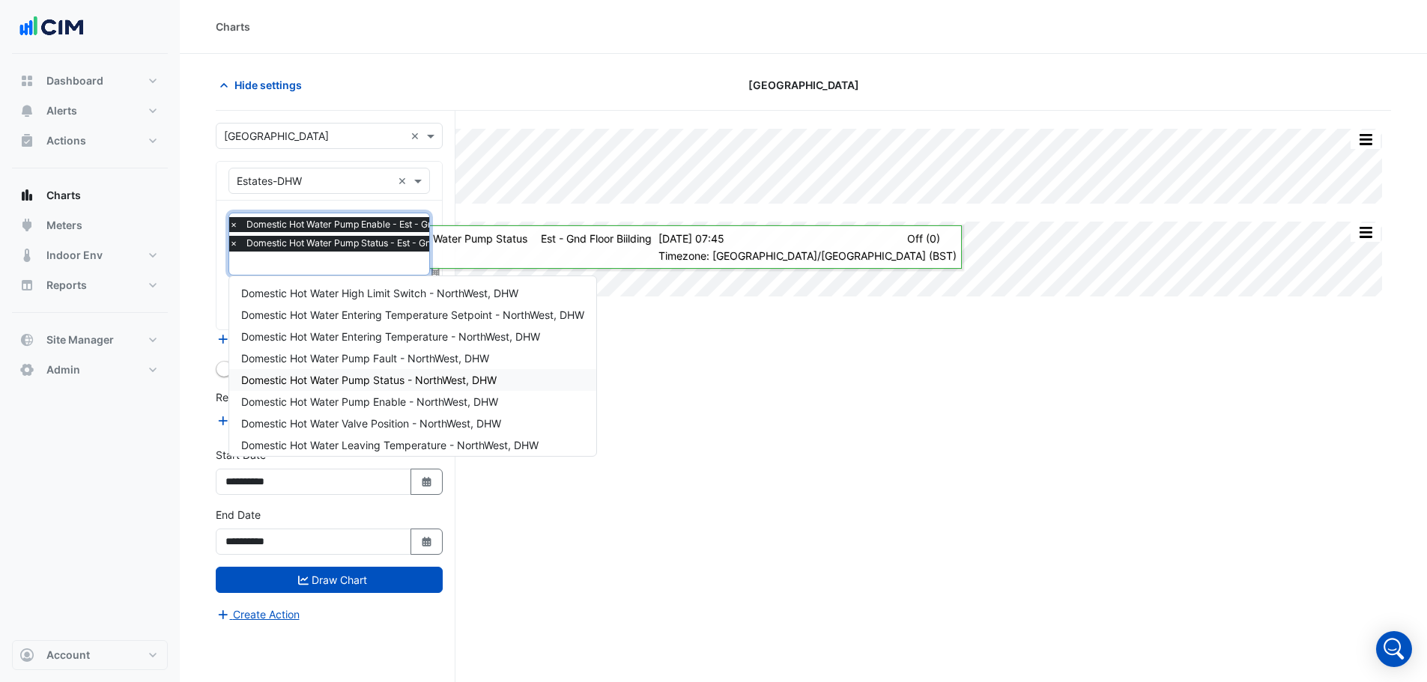
scroll to position [71, 0]
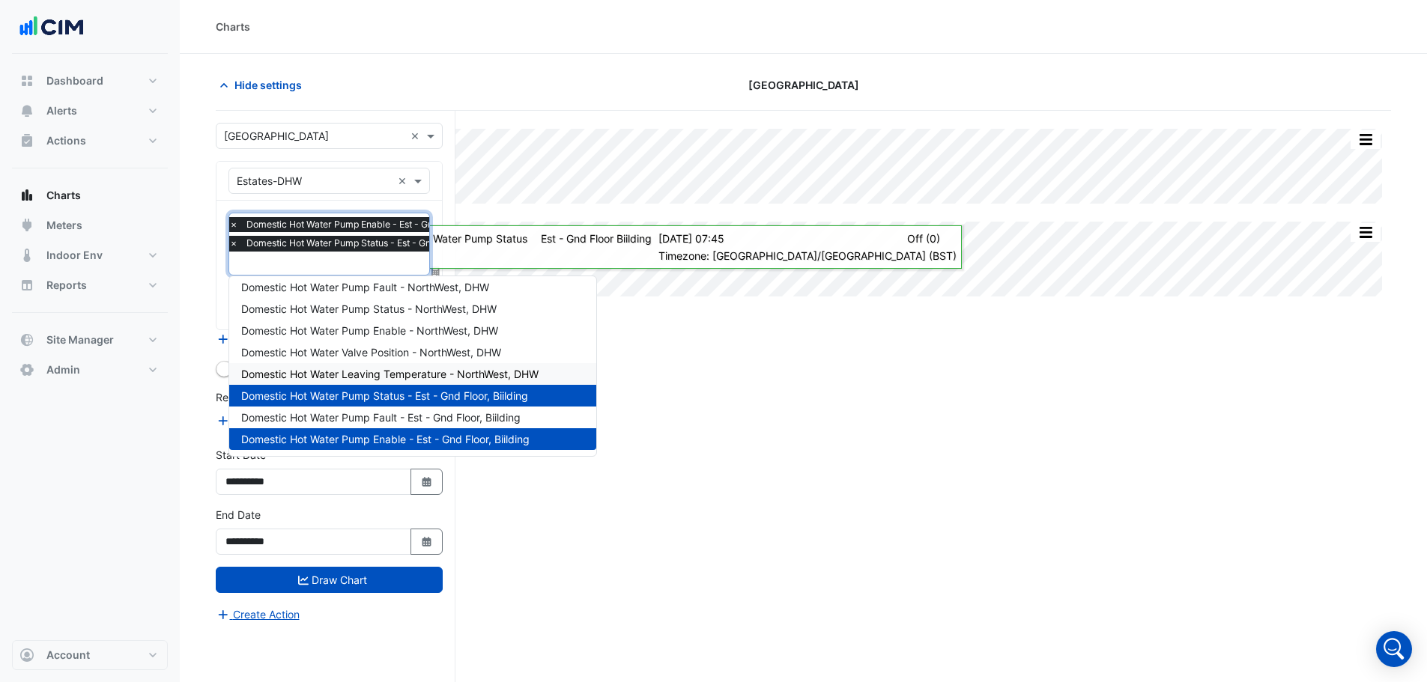
click at [401, 371] on span "Domestic Hot Water Leaving Temperature - NorthWest, DHW" at bounding box center [389, 374] width 297 height 13
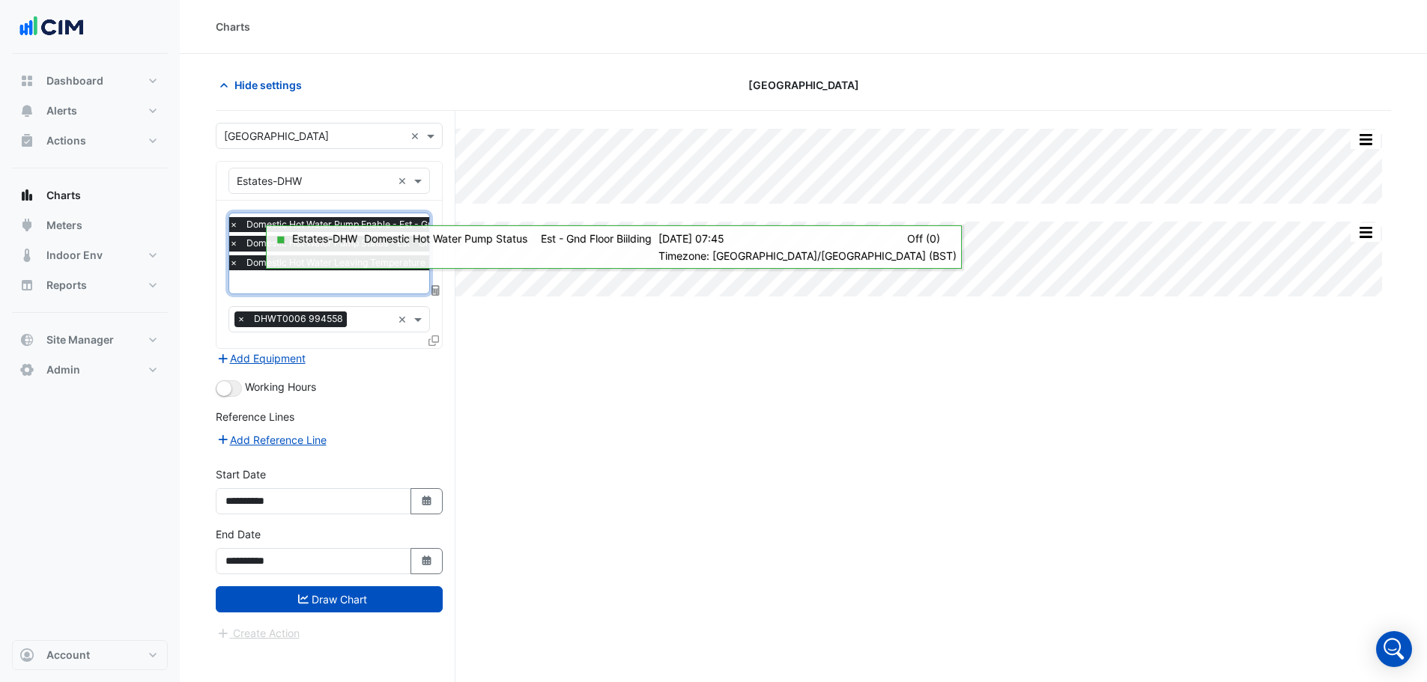
click at [302, 291] on div at bounding box center [370, 283] width 286 height 19
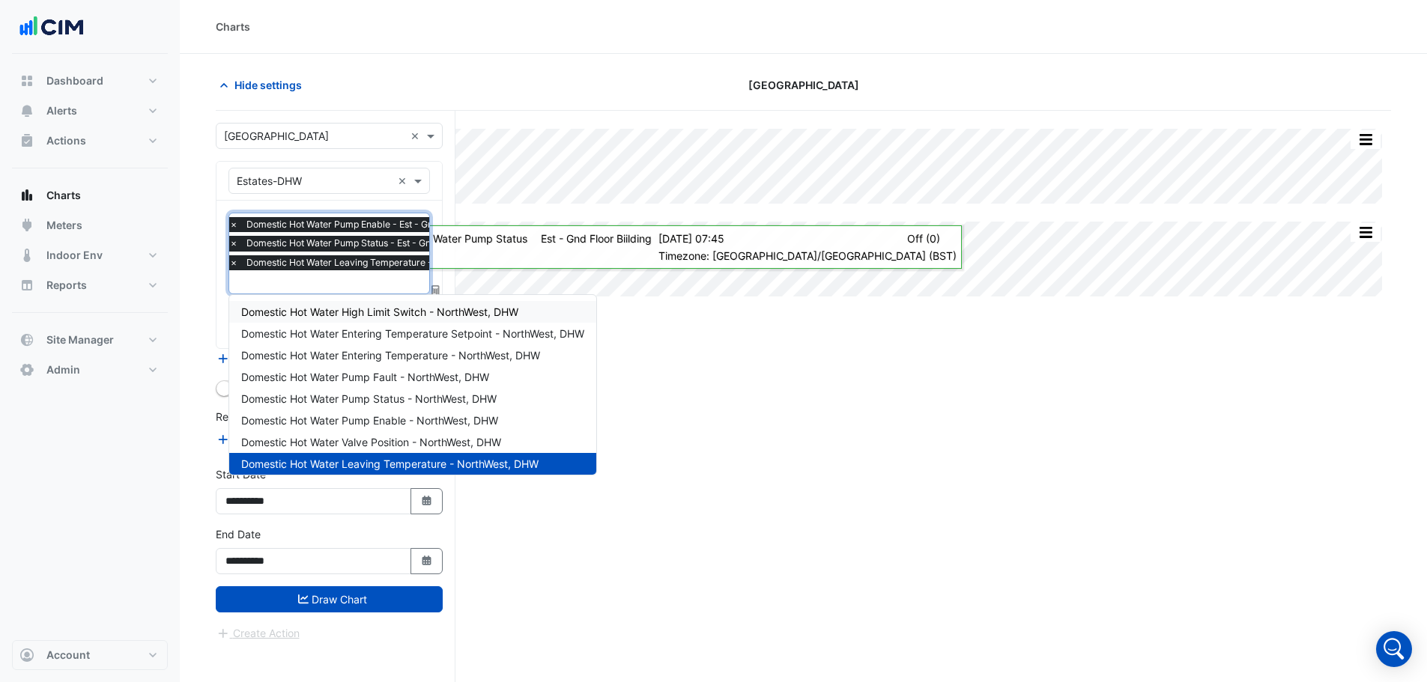
drag, startPoint x: 314, startPoint y: 280, endPoint x: 317, endPoint y: 268, distance: 12.4
click at [314, 276] on input "text" at bounding box center [371, 284] width 284 height 16
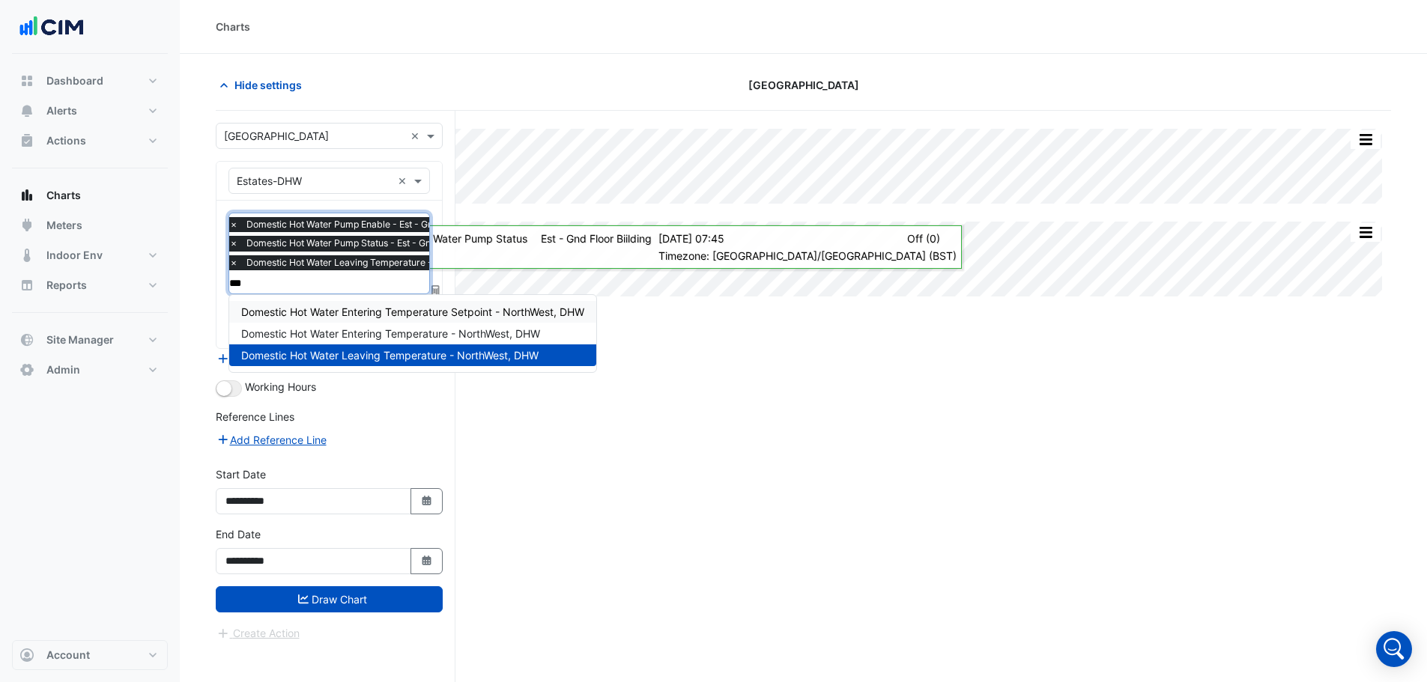
type input "****"
click at [347, 331] on span "Domestic Hot Water Entering Temperature - NorthWest, DHW" at bounding box center [390, 333] width 299 height 13
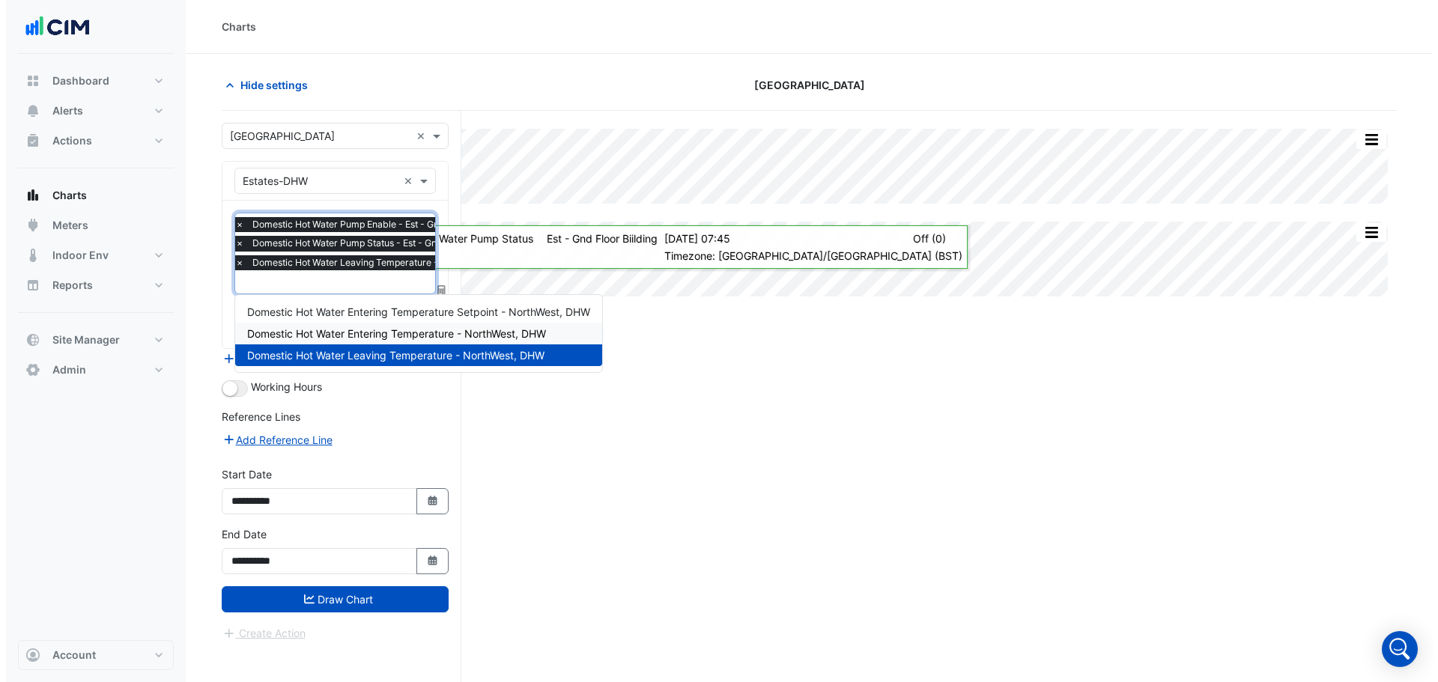
scroll to position [0, 0]
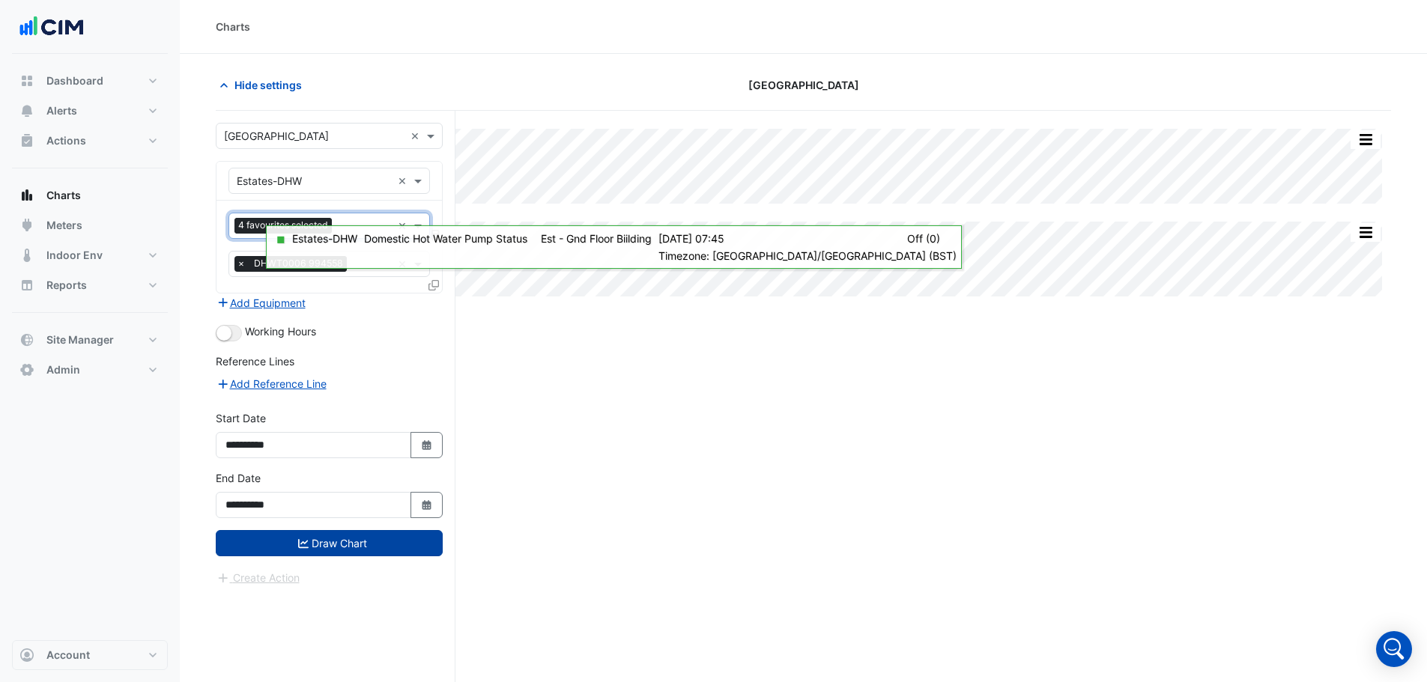
click at [362, 545] on button "Draw Chart" at bounding box center [329, 543] width 227 height 26
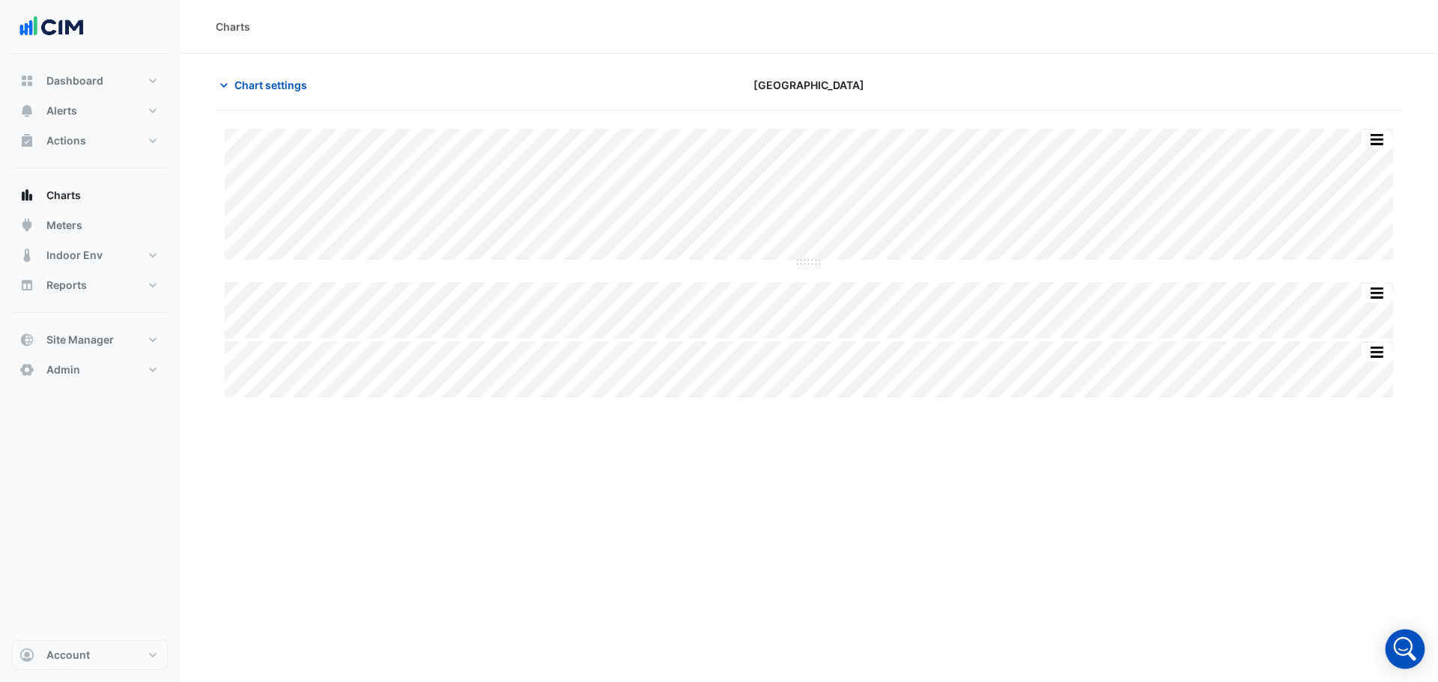
click at [1395, 646] on icon "Open Intercom Messenger" at bounding box center [1405, 649] width 36 height 36
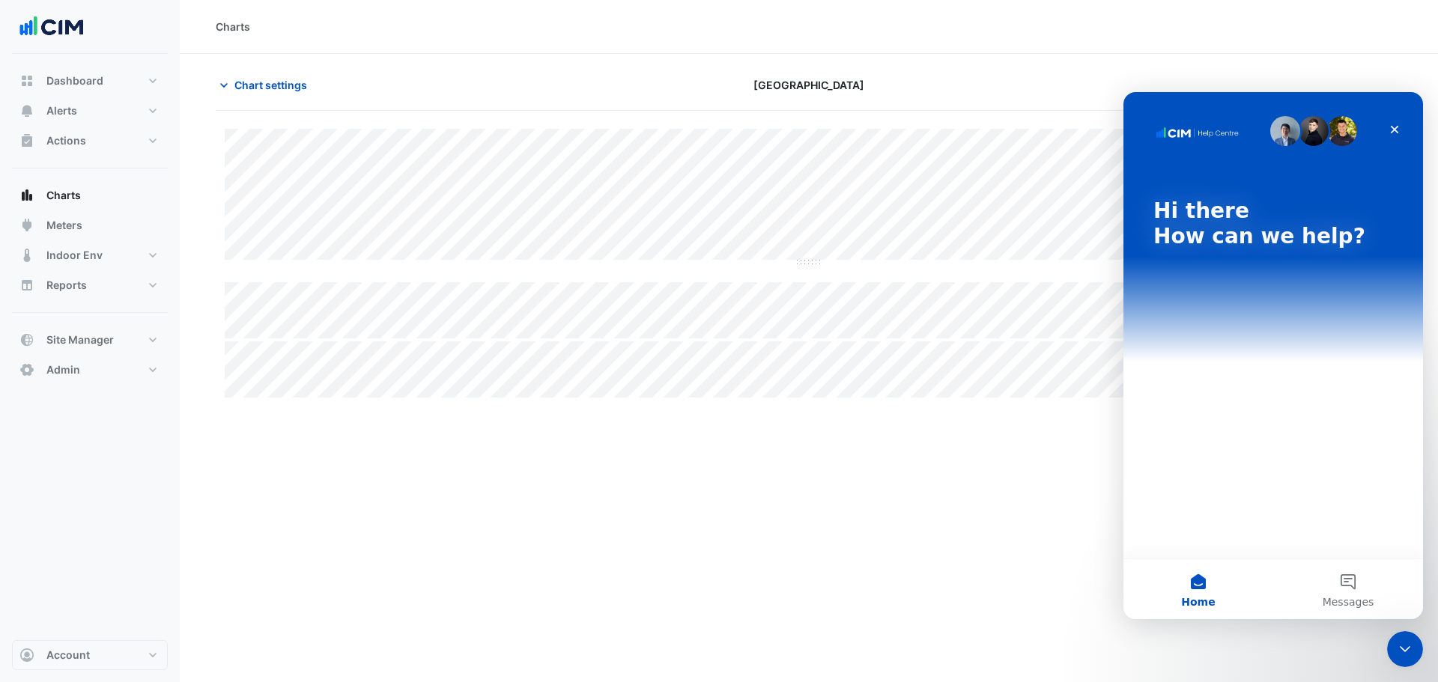
click at [1179, 303] on div "Hi there How can we help?" at bounding box center [1273, 227] width 270 height 270
click at [1196, 396] on div "Hi there How can we help?" at bounding box center [1273, 325] width 300 height 467
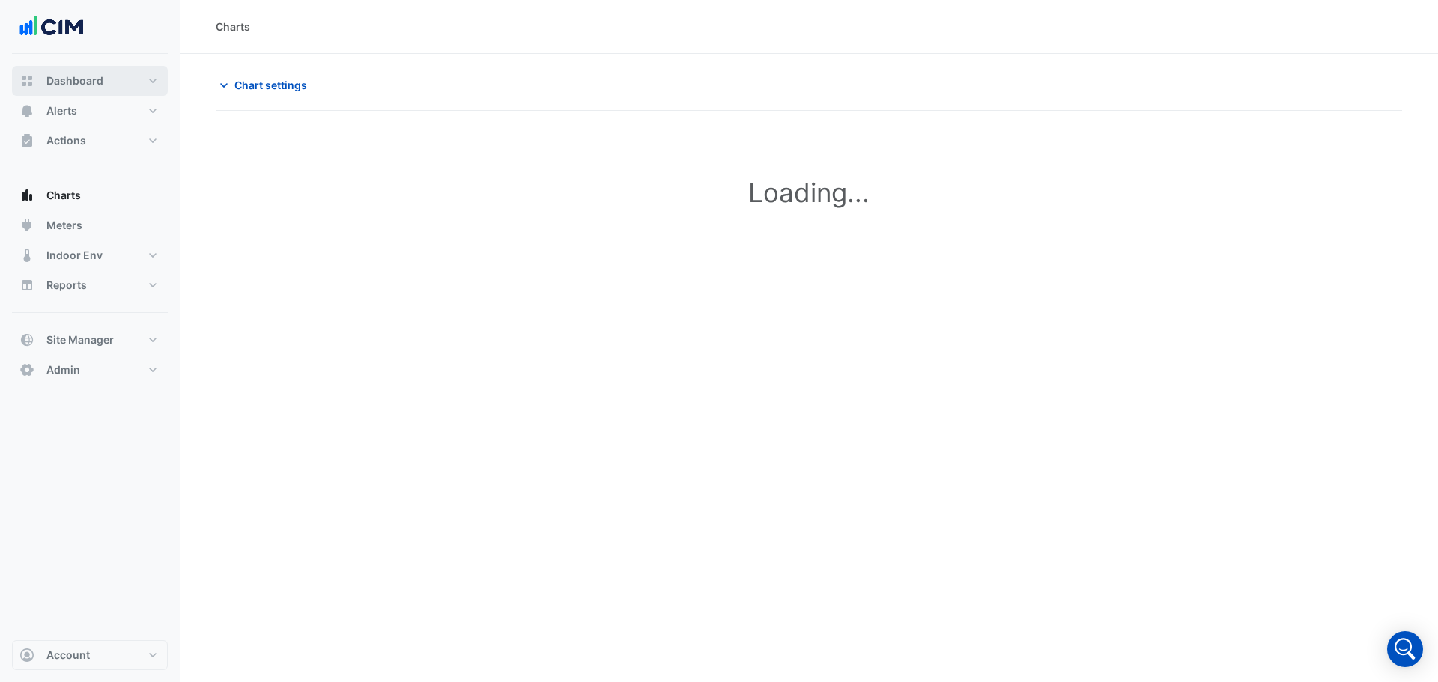
click at [87, 83] on span "Dashboard" at bounding box center [74, 80] width 57 height 15
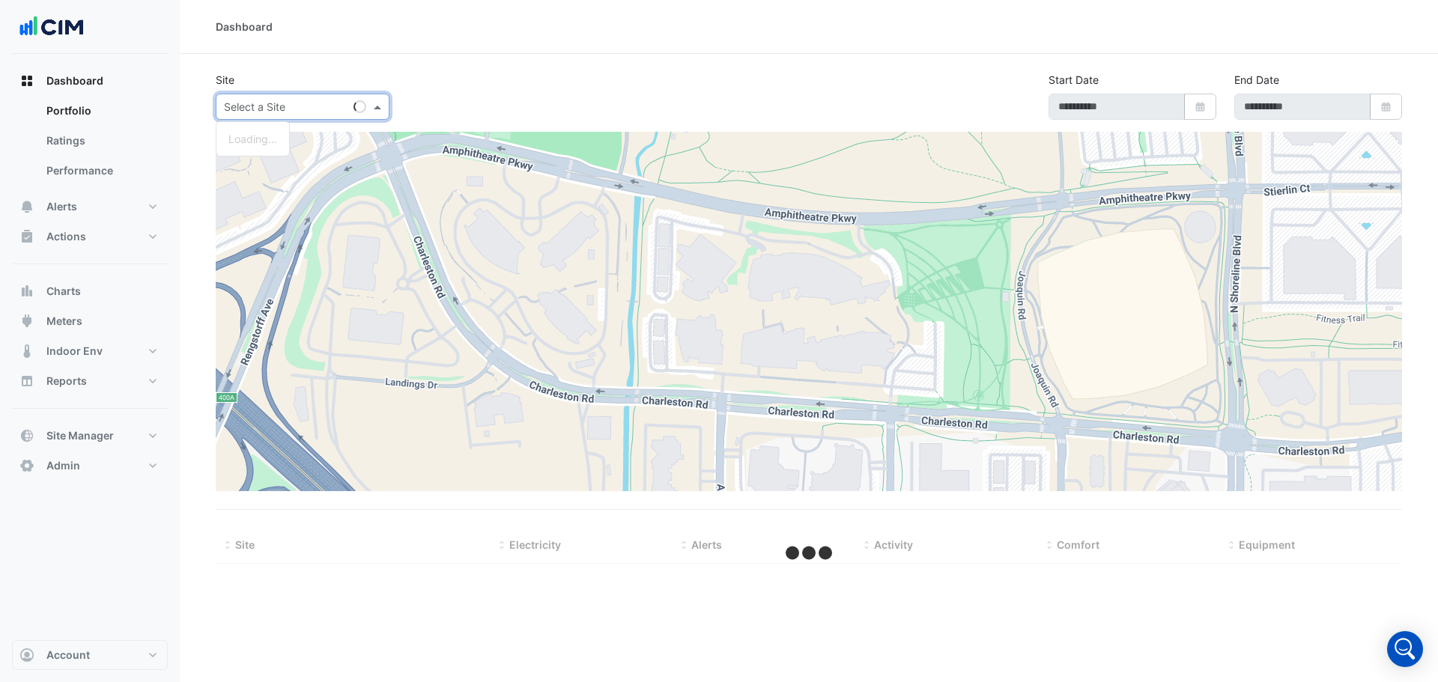
click at [315, 106] on input "text" at bounding box center [287, 108] width 127 height 16
select select "***"
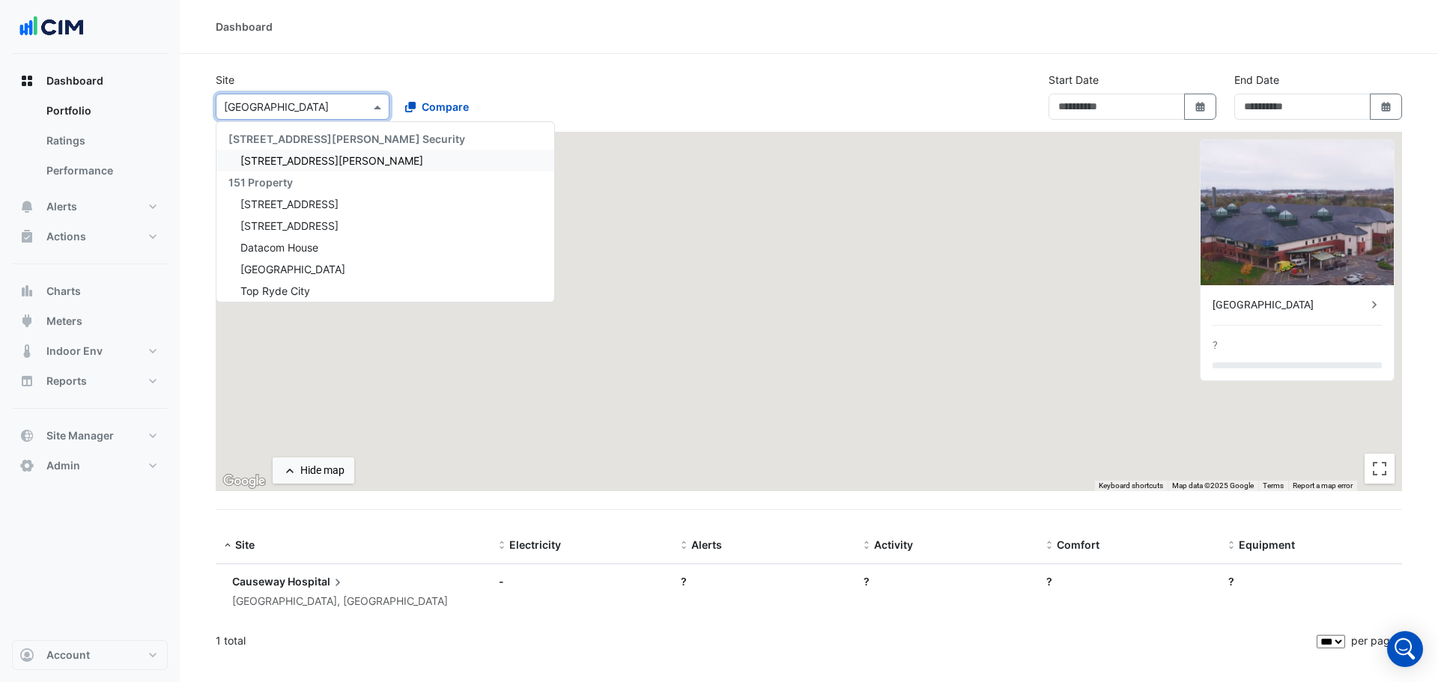
type input "**********"
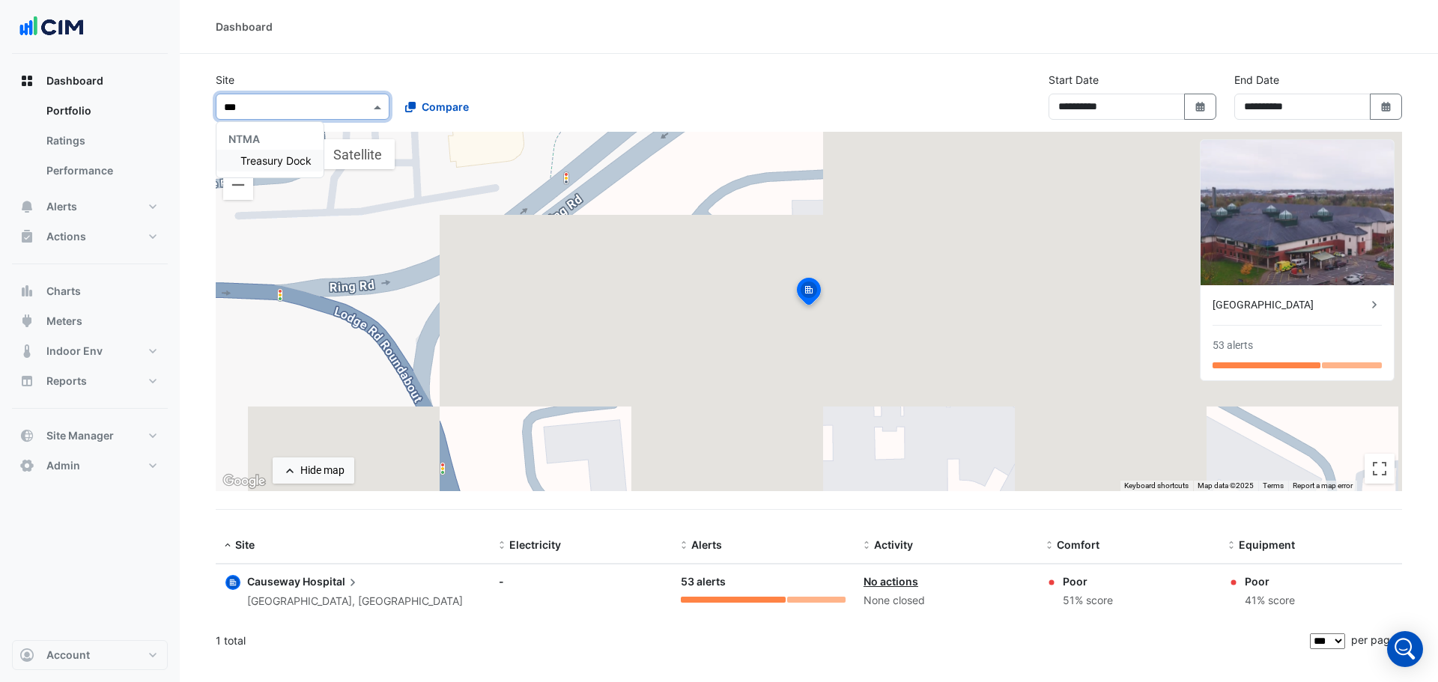
type input "****"
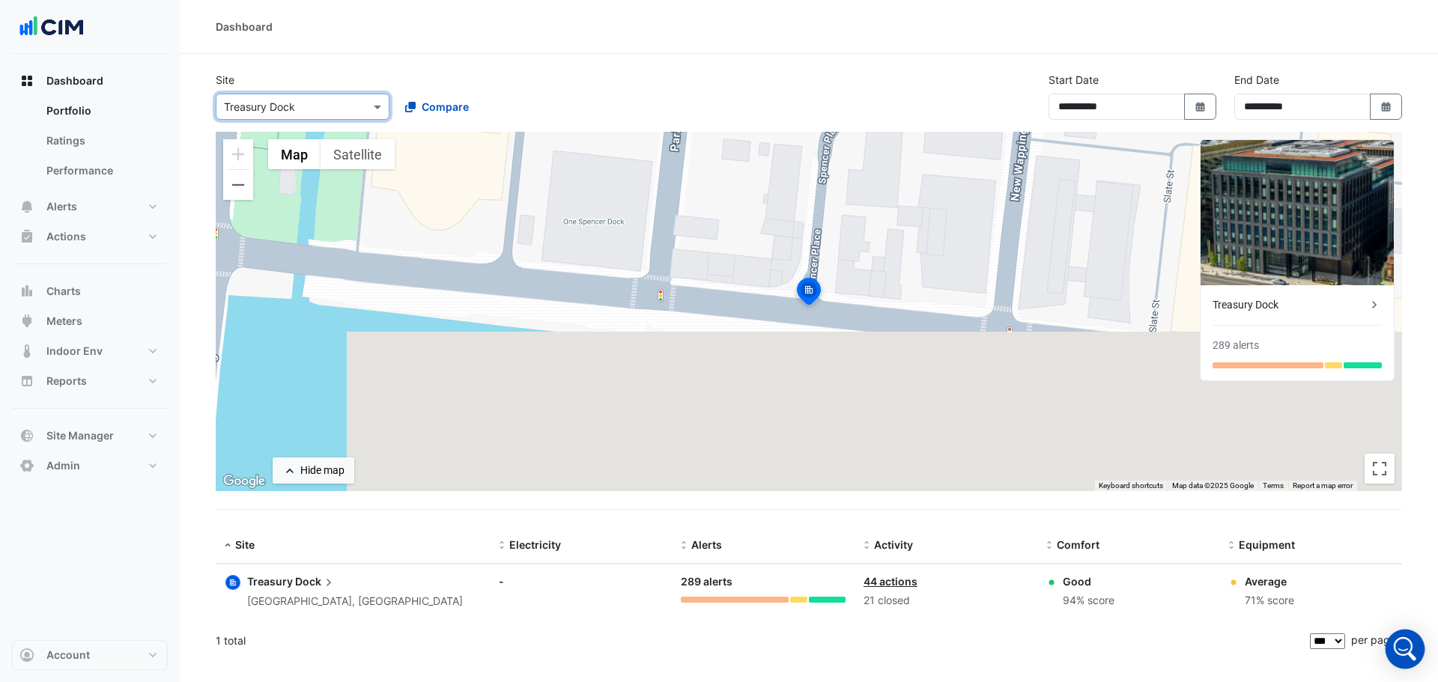
click at [1410, 649] on icon "Open Intercom Messenger" at bounding box center [1405, 649] width 36 height 36
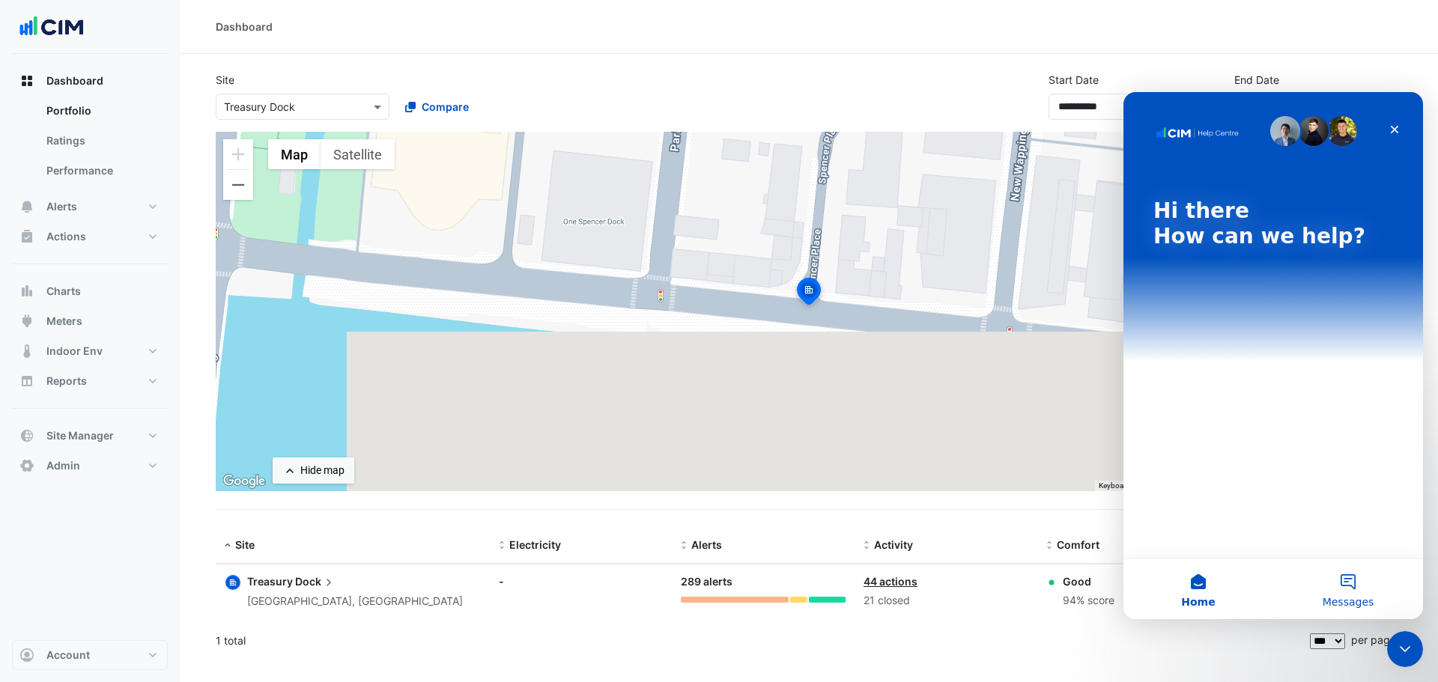
click at [1352, 586] on button "Messages" at bounding box center [1348, 589] width 150 height 60
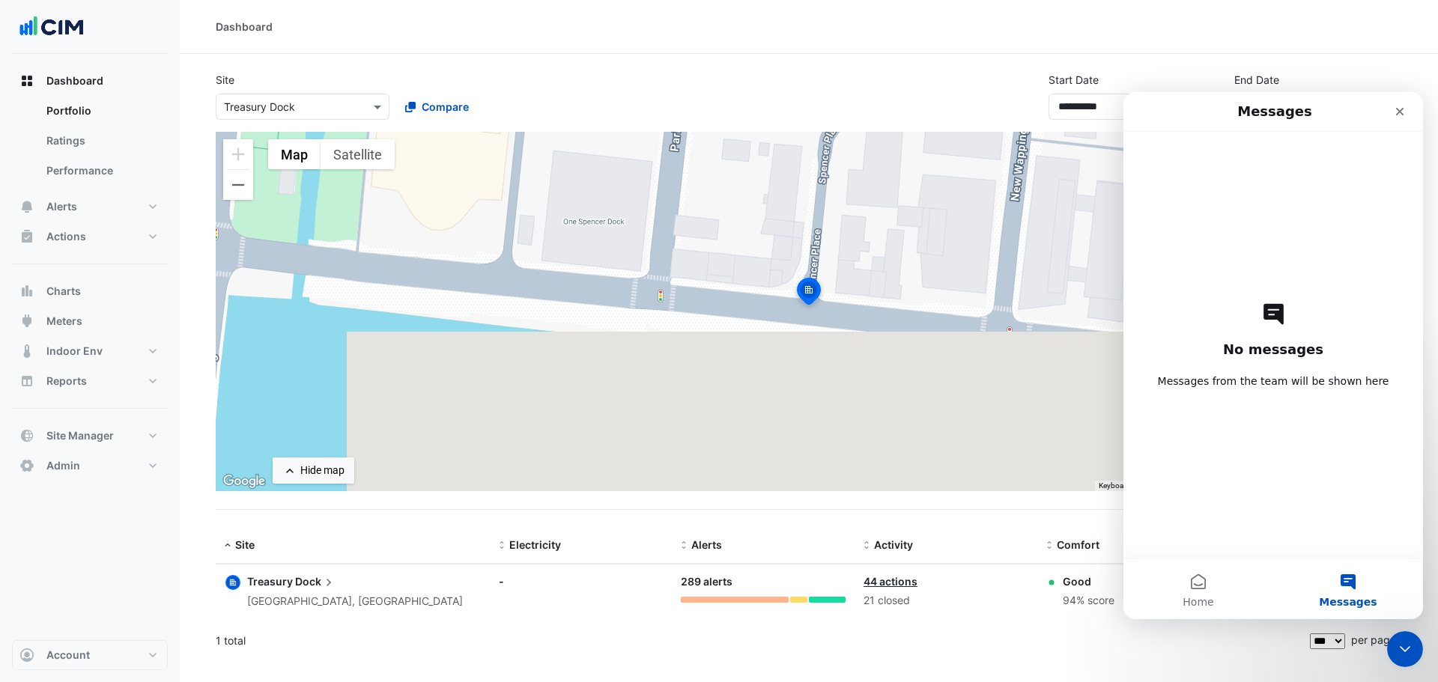
click at [1236, 375] on span "Messages from the team will be shown here" at bounding box center [1273, 381] width 231 height 15
click at [1403, 109] on icon "Close" at bounding box center [1400, 112] width 8 height 8
